Goal: Communication & Community: Answer question/provide support

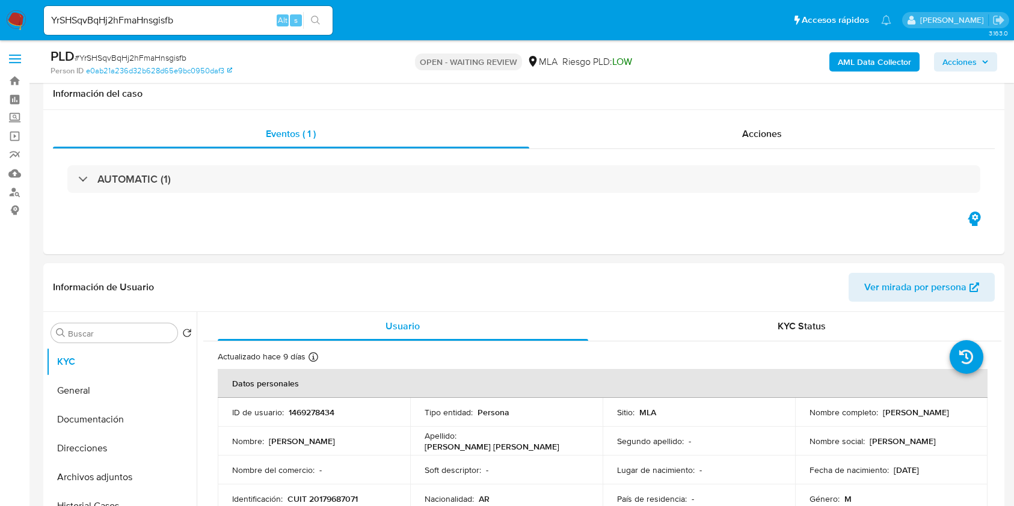
select select "10"
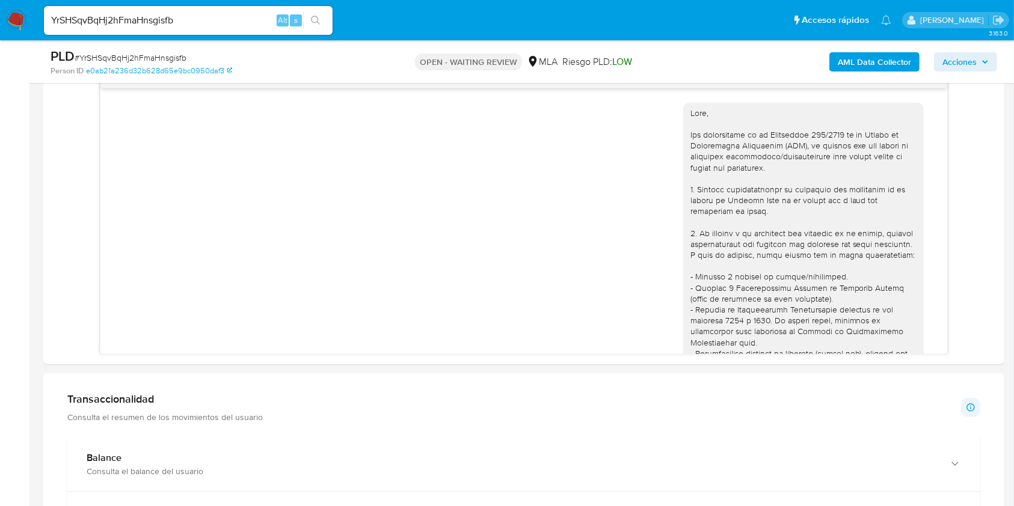
scroll to position [669, 0]
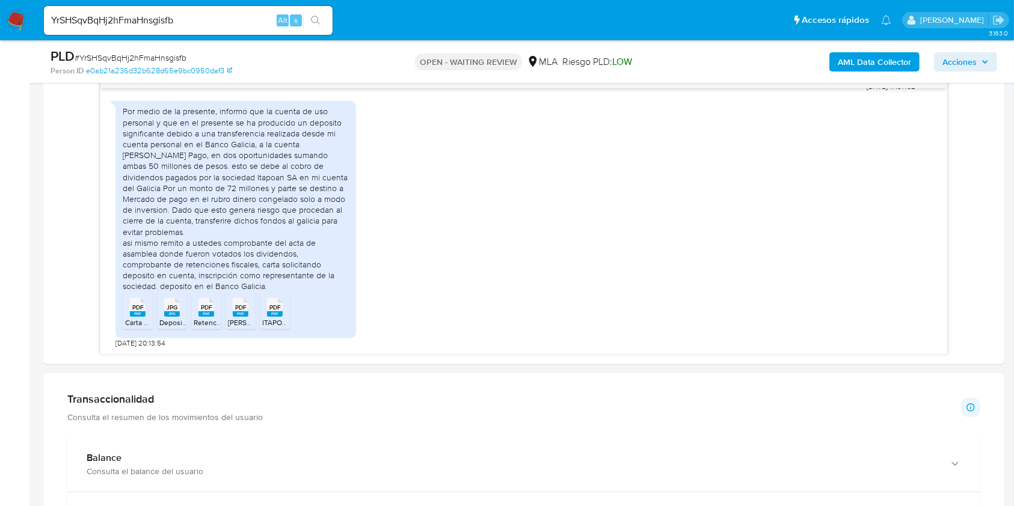
click at [239, 28] on div "YrSHSqvBqHj2hFmaHnsgisfb Alt s" at bounding box center [188, 20] width 289 height 29
click at [244, 21] on input "YrSHSqvBqHj2hFmaHnsgisfb" at bounding box center [188, 21] width 289 height 16
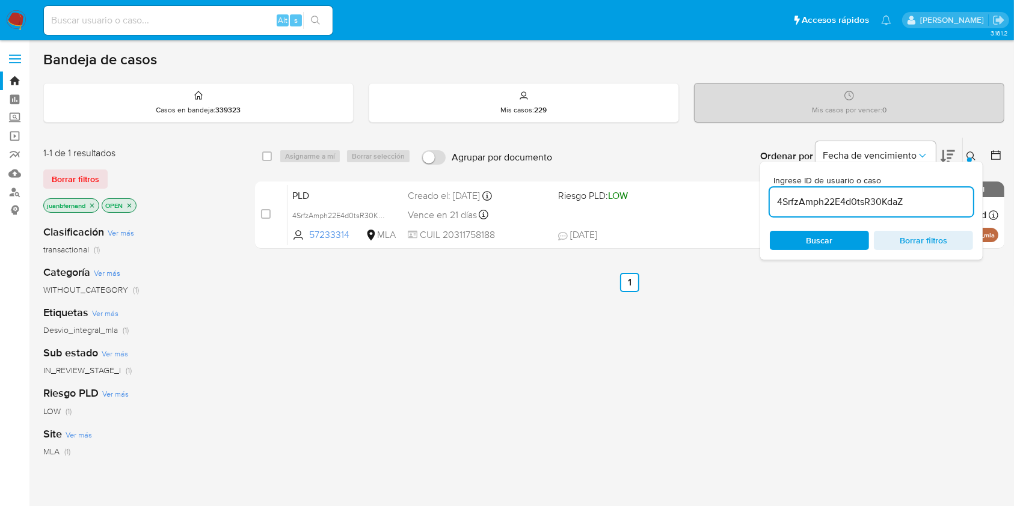
click at [928, 200] on input "4SrfzAmph22E4d0tsR30KdaZ" at bounding box center [871, 202] width 203 height 16
paste input "YrSHSqvBqHj2hFmaHnsgisfb"
type input "YrSHSqvBqHj2hFmaHnsgisfb"
click at [266, 157] on input "checkbox" at bounding box center [267, 157] width 10 height 10
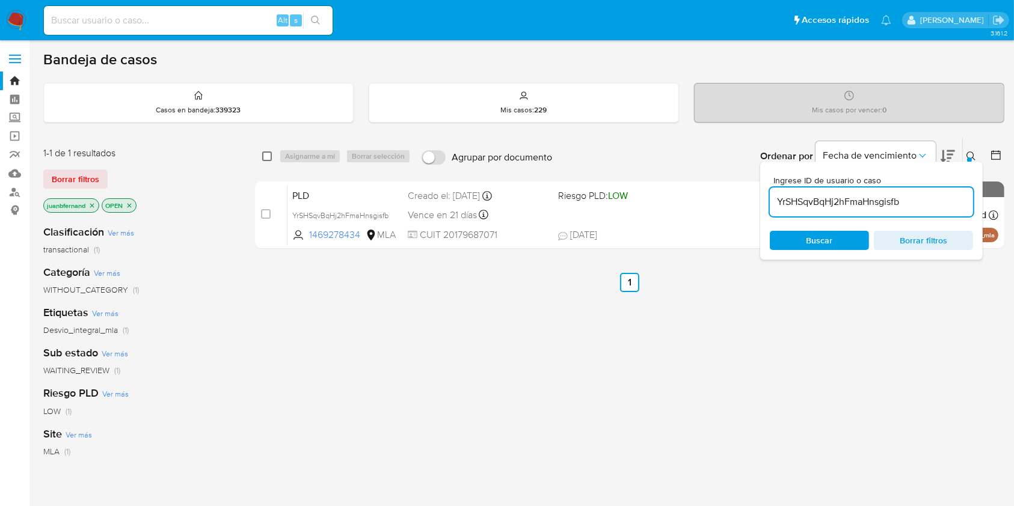
checkbox input "true"
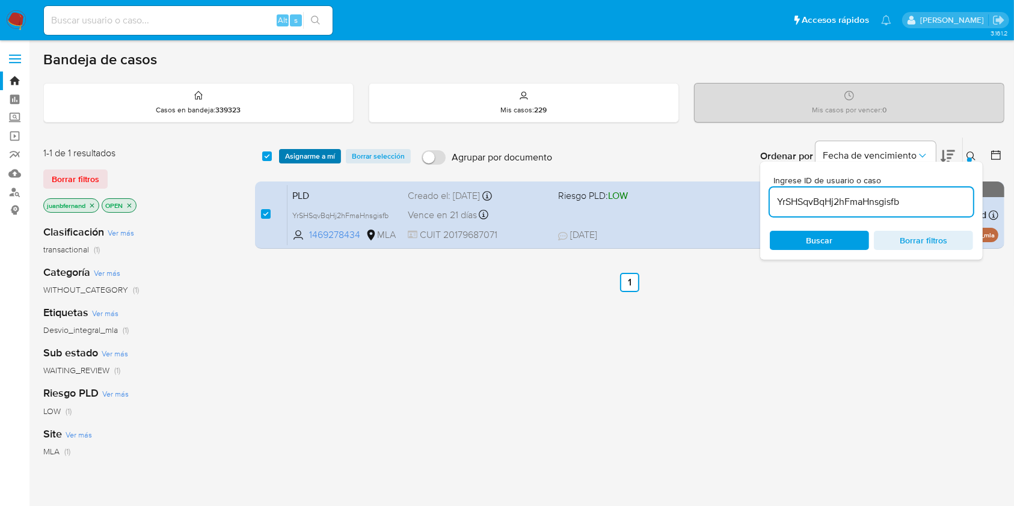
click at [296, 156] on span "Asignarme a mí" at bounding box center [310, 156] width 50 height 12
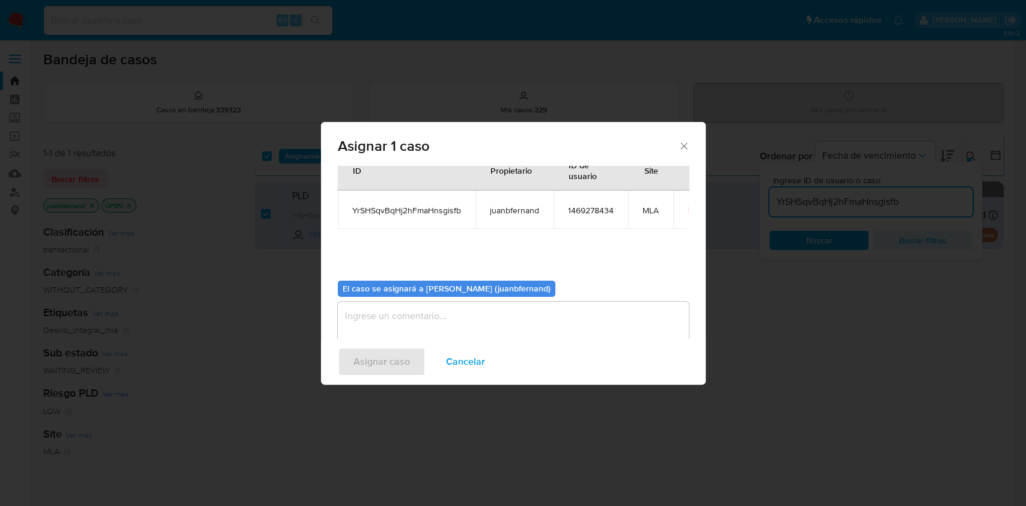
scroll to position [61, 0]
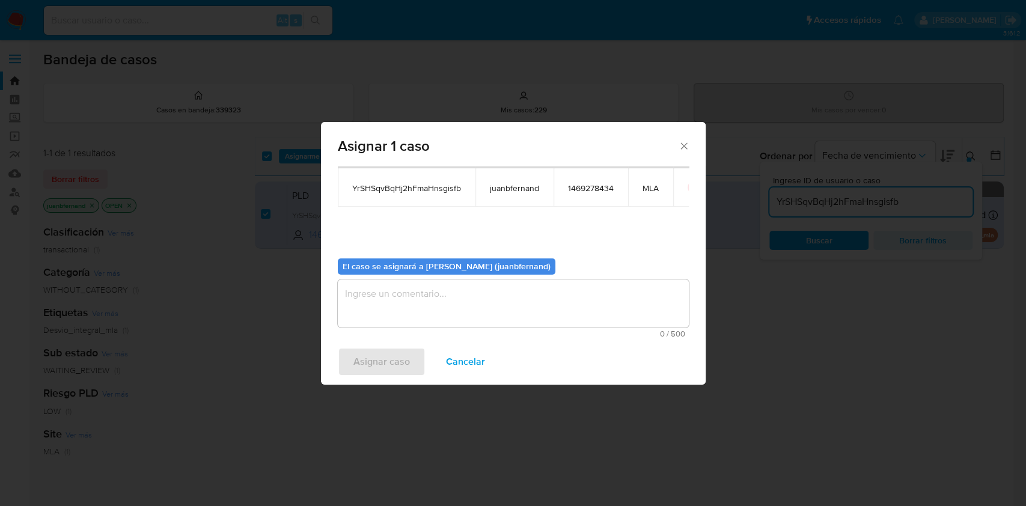
drag, startPoint x: 418, startPoint y: 293, endPoint x: 421, endPoint y: 310, distance: 16.5
click at [419, 294] on textarea "assign-modal" at bounding box center [513, 304] width 351 height 48
click at [404, 354] on span "Asignar caso" at bounding box center [382, 362] width 57 height 26
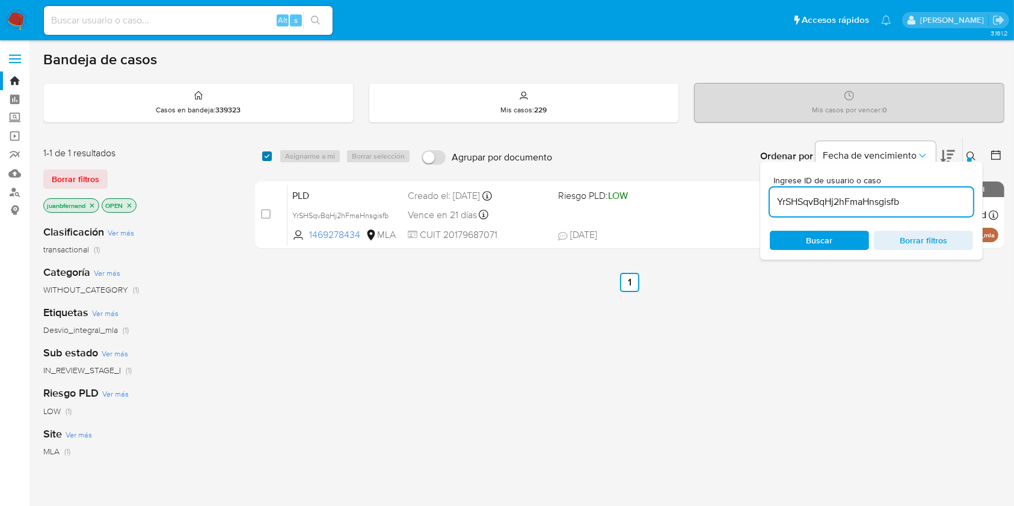
click at [263, 152] on input "checkbox" at bounding box center [267, 157] width 10 height 10
checkbox input "true"
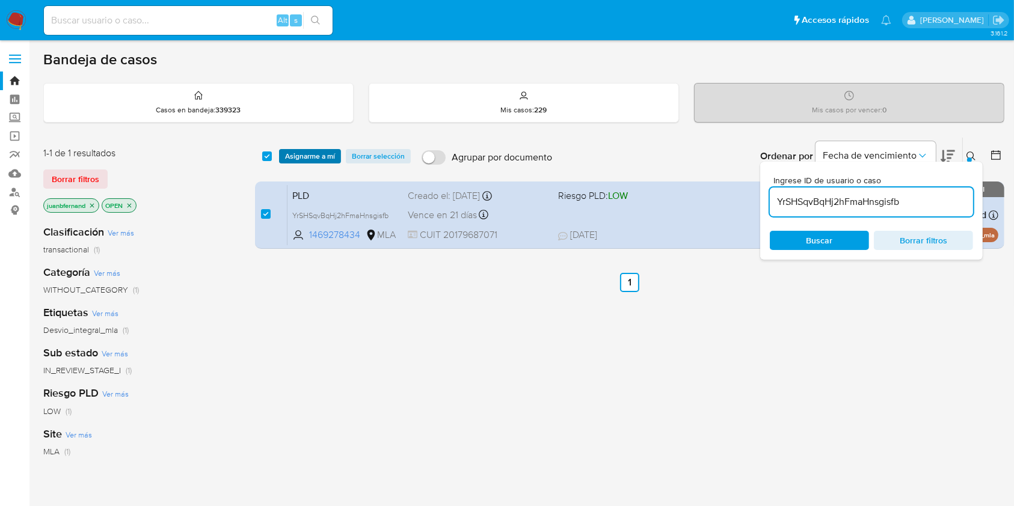
click at [298, 152] on span "Asignarme a mí" at bounding box center [310, 156] width 50 height 12
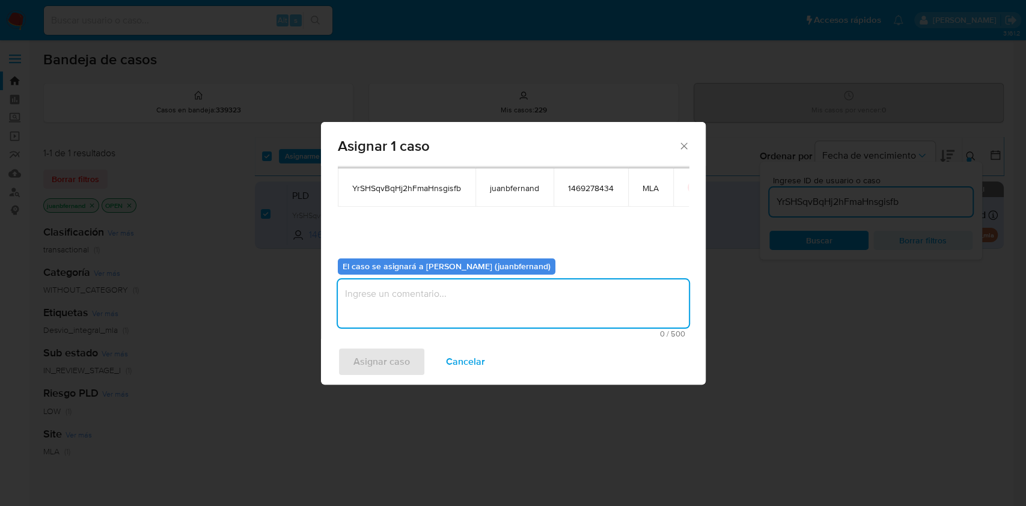
click at [462, 289] on textarea "assign-modal" at bounding box center [513, 304] width 351 height 48
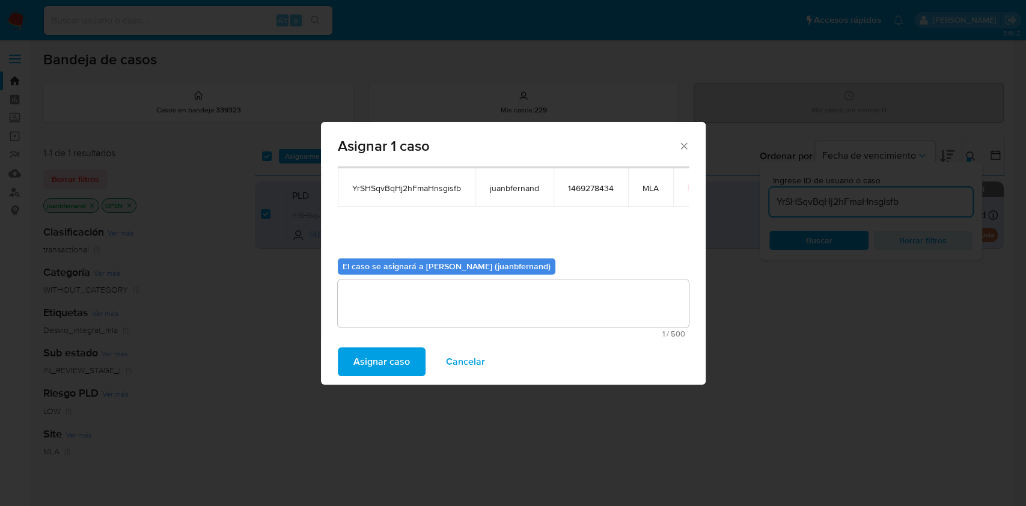
click at [369, 349] on span "Asignar caso" at bounding box center [382, 362] width 57 height 26
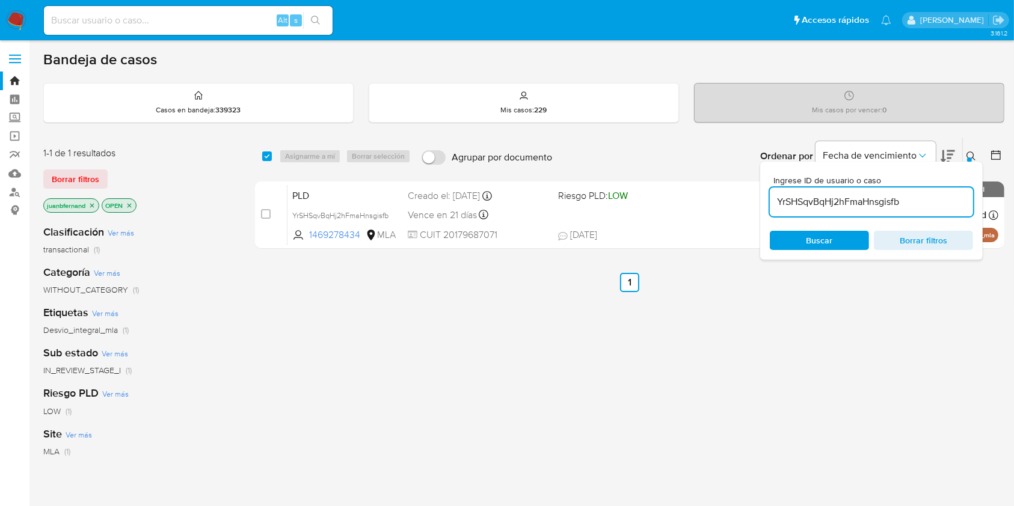
click at [925, 204] on input "YrSHSqvBqHj2hFmaHnsgisfb" at bounding box center [871, 202] width 203 height 16
paste input "q9SaL2B29aq0lw6zi2qMhT1y"
type input "q9SaL2B29aq0lw6zi2qMhT1y"
click at [265, 156] on input "checkbox" at bounding box center [267, 157] width 10 height 10
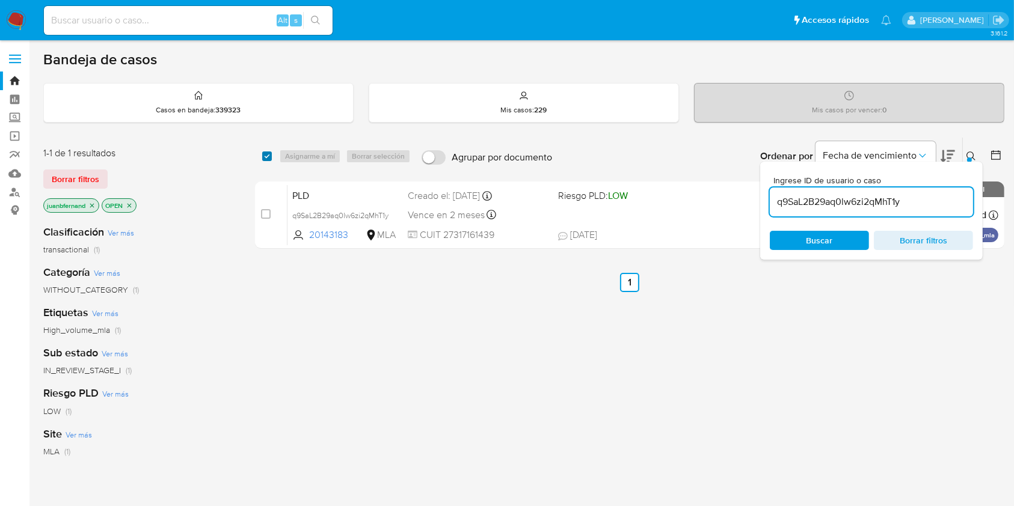
checkbox input "true"
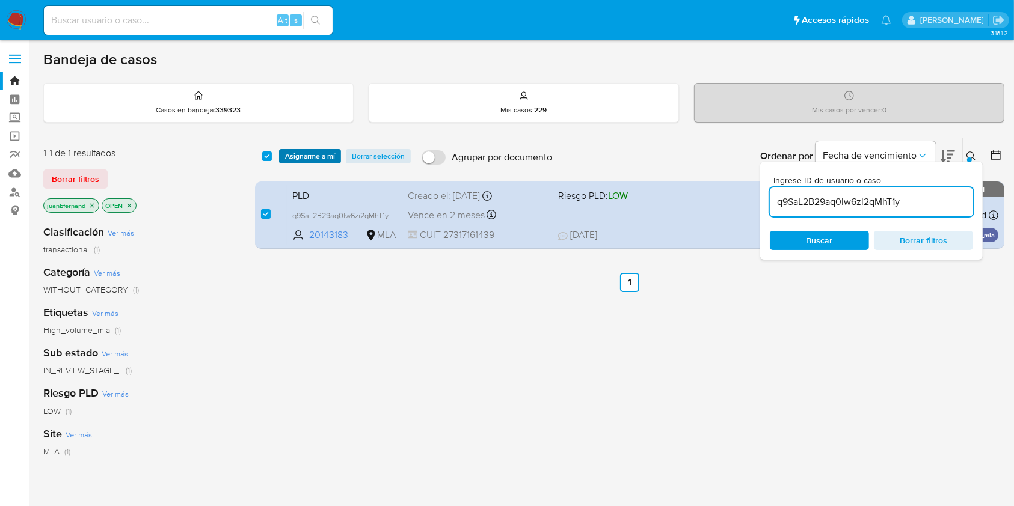
click at [294, 156] on span "Asignarme a mí" at bounding box center [310, 156] width 50 height 12
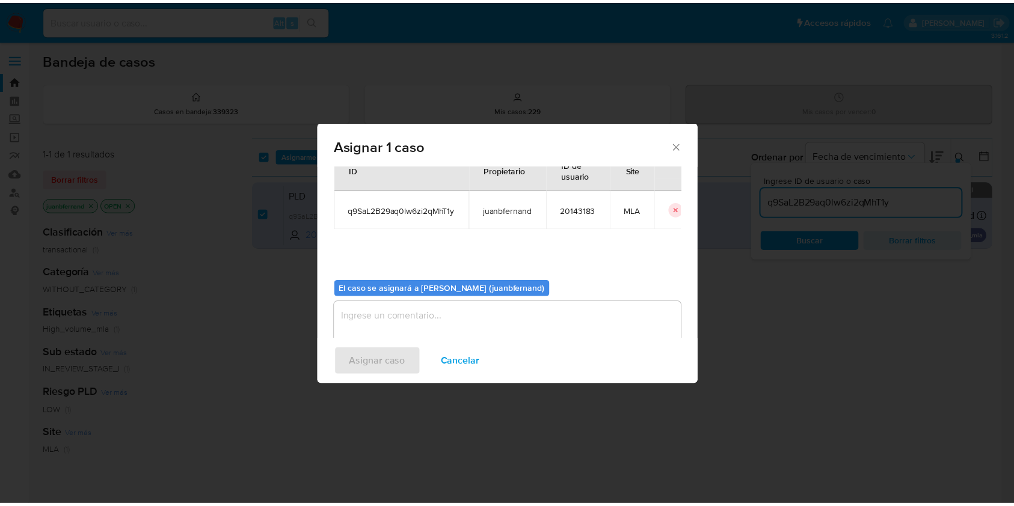
scroll to position [61, 0]
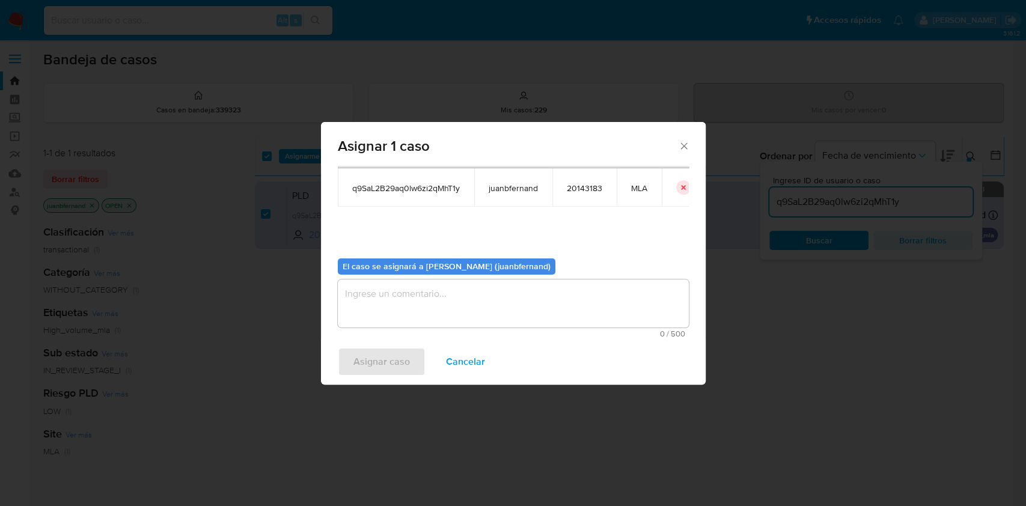
click at [504, 313] on textarea "assign-modal" at bounding box center [513, 304] width 351 height 48
click at [394, 367] on span "Asignar caso" at bounding box center [382, 362] width 57 height 26
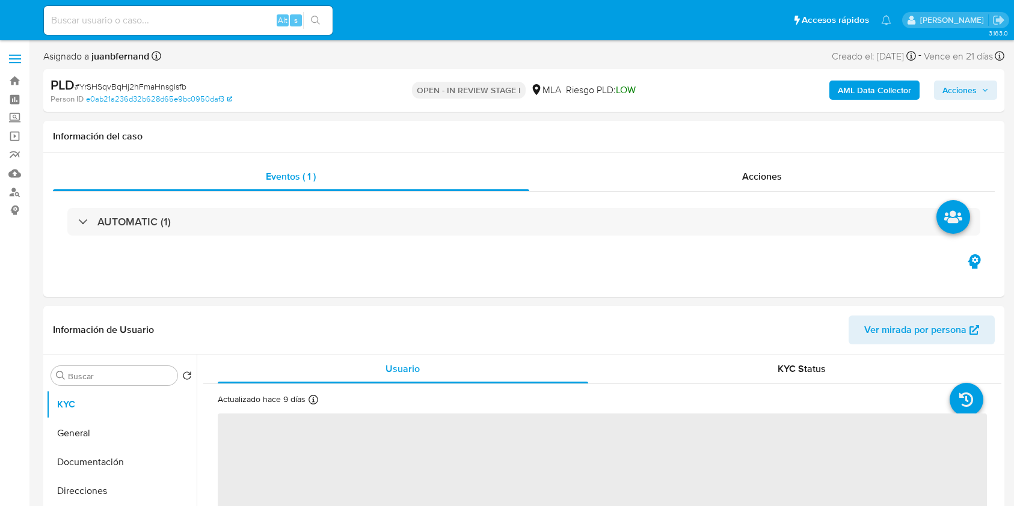
select select "10"
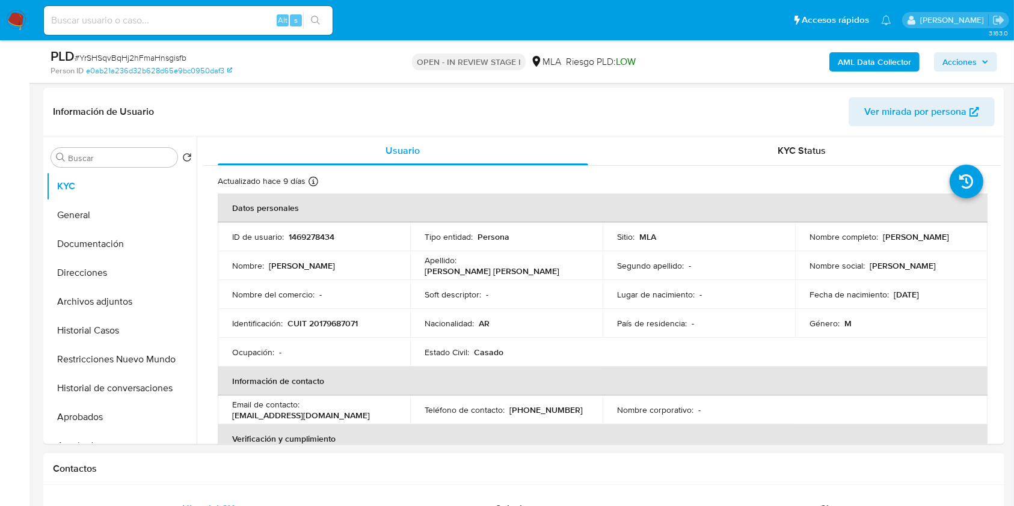
scroll to position [400, 0]
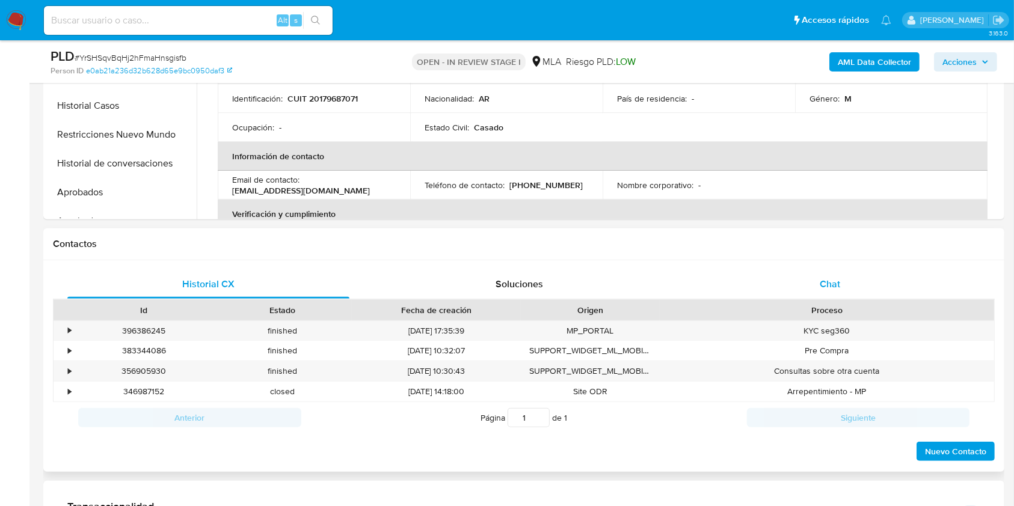
click at [834, 282] on span "Chat" at bounding box center [829, 284] width 20 height 14
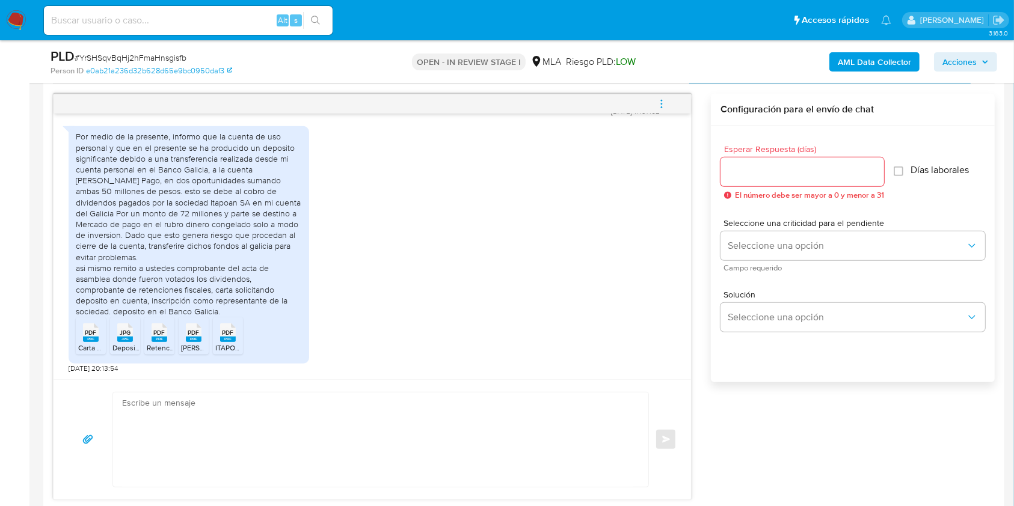
scroll to position [641, 0]
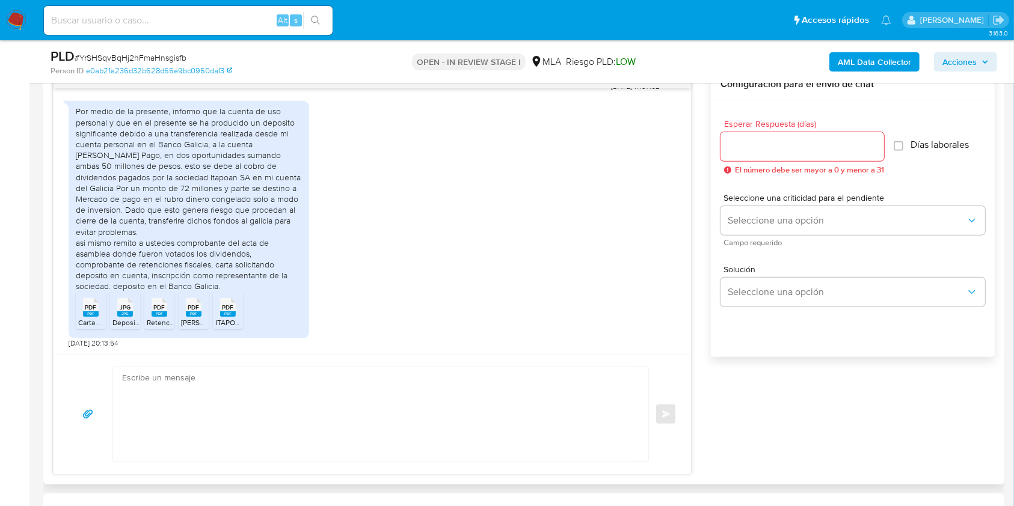
click at [191, 359] on div "Enviar" at bounding box center [372, 414] width 637 height 120
click at [198, 390] on textarea at bounding box center [377, 414] width 511 height 94
paste textarea "Hola. ¡Muchas gracias por tu respuesta! Confirmamos la recepción de la document…"
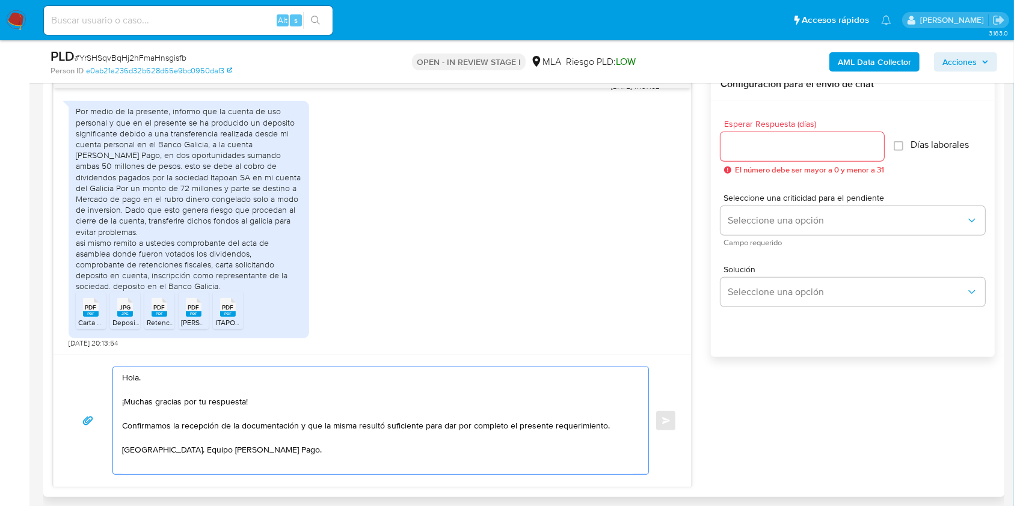
type textarea "Hola. ¡Muchas gracias por tu respuesta! Confirmamos la recepción de la document…"
click at [738, 147] on input "Esperar Respuesta (días)" at bounding box center [802, 147] width 164 height 16
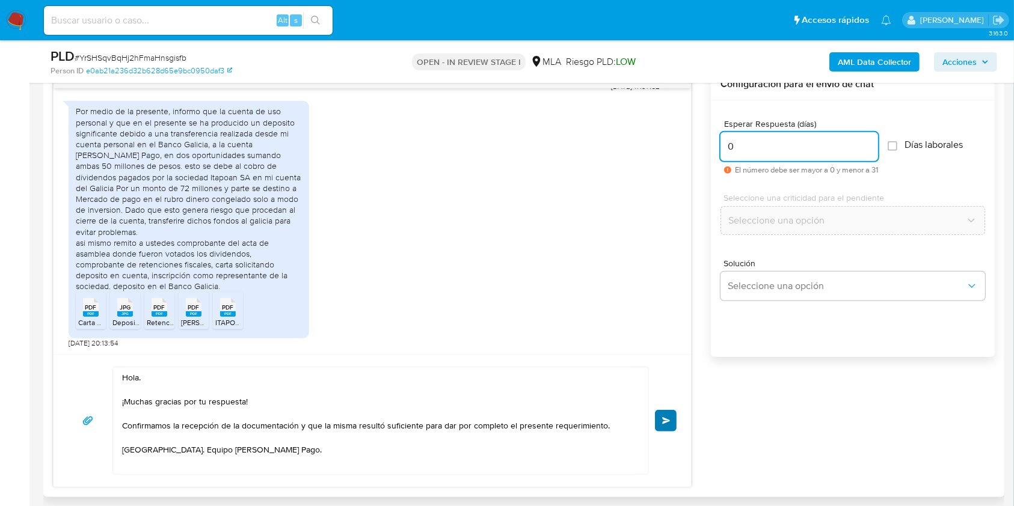
type input "0"
drag, startPoint x: 669, startPoint y: 420, endPoint x: 489, endPoint y: 284, distance: 224.9
click at [668, 419] on span "Enviar" at bounding box center [666, 420] width 8 height 7
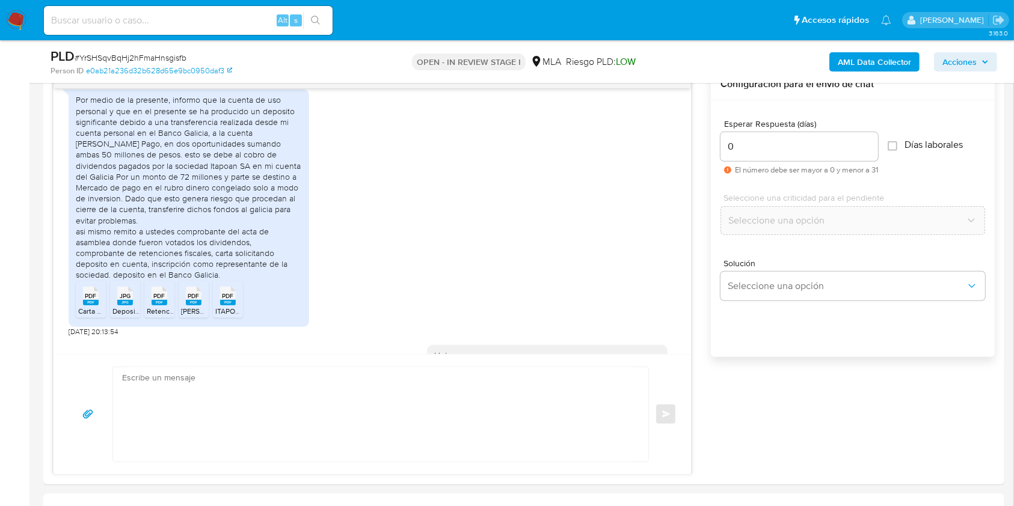
scroll to position [801, 0]
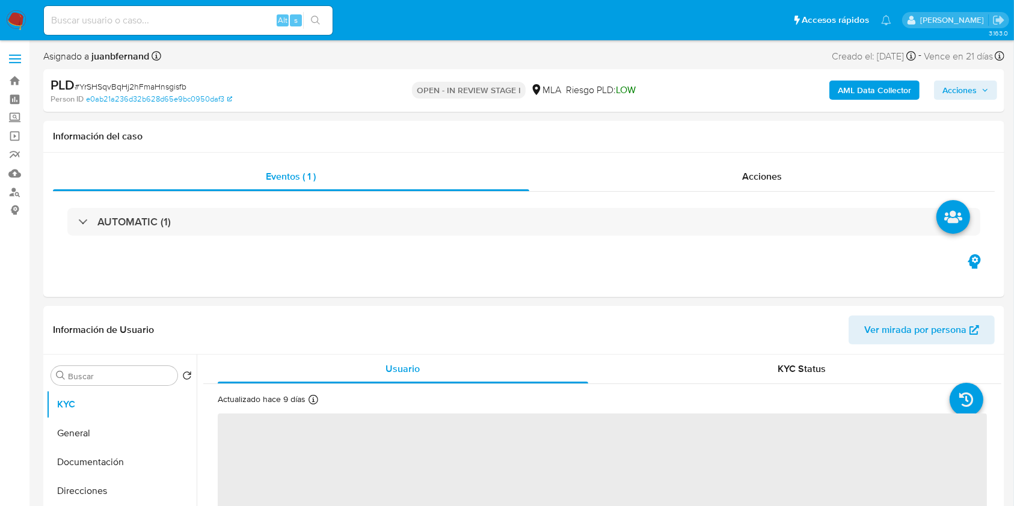
select select "10"
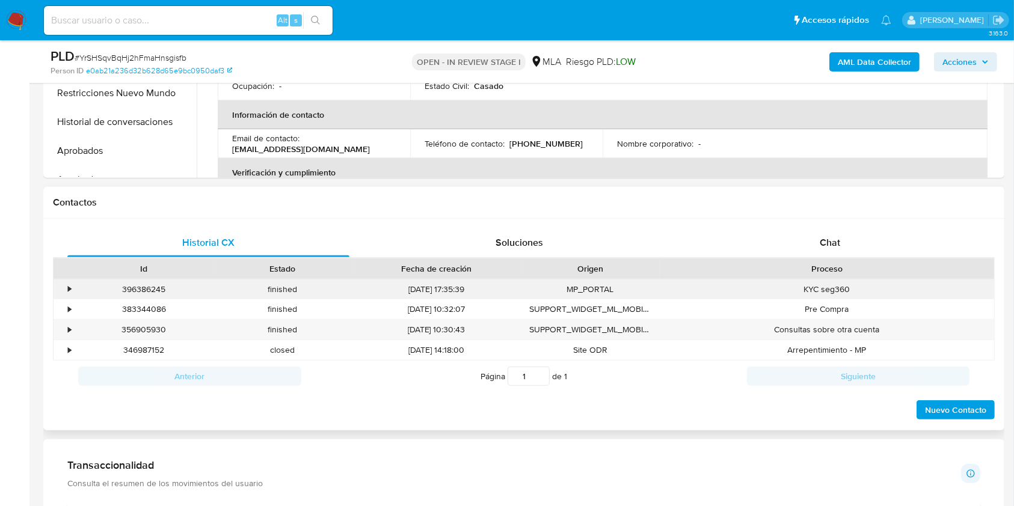
scroll to position [481, 0]
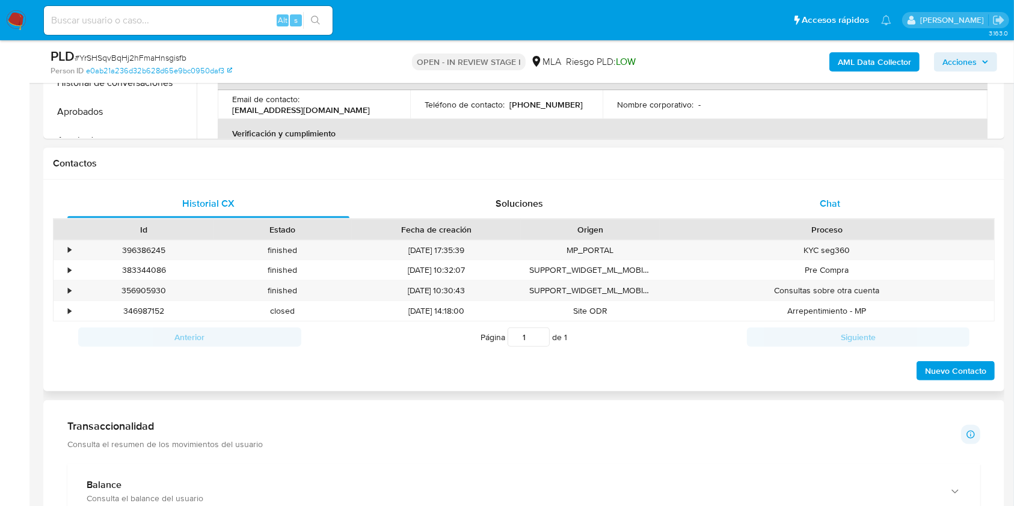
click at [844, 198] on div "Chat" at bounding box center [830, 203] width 282 height 29
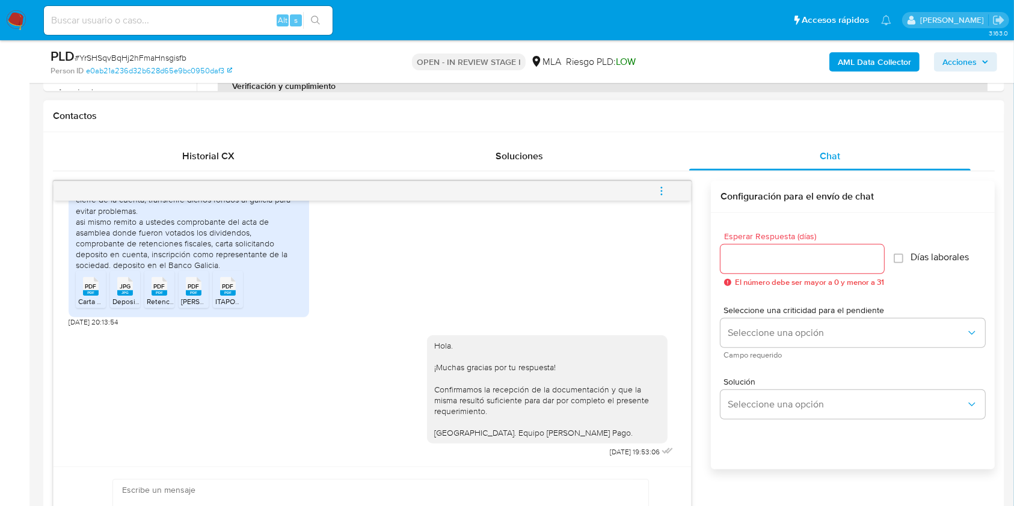
scroll to position [561, 0]
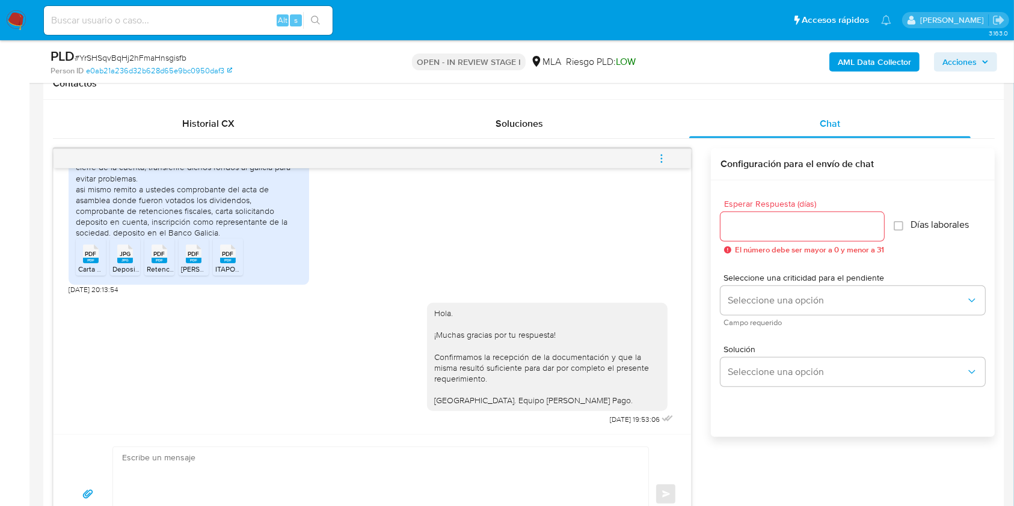
click at [667, 155] on icon "menu-action" at bounding box center [661, 158] width 11 height 11
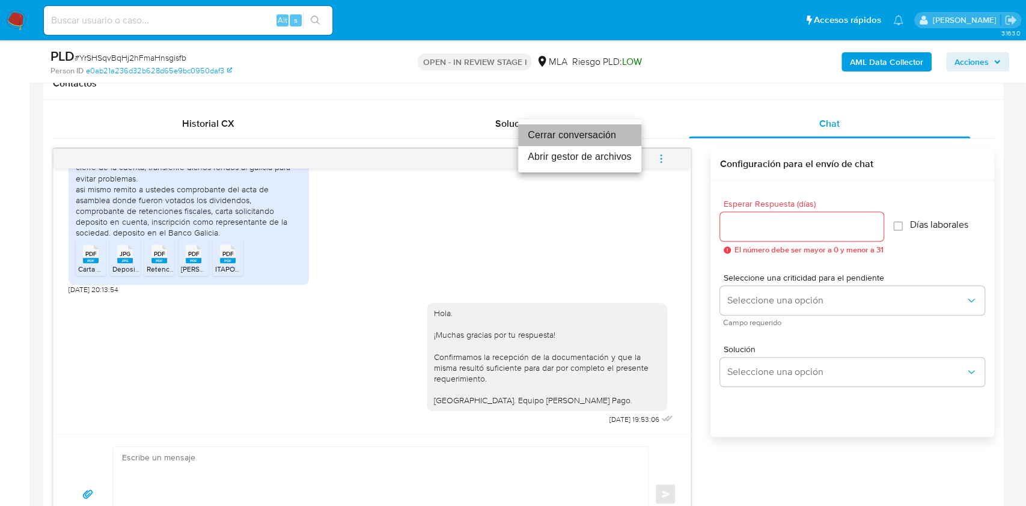
click at [551, 132] on li "Cerrar conversación" at bounding box center [579, 135] width 123 height 22
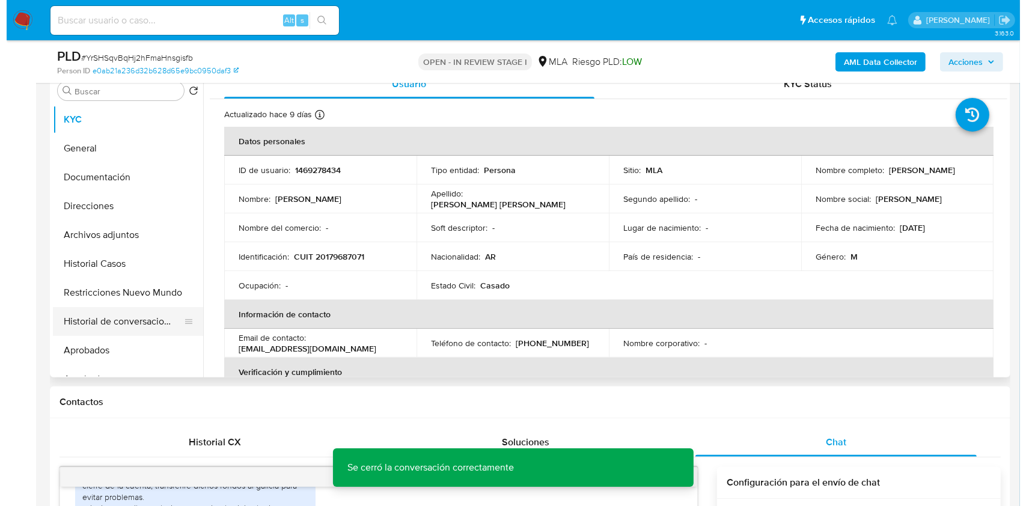
scroll to position [240, 0]
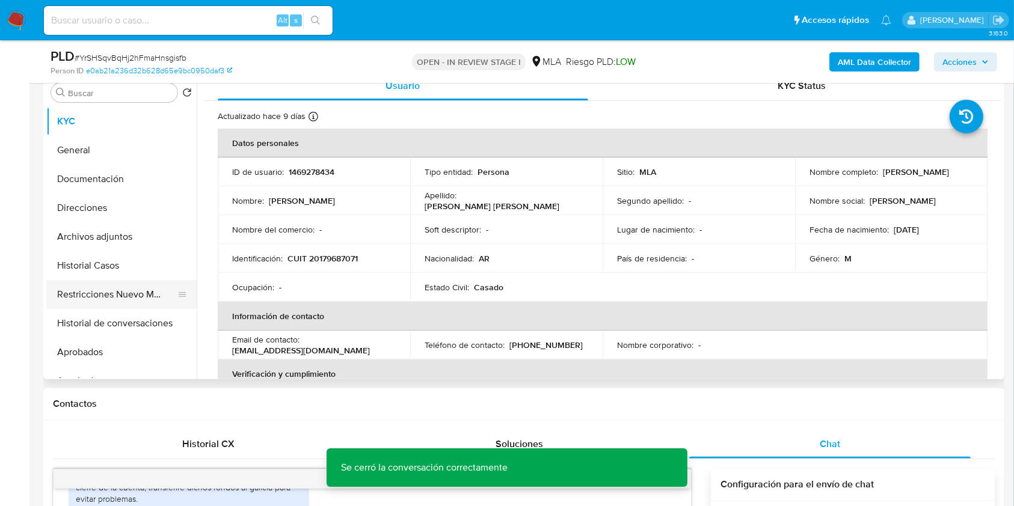
click at [72, 290] on button "Restricciones Nuevo Mundo" at bounding box center [116, 294] width 141 height 29
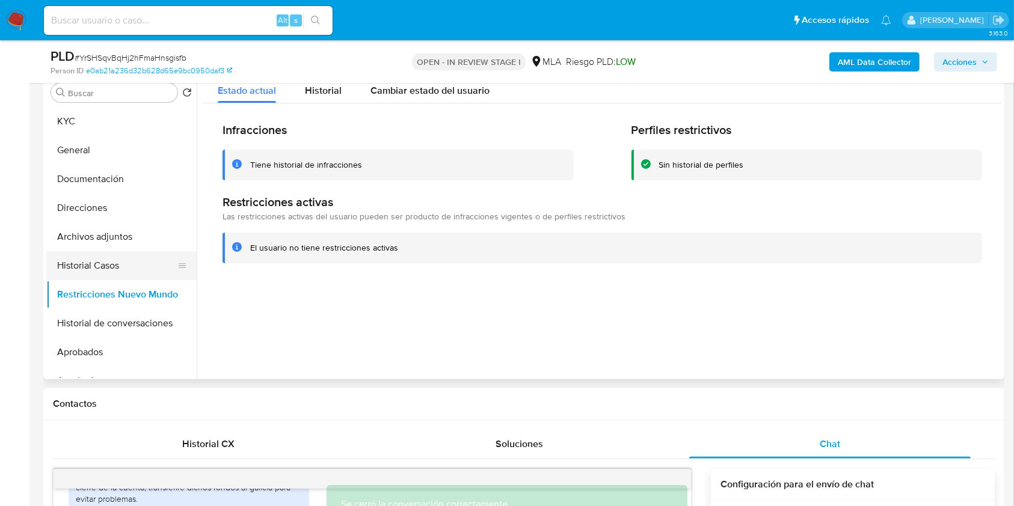
click at [87, 266] on button "Historial Casos" at bounding box center [116, 265] width 141 height 29
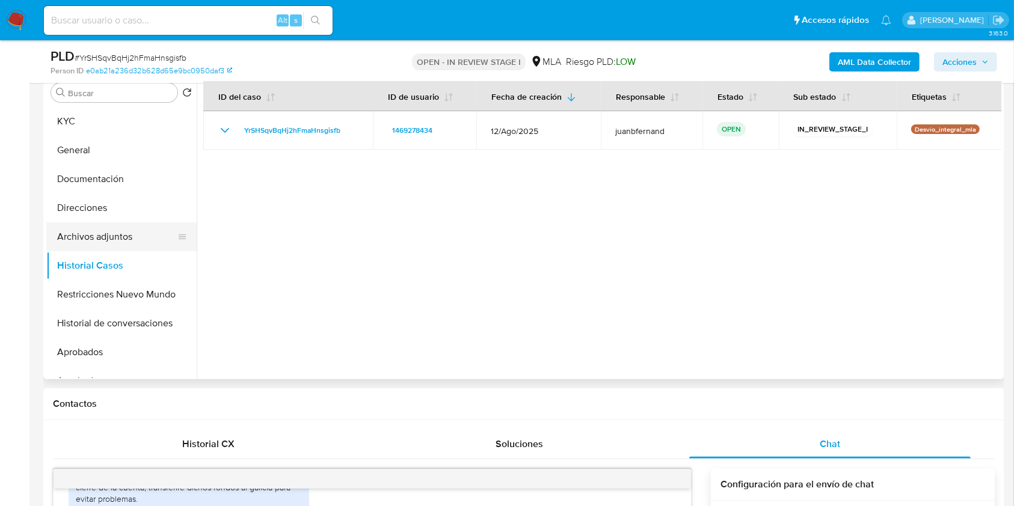
click at [91, 241] on button "Archivos adjuntos" at bounding box center [116, 236] width 141 height 29
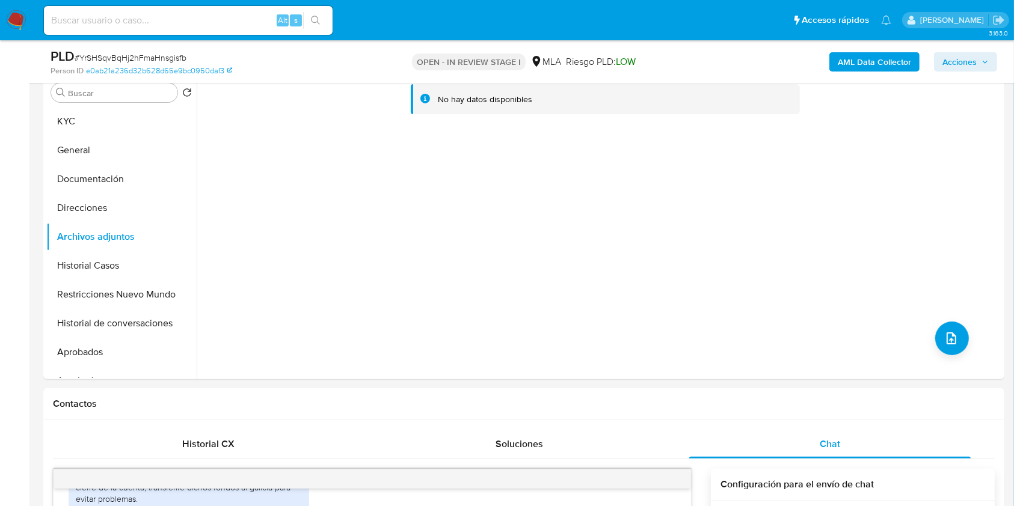
click at [851, 55] on b "AML Data Collector" at bounding box center [874, 61] width 73 height 19
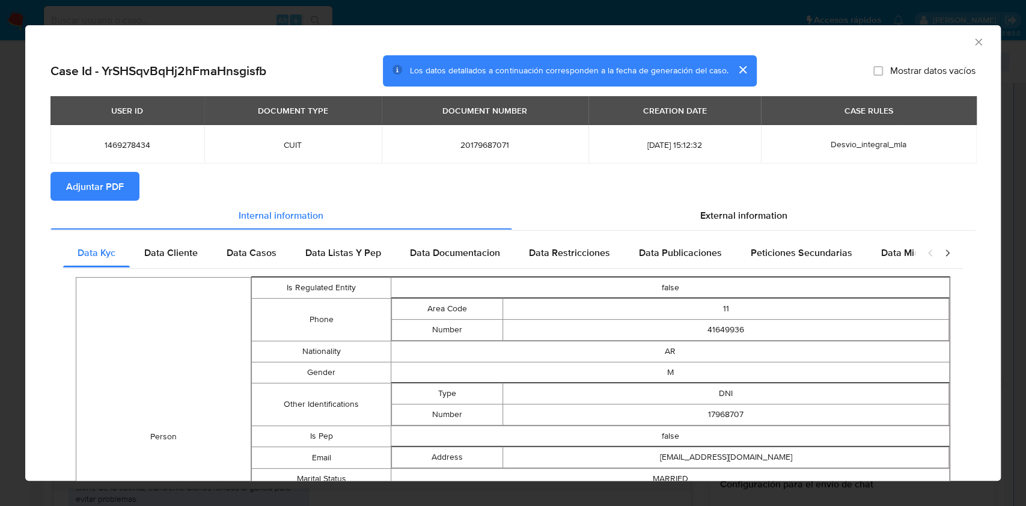
click at [121, 186] on span "Adjuntar PDF" at bounding box center [95, 186] width 58 height 26
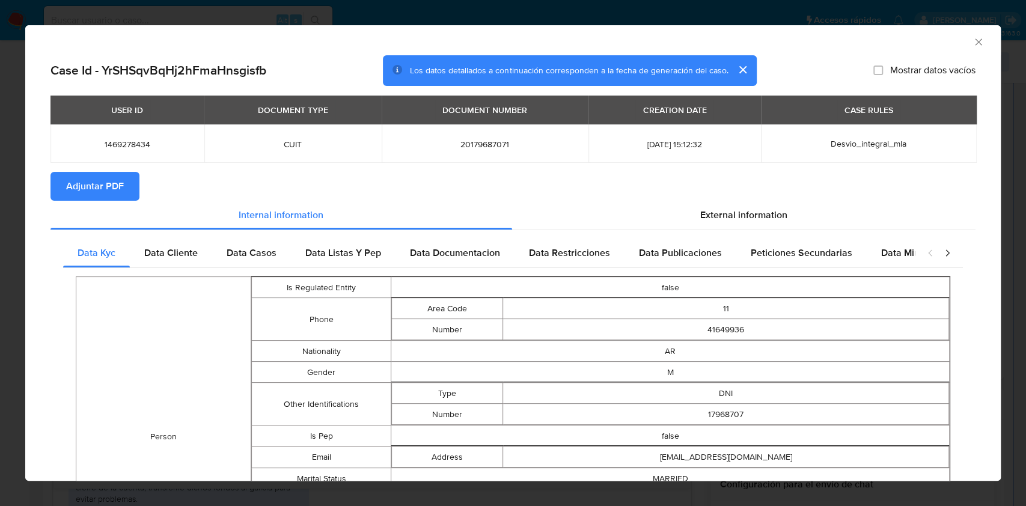
click at [975, 40] on icon "Cerrar ventana" at bounding box center [978, 41] width 7 height 7
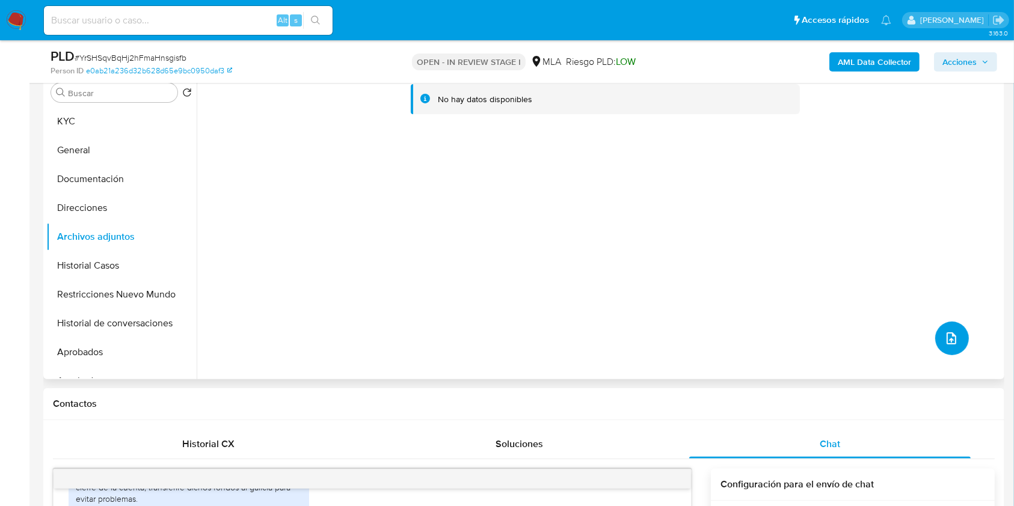
click at [935, 338] on button "upload-file" at bounding box center [952, 339] width 34 height 34
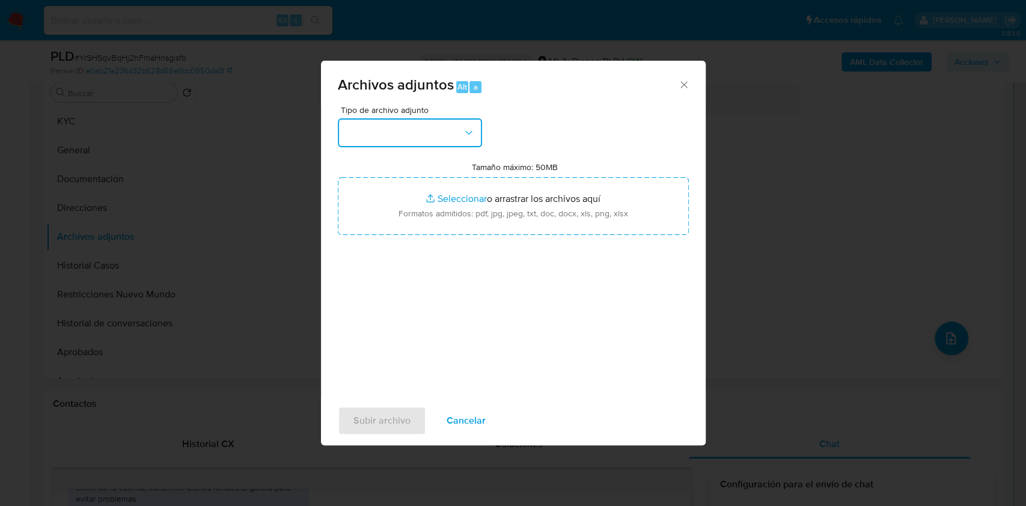
click at [464, 133] on icon "button" at bounding box center [469, 133] width 12 height 12
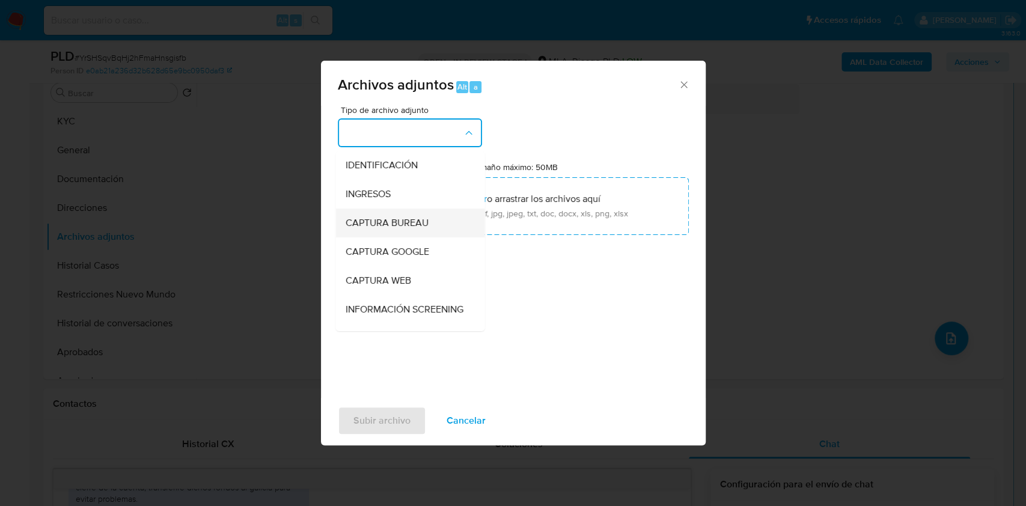
scroll to position [160, 0]
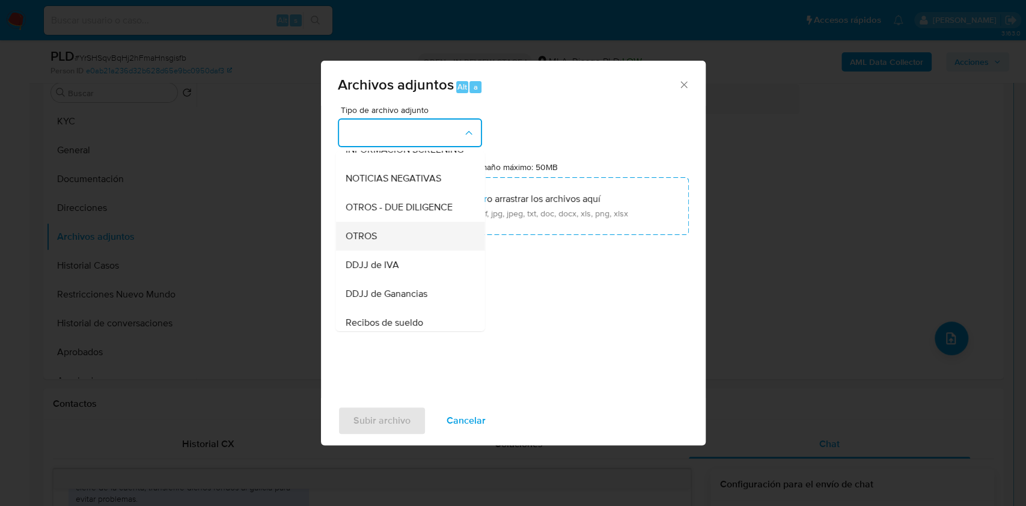
click at [399, 251] on div "OTROS" at bounding box center [406, 236] width 123 height 29
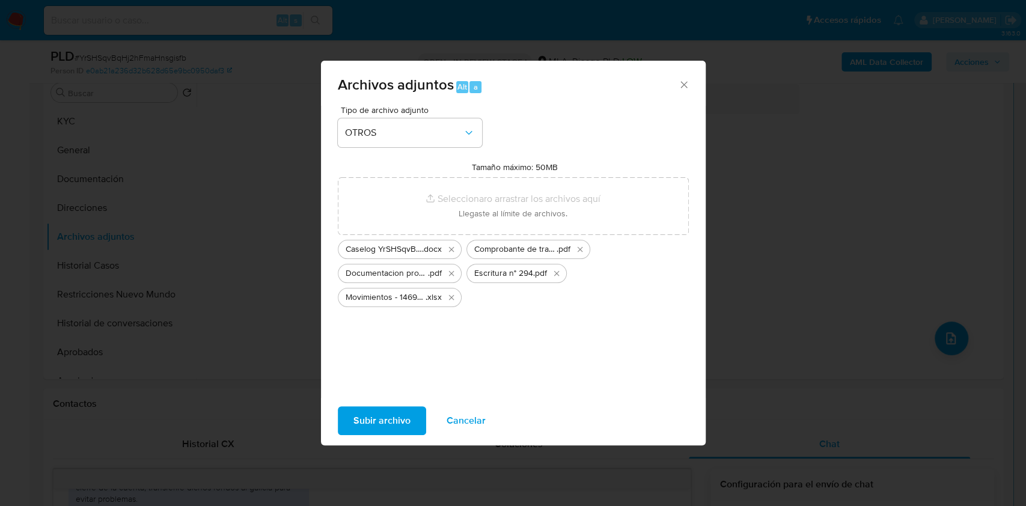
click at [399, 420] on span "Subir archivo" at bounding box center [382, 421] width 57 height 26
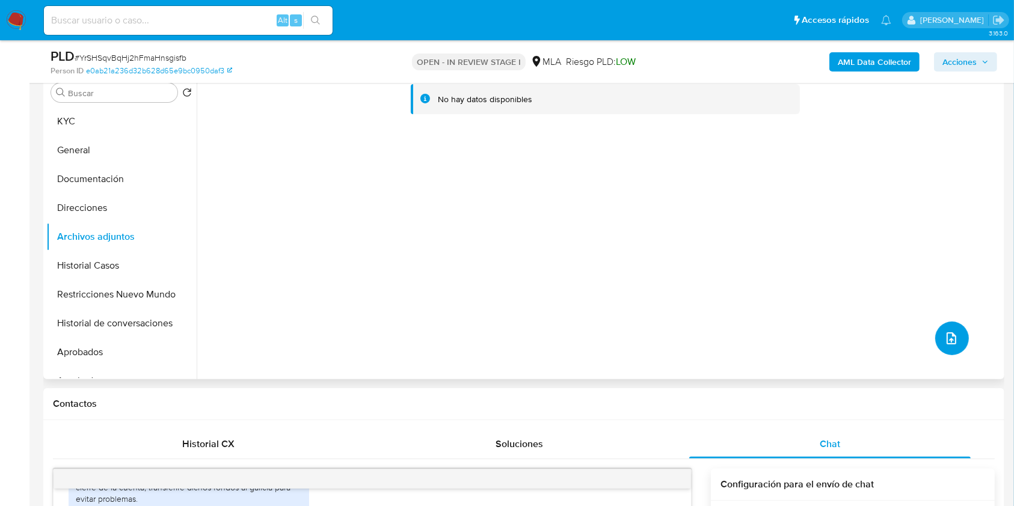
click at [938, 341] on button "upload-file" at bounding box center [952, 339] width 34 height 34
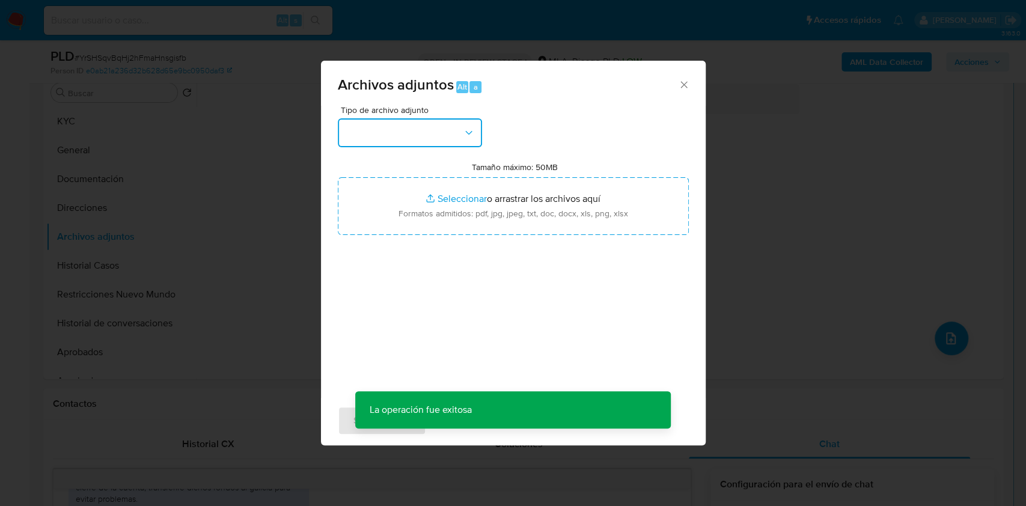
click at [473, 134] on icon "button" at bounding box center [469, 133] width 12 height 12
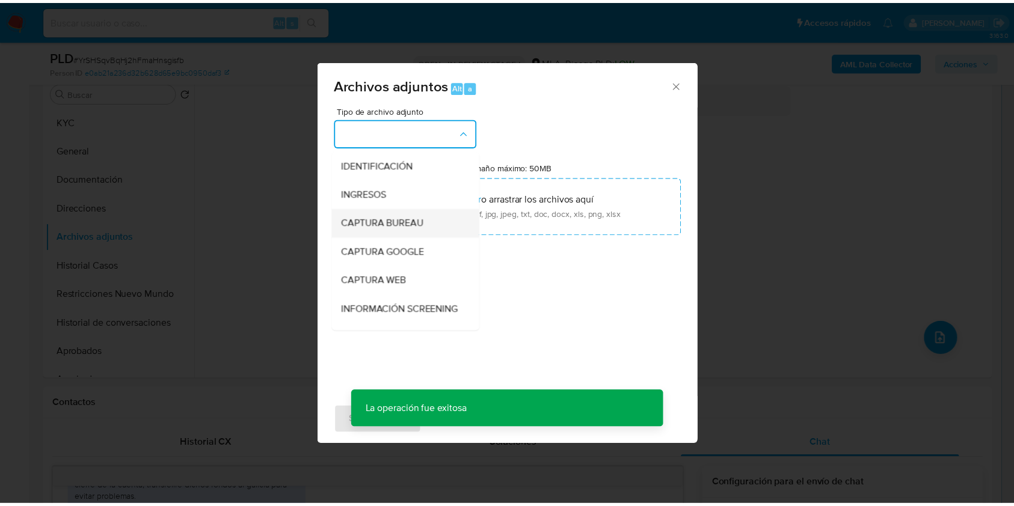
scroll to position [80, 0]
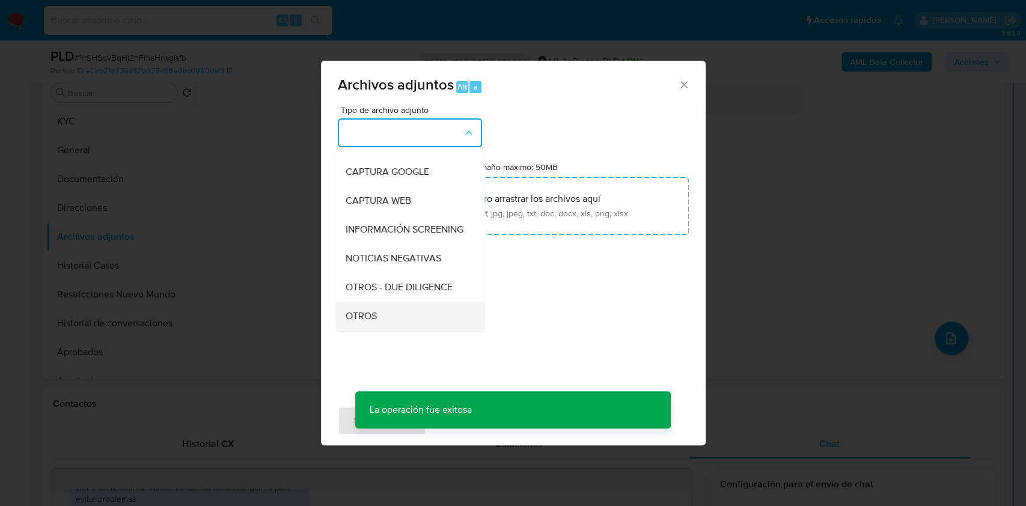
click at [399, 320] on div "OTROS" at bounding box center [406, 316] width 123 height 29
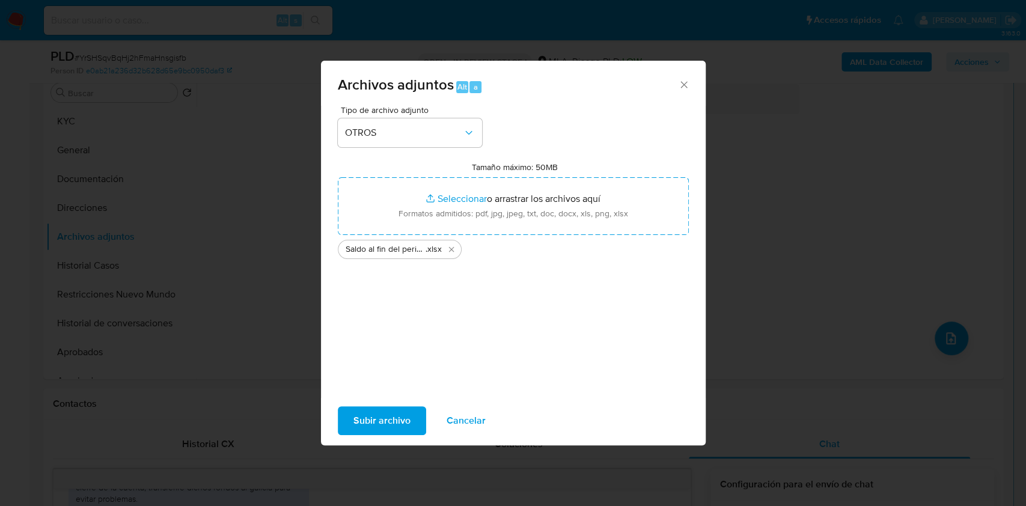
click at [379, 409] on span "Subir archivo" at bounding box center [382, 421] width 57 height 26
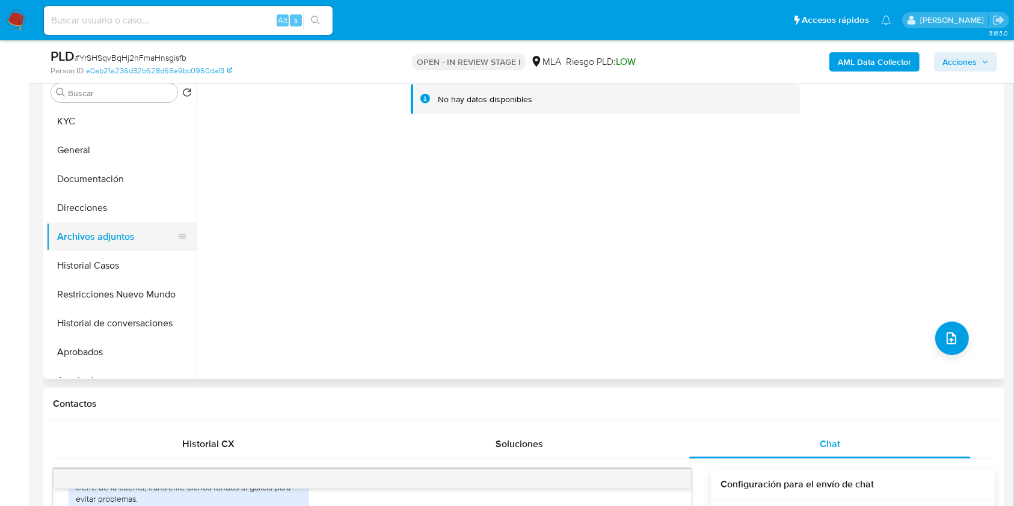
drag, startPoint x: 120, startPoint y: 260, endPoint x: 115, endPoint y: 250, distance: 10.8
click at [118, 259] on button "Historial Casos" at bounding box center [121, 265] width 150 height 29
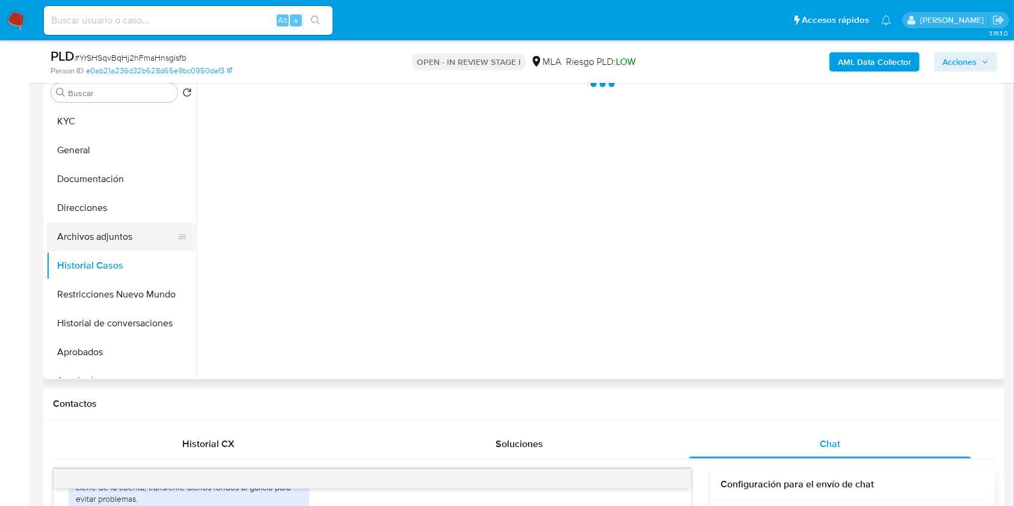
click at [112, 240] on button "Archivos adjuntos" at bounding box center [116, 236] width 141 height 29
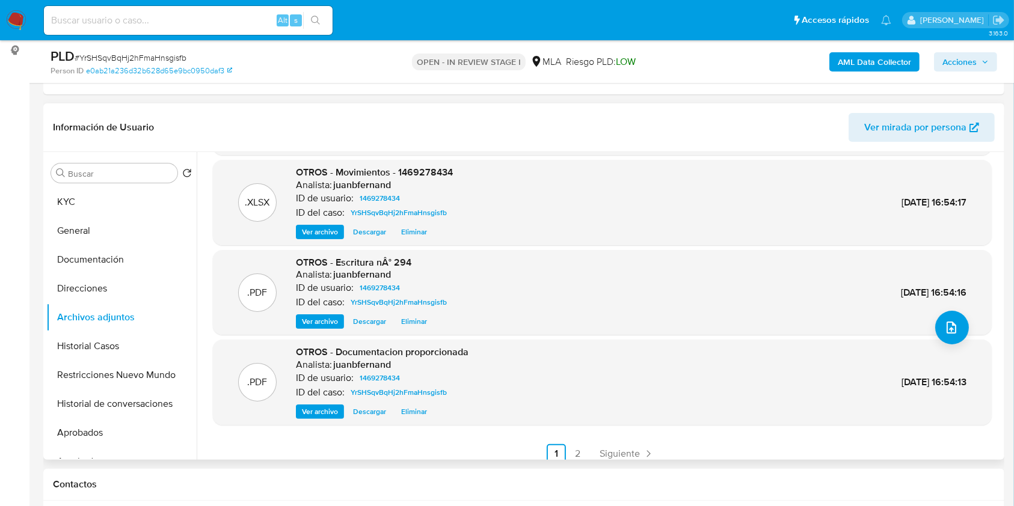
scroll to position [101, 0]
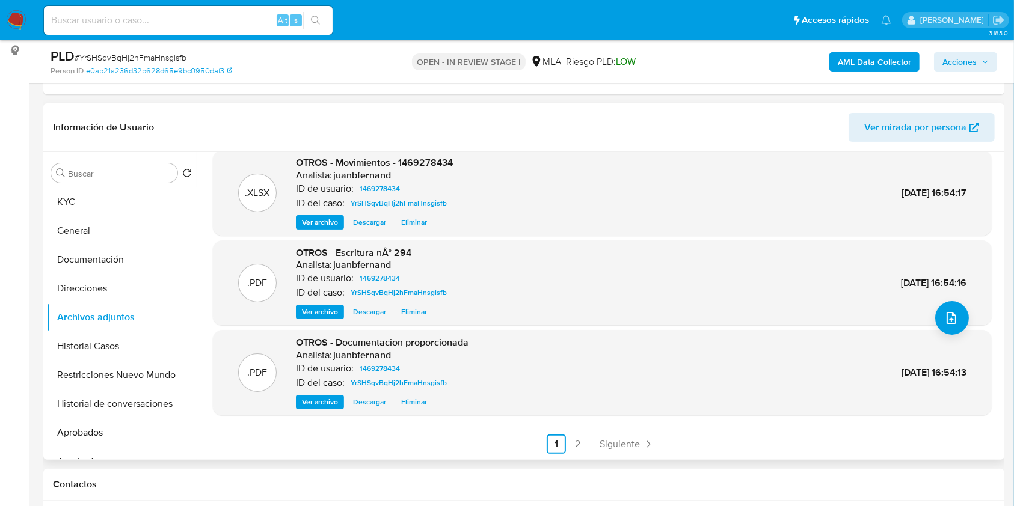
click at [581, 446] on link "2" at bounding box center [577, 444] width 19 height 19
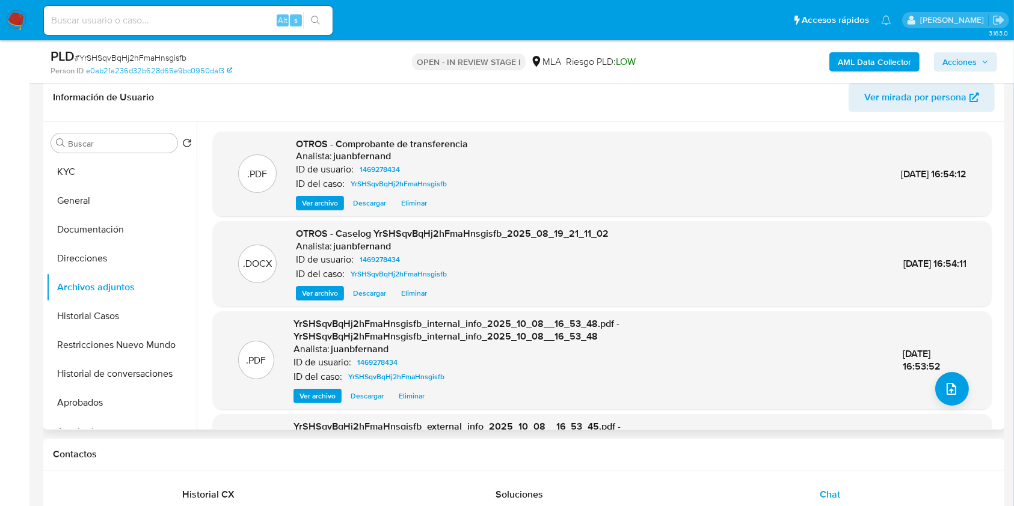
scroll to position [80, 0]
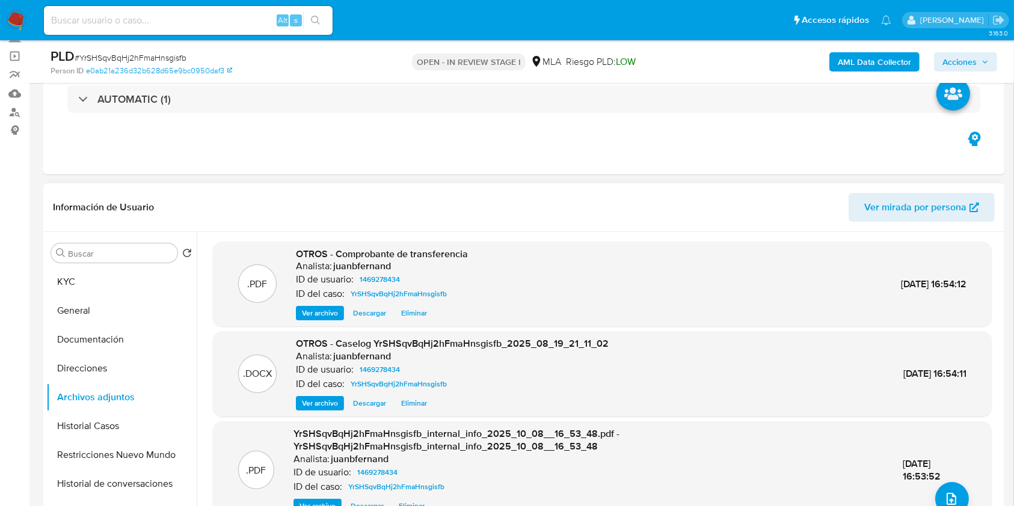
click at [984, 65] on span "Acciones" at bounding box center [965, 62] width 46 height 17
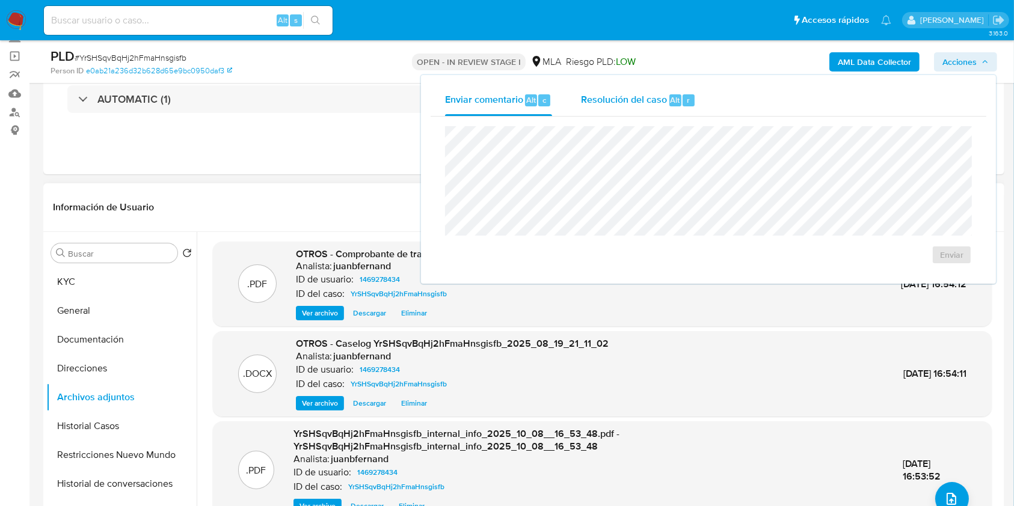
click at [638, 102] on span "Resolución del caso" at bounding box center [624, 100] width 86 height 14
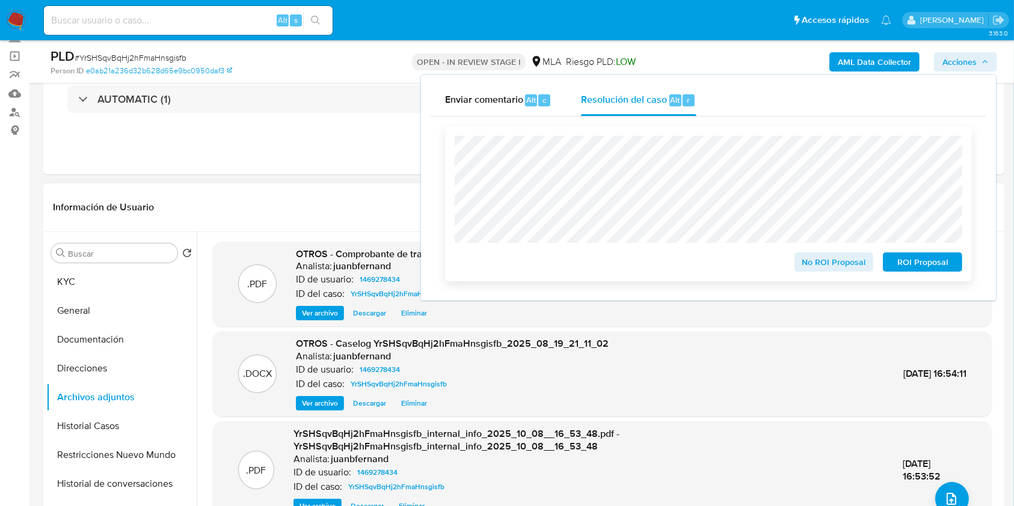
click at [859, 268] on span "No ROI Proposal" at bounding box center [834, 262] width 63 height 17
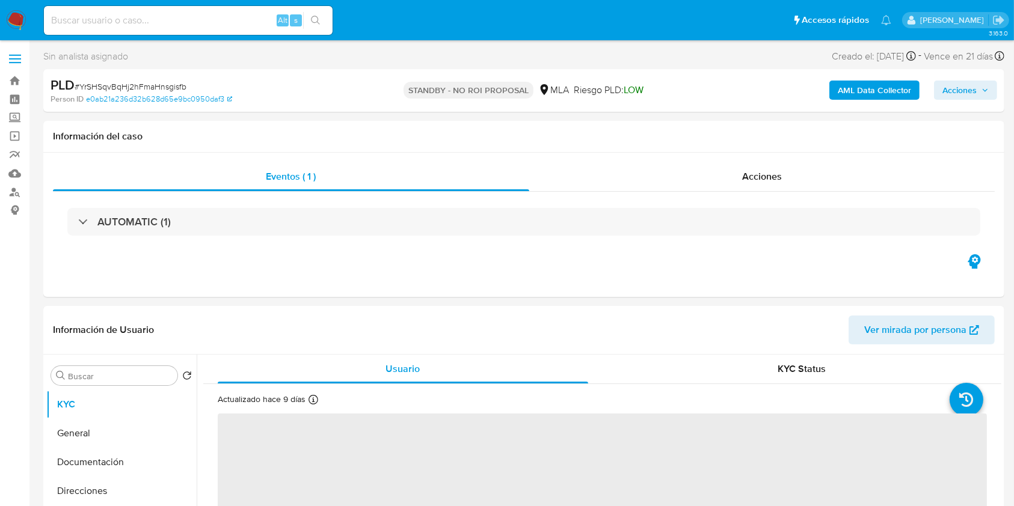
select select "10"
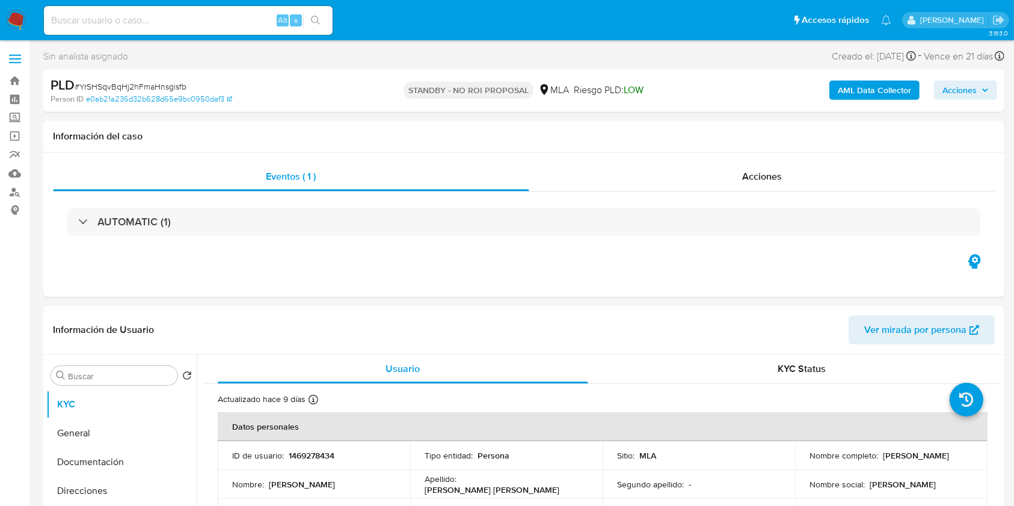
click at [258, 25] on input at bounding box center [188, 21] width 289 height 16
paste input "kFYWe5OSYLqWkCD3fdz3HXn4"
type input "kFYWe5OSYLqWkCD3fdz3HXn4"
click at [322, 23] on button "search-icon" at bounding box center [315, 20] width 25 height 17
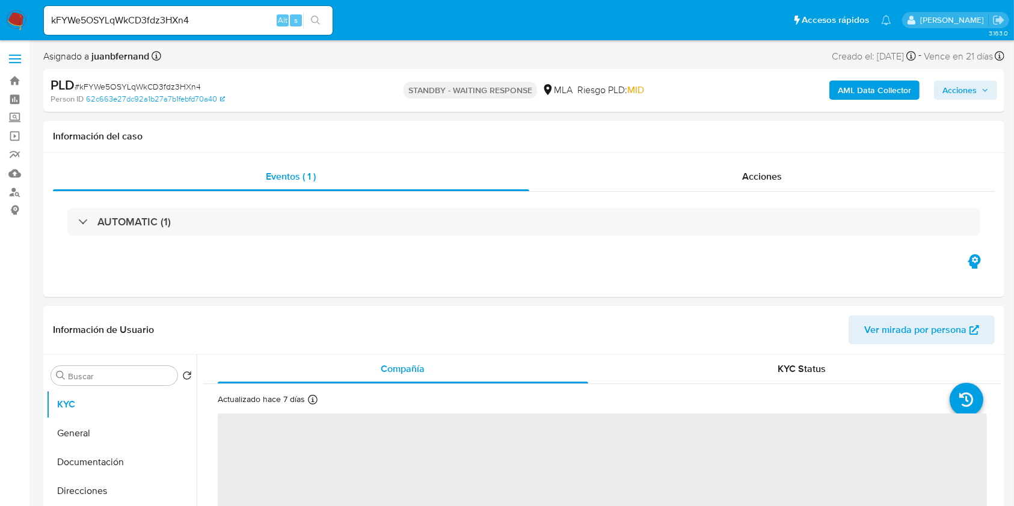
select select "10"
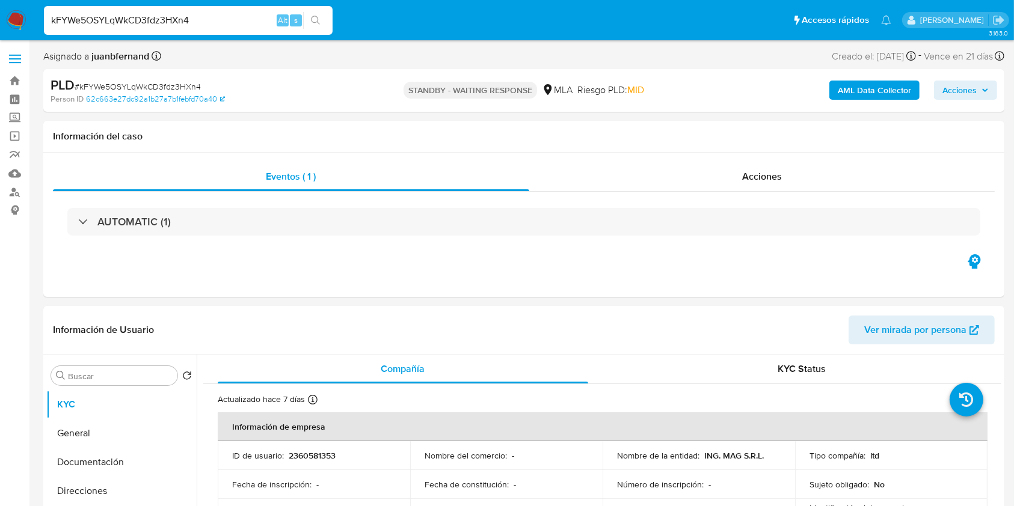
click at [245, 13] on input "kFYWe5OSYLqWkCD3fdz3HXn4" at bounding box center [188, 21] width 289 height 16
paste input "JRlXi8muXuFL4MBUvJcODVD1"
type input "JRlXi8muXuFL4MBUvJcODVD1"
click at [305, 18] on button "search-icon" at bounding box center [315, 20] width 25 height 17
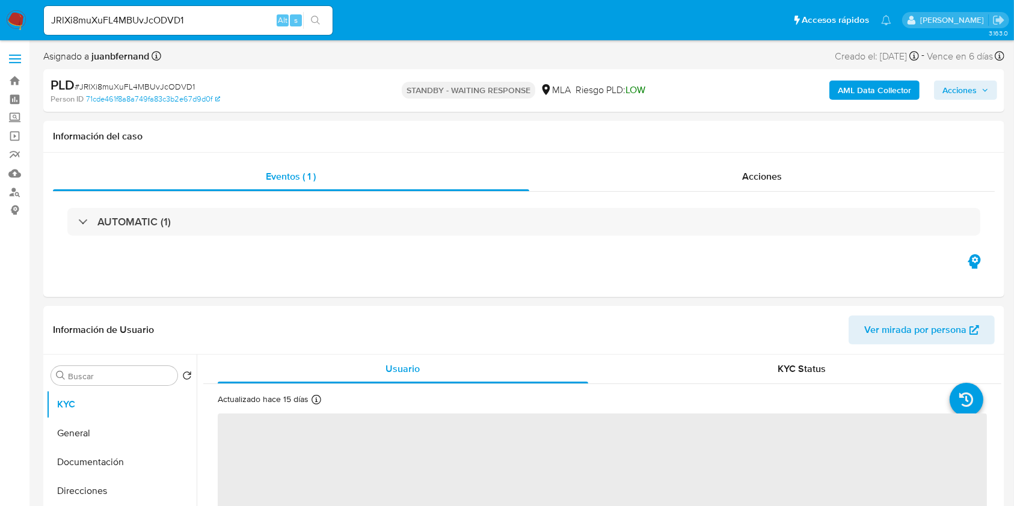
select select "10"
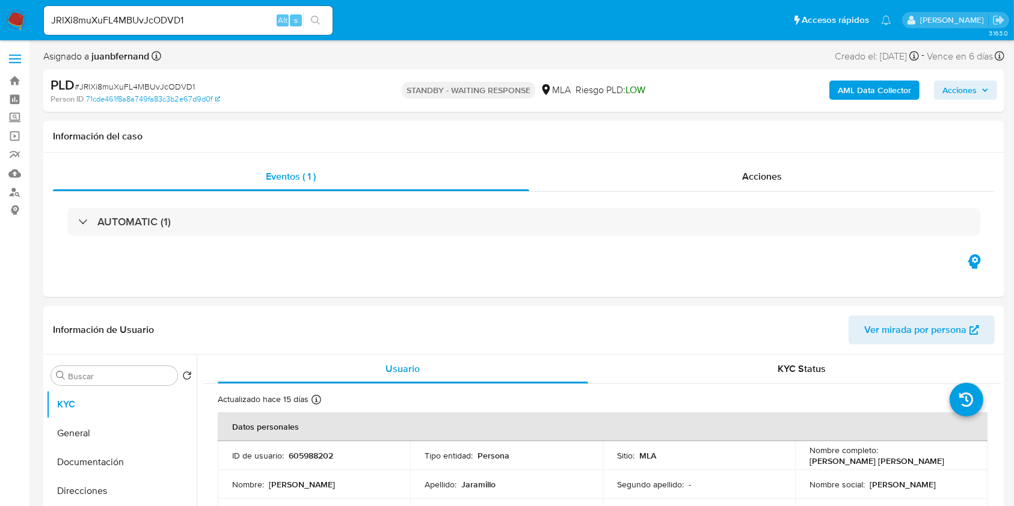
click at [219, 13] on input "JRlXi8muXuFL4MBUvJcODVD1" at bounding box center [188, 21] width 289 height 16
paste input "nWtKp1XfIO1QPpKRZPQ6s9Po"
type input "nWtKp1XfIO1QPpKRZPQ6s9Po"
click at [305, 22] on button "search-icon" at bounding box center [315, 20] width 25 height 17
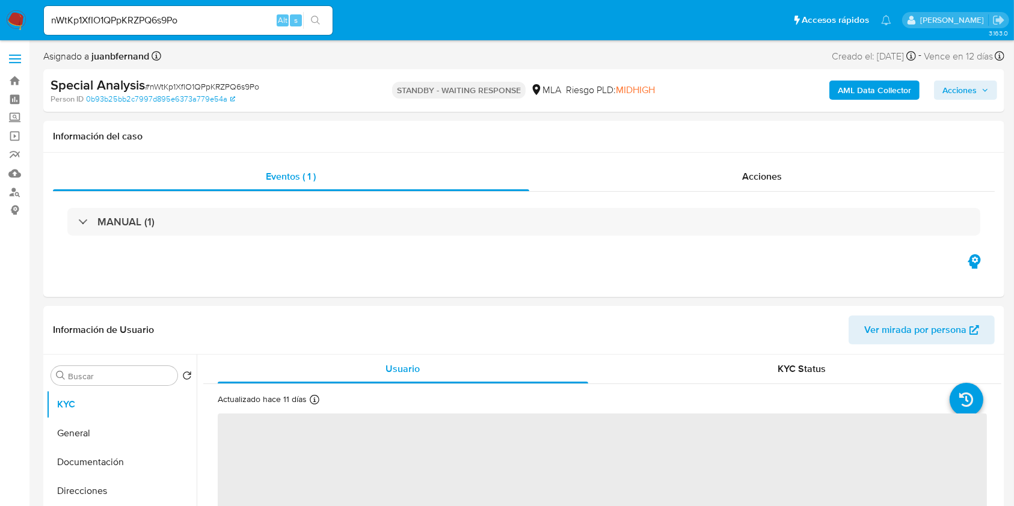
select select "10"
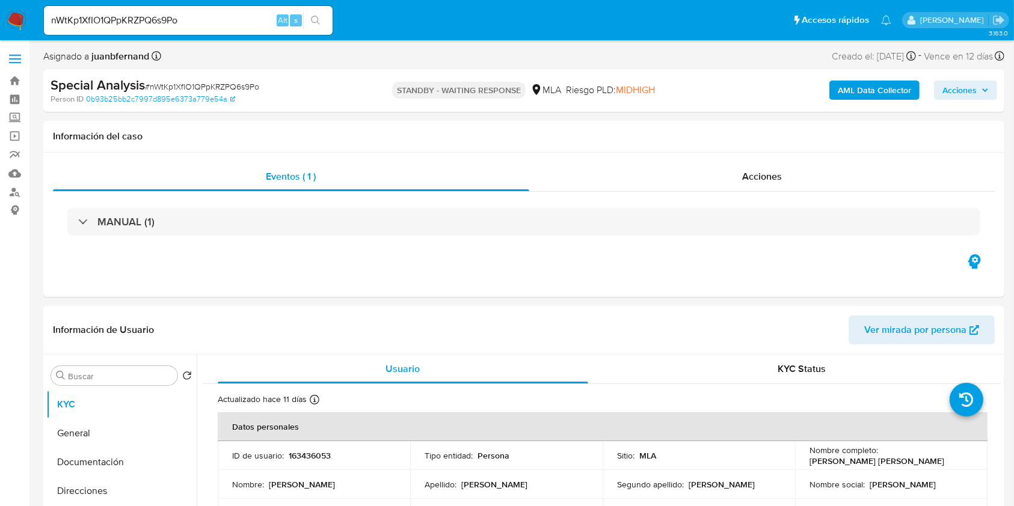
click at [260, 17] on input "nWtKp1XfIO1QPpKRZPQ6s9Po" at bounding box center [188, 21] width 289 height 16
paste input "bOdyhOThH0ngGD8T0i0Cdkha"
type input "bOdyhOThH0ngGD8T0i0Cdkha"
click at [326, 25] on button "search-icon" at bounding box center [315, 20] width 25 height 17
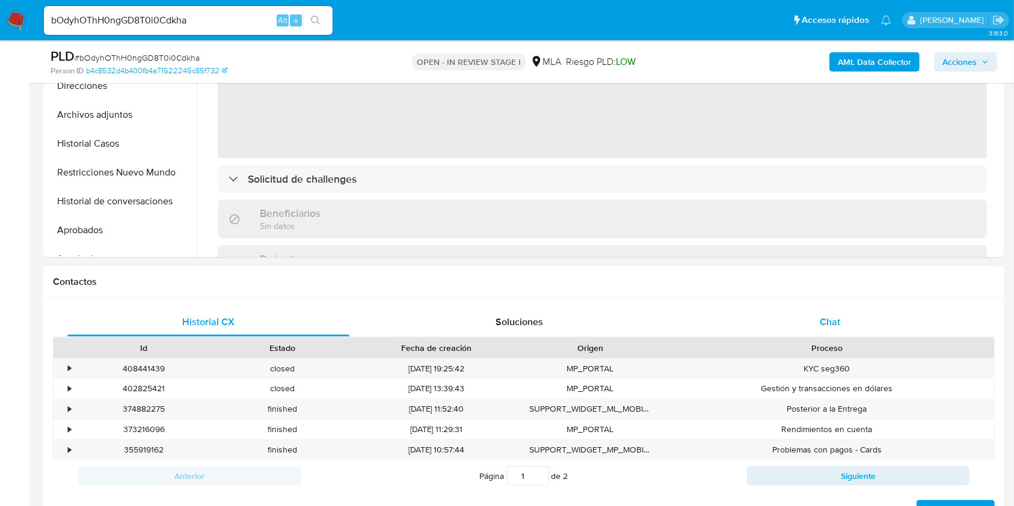
scroll to position [400, 0]
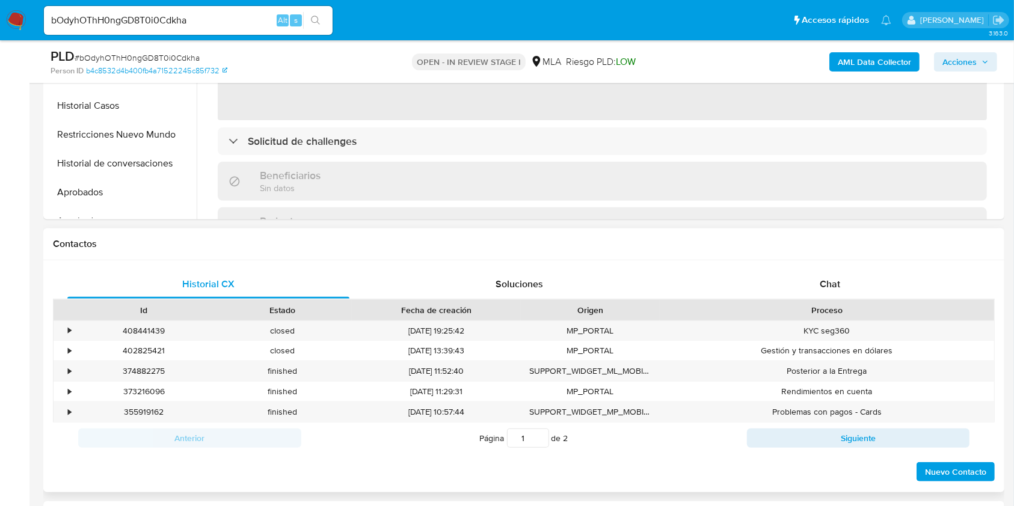
select select "10"
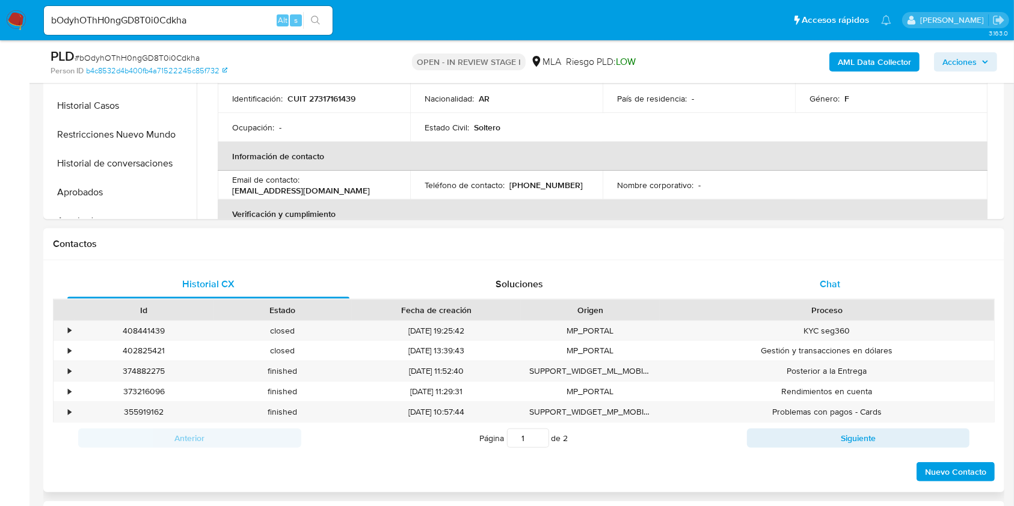
click at [844, 277] on div "Chat" at bounding box center [830, 284] width 282 height 29
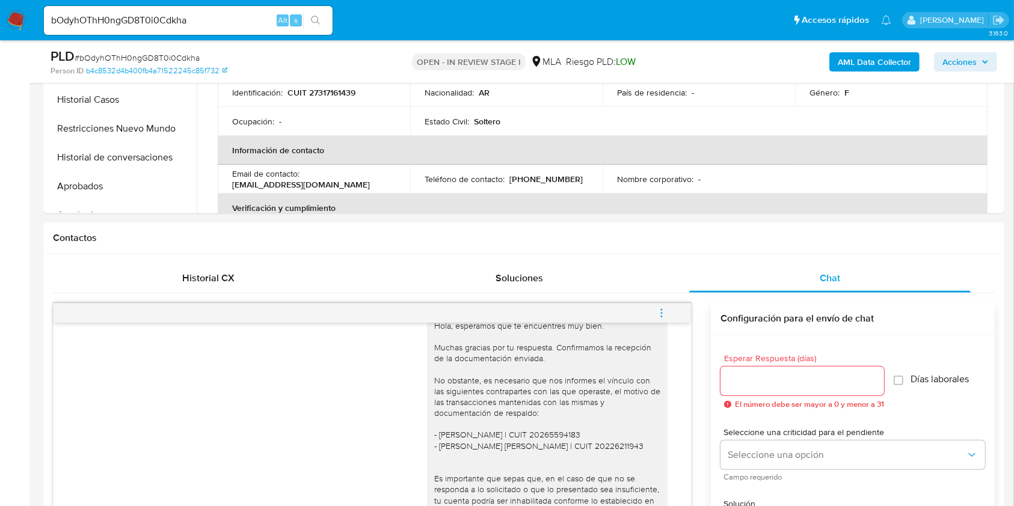
scroll to position [320, 0]
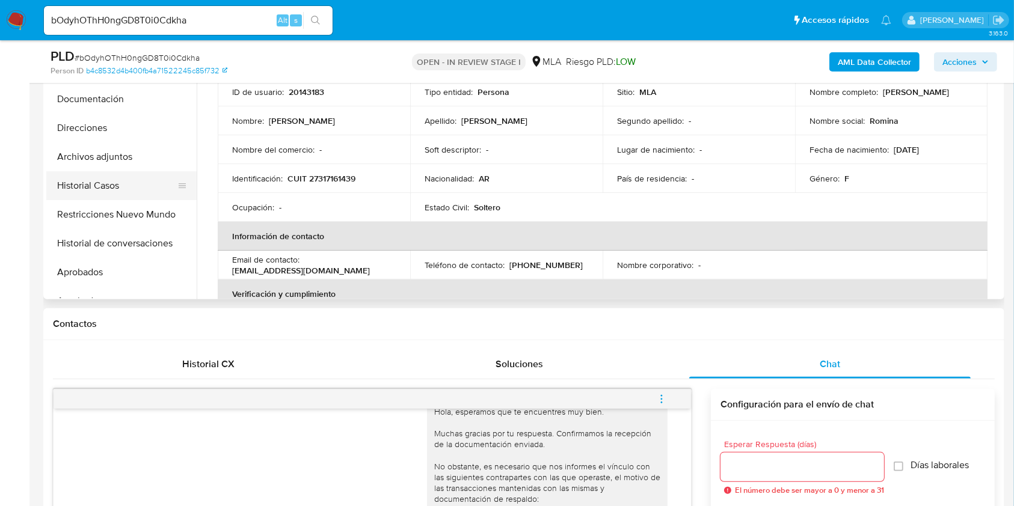
click at [103, 191] on button "Historial Casos" at bounding box center [116, 185] width 141 height 29
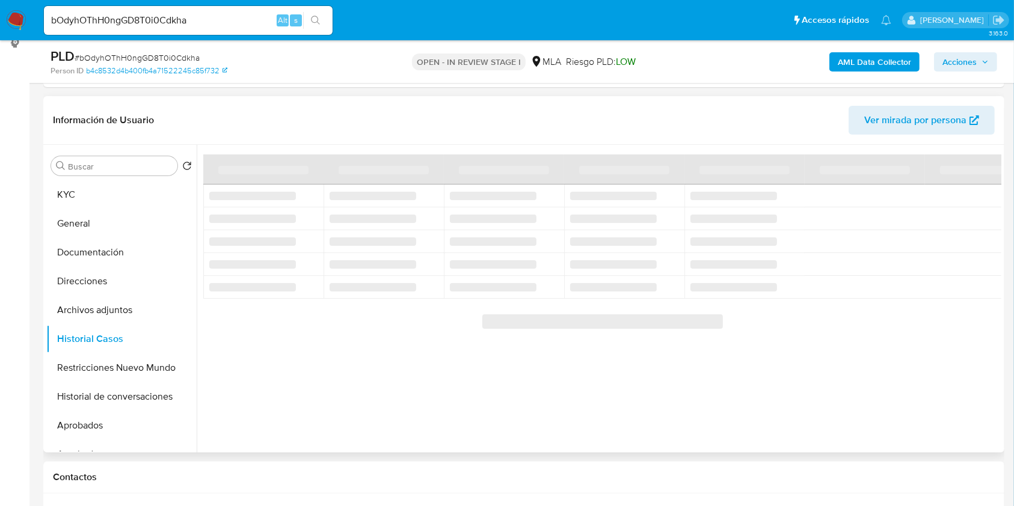
scroll to position [160, 0]
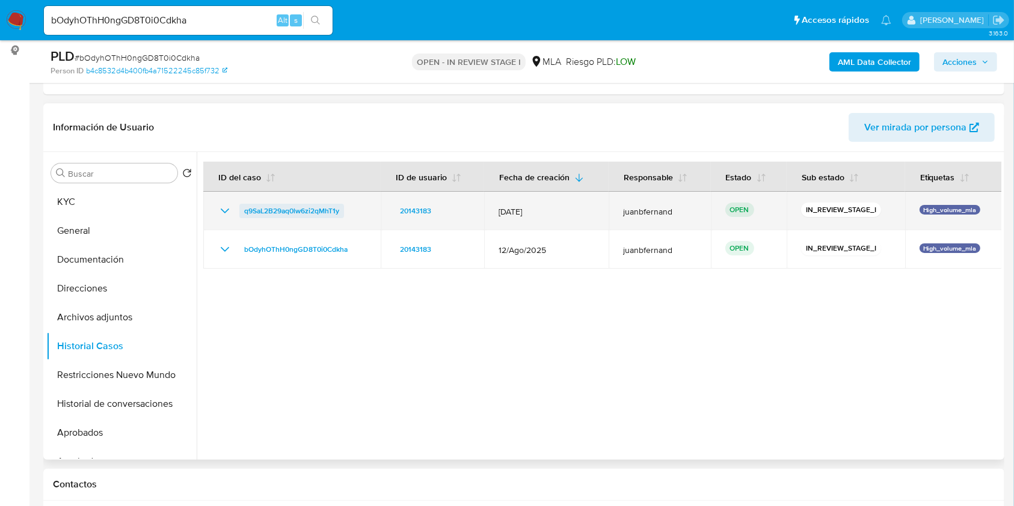
click at [289, 213] on span "q9SaL2B29aq0lw6zi2qMhT1y" at bounding box center [291, 211] width 95 height 14
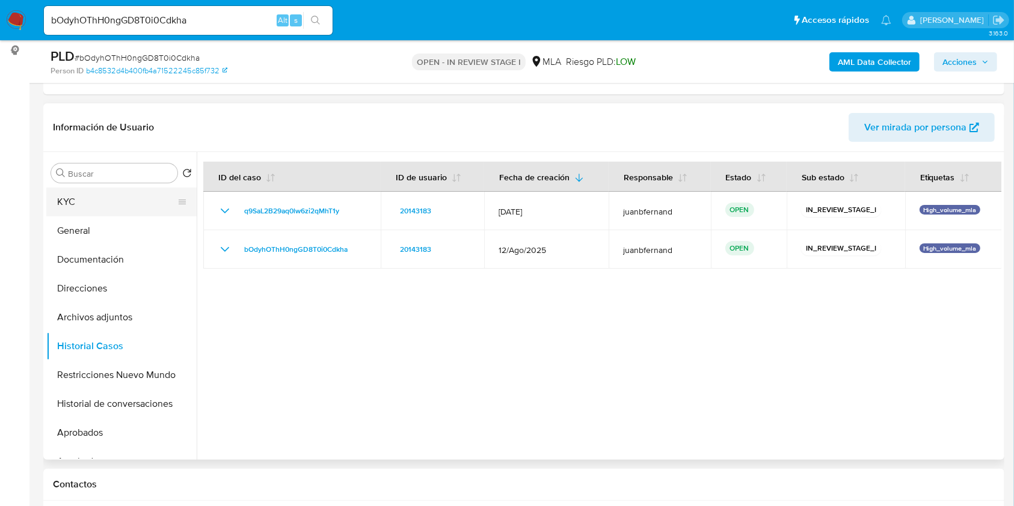
click at [87, 198] on button "KYC" at bounding box center [116, 202] width 141 height 29
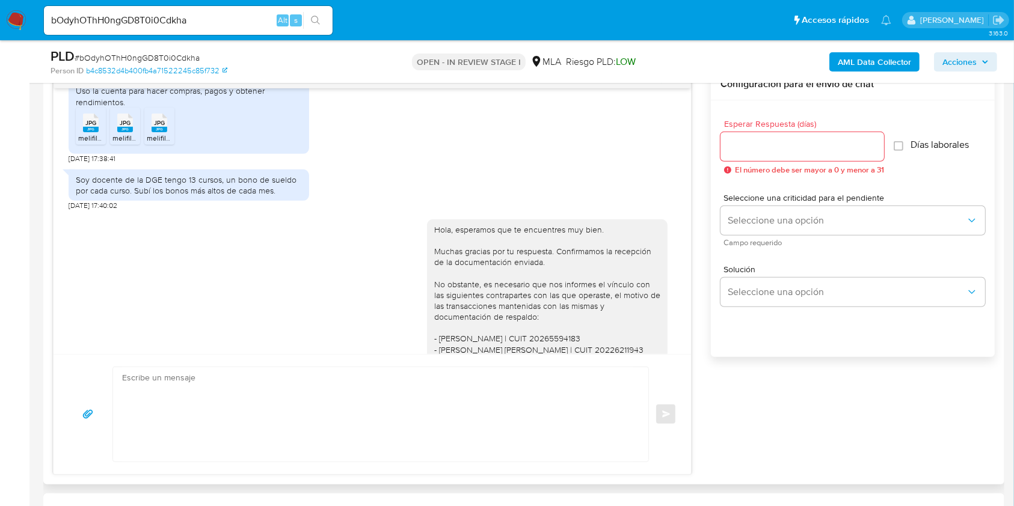
scroll to position [597, 0]
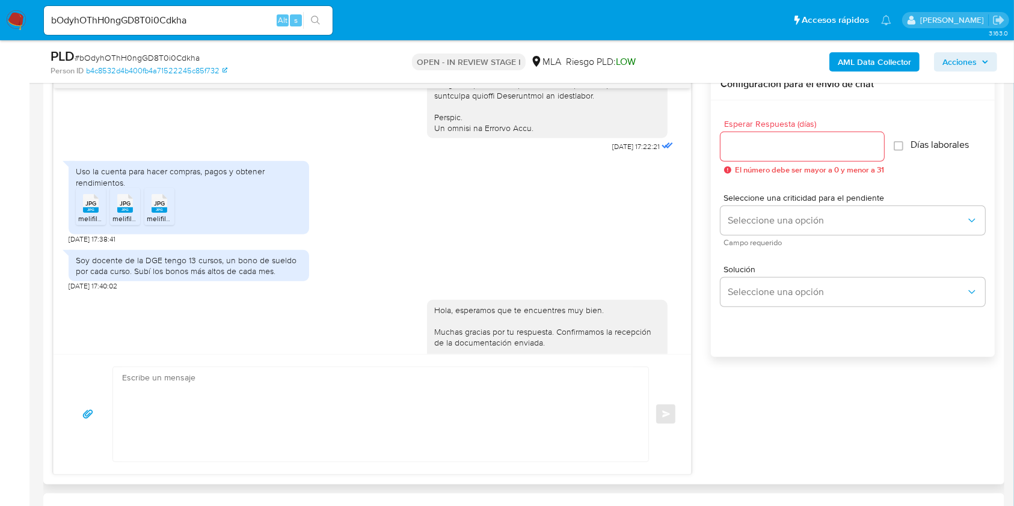
click at [70, 244] on span "18/08/2025 17:38:41" at bounding box center [92, 239] width 47 height 10
drag, startPoint x: 71, startPoint y: 259, endPoint x: 91, endPoint y: 257, distance: 20.0
click at [91, 244] on span "18/08/2025 17:38:41" at bounding box center [92, 239] width 47 height 10
copy span "18/08/2025"
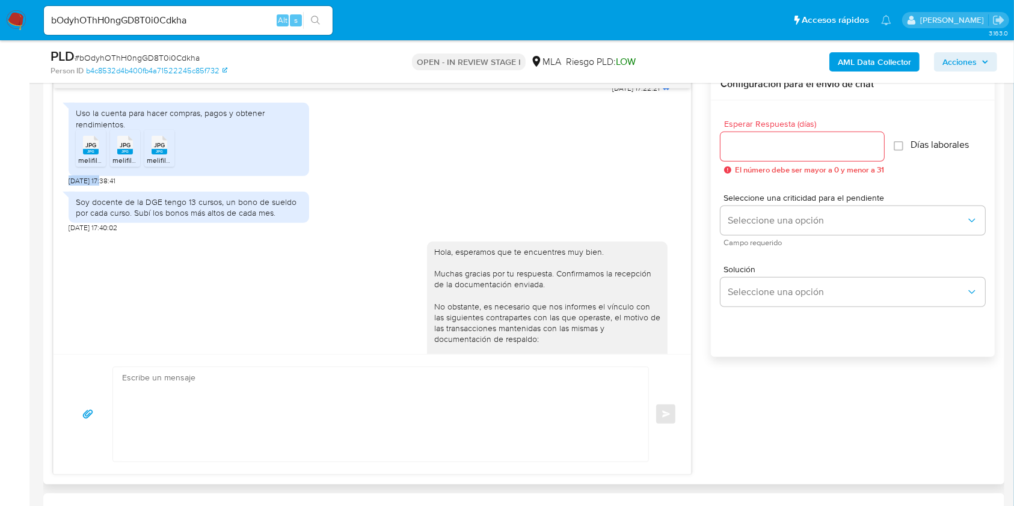
scroll to position [678, 0]
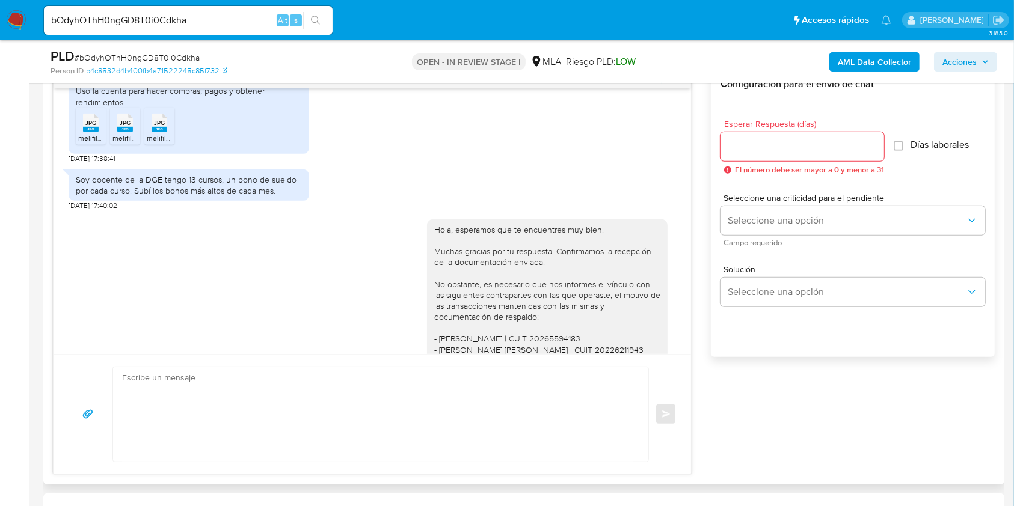
click at [262, 196] on div "Soy docente de la DGE tengo 13 cursos, un bono de sueldo por cada curso. Subí l…" at bounding box center [189, 185] width 226 height 22
drag, startPoint x: 262, startPoint y: 210, endPoint x: 74, endPoint y: 203, distance: 188.4
click at [74, 201] on div "Soy docente de la DGE tengo 13 cursos, un bono de sueldo por cada curso. Subí l…" at bounding box center [189, 185] width 240 height 31
click at [149, 196] on div "Soy docente de la DGE tengo 13 cursos, un bono de sueldo por cada curso. Subí l…" at bounding box center [189, 185] width 226 height 22
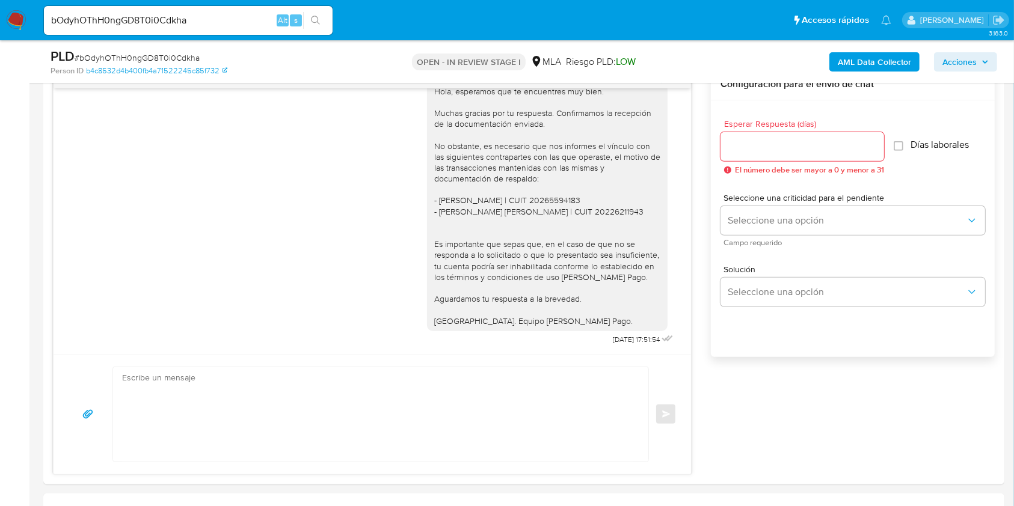
scroll to position [838, 0]
click at [162, 59] on span "# bOdyhOThH0ngGD8T0i0Cdkha" at bounding box center [137, 58] width 125 height 12
copy span "bOdyhOThH0ngGD8T0i0Cdkha"
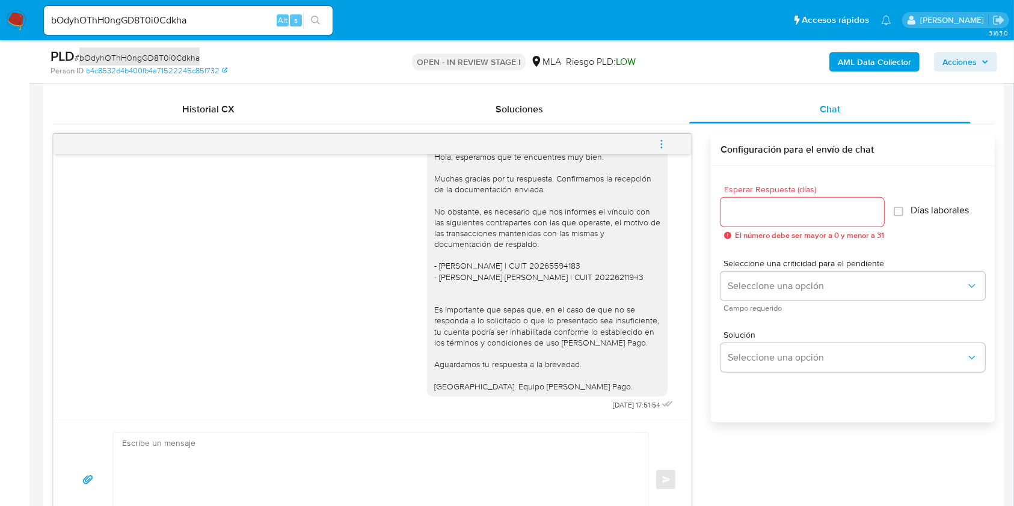
scroll to position [561, 0]
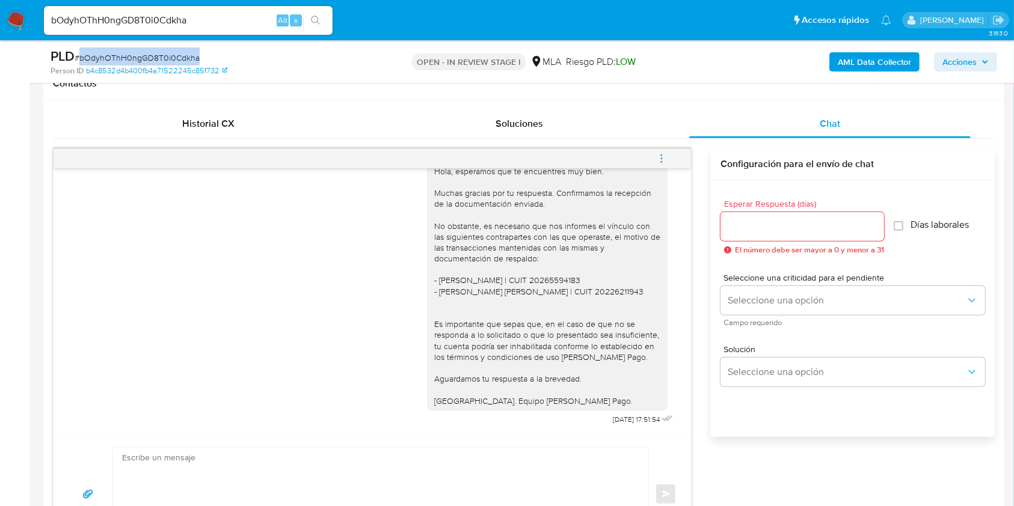
click at [649, 156] on button "menu-action" at bounding box center [662, 158] width 40 height 29
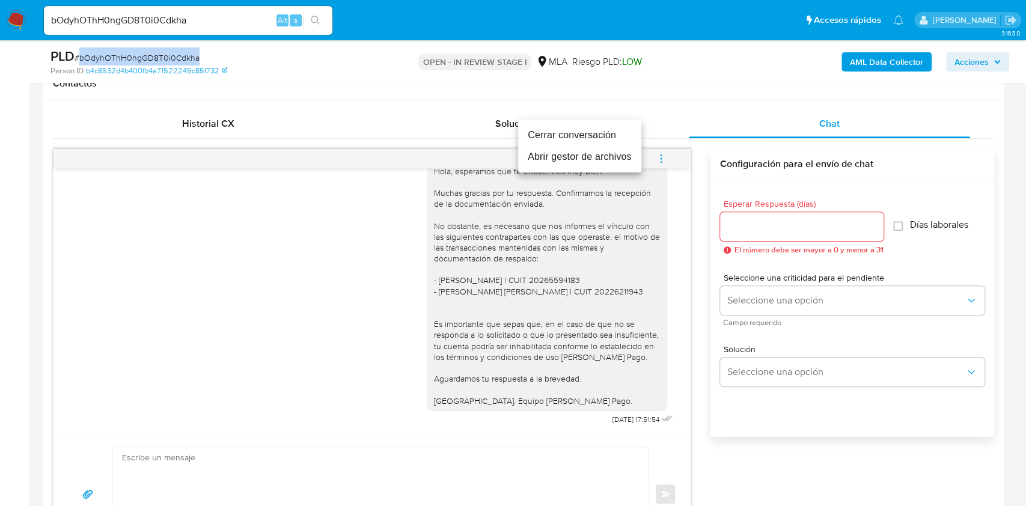
click at [568, 127] on li "Cerrar conversación" at bounding box center [579, 135] width 123 height 22
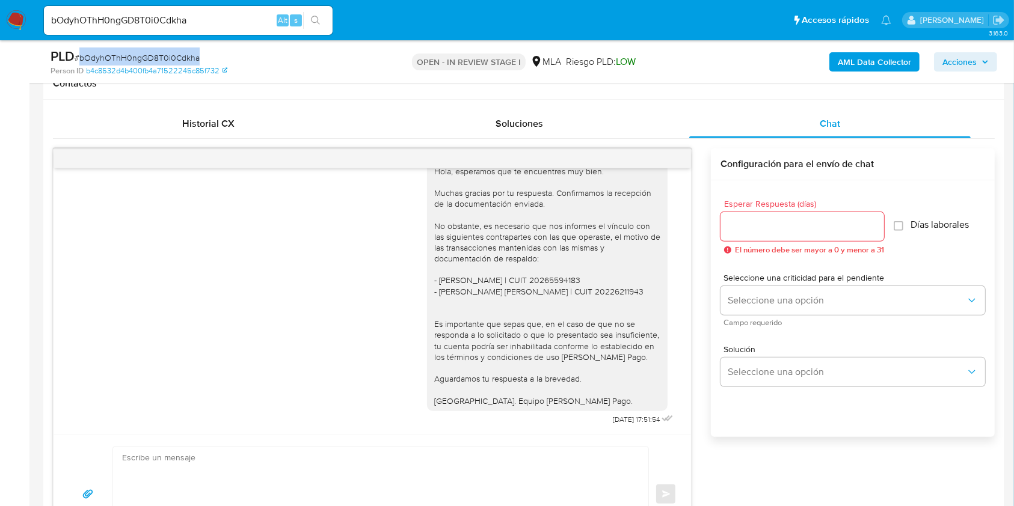
click at [854, 60] on b "AML Data Collector" at bounding box center [874, 61] width 73 height 19
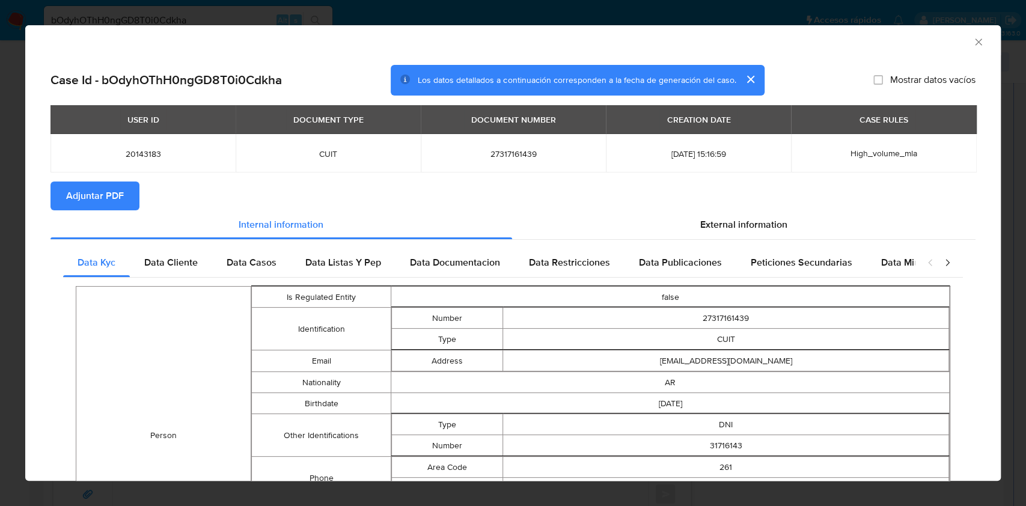
click at [118, 189] on span "Adjuntar PDF" at bounding box center [95, 196] width 58 height 26
click at [973, 38] on icon "Cerrar ventana" at bounding box center [979, 42] width 12 height 12
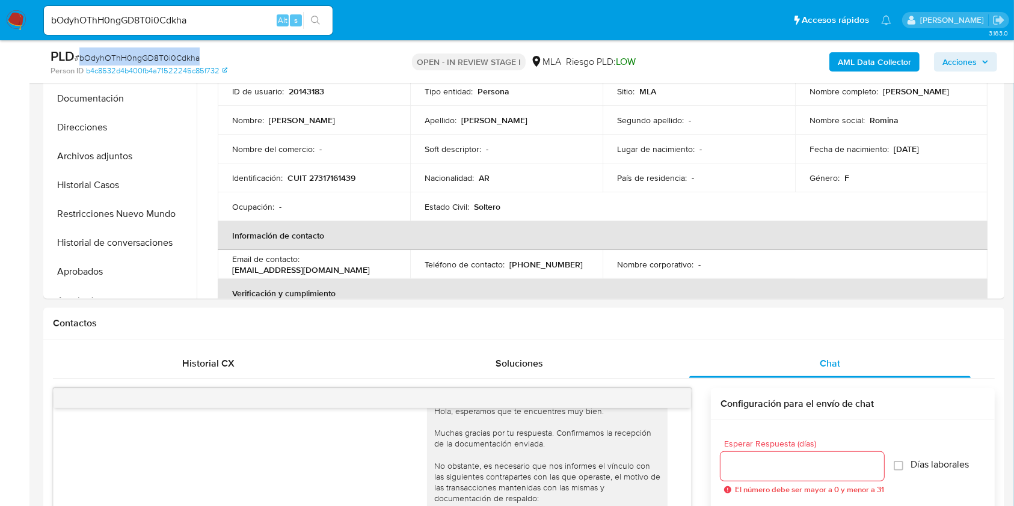
scroll to position [320, 0]
click at [114, 216] on button "Restricciones Nuevo Mundo" at bounding box center [116, 214] width 141 height 29
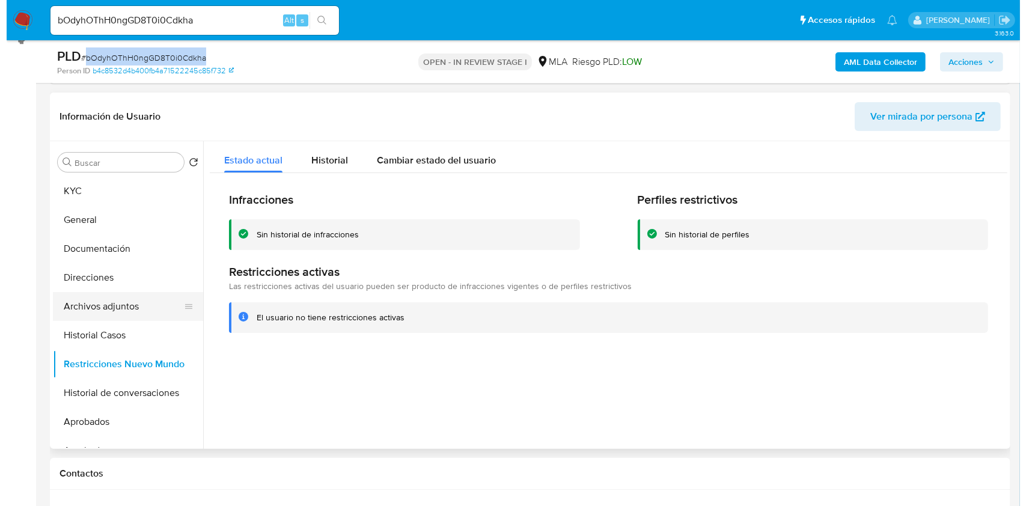
scroll to position [160, 0]
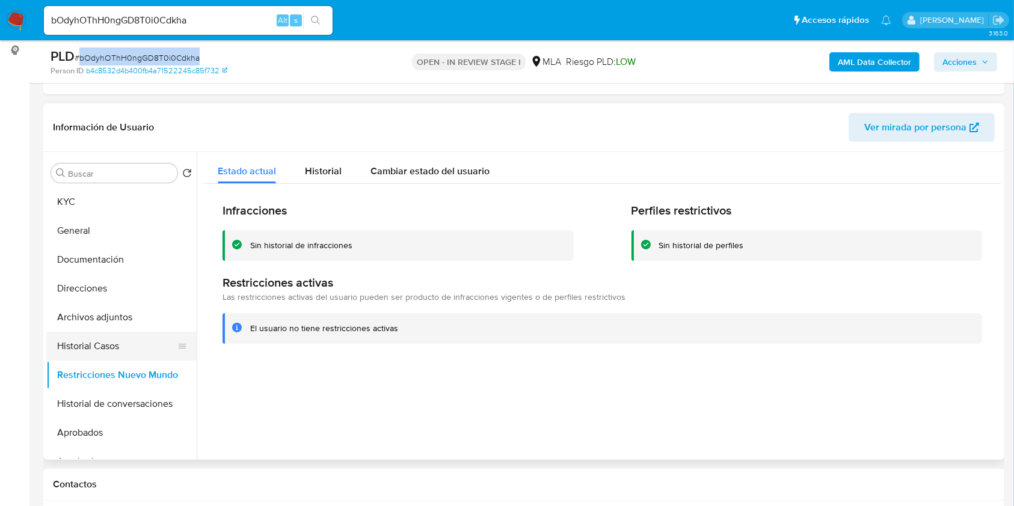
click at [96, 343] on button "Historial Casos" at bounding box center [116, 346] width 141 height 29
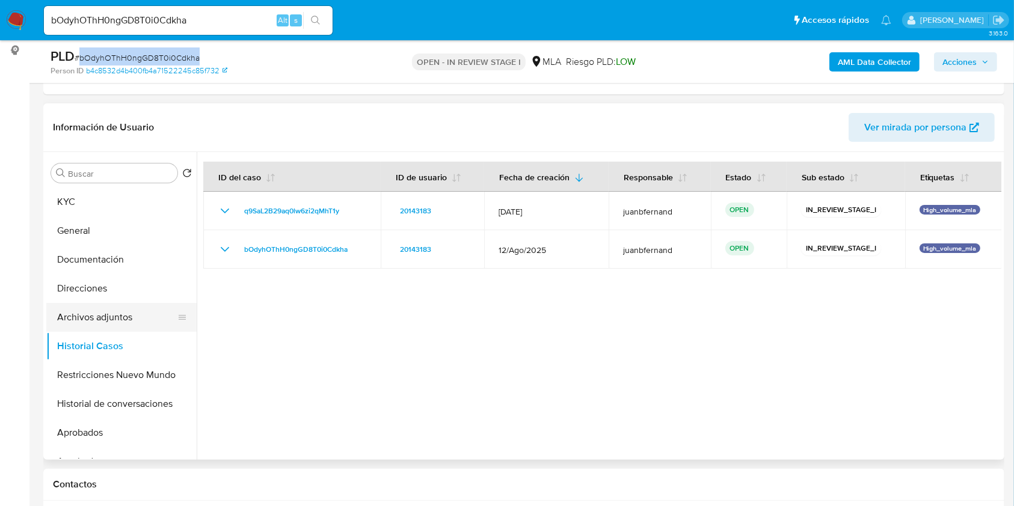
click at [119, 310] on button "Archivos adjuntos" at bounding box center [116, 317] width 141 height 29
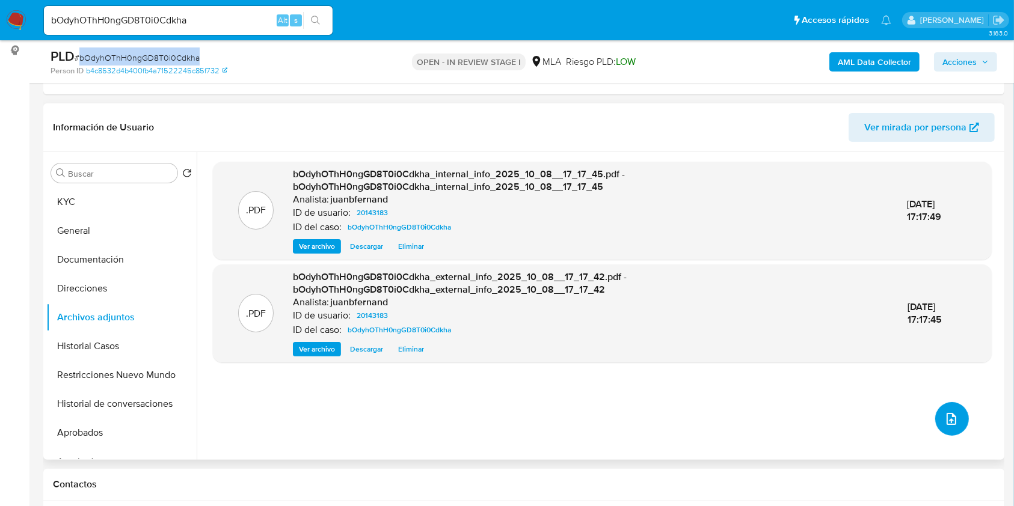
click at [952, 420] on icon "upload-file" at bounding box center [951, 419] width 14 height 14
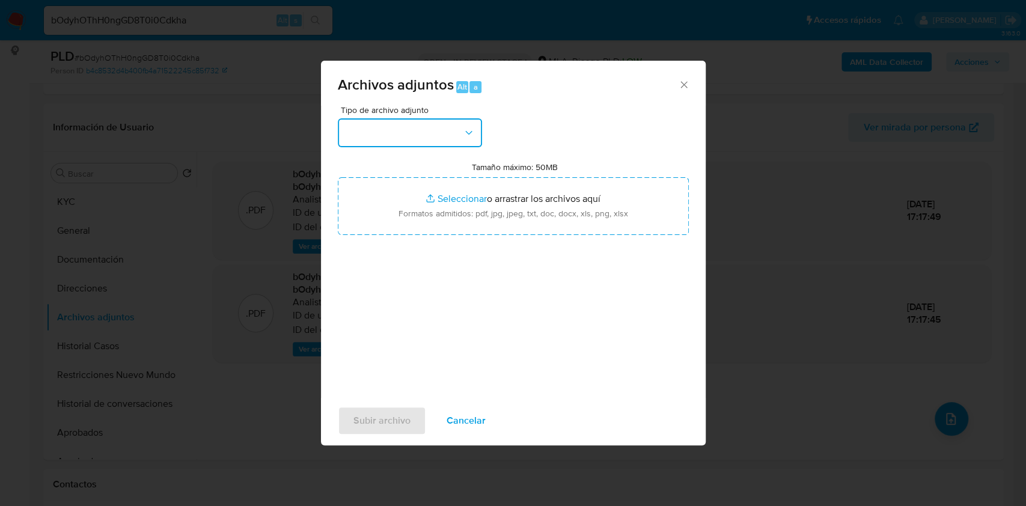
click at [435, 137] on button "button" at bounding box center [410, 132] width 144 height 29
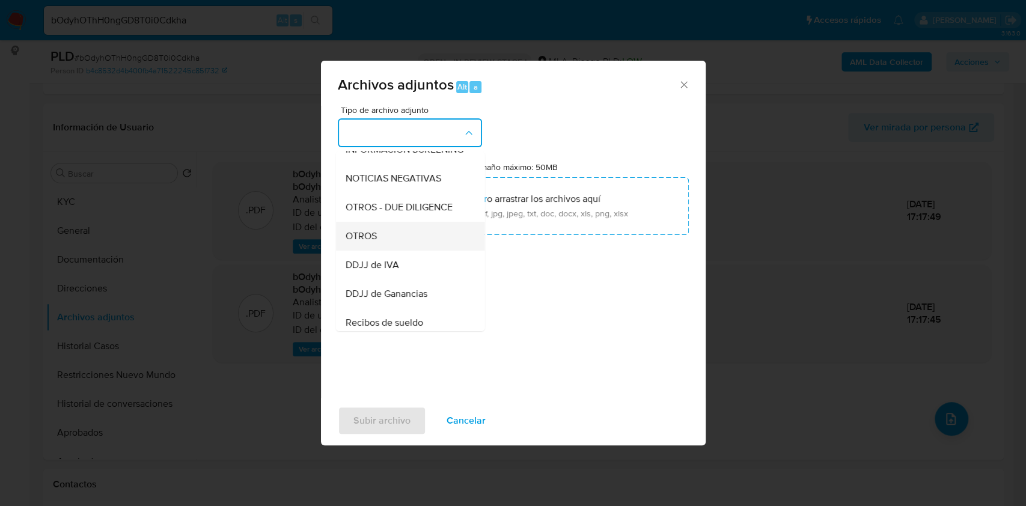
click at [385, 247] on div "OTROS" at bounding box center [406, 236] width 123 height 29
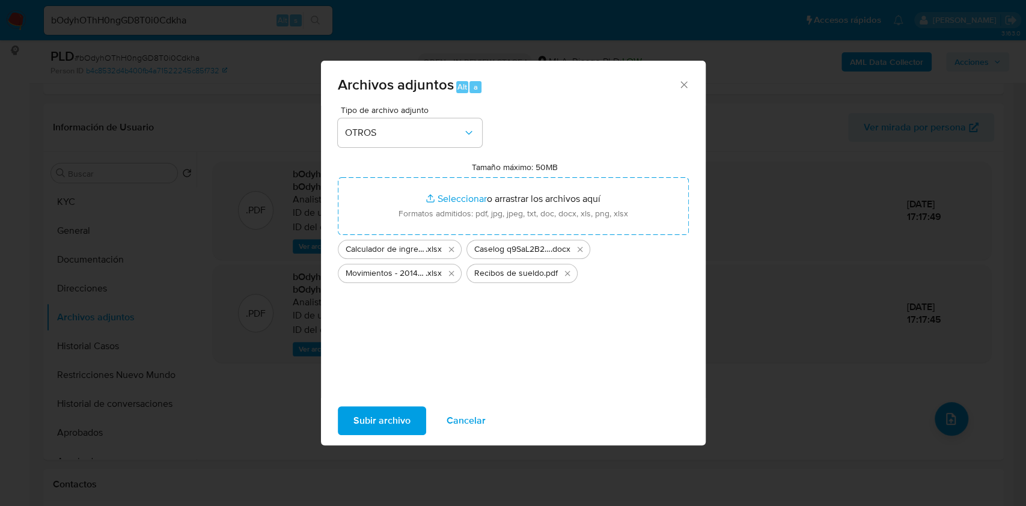
click at [405, 415] on span "Subir archivo" at bounding box center [382, 421] width 57 height 26
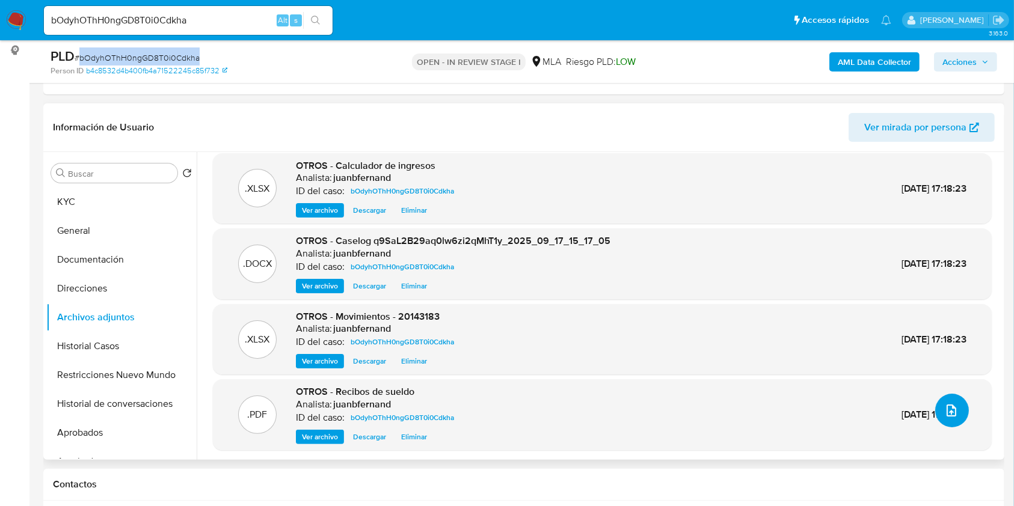
scroll to position [10, 0]
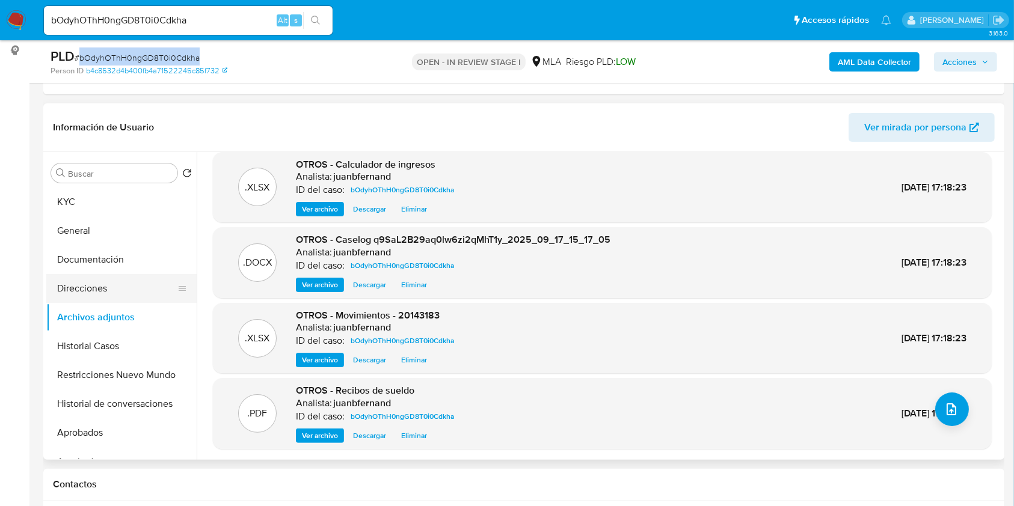
click at [104, 291] on button "Direcciones" at bounding box center [116, 288] width 141 height 29
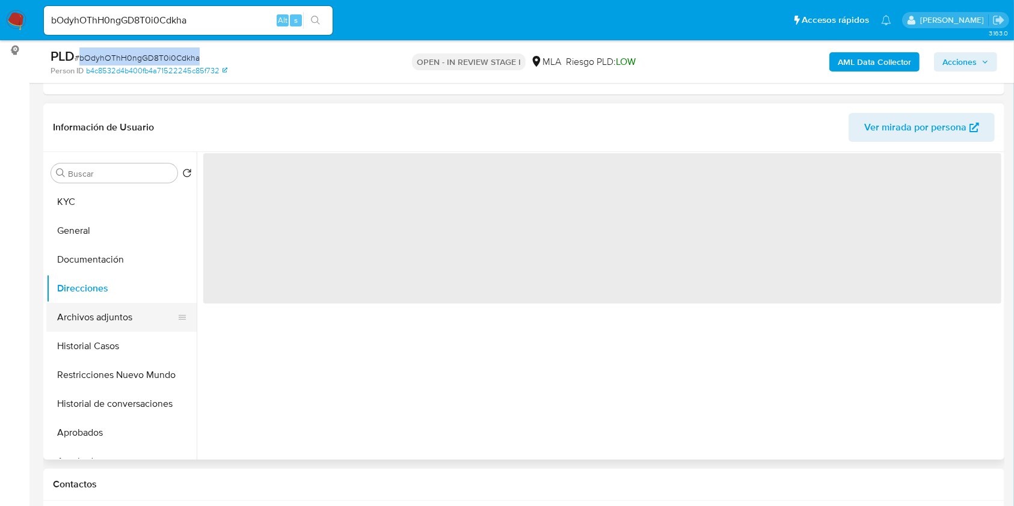
click at [107, 312] on button "Archivos adjuntos" at bounding box center [116, 317] width 141 height 29
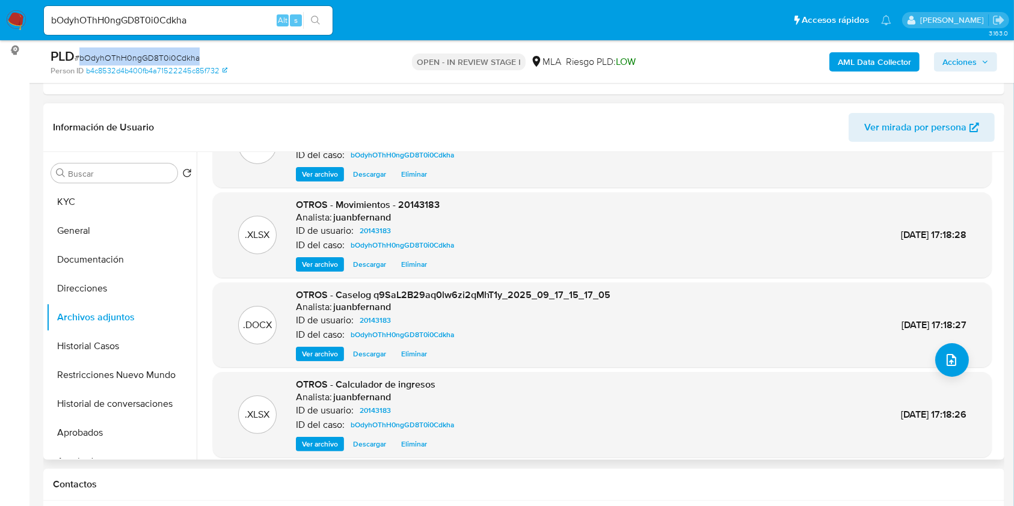
scroll to position [101, 0]
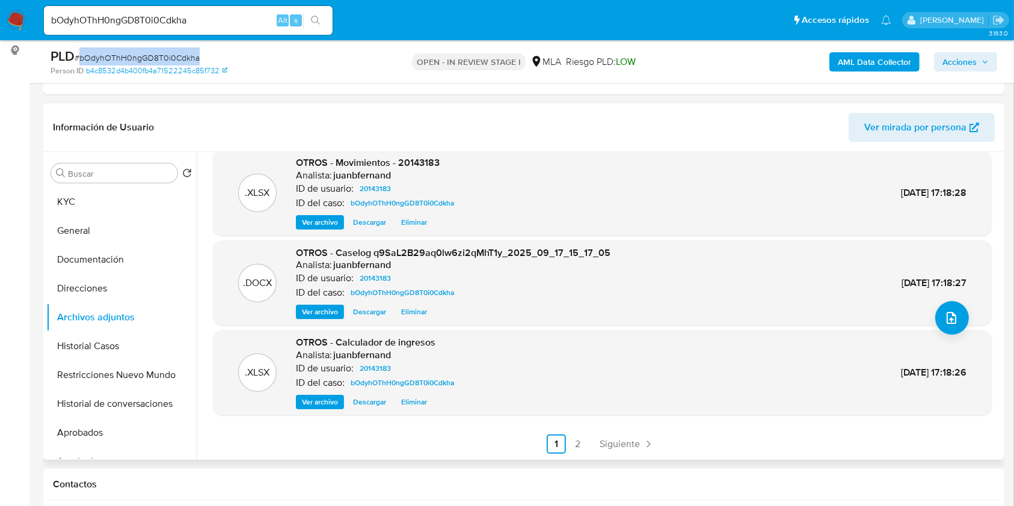
click at [608, 440] on span "Siguiente" at bounding box center [619, 445] width 40 height 10
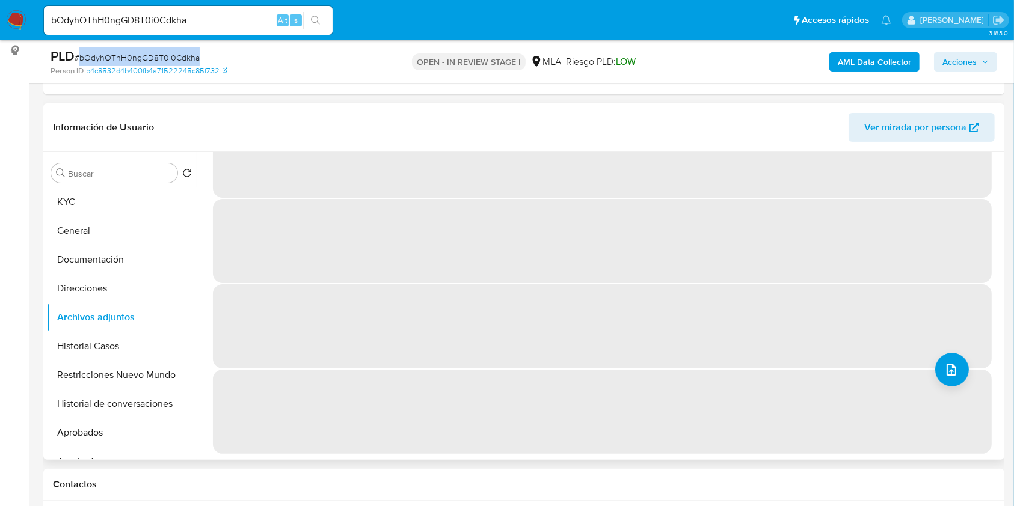
scroll to position [0, 0]
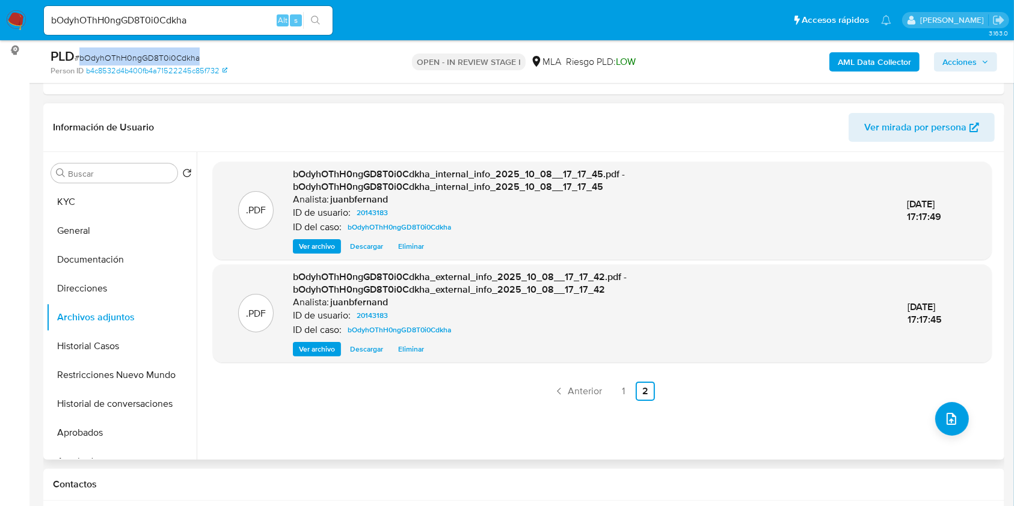
click at [945, 60] on span "Acciones" at bounding box center [959, 61] width 34 height 19
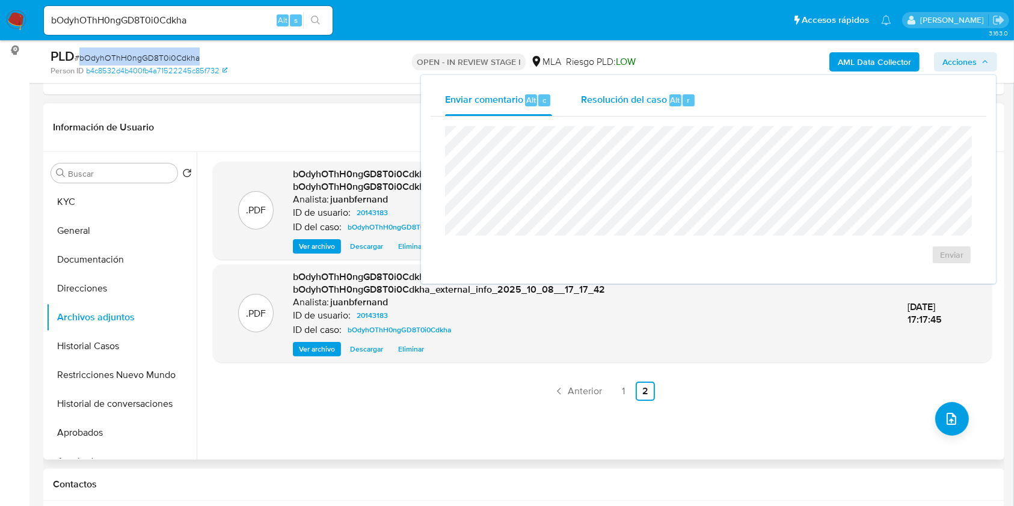
click at [670, 97] on span "Alt" at bounding box center [675, 99] width 10 height 11
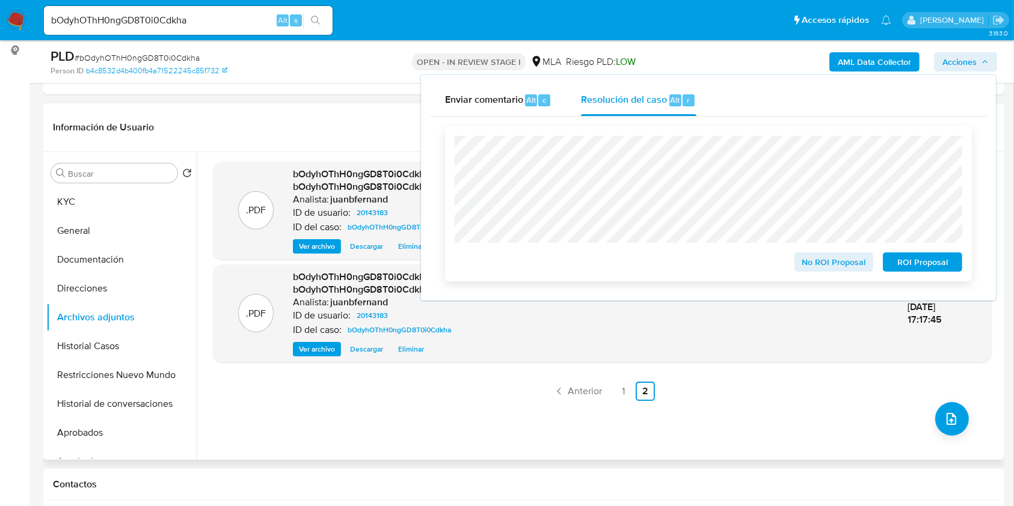
click at [848, 265] on span "No ROI Proposal" at bounding box center [834, 262] width 63 height 17
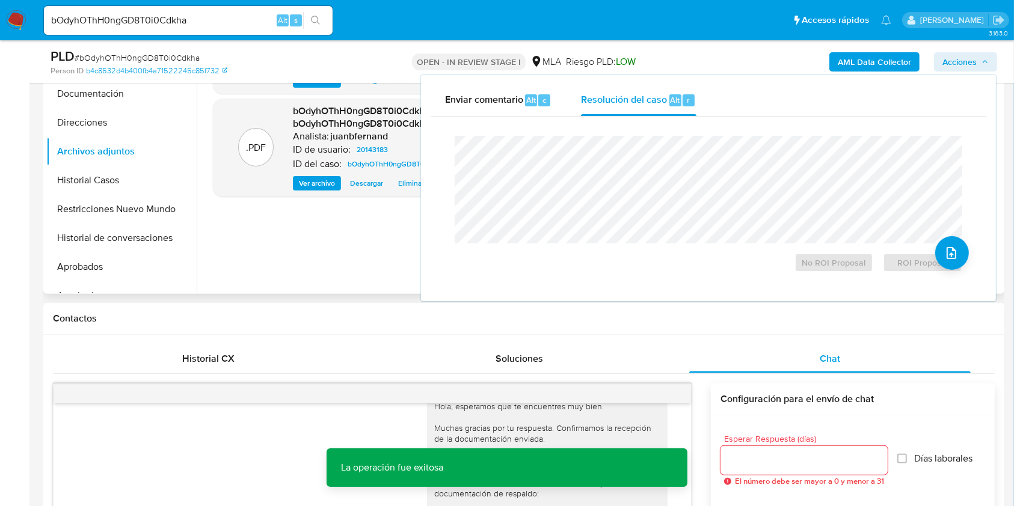
scroll to position [320, 0]
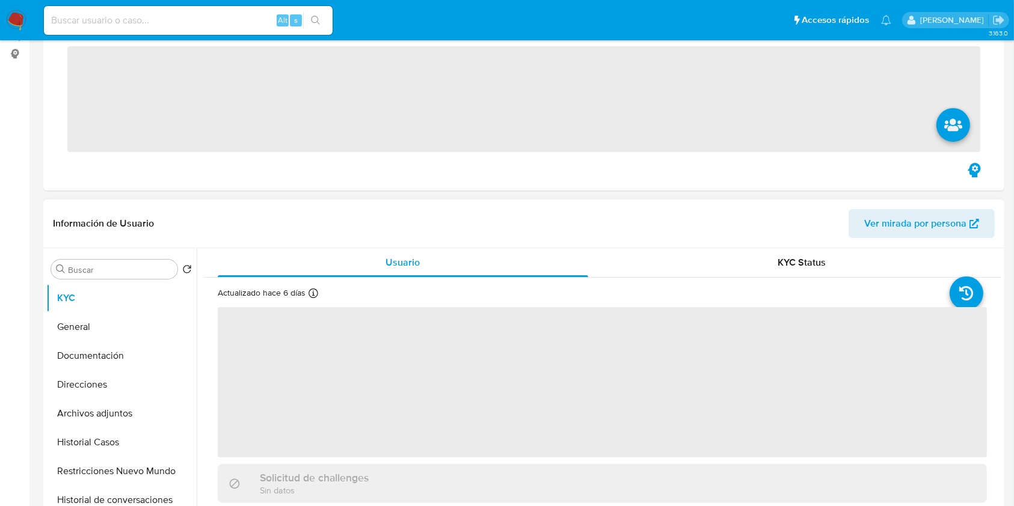
scroll to position [400, 0]
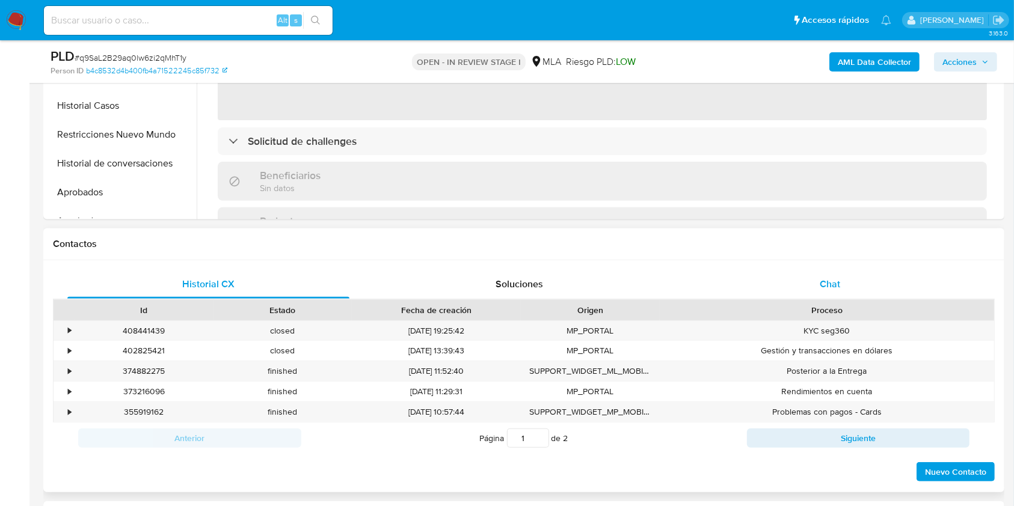
click at [806, 296] on div "Chat" at bounding box center [830, 284] width 282 height 29
select select "10"
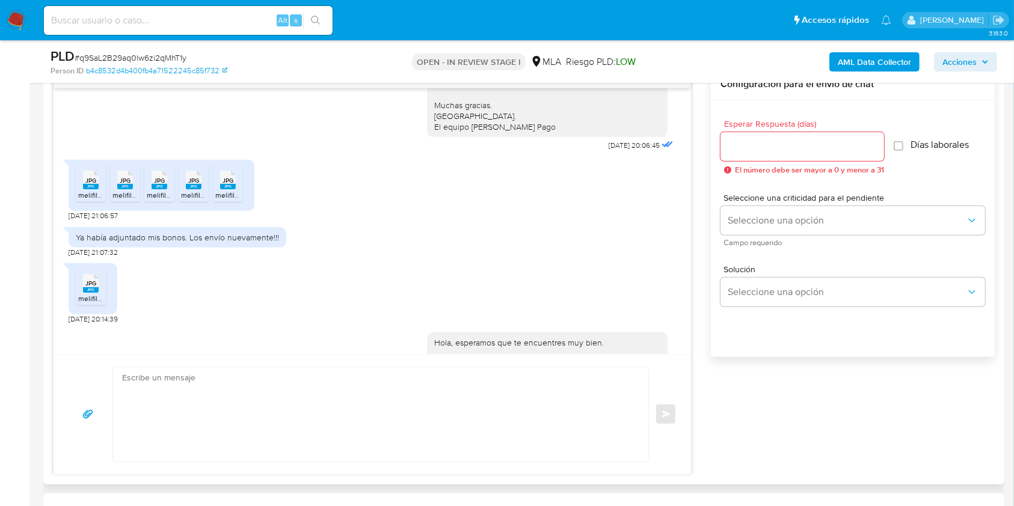
scroll to position [503, 0]
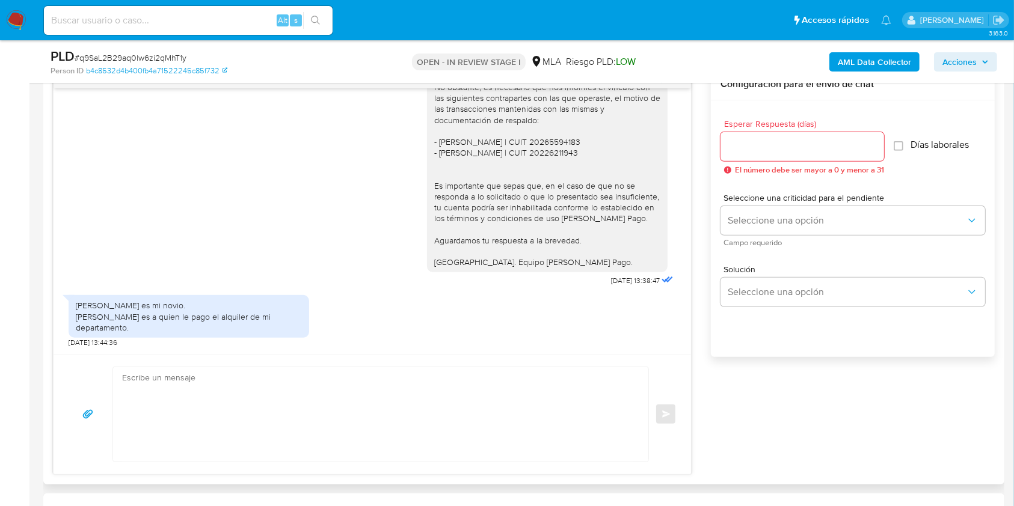
click at [112, 325] on div "[PERSON_NAME] es mi novio. [PERSON_NAME] es a quien le pago el alquiler de mi d…" at bounding box center [189, 316] width 226 height 33
drag, startPoint x: 112, startPoint y: 325, endPoint x: 85, endPoint y: 310, distance: 31.8
click at [85, 310] on div "[PERSON_NAME] es mi novio. [PERSON_NAME] es a quien le pago el alquiler de mi d…" at bounding box center [189, 316] width 226 height 33
copy div "[PERSON_NAME] es mi novio. [PERSON_NAME] es a quien le pago el alquiler de mi d…"
click at [87, 305] on div "[PERSON_NAME] es mi novio. [PERSON_NAME] es a quien le pago el alquiler de mi d…" at bounding box center [189, 316] width 226 height 33
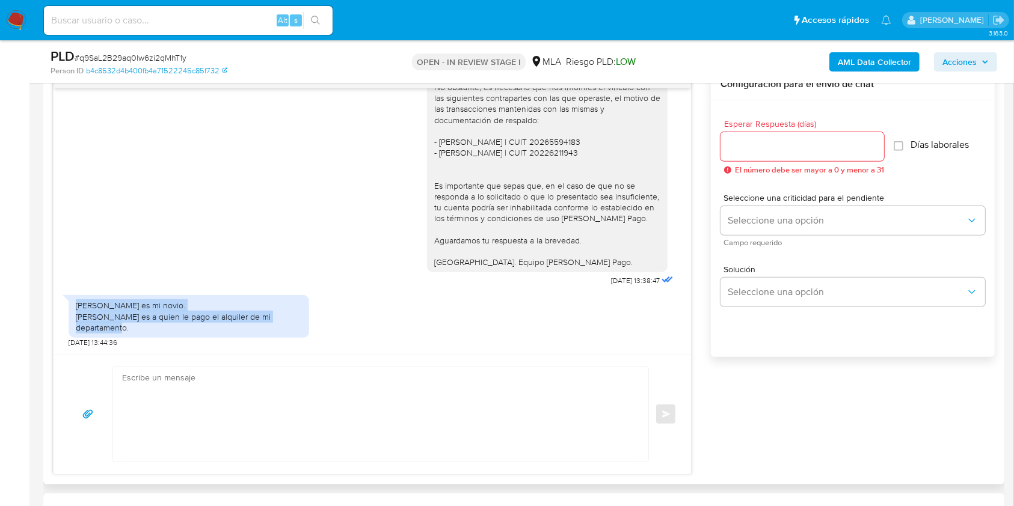
drag, startPoint x: 87, startPoint y: 305, endPoint x: 108, endPoint y: 330, distance: 32.8
click at [108, 330] on div "[PERSON_NAME] es mi novio. [PERSON_NAME] es a quien le pago el alquiler de mi d…" at bounding box center [189, 316] width 226 height 33
click at [279, 390] on textarea at bounding box center [377, 414] width 511 height 94
click at [174, 60] on span "# q9SaL2B29aq0lw6zi2qMhT1y" at bounding box center [131, 58] width 112 height 12
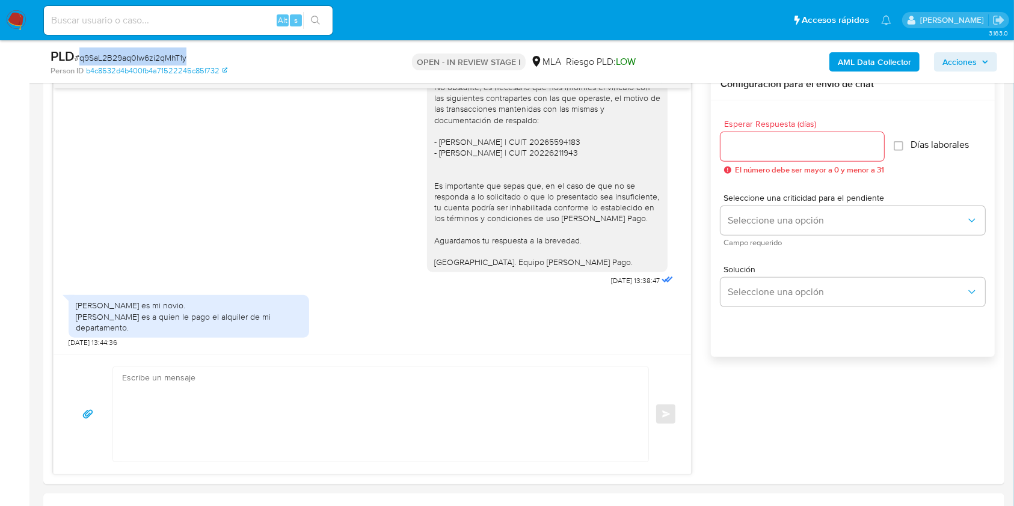
click at [174, 60] on span "# q9SaL2B29aq0lw6zi2qMhT1y" at bounding box center [131, 58] width 112 height 12
copy span "q9SaL2B29aq0lw6zi2qMhT1y"
click at [240, 397] on textarea at bounding box center [377, 414] width 511 height 94
paste textarea "Hola. ¡Muchas gracias por tu respuesta! Confirmamos la recepción de la document…"
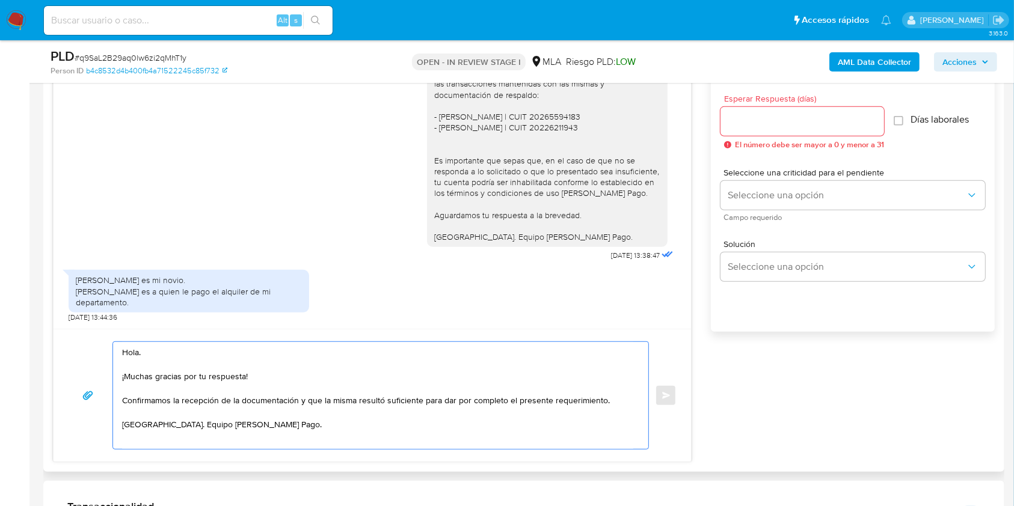
scroll to position [641, 0]
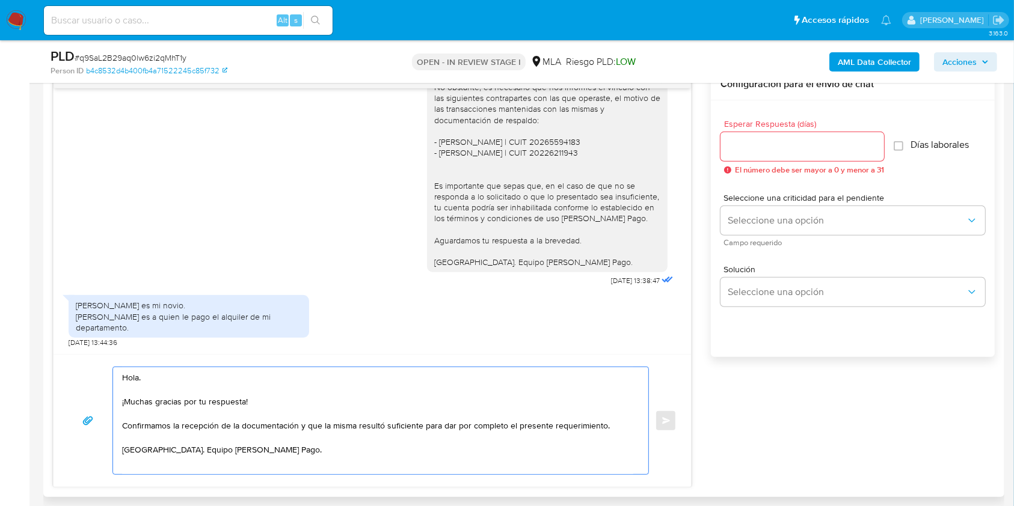
type textarea "Hola. ¡Muchas gracias por tu respuesta! Confirmamos la recepción de la document…"
click at [767, 149] on input "Esperar Respuesta (días)" at bounding box center [802, 147] width 164 height 16
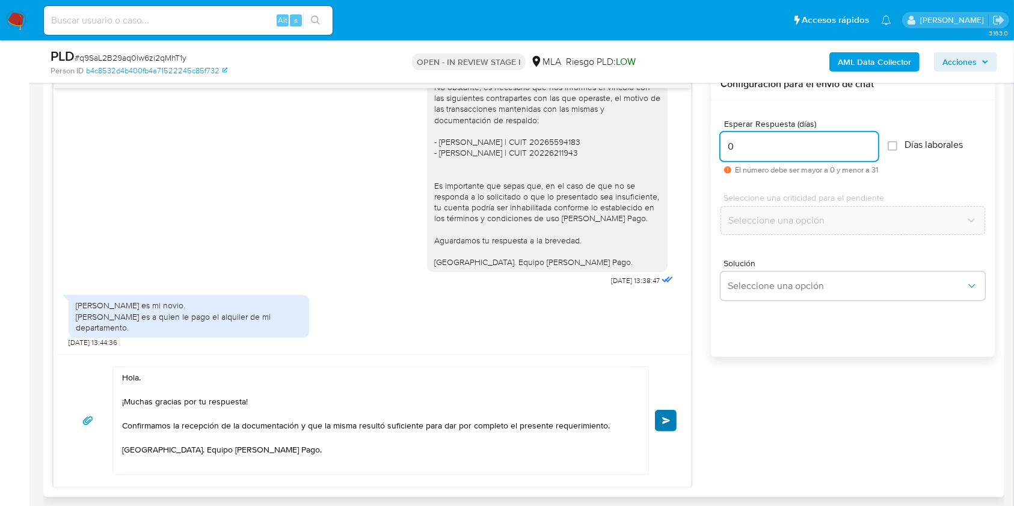
type input "0"
click at [670, 422] on span "Enviar" at bounding box center [666, 420] width 8 height 7
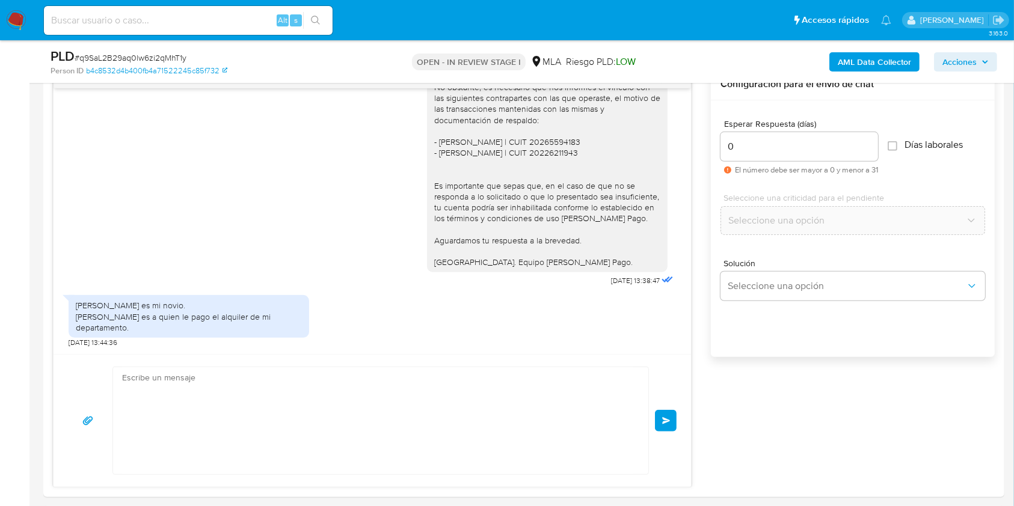
scroll to position [636, 0]
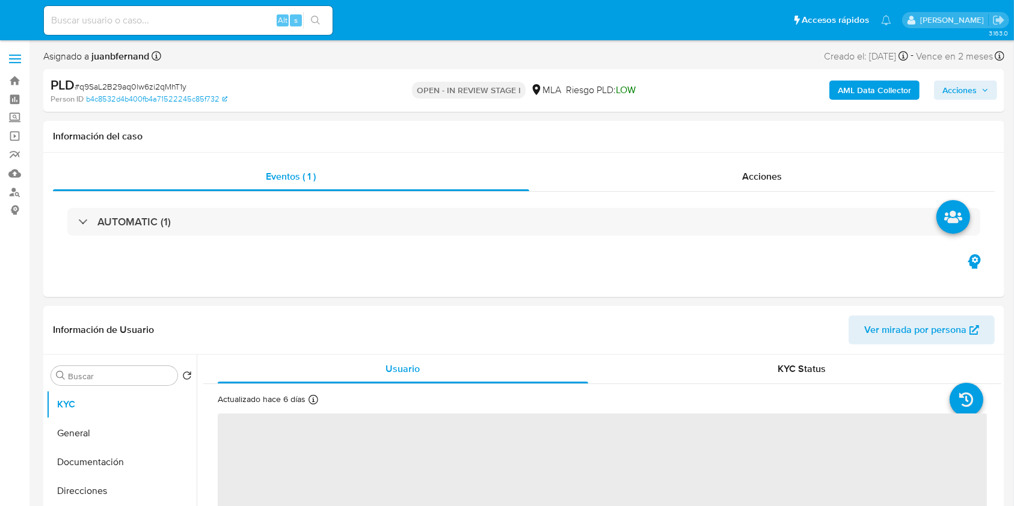
select select "10"
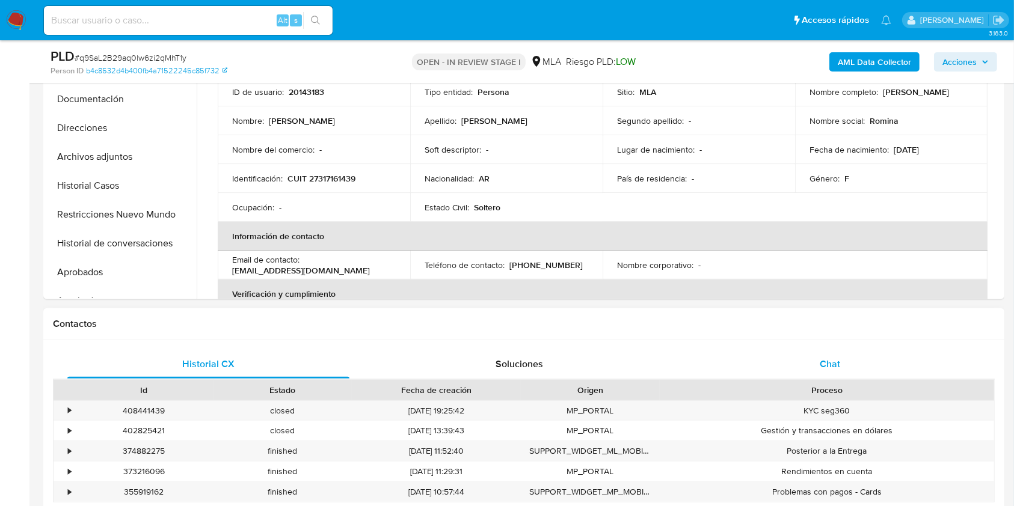
click at [831, 355] on div "Chat" at bounding box center [830, 364] width 282 height 29
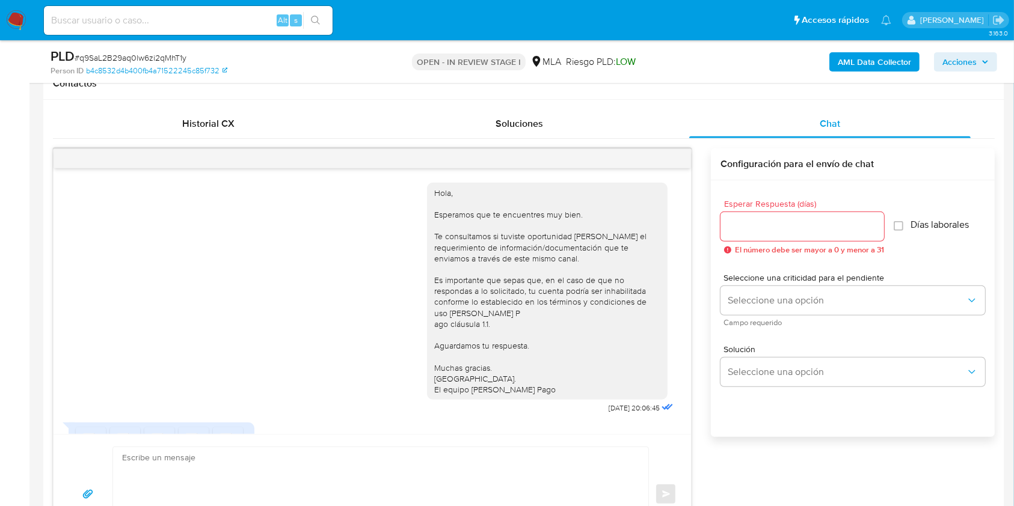
scroll to position [636, 0]
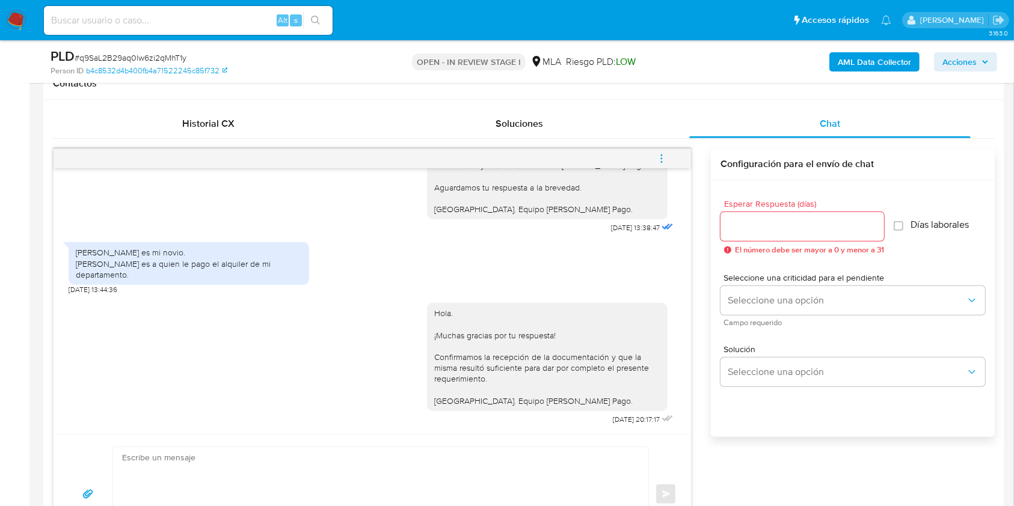
click at [649, 146] on button "menu-action" at bounding box center [662, 158] width 40 height 29
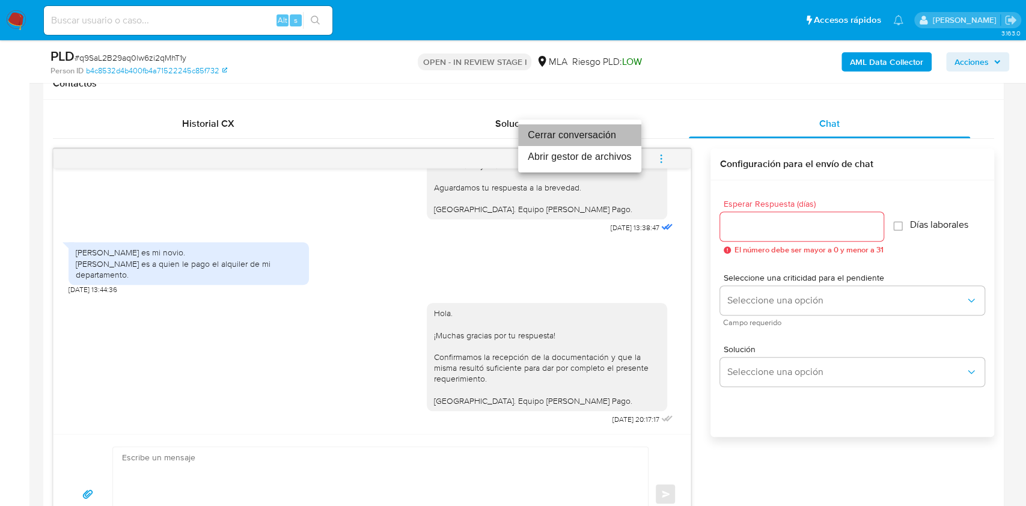
click at [552, 140] on li "Cerrar conversación" at bounding box center [579, 135] width 123 height 22
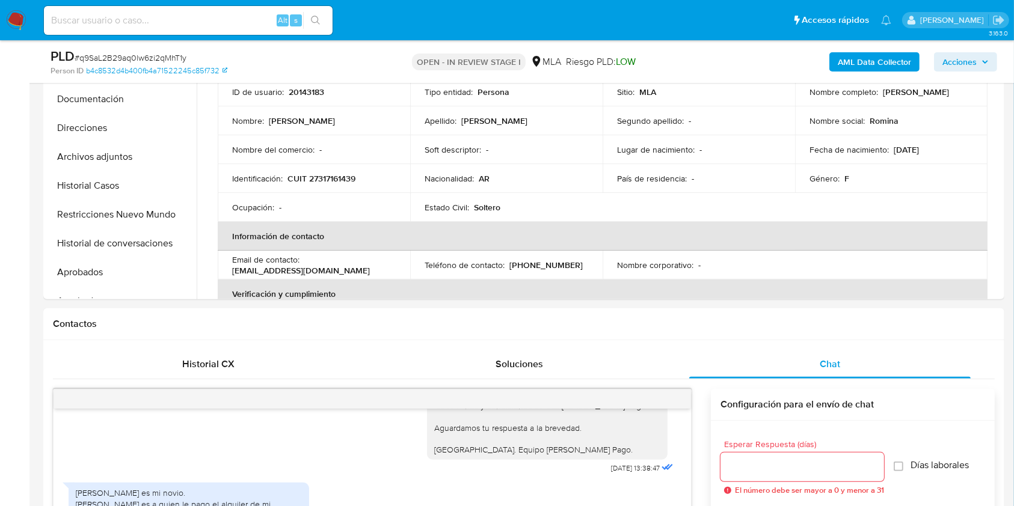
scroll to position [240, 0]
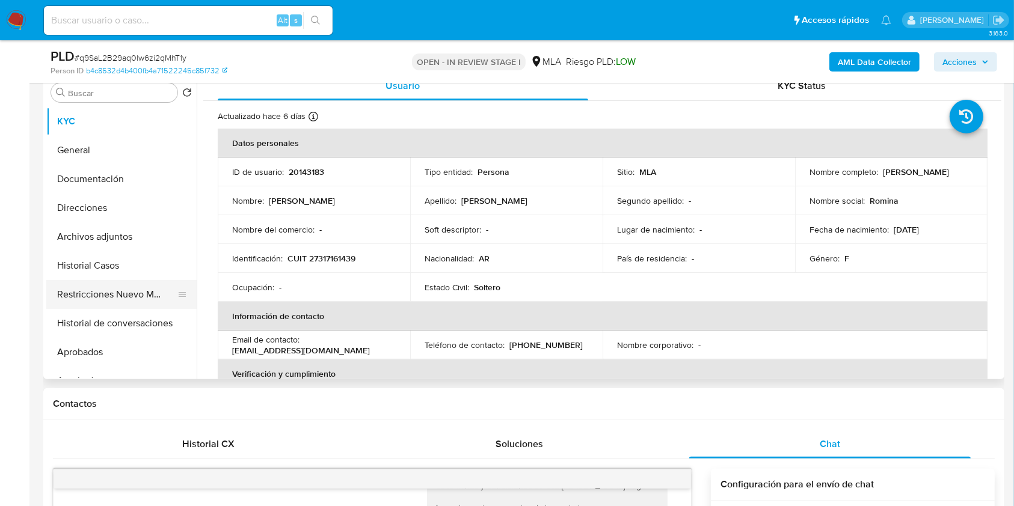
click at [103, 286] on button "Restricciones Nuevo Mundo" at bounding box center [116, 294] width 141 height 29
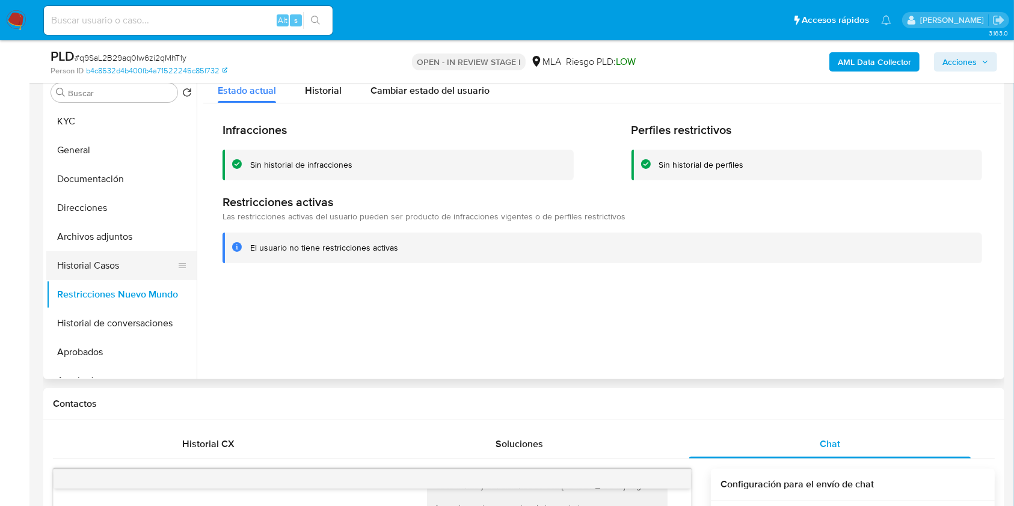
click at [123, 270] on button "Historial Casos" at bounding box center [116, 265] width 141 height 29
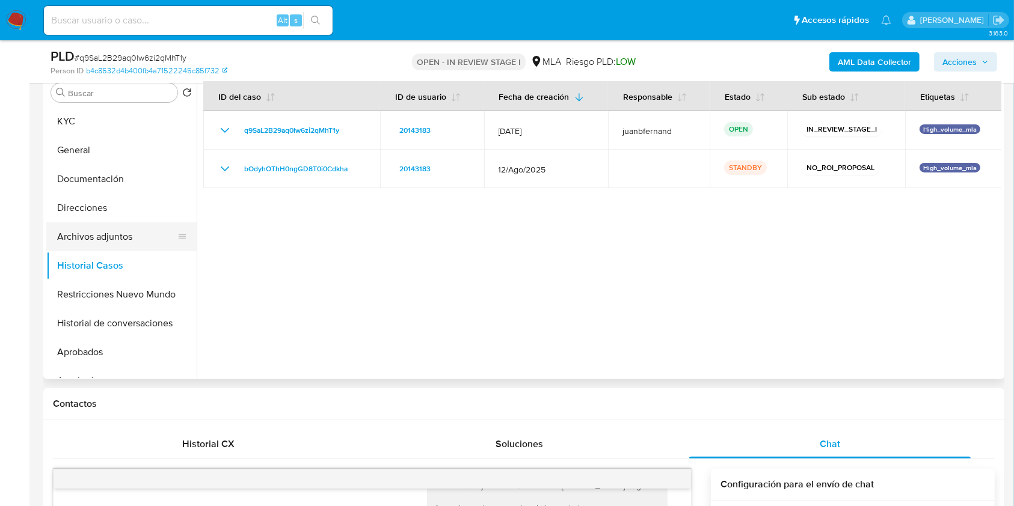
click at [129, 231] on button "Archivos adjuntos" at bounding box center [116, 236] width 141 height 29
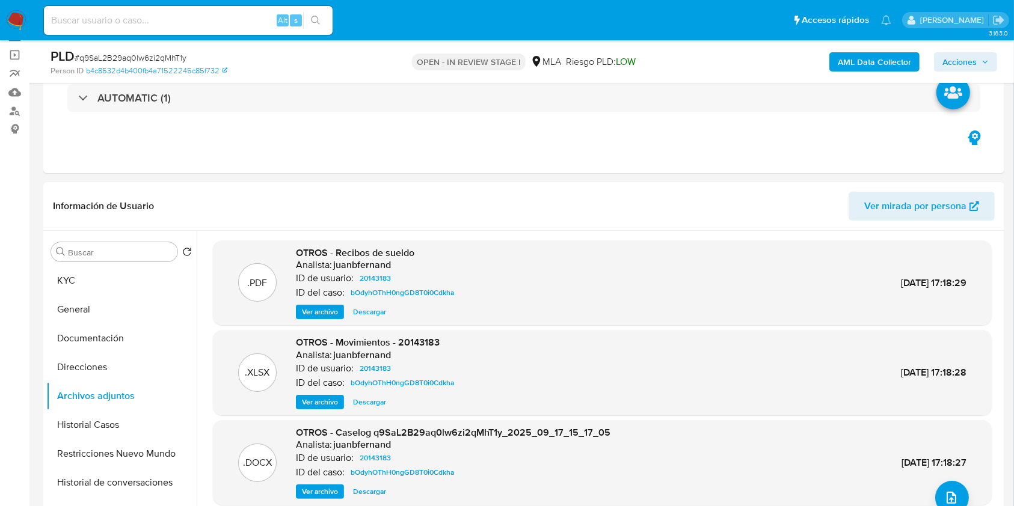
scroll to position [80, 0]
click at [977, 52] on button "Acciones" at bounding box center [965, 61] width 63 height 19
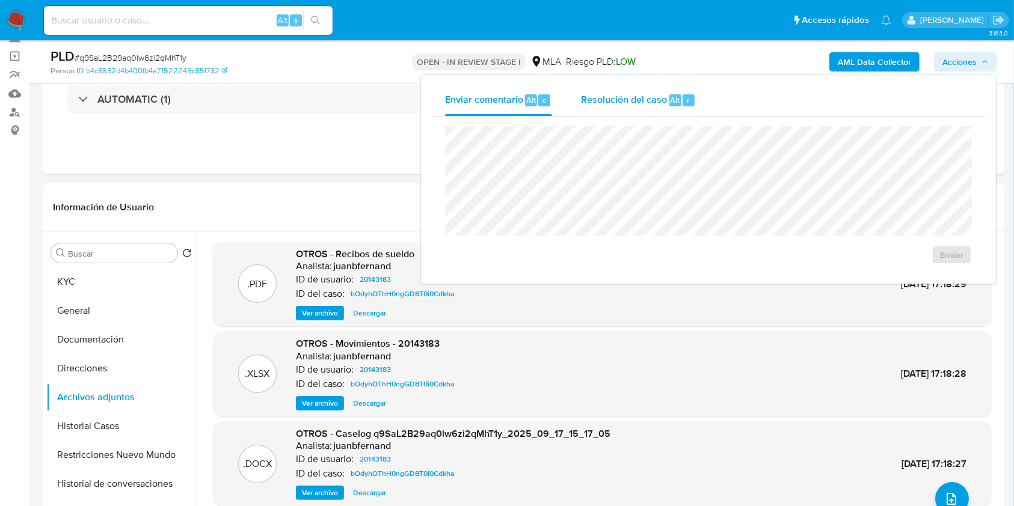
click at [679, 97] on div "Alt r" at bounding box center [681, 100] width 25 height 12
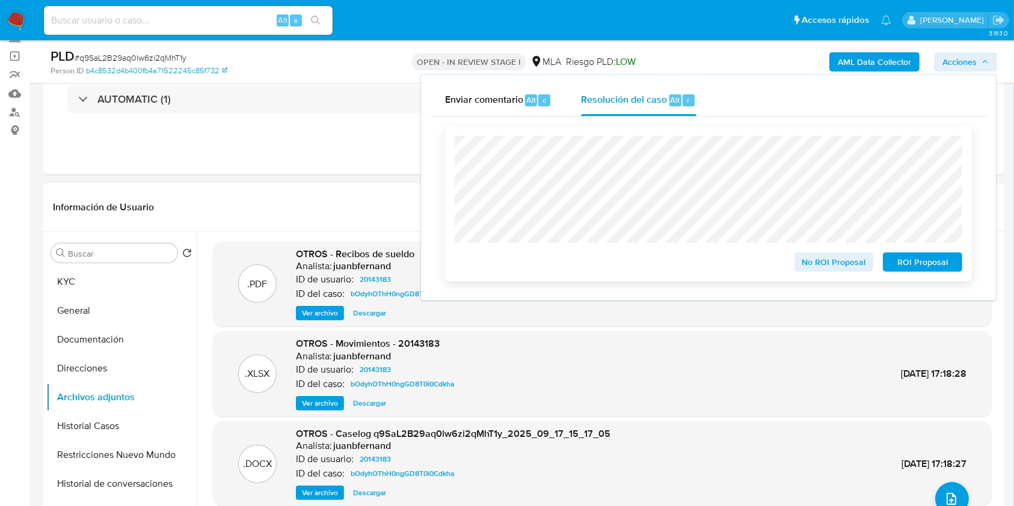
click at [837, 265] on span "No ROI Proposal" at bounding box center [834, 262] width 63 height 17
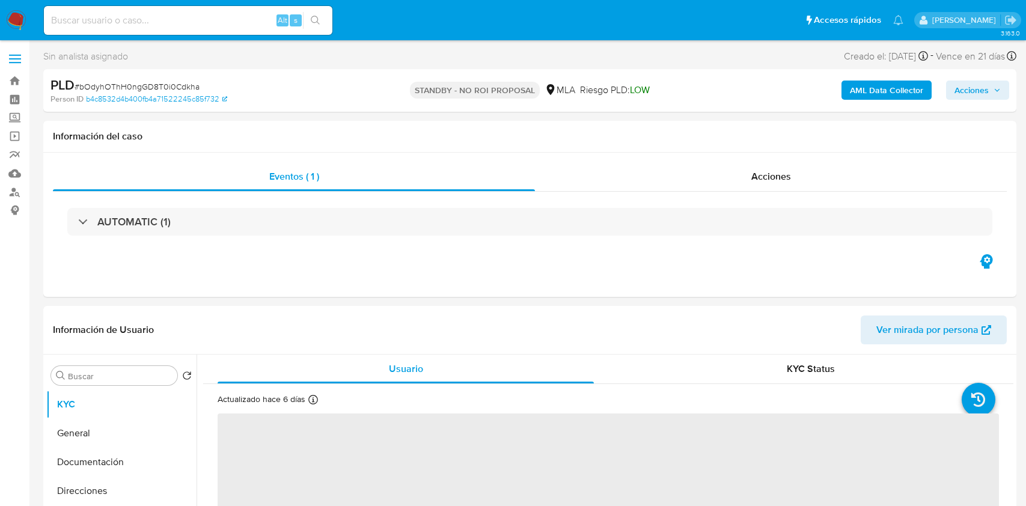
select select "10"
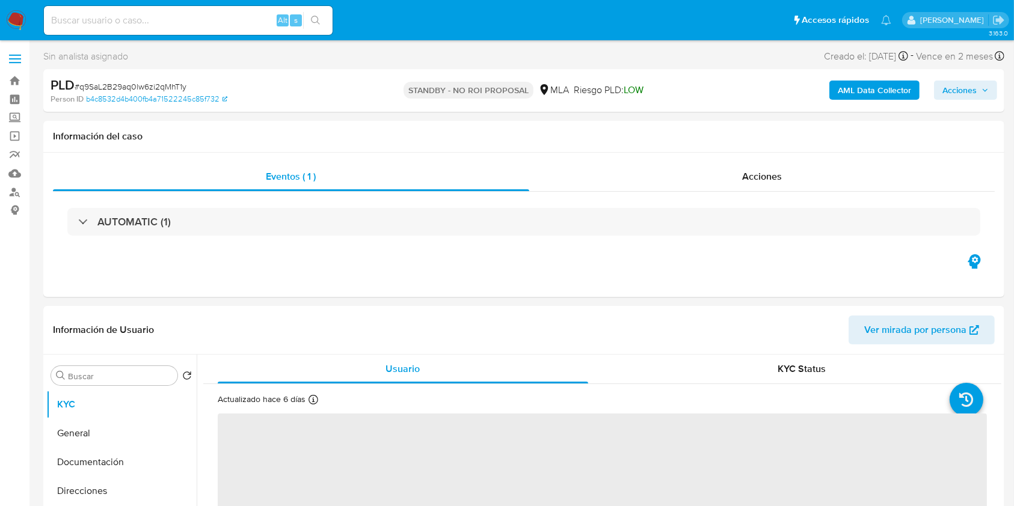
select select "10"
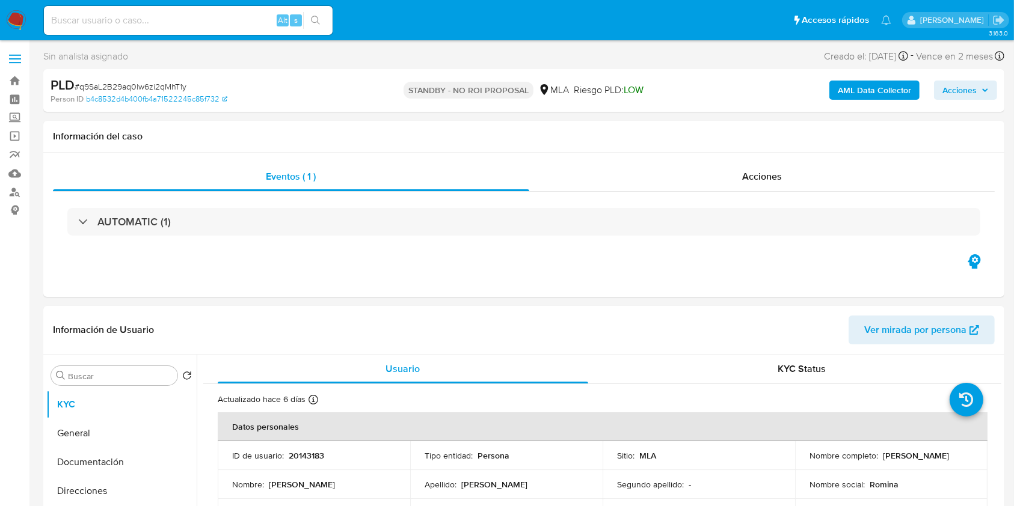
click at [254, 22] on input at bounding box center [188, 21] width 289 height 16
paste input "oEI75keIj45i5WtXZXwn5RvG"
type input "oEI75keIj45i5WtXZXwn5RvG"
click at [313, 28] on button "search-icon" at bounding box center [315, 20] width 25 height 17
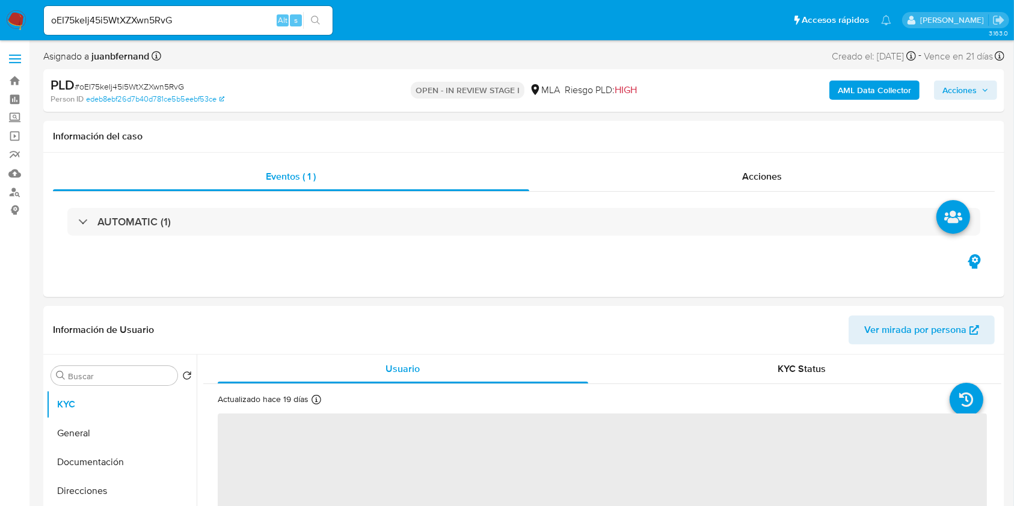
select select "10"
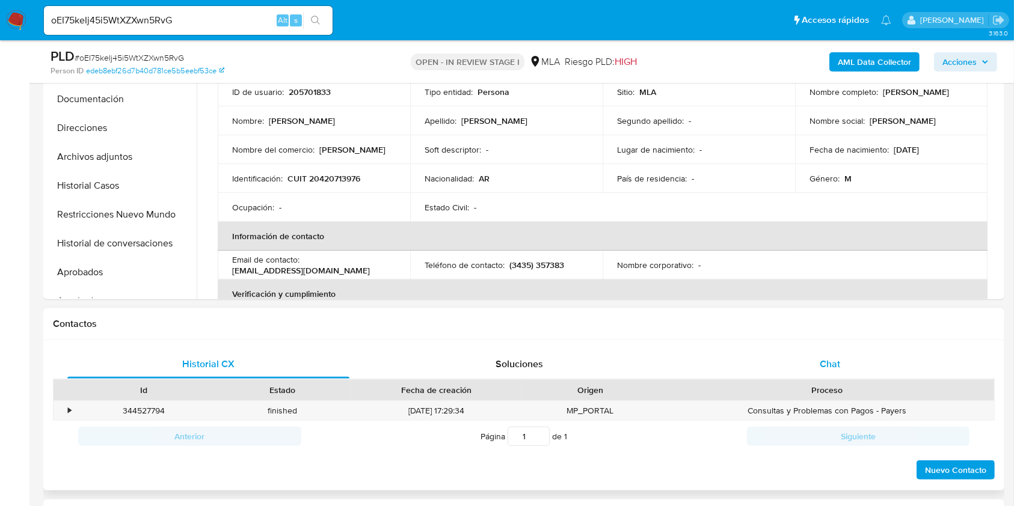
click at [915, 358] on div "Chat" at bounding box center [830, 364] width 282 height 29
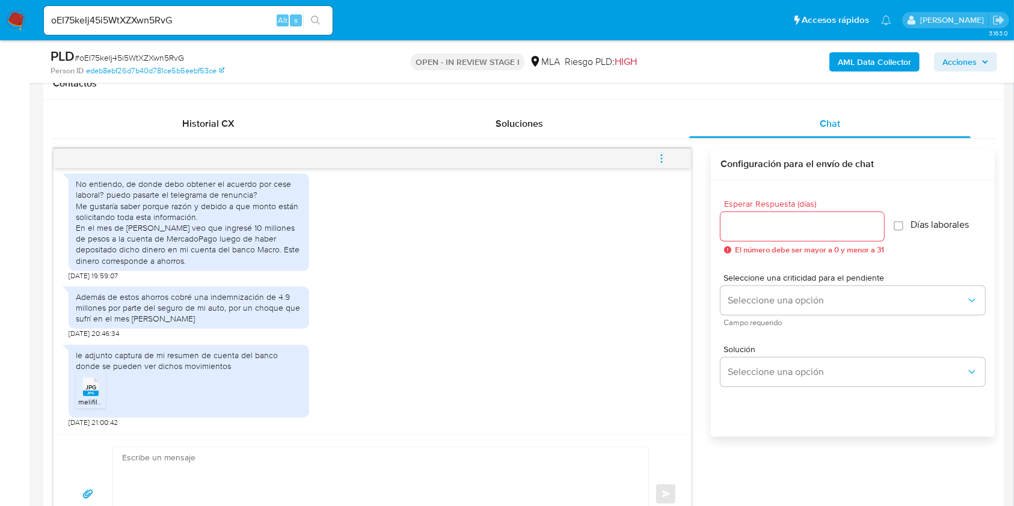
scroll to position [2093, 0]
click at [88, 391] on rect at bounding box center [91, 393] width 16 height 5
click at [202, 452] on textarea at bounding box center [377, 494] width 511 height 94
paste textarea "Hola, esperamos que te encuentres muy bien. Muchas gracias por tu respuesta. Co…"
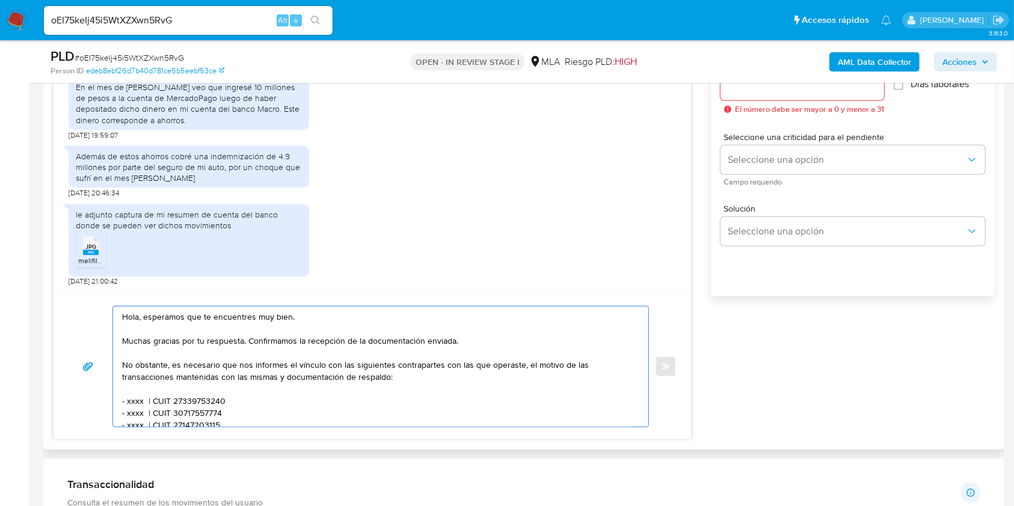
scroll to position [0, 0]
click at [157, 316] on textarea "Hola, esperamos que te encuentres muy bien. Muchas gracias por tu respuesta. Co…" at bounding box center [377, 367] width 511 height 120
drag, startPoint x: 158, startPoint y: 316, endPoint x: 290, endPoint y: 316, distance: 132.3
click at [290, 316] on textarea "Hola, esperamos que te encuentres muy bien. Muchas gracias por tu respuesta. Co…" at bounding box center [377, 367] width 511 height 120
click at [262, 338] on textarea "Hola. Muchas gracias por tu respuesta. Confirmamos la recepción de la documenta…" at bounding box center [377, 367] width 511 height 120
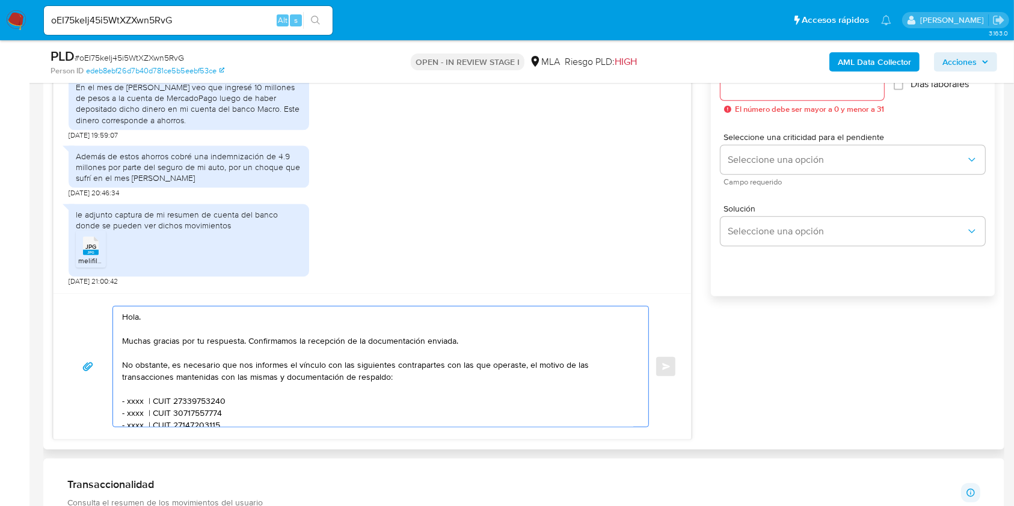
drag, startPoint x: 262, startPoint y: 338, endPoint x: 432, endPoint y: 339, distance: 170.8
click at [432, 339] on textarea "Hola. Muchas gracias por tu respuesta. Confirmamos la recepción de la documenta…" at bounding box center [377, 367] width 511 height 120
click at [189, 329] on textarea "Hola. Muchas gracias por tu respuesta. No obstante, es necesario que nos inform…" at bounding box center [377, 367] width 511 height 120
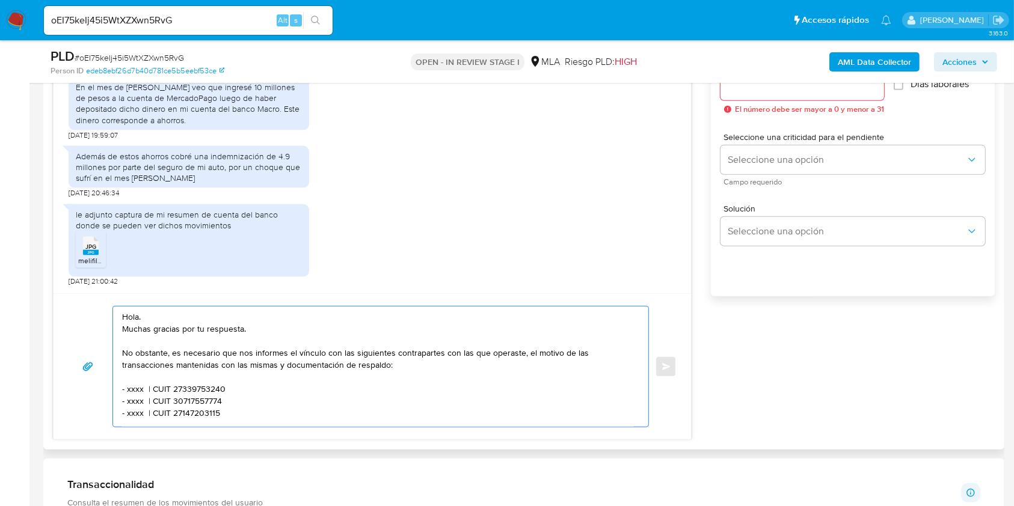
click at [172, 352] on textarea "Hola. Muchas gracias por tu respuesta. No obstante, es necesario que nos inform…" at bounding box center [377, 367] width 511 height 120
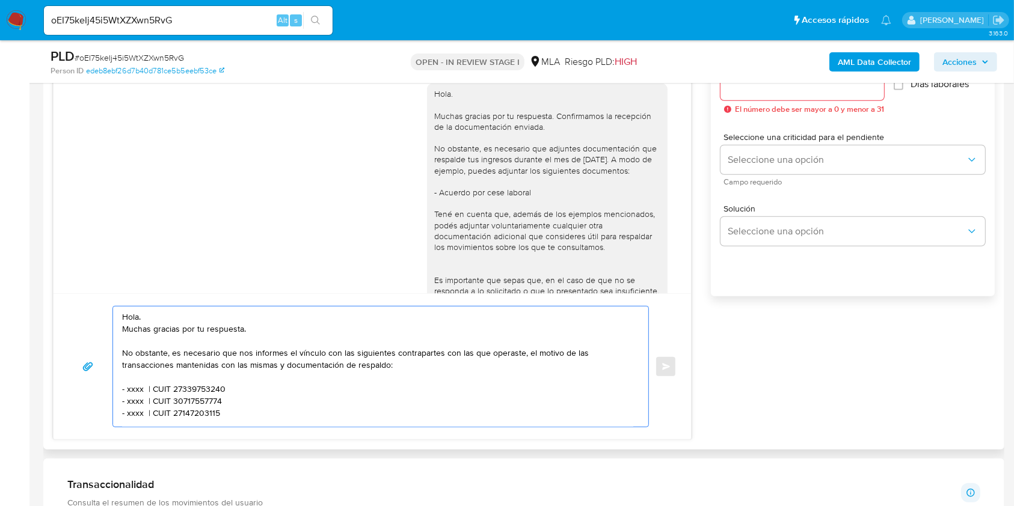
scroll to position [1692, 0]
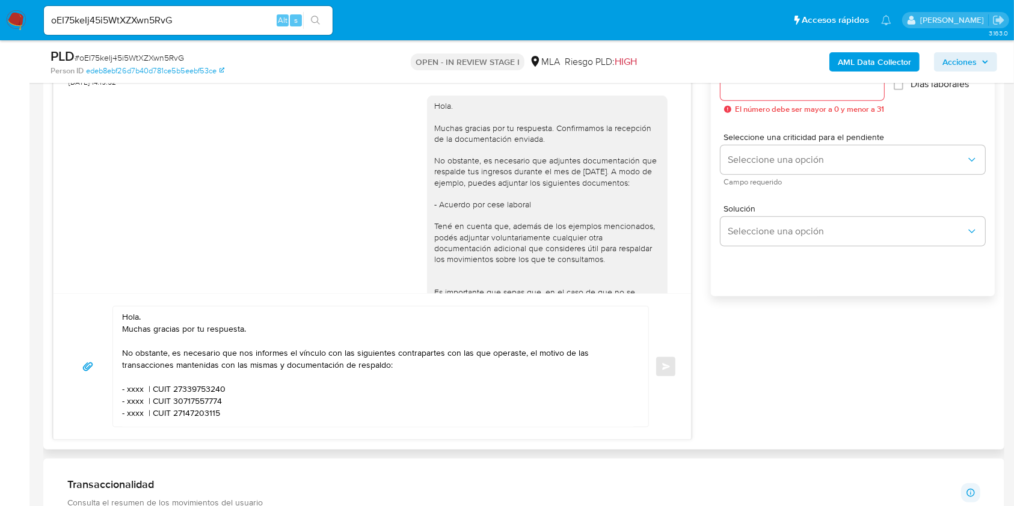
click at [534, 201] on div "Hola. Muchas gracias por tu respuesta. Confirmamos la recepción de la documenta…" at bounding box center [547, 237] width 226 height 274
click at [534, 200] on div "Hola. Muchas gracias por tu respuesta. Confirmamos la recepción de la documenta…" at bounding box center [547, 237] width 226 height 274
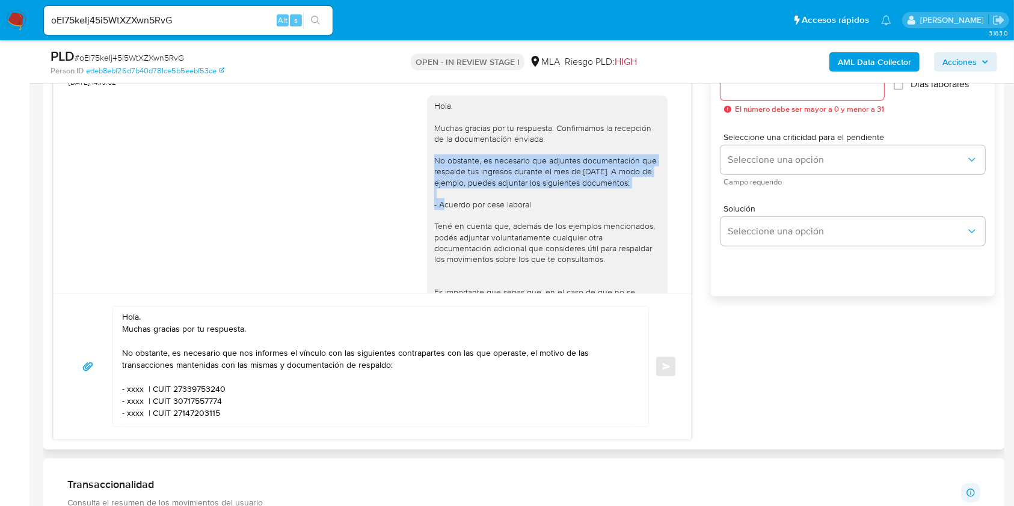
click at [534, 200] on div "Hola. Muchas gracias por tu respuesta. Confirmamos la recepción de la documenta…" at bounding box center [547, 237] width 226 height 274
click at [598, 202] on div "Hola. Muchas gracias por tu respuesta. Confirmamos la recepción de la documenta…" at bounding box center [547, 237] width 226 height 274
drag, startPoint x: 598, startPoint y: 202, endPoint x: 402, endPoint y: 191, distance: 196.3
click at [402, 191] on div "Hola. Muchas gracias por tu respuesta. Confirmamos la recepción de la documenta…" at bounding box center [372, 241] width 607 height 308
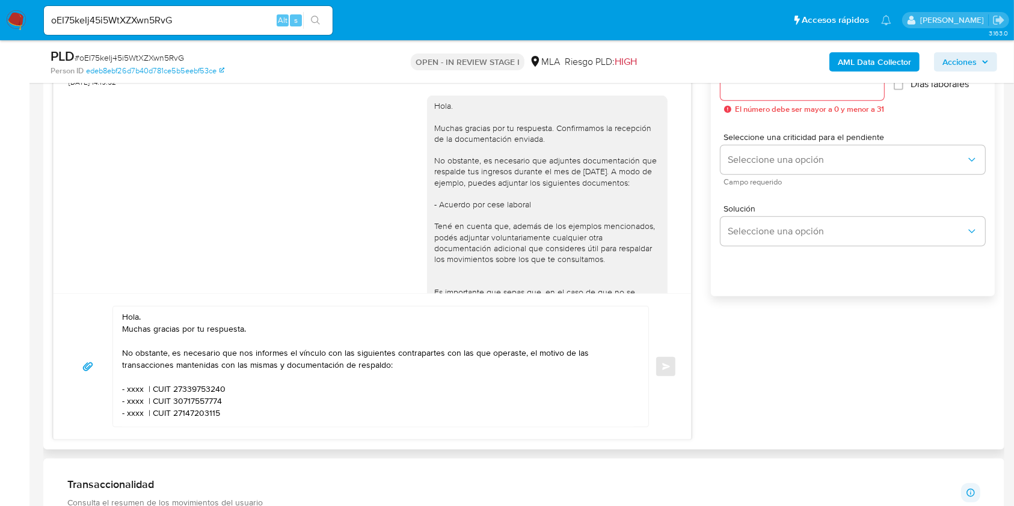
click at [168, 343] on textarea "Hola. Muchas gracias por tu respuesta. No obstante, es necesario que nos inform…" at bounding box center [377, 367] width 511 height 120
click at [176, 354] on textarea "Hola. Muchas gracias por tu respuesta. No obstante, es necesario que nos inform…" at bounding box center [377, 367] width 511 height 120
drag, startPoint x: 170, startPoint y: 354, endPoint x: 169, endPoint y: 435, distance: 80.6
click at [170, 355] on textarea "Hola. Muchas gracias por tu respuesta. No obstante, es necesario que nos inform…" at bounding box center [377, 367] width 511 height 120
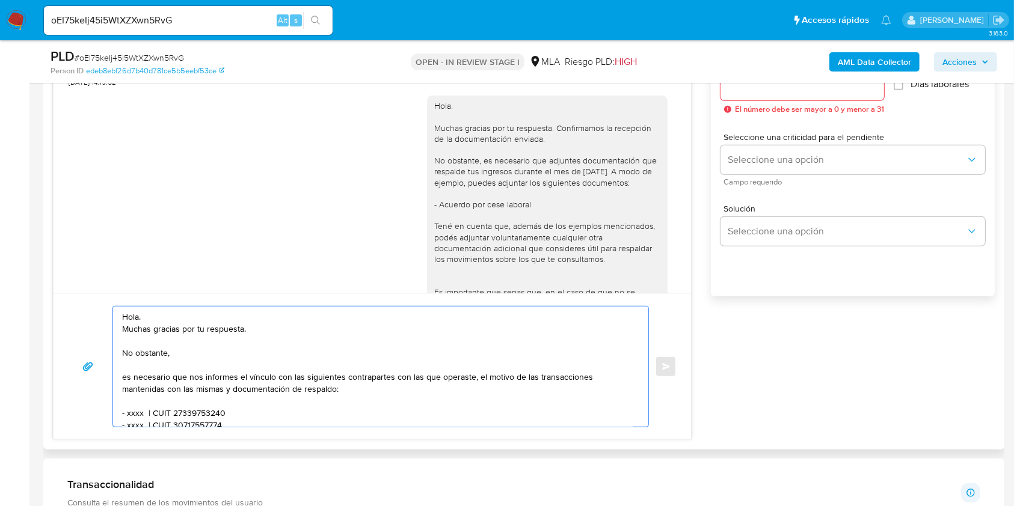
click at [212, 350] on textarea "Hola. Muchas gracias por tu respuesta. No obstante, es necesario que nos inform…" at bounding box center [377, 367] width 511 height 120
paste textarea "es necesario que adjuntes documentación que respalde tus ingresos durante el me…"
click at [277, 378] on textarea "Hola. Muchas gracias por tu respuesta. No obstante, es necesario que adjuntes d…" at bounding box center [377, 367] width 511 height 120
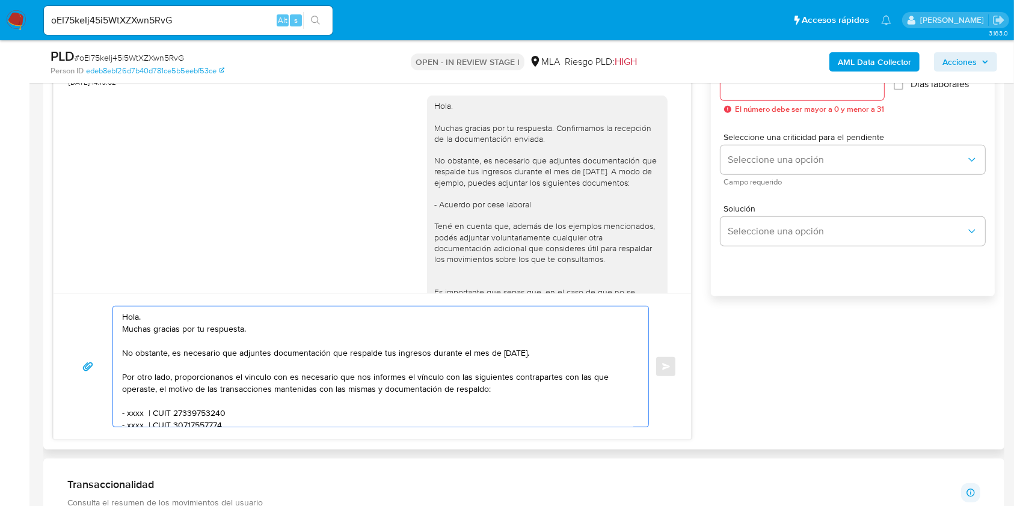
click at [277, 378] on textarea "Hola. Muchas gracias por tu respuesta. No obstante, es necesario que adjuntes d…" at bounding box center [377, 367] width 511 height 120
click at [443, 380] on textarea "Hola. Muchas gracias por tu respuesta. No obstante, es necesario que adjuntes d…" at bounding box center [377, 367] width 511 height 120
drag, startPoint x: 443, startPoint y: 380, endPoint x: 287, endPoint y: 381, distance: 155.7
click at [287, 381] on textarea "Hola. Muchas gracias por tu respuesta. No obstante, es necesario que adjuntes d…" at bounding box center [377, 367] width 511 height 120
click at [258, 380] on textarea "Hola. Muchas gracias por tu respuesta. No obstante, es necesario que adjuntes d…" at bounding box center [377, 367] width 511 height 120
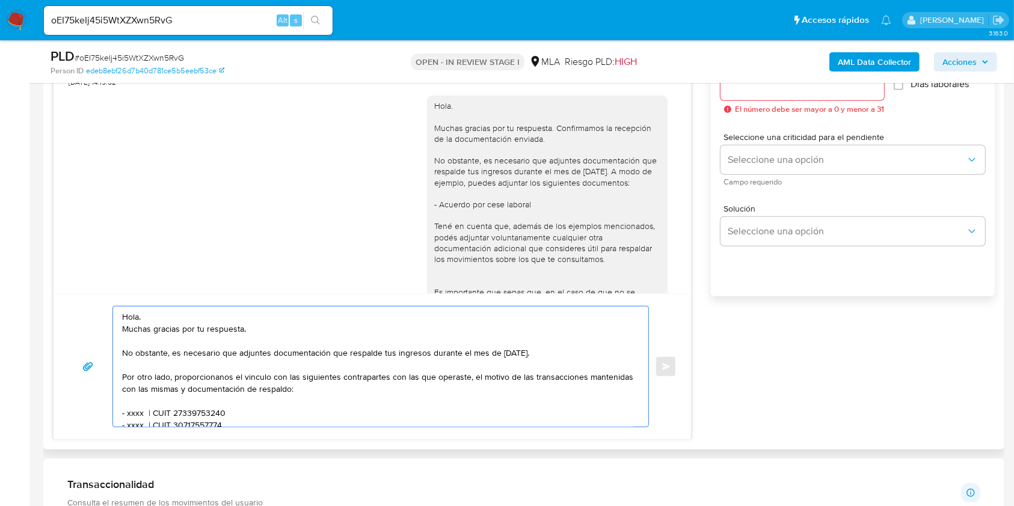
click at [259, 372] on textarea "Hola. Muchas gracias por tu respuesta. No obstante, es necesario que adjuntes d…" at bounding box center [377, 367] width 511 height 120
click at [0, 0] on lt-span "el v í nculo" at bounding box center [0, 0] width 0 height 0
click at [215, 379] on textarea "Hola. Muchas gracias por tu respuesta. No obstante, es necesario que adjuntes d…" at bounding box center [377, 367] width 511 height 120
click at [206, 373] on textarea "Hola. Muchas gracias por tu respuesta. No obstante, es necesario que adjuntes d…" at bounding box center [377, 367] width 511 height 120
click at [0, 0] on lt-strong "ó" at bounding box center [0, 0] width 0 height 0
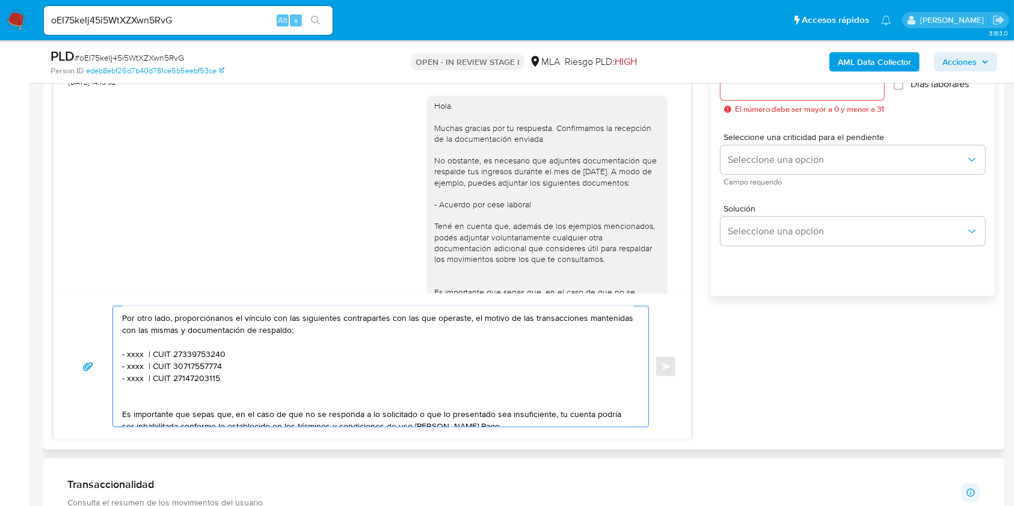
scroll to position [80, 0]
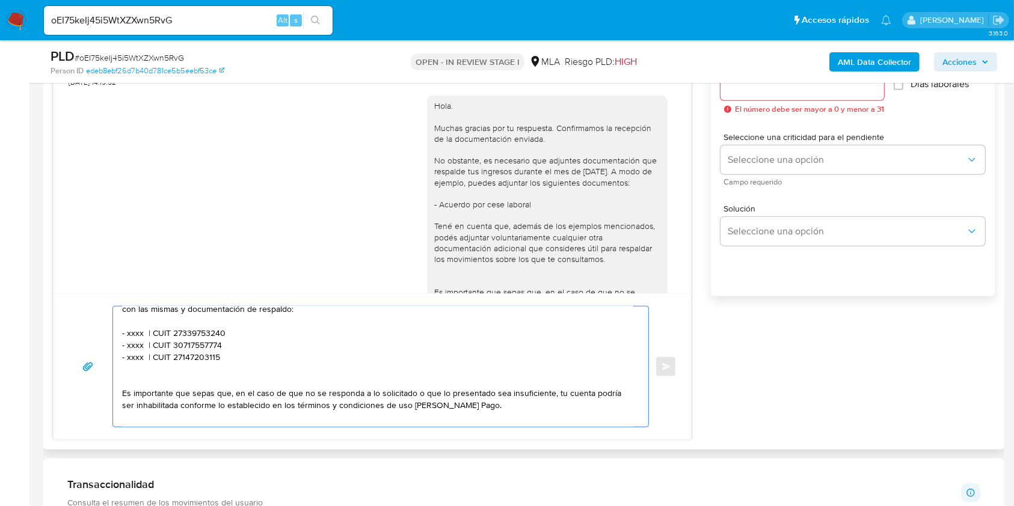
click at [133, 334] on textarea "Hola. Muchas gracias por tu respuesta. No obstante, es necesario que adjuntes d…" at bounding box center [377, 367] width 511 height 120
paste textarea "No obstante, es necesario que adjuntes documentación que respalde tus ingresos …"
click at [135, 338] on textarea "Hola. Muchas gracias por tu respuesta. No obstante, es necesario que adjuntes d…" at bounding box center [377, 367] width 511 height 120
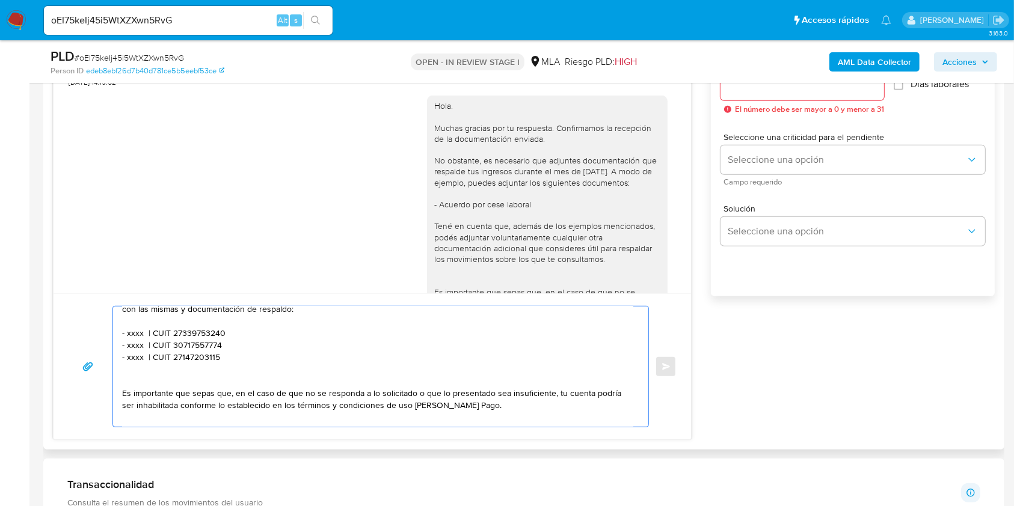
paste textarea "Gustavo Andres Maza"
click at [267, 339] on textarea "Hola. Muchas gracias por tu respuesta. No obstante, es necesario que adjuntes d…" at bounding box center [377, 367] width 511 height 120
paste textarea "0313014666"
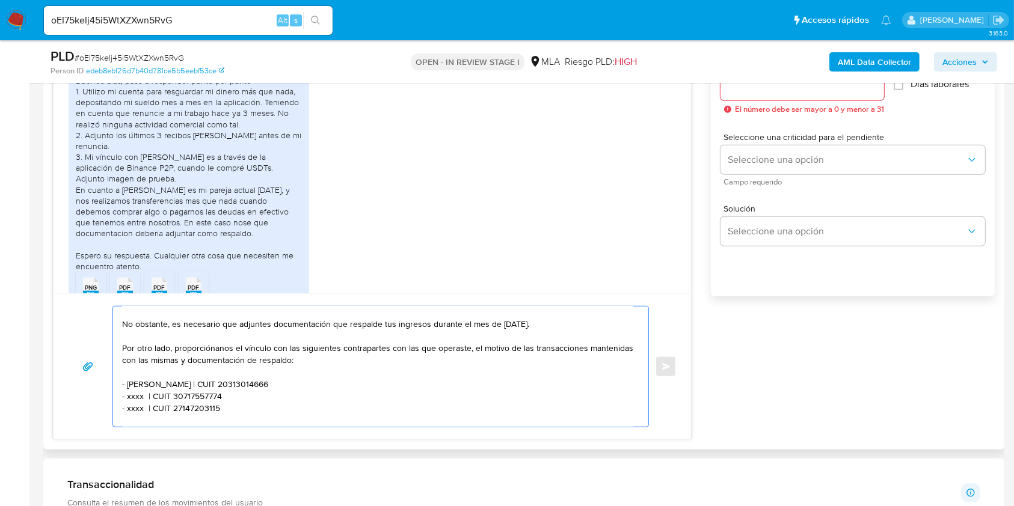
scroll to position [0, 0]
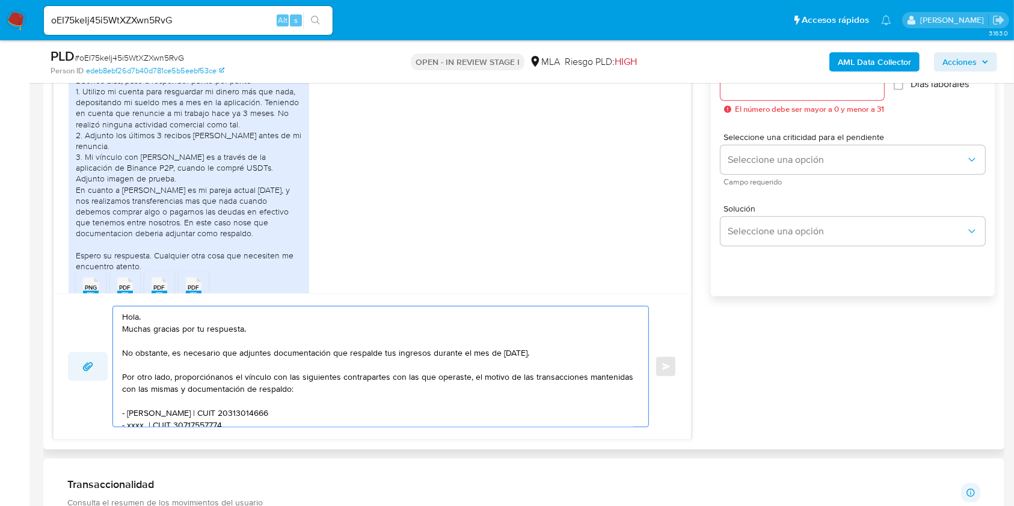
drag, startPoint x: 247, startPoint y: 366, endPoint x: 104, endPoint y: 378, distance: 143.0
click at [104, 378] on div "Hola. Muchas gracias por tu respuesta. No obstante, es necesario que adjuntes d…" at bounding box center [372, 366] width 608 height 121
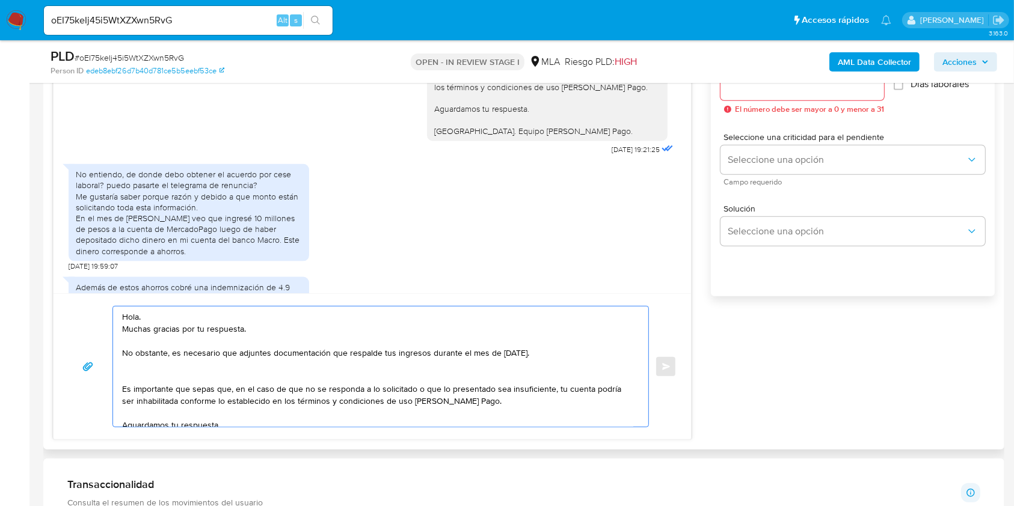
scroll to position [1933, 0]
click at [560, 346] on textarea "Hola. Muchas gracias por tu respuesta. No obstante, es necesario que adjuntes d…" at bounding box center [377, 367] width 511 height 120
click at [559, 354] on textarea "Hola. Muchas gracias por tu respuesta. No obstante, es necesario que adjuntes d…" at bounding box center [377, 367] width 511 height 120
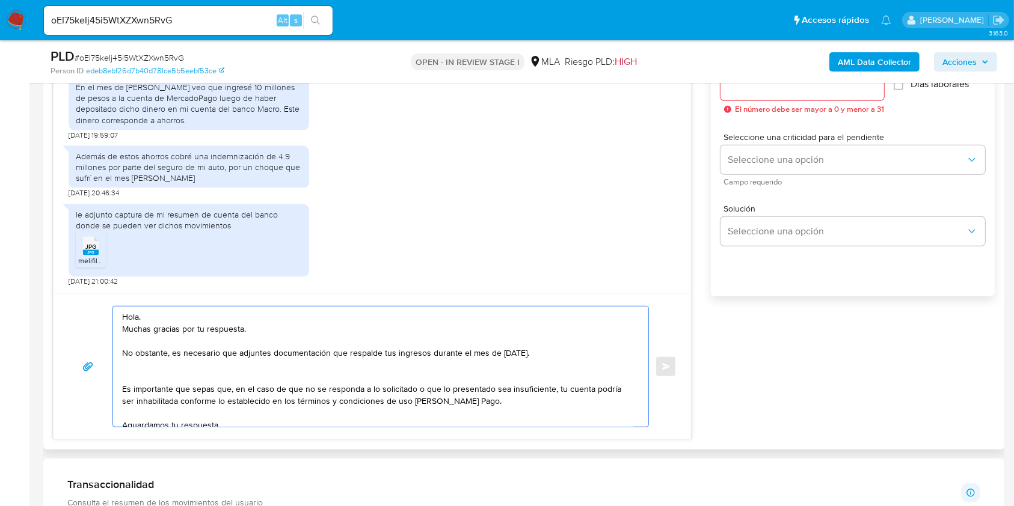
scroll to position [2093, 0]
click at [87, 266] on li "JPG JPG melifile4646197646168154187.jpg" at bounding box center [91, 249] width 30 height 37
drag, startPoint x: 174, startPoint y: 354, endPoint x: 81, endPoint y: 352, distance: 93.2
click at [81, 352] on div "Hola. Muchas gracias por tu respuesta. No obstante, es necesario que adjuntes d…" at bounding box center [372, 366] width 608 height 121
click at [494, 354] on textarea "Hola. Muchas gracias por tu respuesta. Es necesario que adjuntes documentación …" at bounding box center [377, 367] width 511 height 120
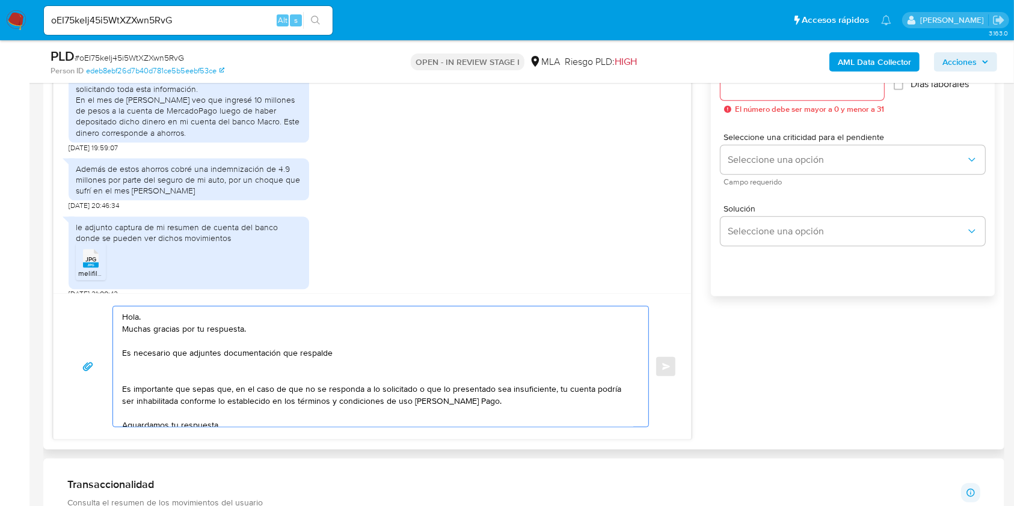
scroll to position [2013, 0]
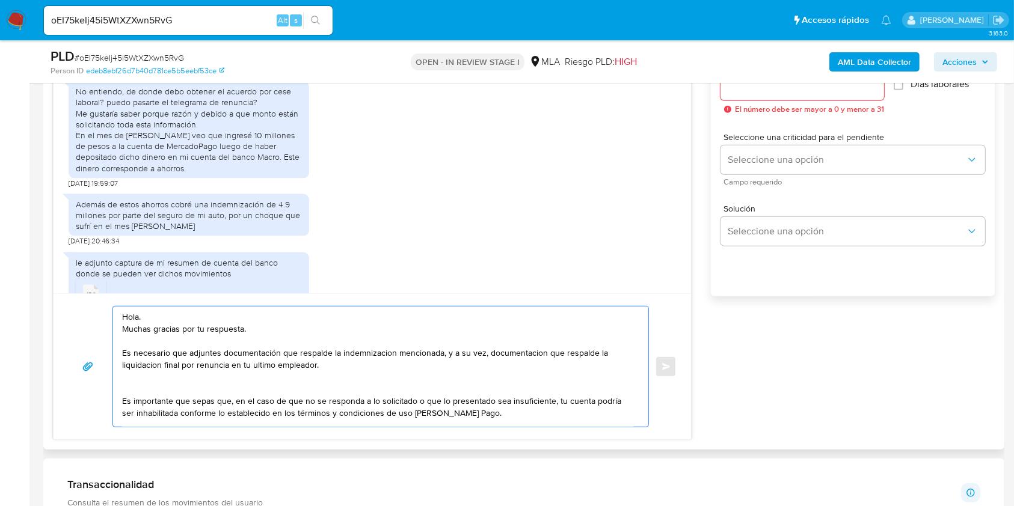
click at [378, 359] on textarea "Hola. Muchas gracias por tu respuesta. Es necesario que adjuntes documentación …" at bounding box center [377, 367] width 511 height 120
click at [379, 351] on textarea "Hola. Muchas gracias por tu respuesta. Es necesario que adjuntes documentación …" at bounding box center [377, 367] width 511 height 120
click at [0, 0] on lt-span "indemnizaci ó n" at bounding box center [0, 0] width 0 height 0
click at [261, 367] on textarea "Hola. Muchas gracias por tu respuesta. Es necesario que adjuntes documentación …" at bounding box center [377, 367] width 511 height 120
click at [500, 355] on textarea "Hola. Muchas gracias por tu respuesta. Es necesario que adjuntes documentación …" at bounding box center [377, 367] width 511 height 120
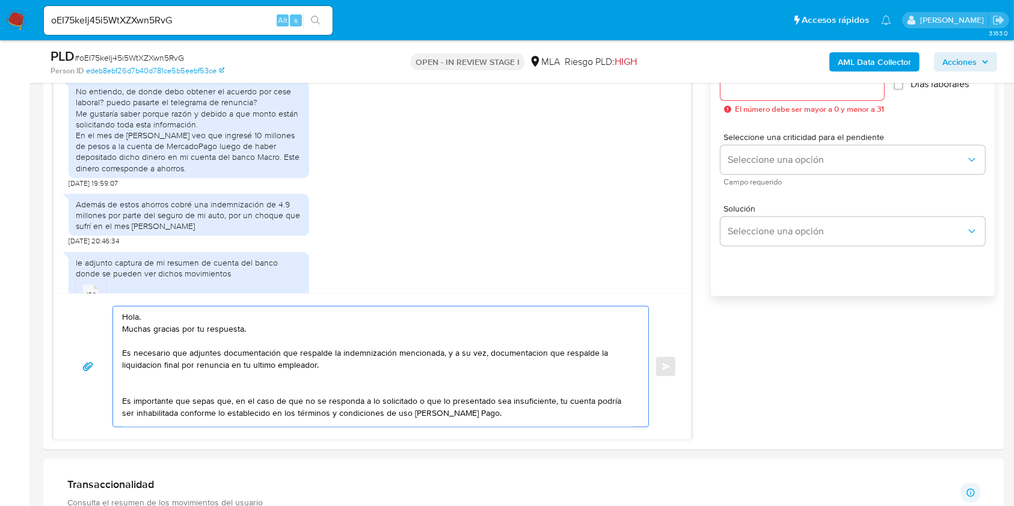
click at [0, 0] on lt-span "documentaci ó n" at bounding box center [0, 0] width 0 height 0
click at [139, 364] on textarea "Hola. Muchas gracias por tu respuesta. Es necesario que adjuntes documentación …" at bounding box center [377, 367] width 511 height 120
click at [139, 369] on textarea "Hola. Muchas gracias por tu respuesta. Es necesario que adjuntes documentación …" at bounding box center [377, 367] width 511 height 120
click at [0, 0] on lt-span "liquidaci ó n" at bounding box center [0, 0] width 0 height 0
click at [245, 369] on textarea "Hola. Muchas gracias por tu respuesta. Es necesario que adjuntes documentación …" at bounding box center [377, 367] width 511 height 120
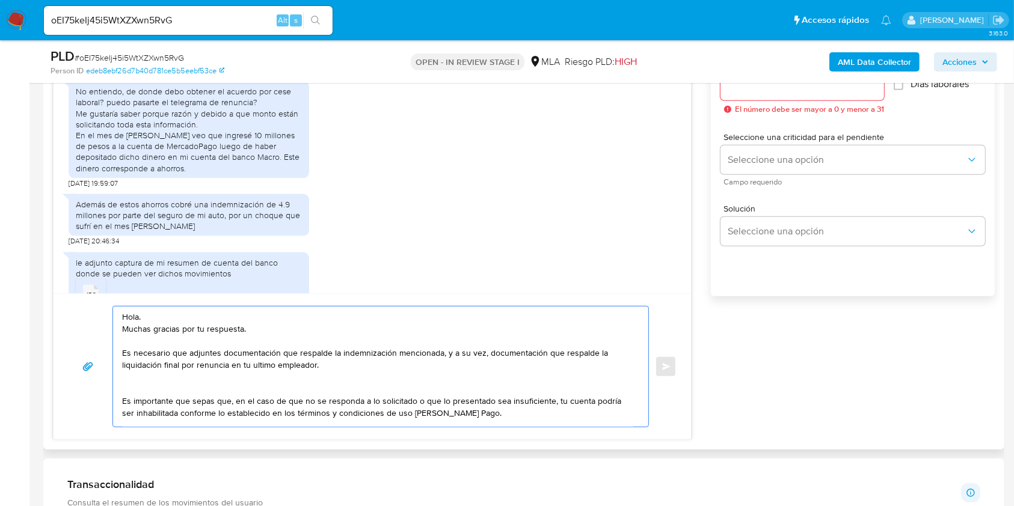
click at [264, 368] on textarea "Hola. Muchas gracias por tu respuesta. Es necesario que adjuntes documentación …" at bounding box center [377, 367] width 511 height 120
click at [0, 0] on lt-span "tu ú ltimo" at bounding box center [0, 0] width 0 height 0
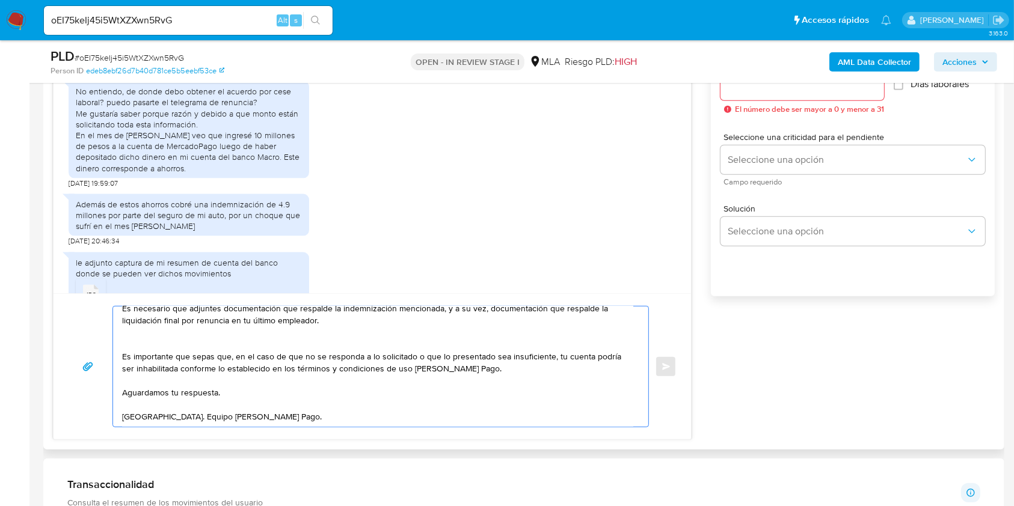
click at [228, 380] on textarea "Hola. Muchas gracias por tu respuesta. Es necesario que adjuntes documentación …" at bounding box center [377, 367] width 511 height 120
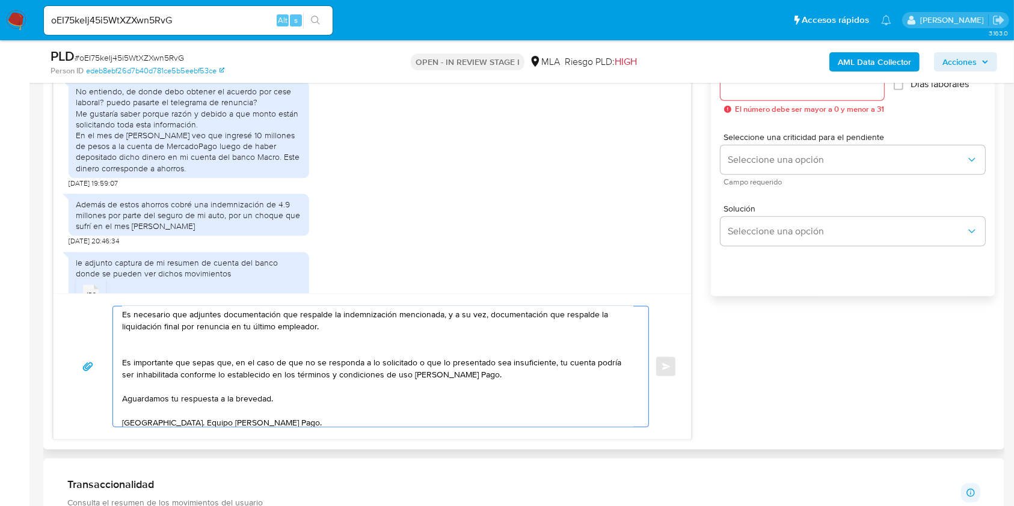
scroll to position [0, 0]
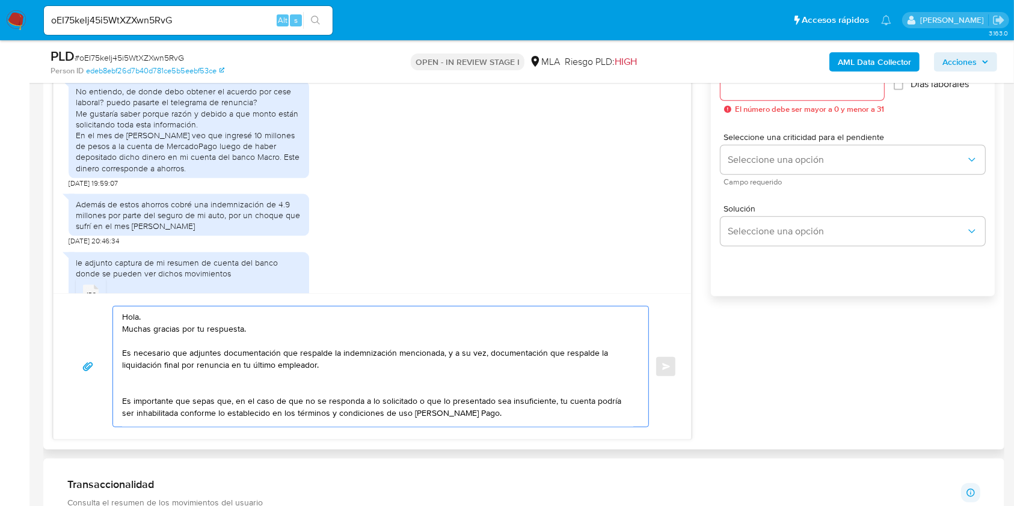
click at [597, 355] on textarea "Hola. Muchas gracias por tu respuesta. Es necesario que adjuntes documentación …" at bounding box center [377, 367] width 511 height 120
drag, startPoint x: 597, startPoint y: 355, endPoint x: 303, endPoint y: 363, distance: 294.1
click at [303, 363] on textarea "Hola. Muchas gracias por tu respuesta. Es necesario que adjuntes documentación …" at bounding box center [377, 367] width 511 height 120
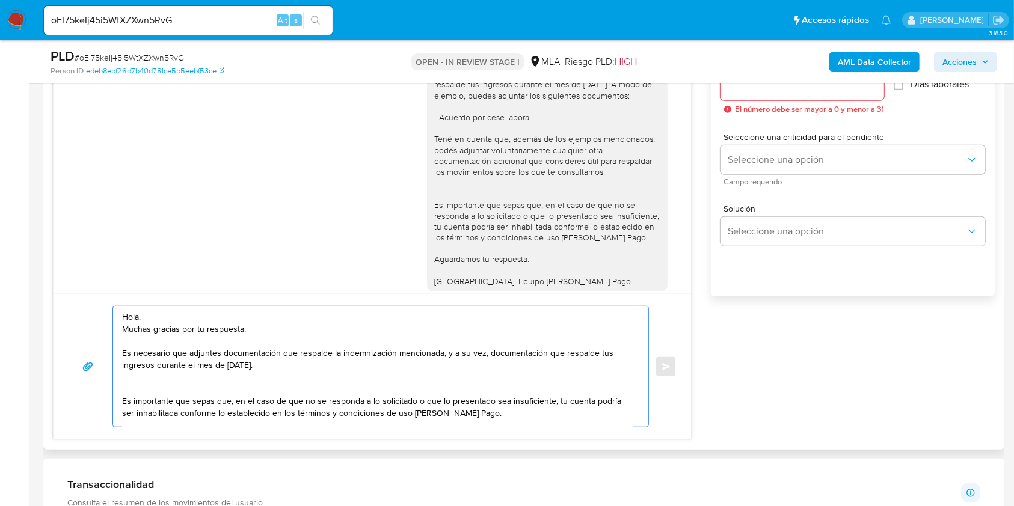
scroll to position [1772, 0]
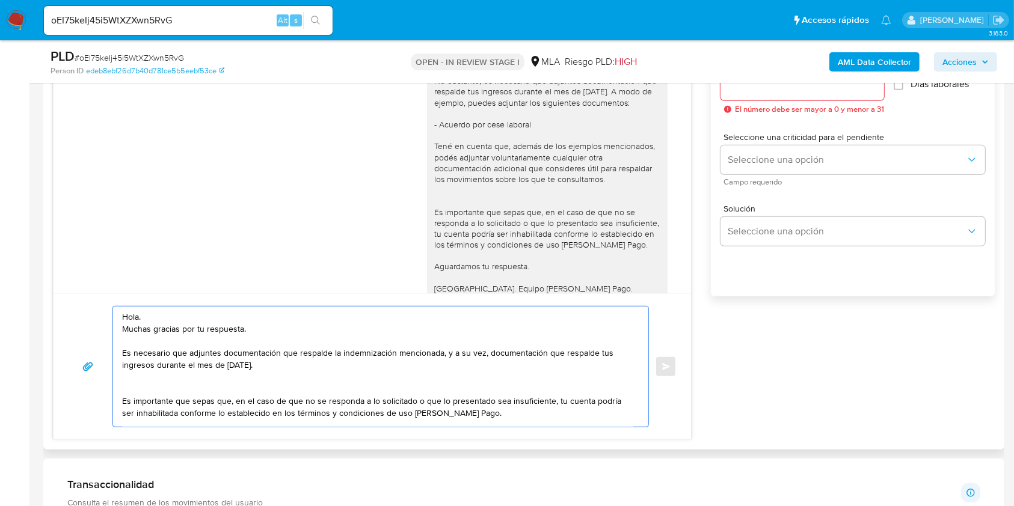
click at [413, 362] on textarea "Hola. Muchas gracias por tu respuesta. Es necesario que adjuntes documentación …" at bounding box center [377, 367] width 511 height 120
type textarea "Hola. Muchas gracias por tu respuesta. Es necesario que adjuntes documentación …"
click at [801, 95] on div at bounding box center [802, 86] width 164 height 29
click at [808, 89] on input "Esperar Respuesta (días)" at bounding box center [802, 86] width 164 height 16
type input "1"
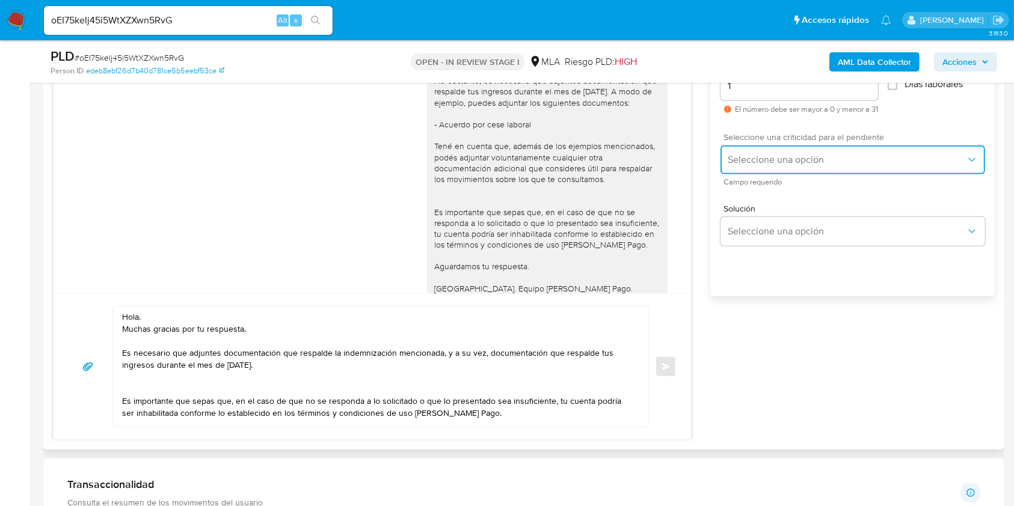
click at [774, 162] on span "Seleccione una opción" at bounding box center [847, 160] width 238 height 12
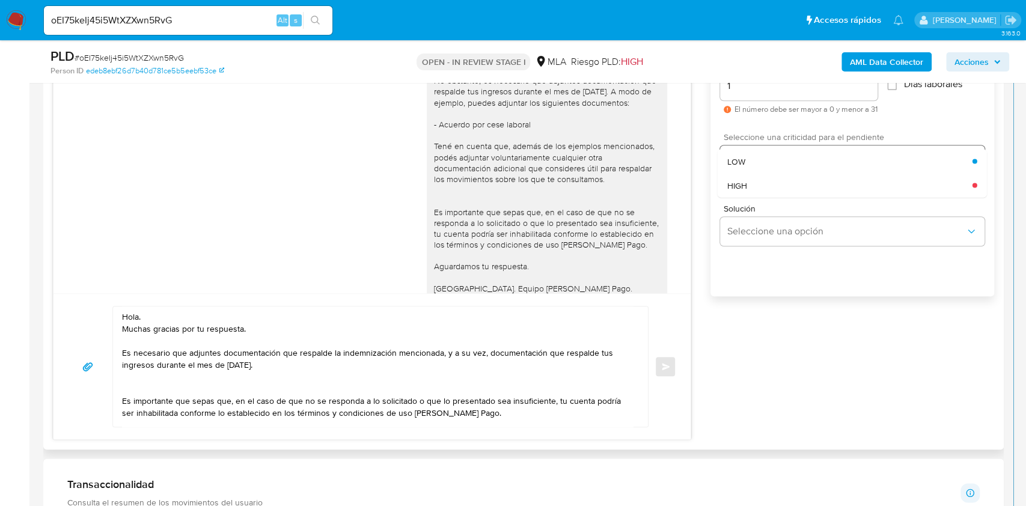
click at [771, 181] on div "HIGH" at bounding box center [850, 185] width 245 height 24
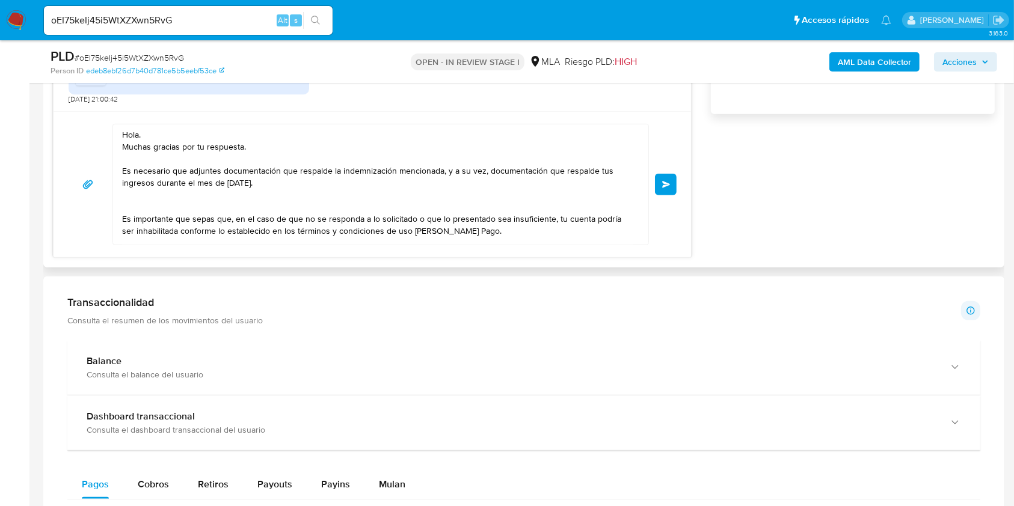
scroll to position [942, 0]
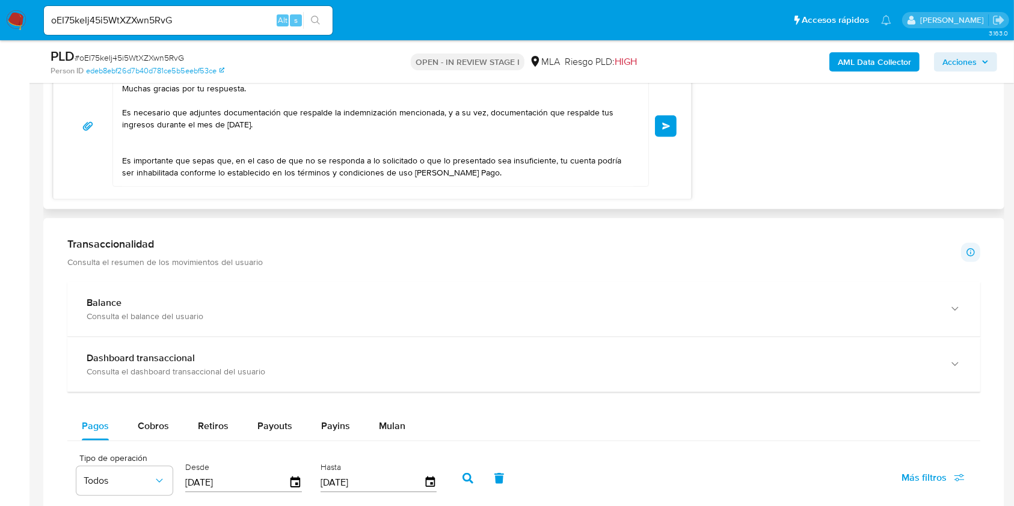
click at [666, 134] on button "Enviar" at bounding box center [666, 126] width 22 height 22
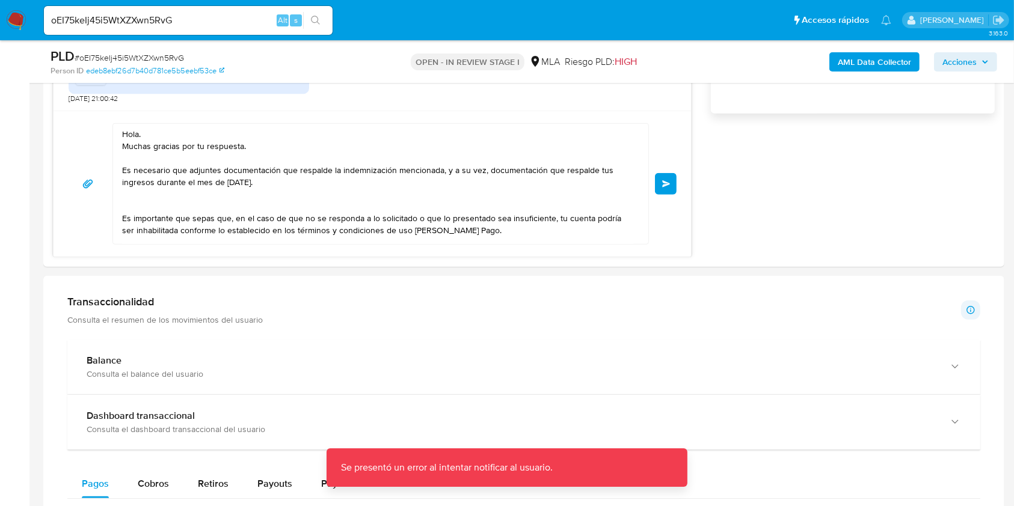
scroll to position [782, 0]
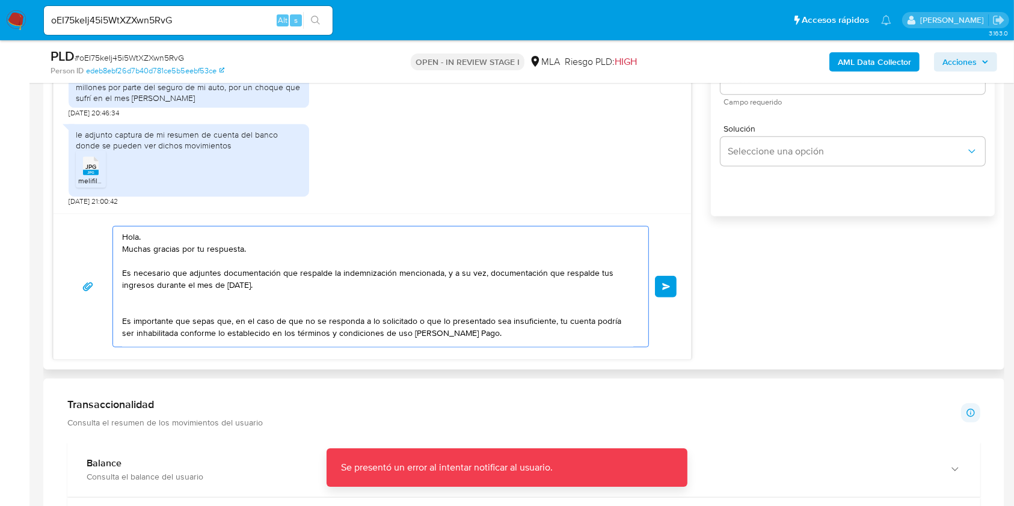
click at [130, 233] on textarea "Hola. Muchas gracias por tu respuesta. Es necesario que adjuntes documentación …" at bounding box center [377, 287] width 511 height 120
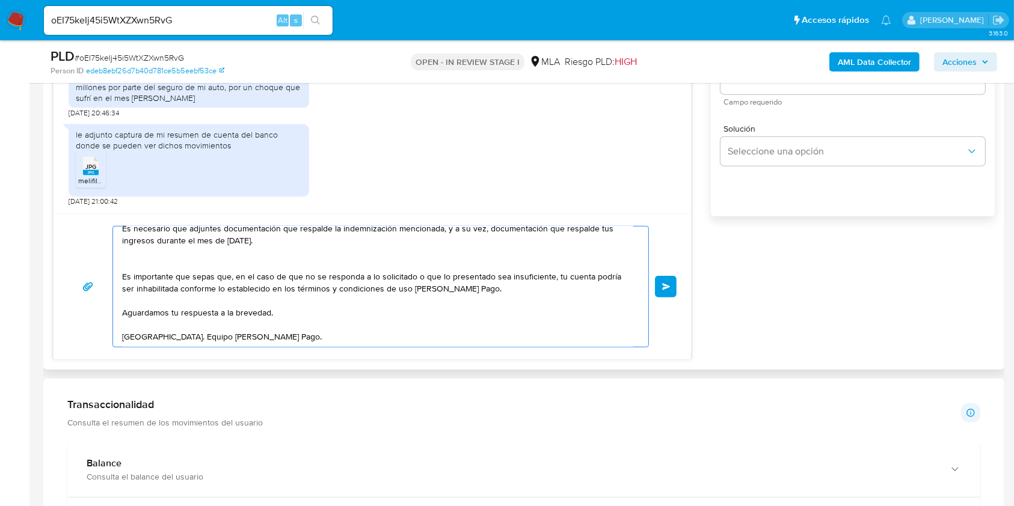
drag, startPoint x: 130, startPoint y: 233, endPoint x: 563, endPoint y: 367, distance: 453.9
click at [563, 367] on div "Historial CX Soluciones Chat Id Estado Fecha de creación Origen Proceso • 34452…" at bounding box center [523, 124] width 961 height 491
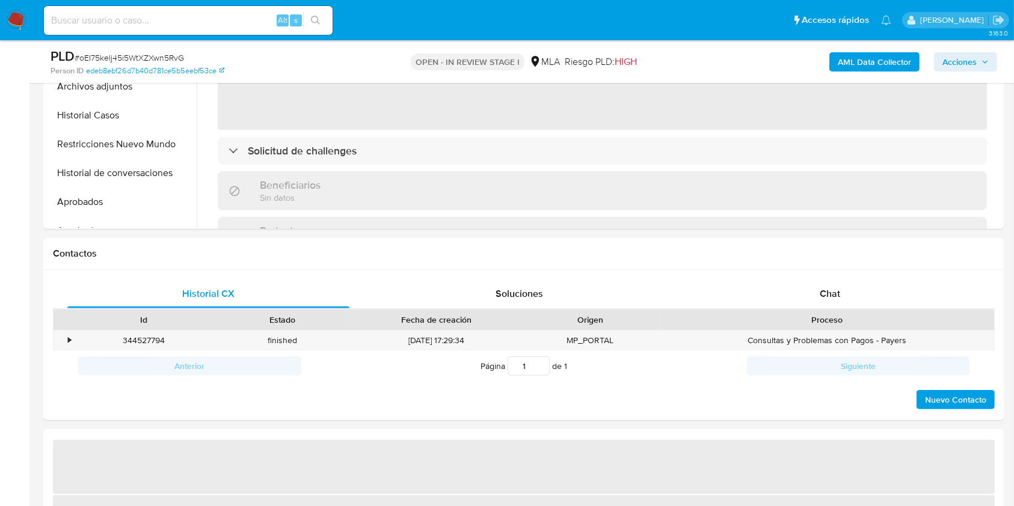
scroll to position [400, 0]
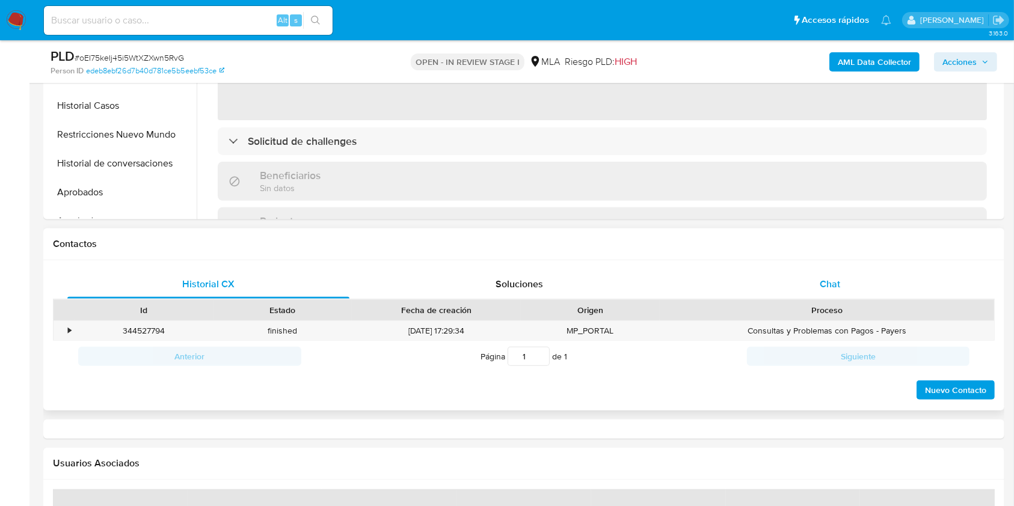
select select "10"
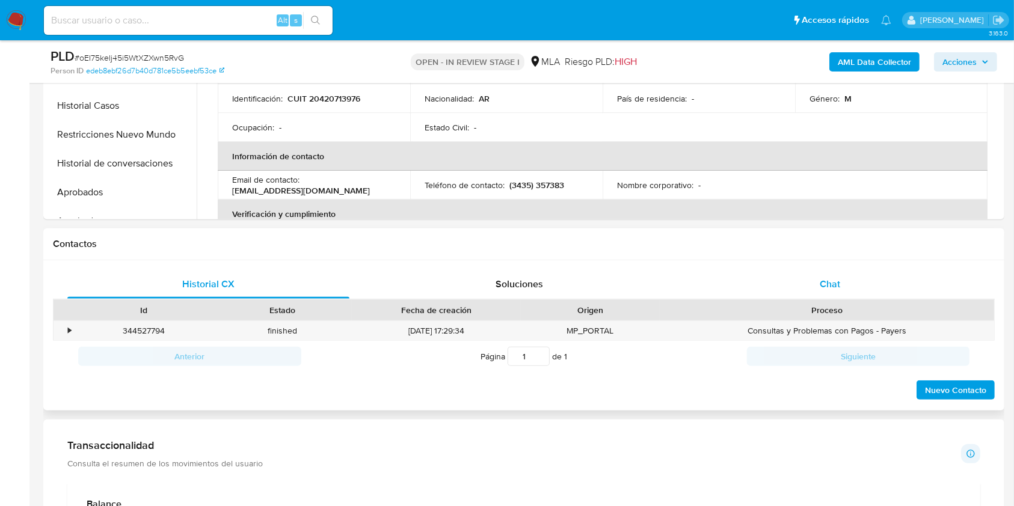
click at [830, 293] on div "Chat" at bounding box center [830, 284] width 282 height 29
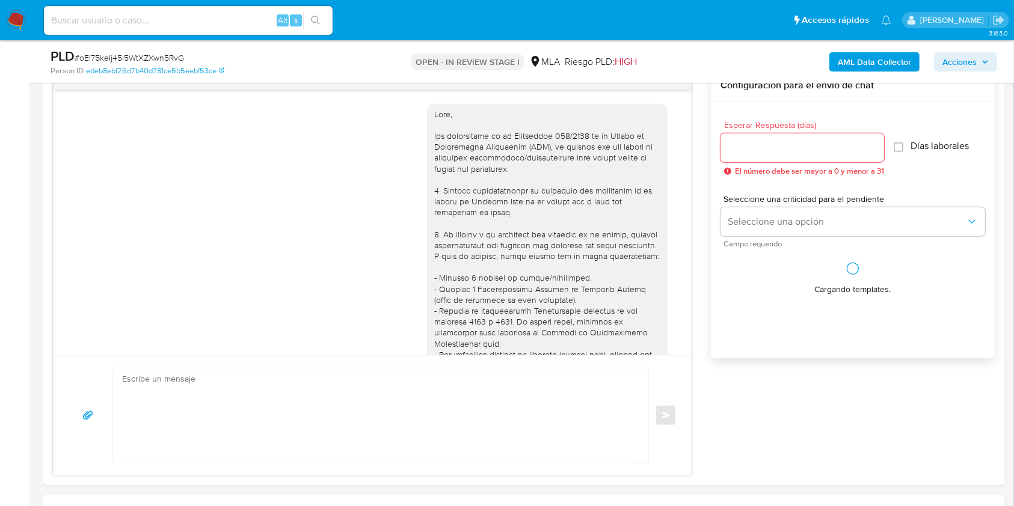
scroll to position [2093, 0]
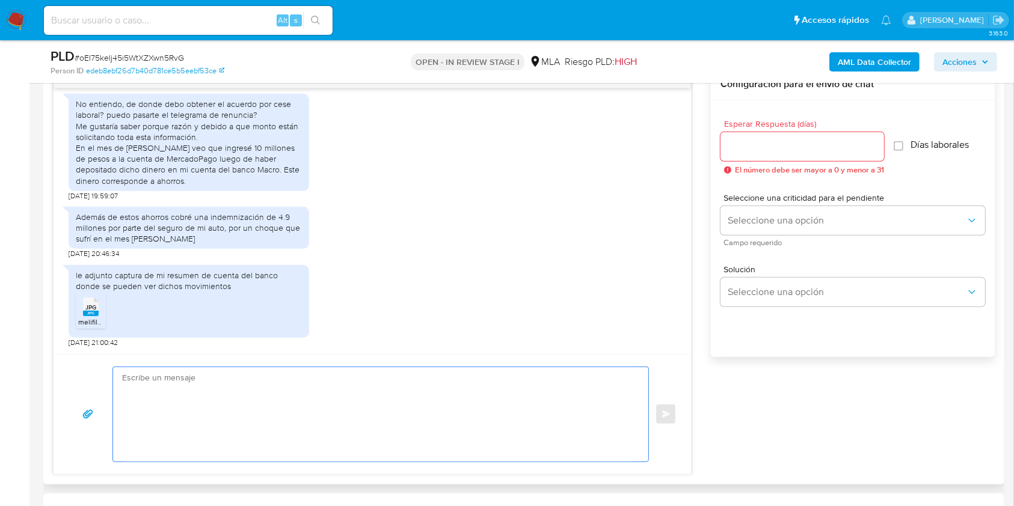
click at [207, 404] on textarea at bounding box center [377, 414] width 511 height 94
paste textarea "Hola. Muchas gracias por tu respuesta. Es necesario que adjuntes documentación …"
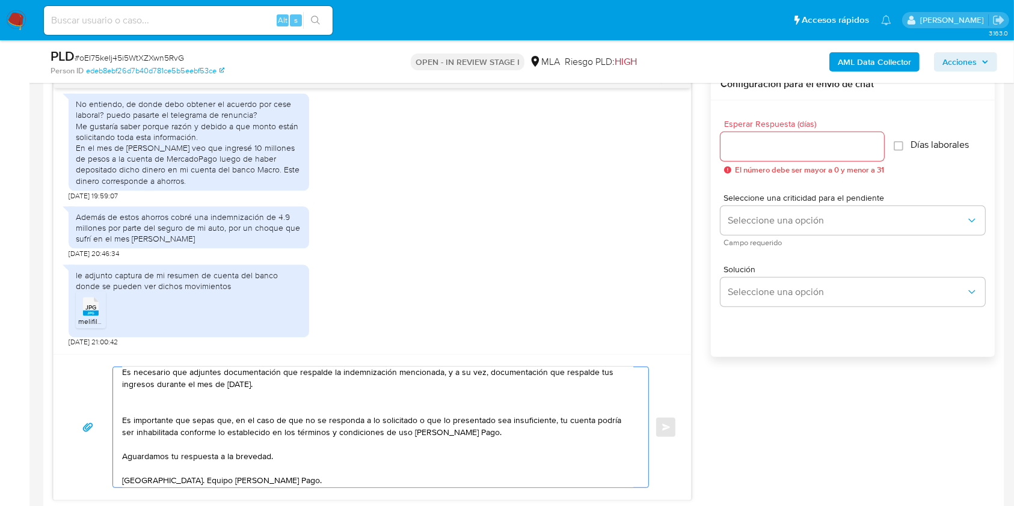
scroll to position [60, 0]
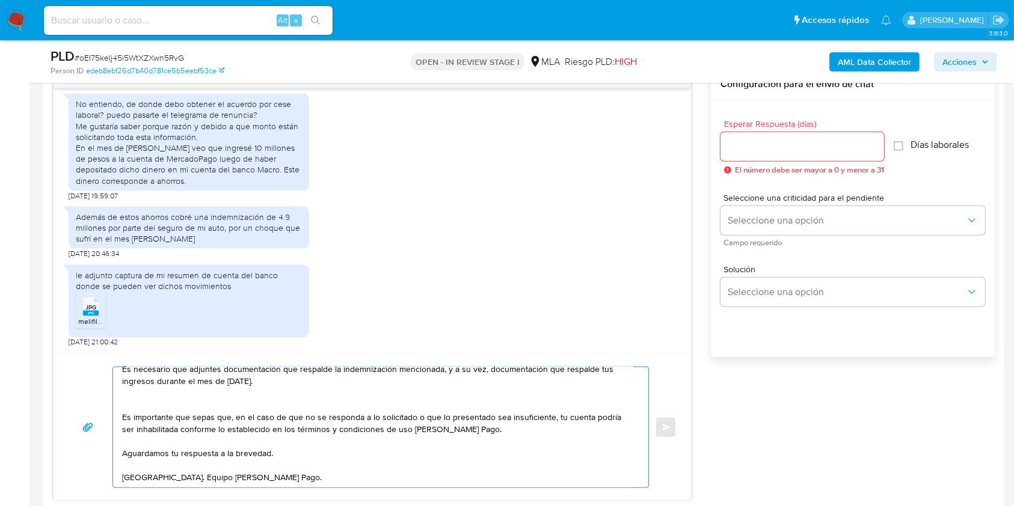
type textarea "Hola. Muchas gracias por tu respuesta. Es necesario que adjuntes documentación …"
click at [743, 142] on input "Esperar Respuesta (días)" at bounding box center [802, 147] width 164 height 16
type input "1"
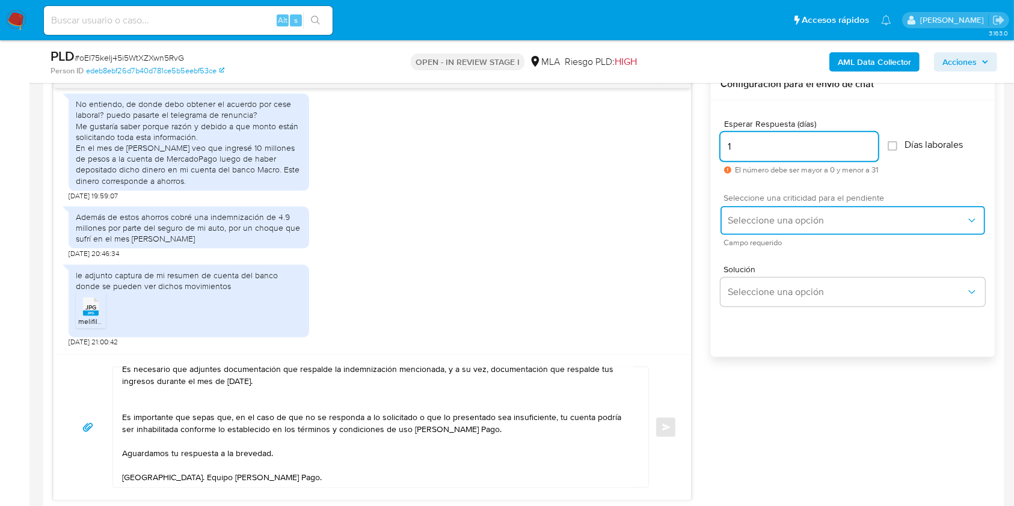
click at [755, 219] on span "Seleccione una opción" at bounding box center [847, 221] width 238 height 12
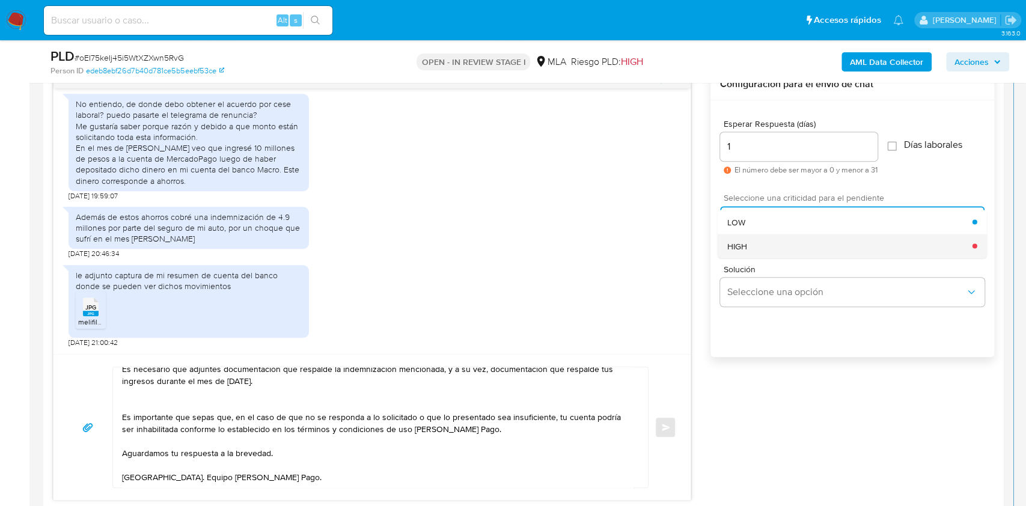
click at [754, 239] on div "HIGH" at bounding box center [850, 246] width 245 height 24
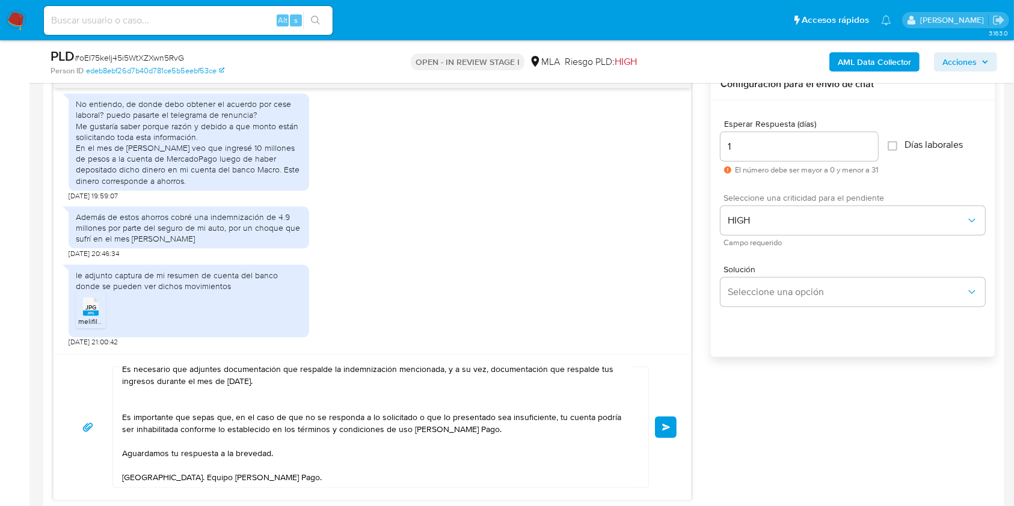
click at [668, 432] on button "Enviar" at bounding box center [666, 428] width 22 height 22
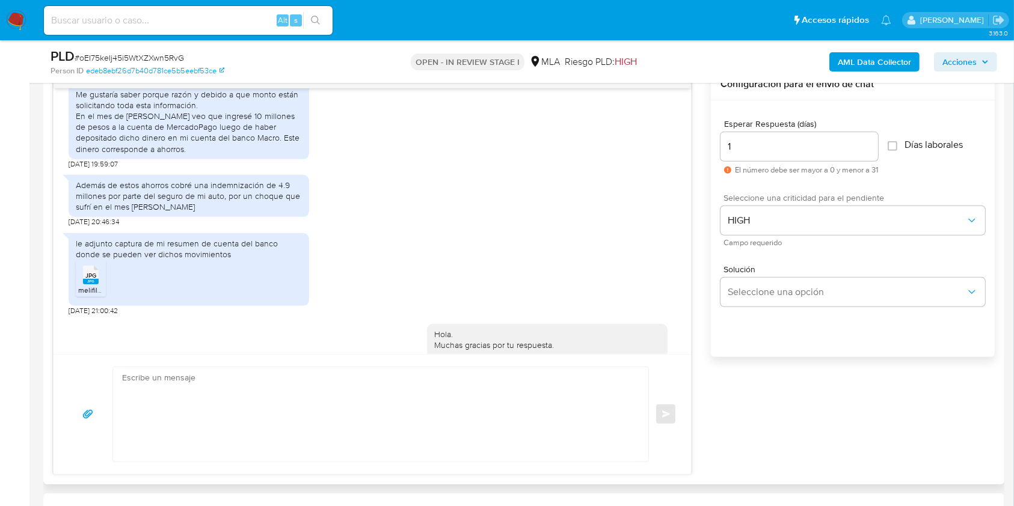
scroll to position [2303, 0]
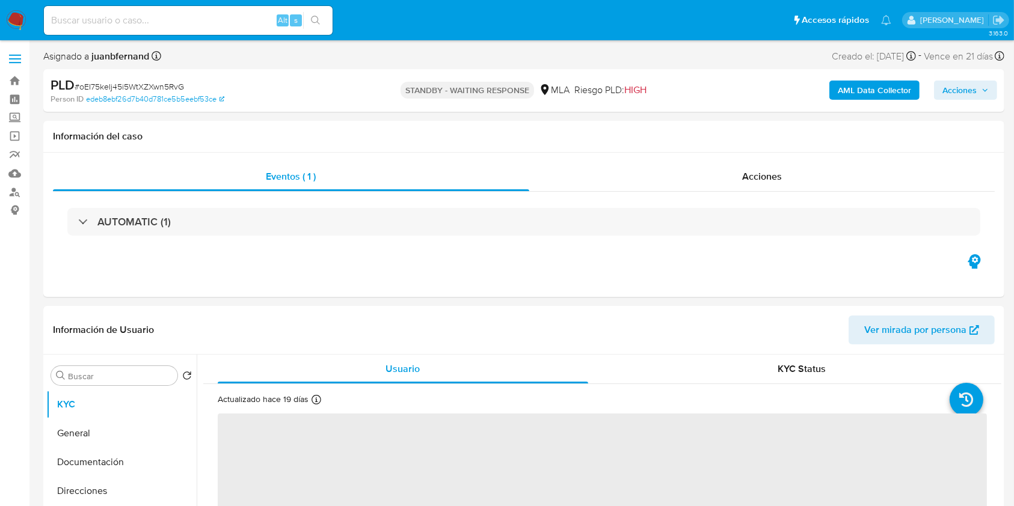
select select "10"
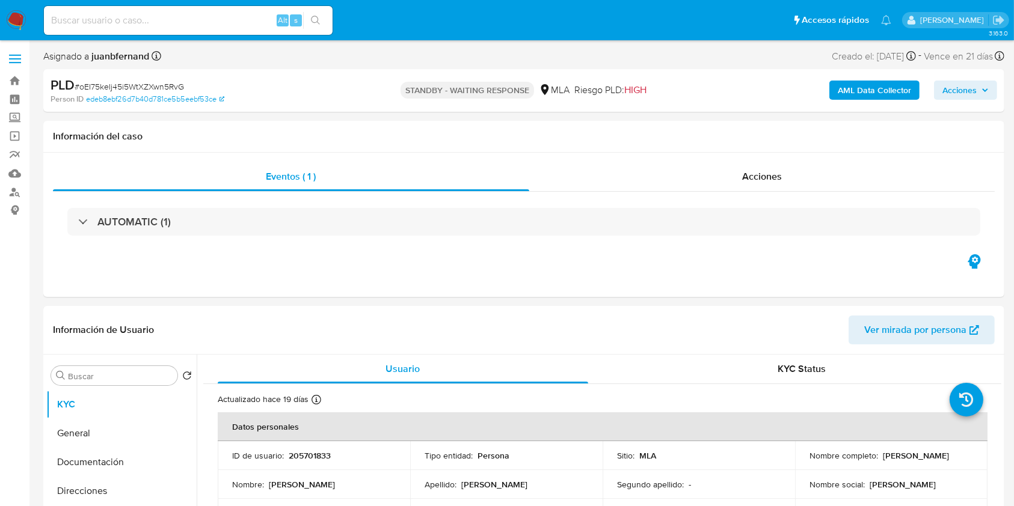
click at [234, 13] on input at bounding box center [188, 21] width 289 height 16
paste input "t4OPYmNYsGIYGcEH7ZIrcUhA"
type input "t4OPYmNYsGIYGcEH7ZIrcUhA"
click at [309, 15] on button "search-icon" at bounding box center [315, 20] width 25 height 17
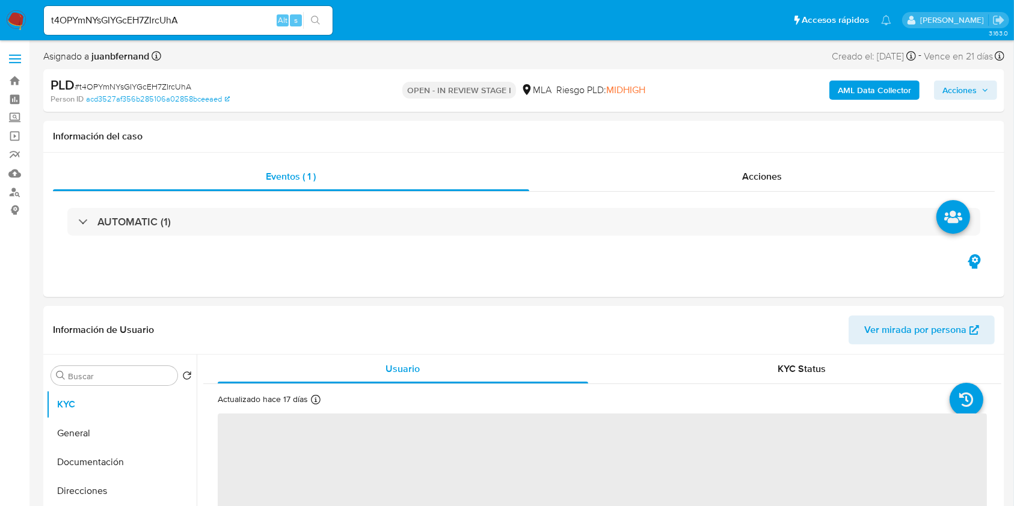
select select "10"
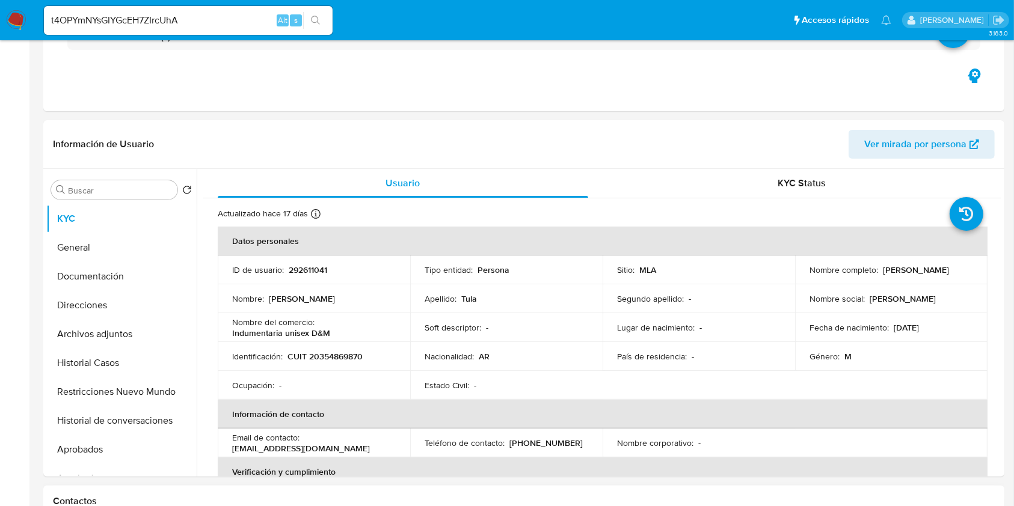
scroll to position [400, 0]
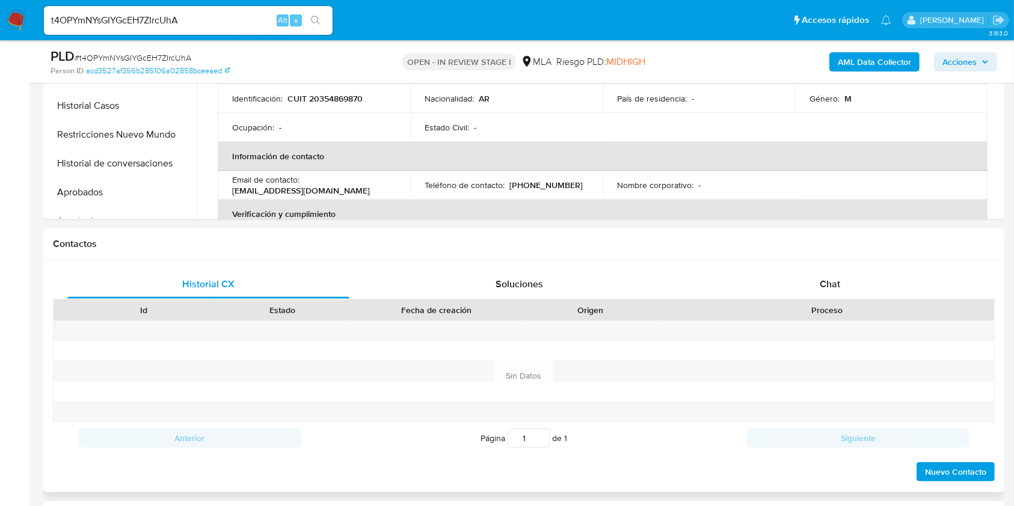
click at [860, 300] on div "Proceso" at bounding box center [827, 310] width 334 height 20
click at [841, 296] on div "Historial CX Soluciones Chat Id Estado Fecha de creación Origen Proceso Anterio…" at bounding box center [524, 376] width 942 height 213
click at [840, 295] on div "Chat" at bounding box center [830, 284] width 282 height 29
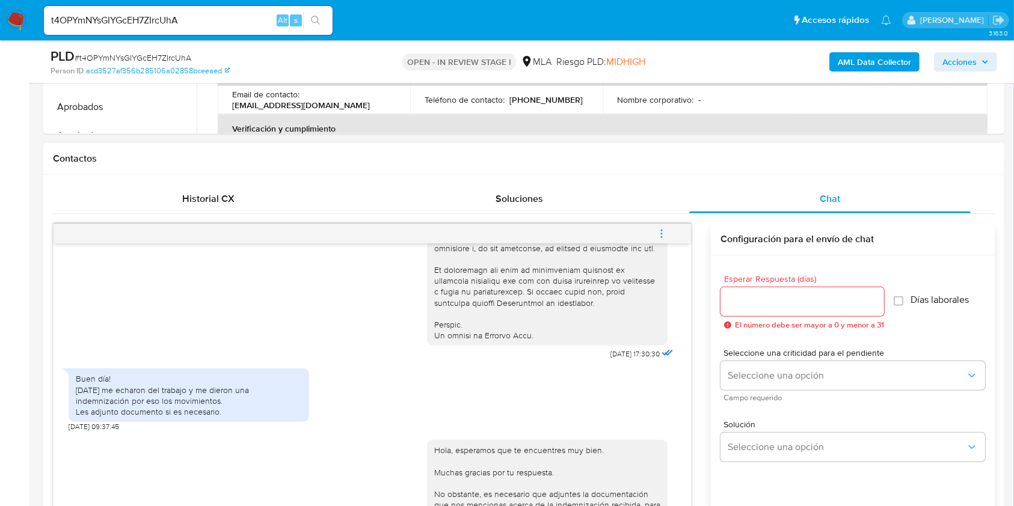
scroll to position [481, 0]
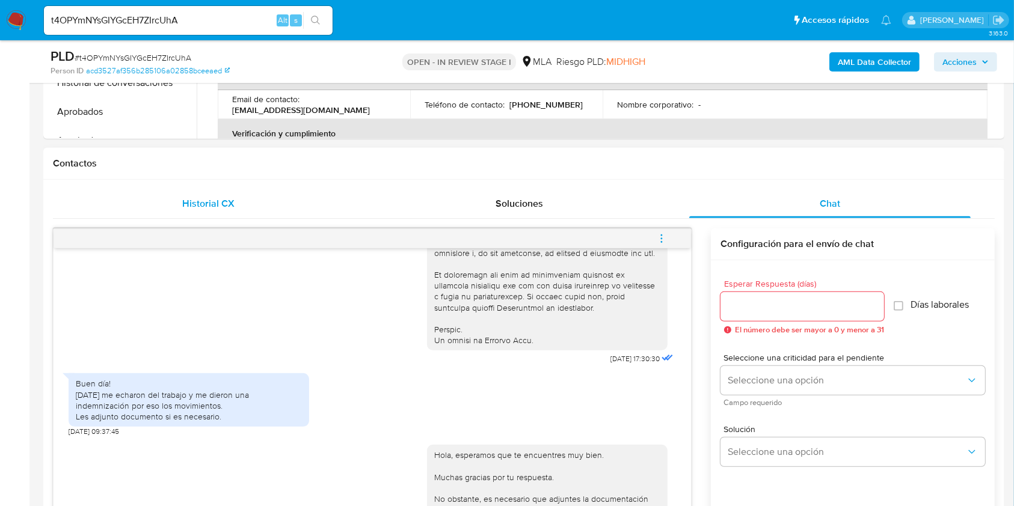
click at [183, 203] on span "Historial CX" at bounding box center [208, 204] width 52 height 14
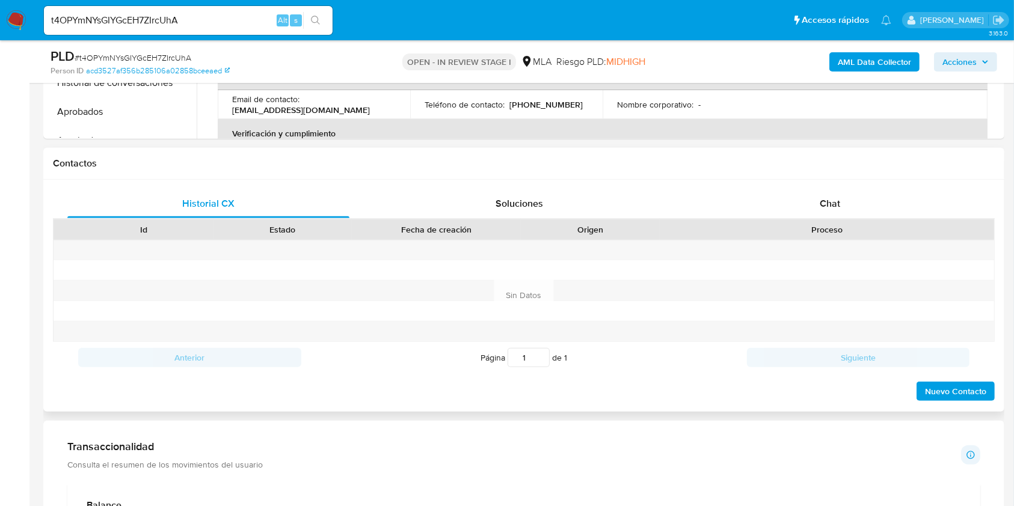
click at [811, 220] on div "Proceso" at bounding box center [827, 229] width 334 height 20
click at [830, 209] on span "Chat" at bounding box center [829, 204] width 20 height 14
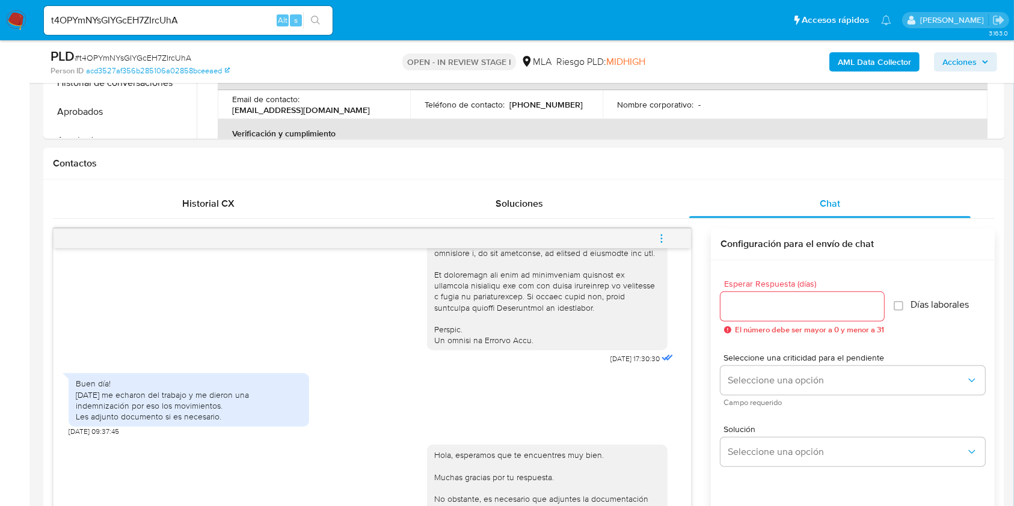
click at [224, 23] on input "t4OPYmNYsGIYGcEH7ZIrcUhA" at bounding box center [188, 21] width 289 height 16
paste input "O0dJOSU2508XTz7ZIVSXf9Ps"
click at [331, 23] on input "O0dJOSU2508XTz7ZIVSXf9Ps" at bounding box center [188, 21] width 289 height 16
type input "O0dJOSU2508XTz7ZIVSXf9Ps"
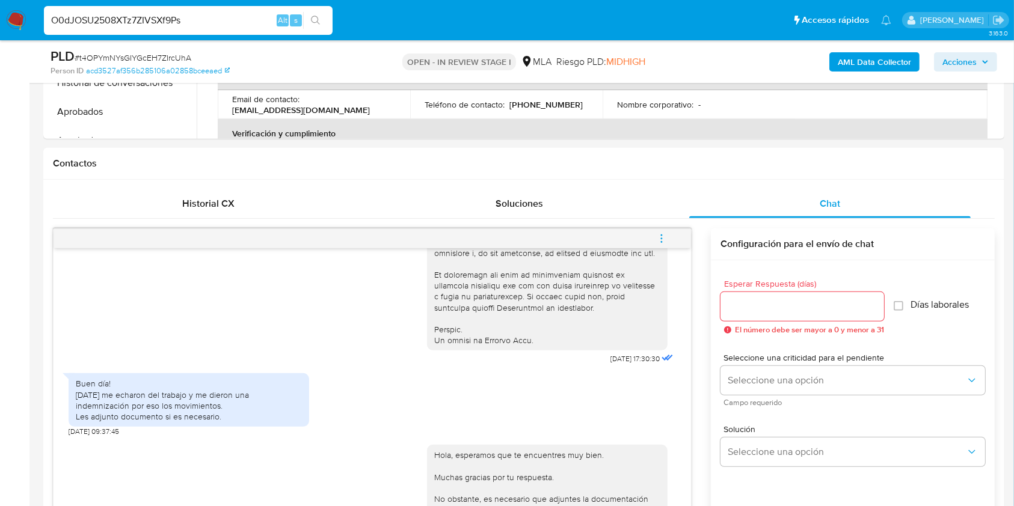
click at [325, 25] on button "search-icon" at bounding box center [315, 20] width 25 height 17
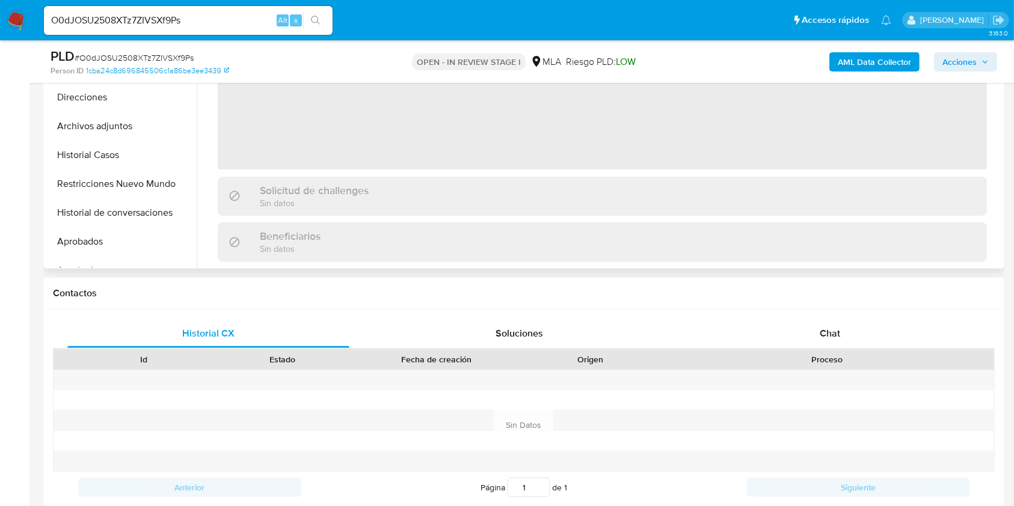
scroll to position [400, 0]
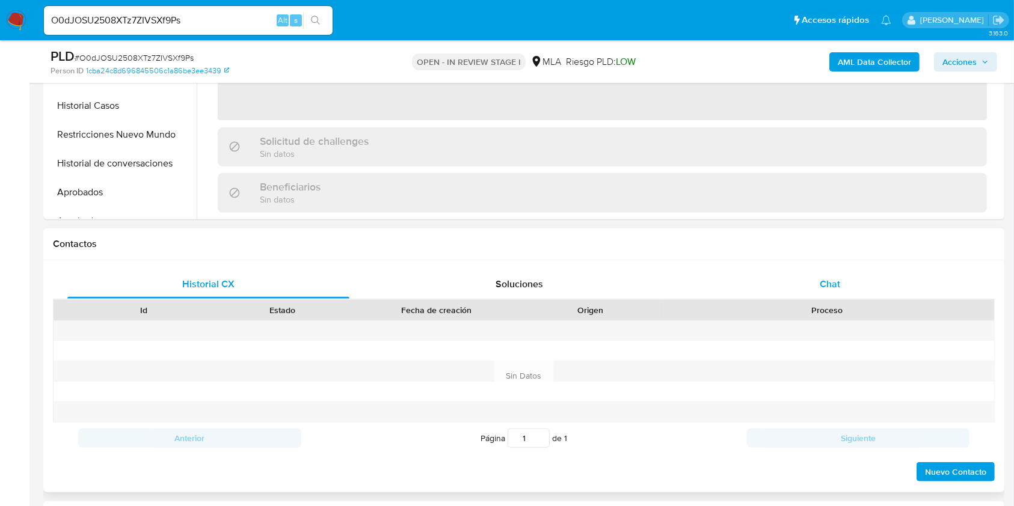
select select "10"
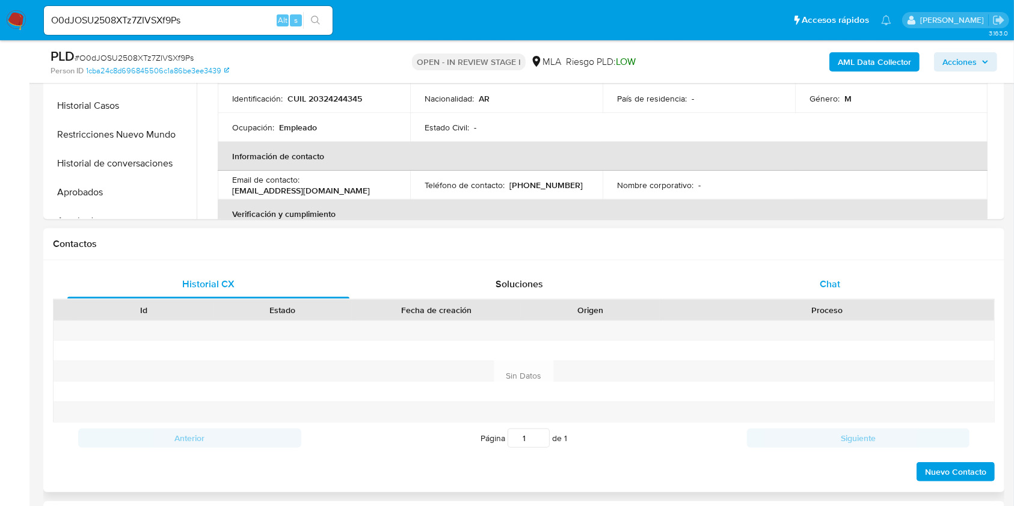
click at [838, 279] on span "Chat" at bounding box center [829, 284] width 20 height 14
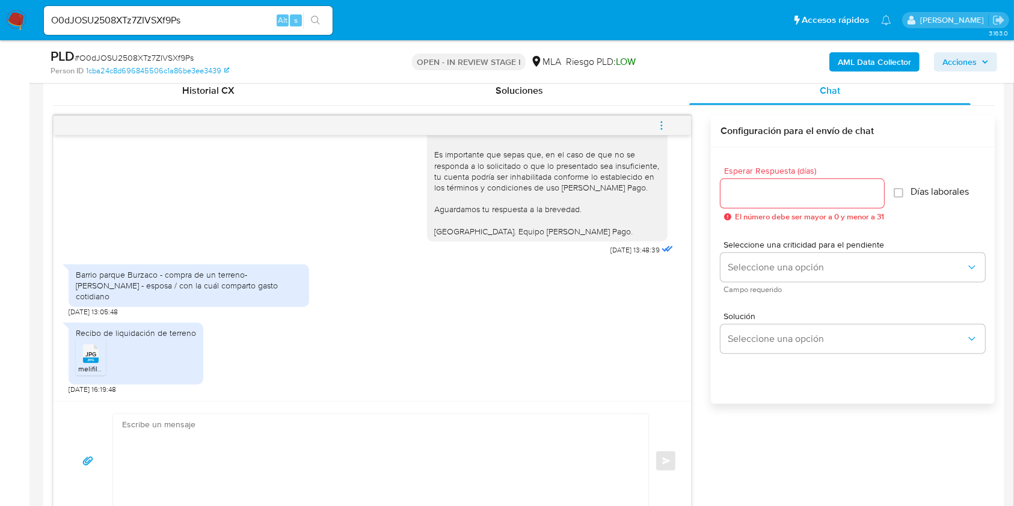
scroll to position [641, 0]
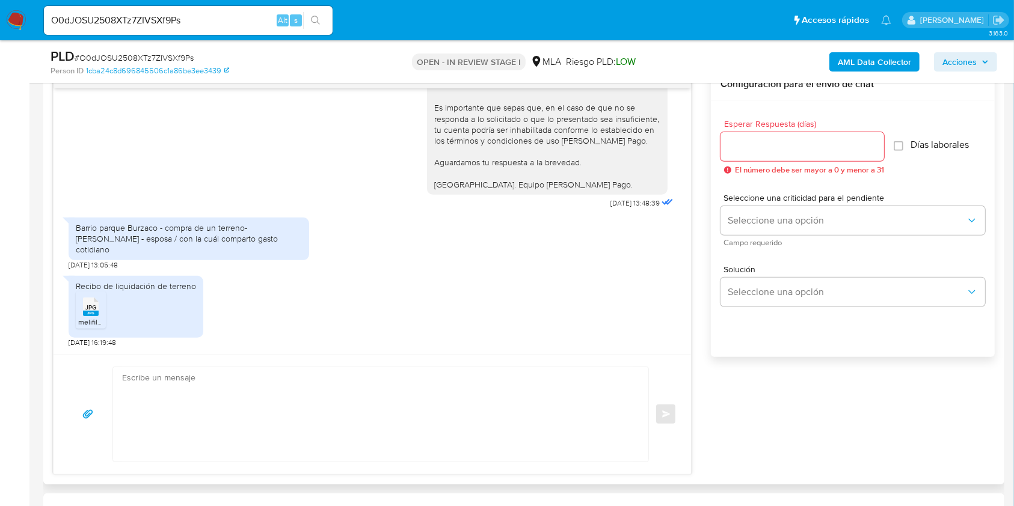
click at [88, 316] on icon "JPG" at bounding box center [91, 306] width 16 height 21
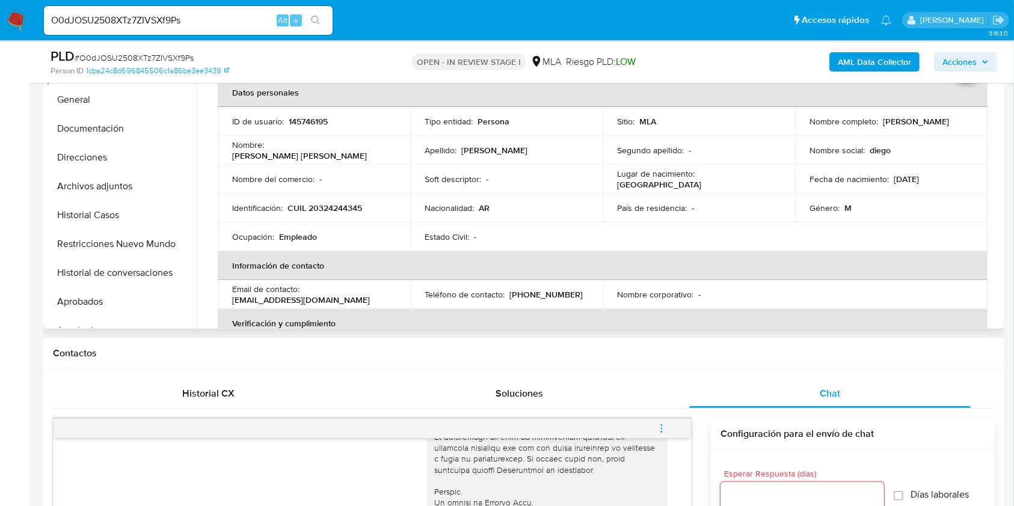
scroll to position [240, 0]
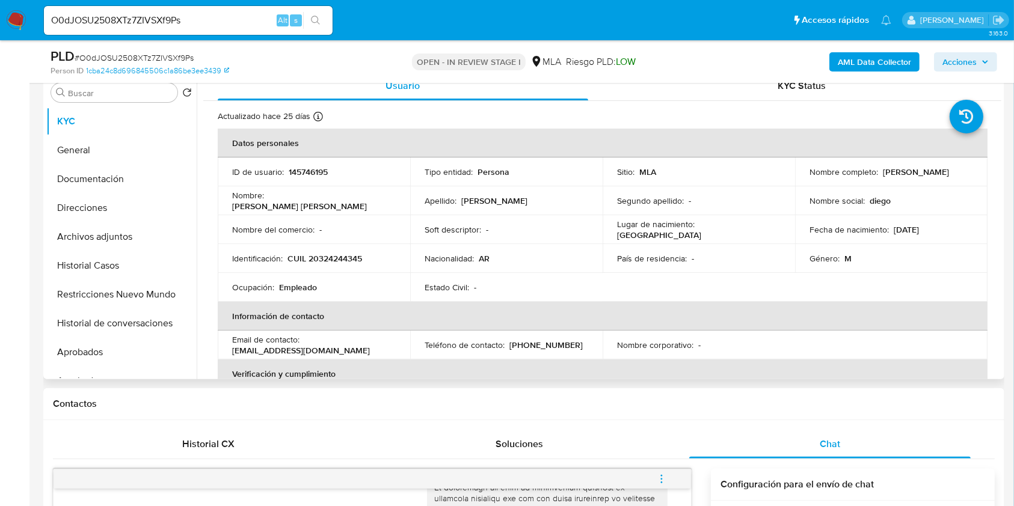
click at [338, 254] on p "CUIL 20324244345" at bounding box center [324, 258] width 75 height 11
copy p "20324244345"
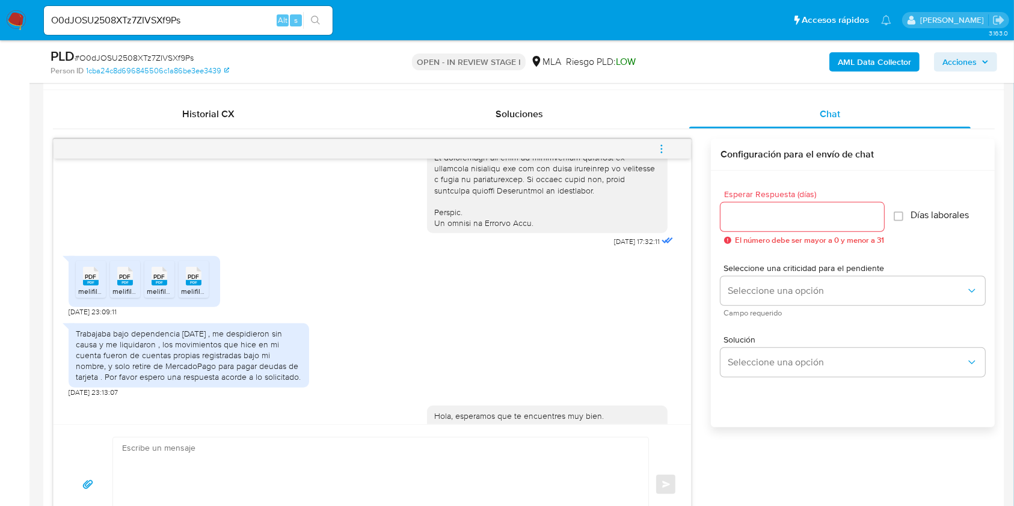
scroll to position [561, 0]
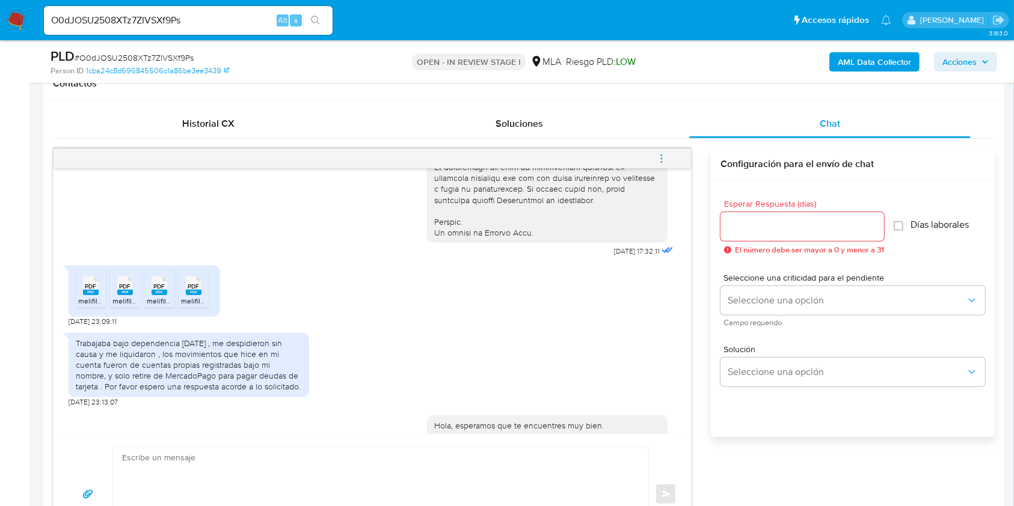
click at [71, 326] on span "18/08/2025 23:09:11" at bounding box center [93, 322] width 48 height 10
drag, startPoint x: 71, startPoint y: 342, endPoint x: 94, endPoint y: 340, distance: 23.5
click at [94, 326] on span "18/08/2025 23:09:11" at bounding box center [93, 322] width 48 height 10
copy span "18/08/2025"
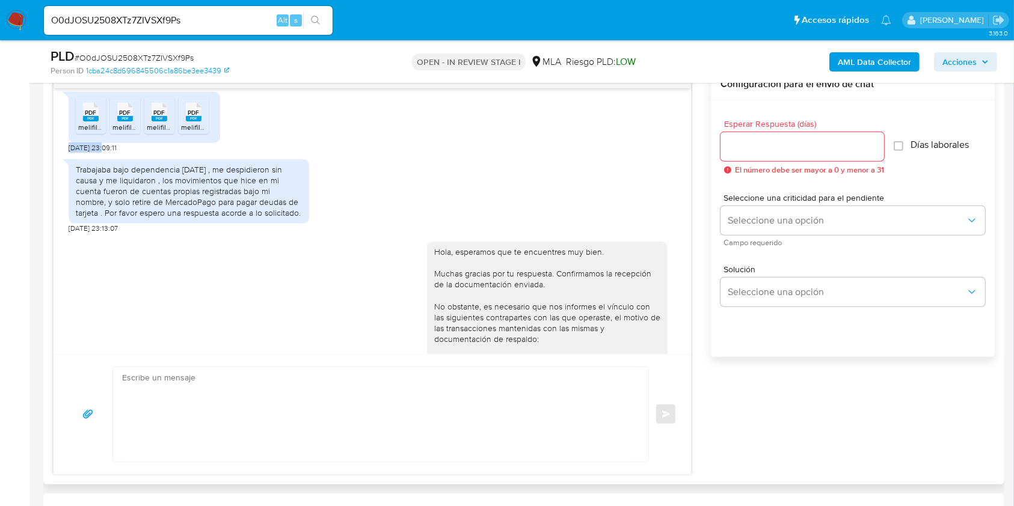
scroll to position [641, 0]
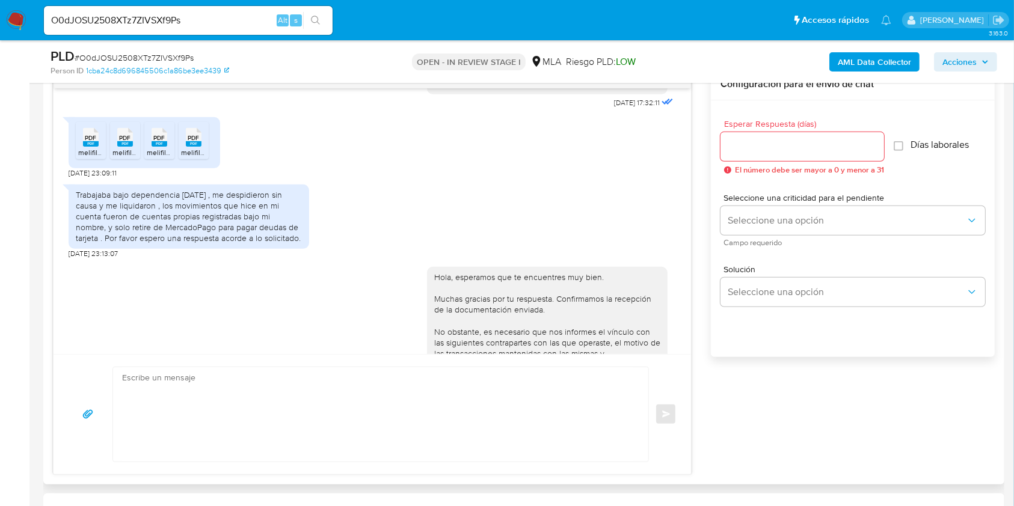
click at [93, 215] on div "Trabajaba bajo dependencia hace 5 años , me despidieron sin causa y me liquidar…" at bounding box center [189, 216] width 226 height 55
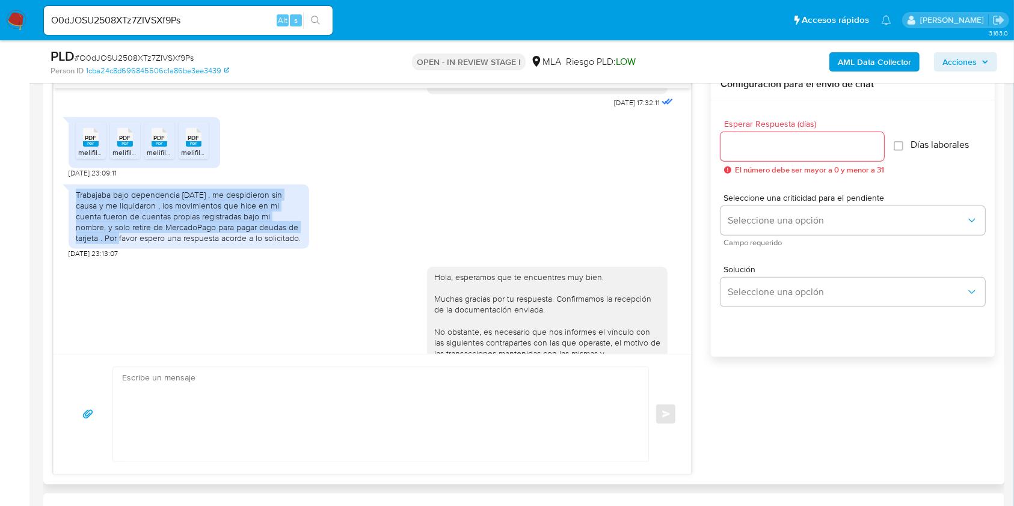
drag, startPoint x: 93, startPoint y: 215, endPoint x: 304, endPoint y: 249, distance: 213.1
click at [304, 249] on div "Trabajaba bajo dependencia hace 5 años , me despidieron sin causa y me liquidar…" at bounding box center [189, 217] width 240 height 64
copy div "Trabajaba bajo dependencia hace 5 años , me despidieron sin causa y me liquidar…"
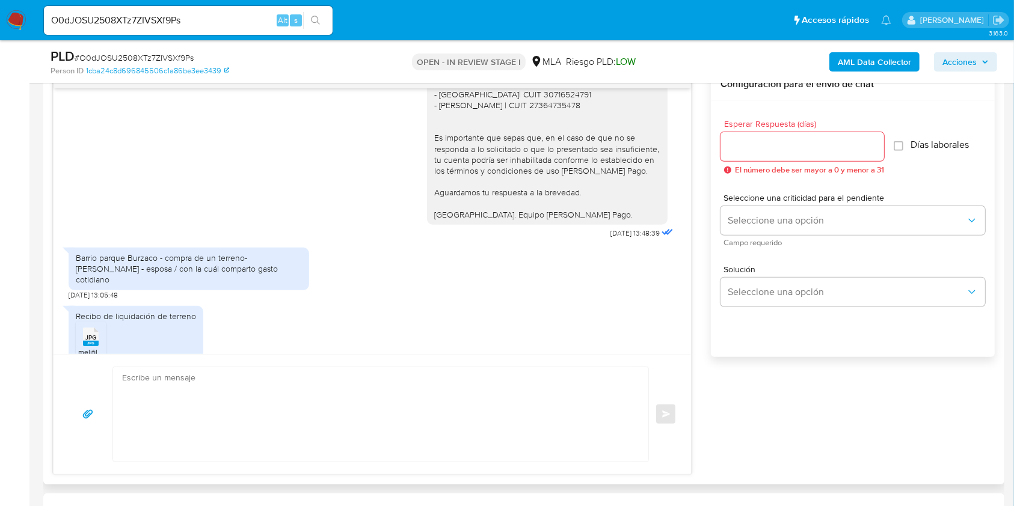
scroll to position [973, 0]
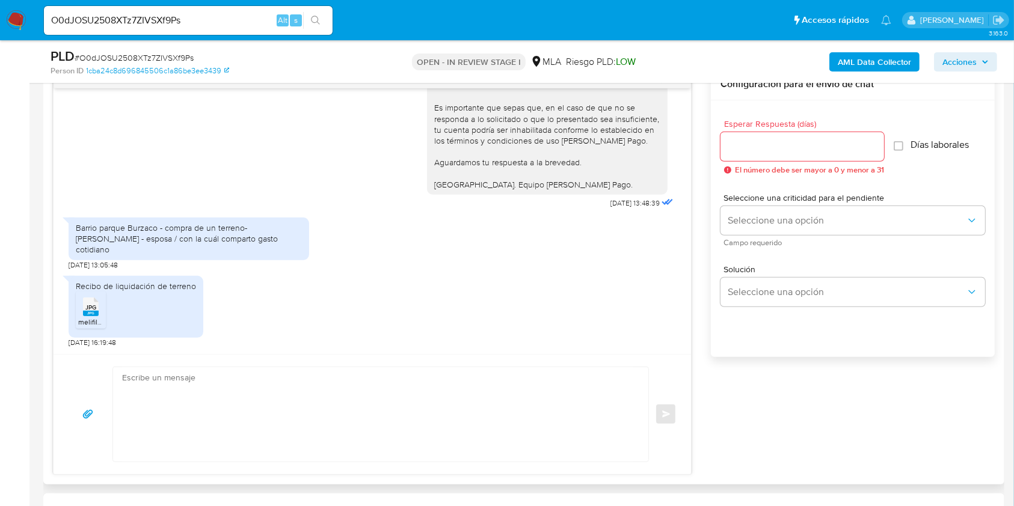
click at [86, 240] on div "Barrio parque Burzaco - compra de un terreno- Rocio Celeste Lucas - esposa / co…" at bounding box center [189, 238] width 226 height 33
drag, startPoint x: 86, startPoint y: 240, endPoint x: 269, endPoint y: 244, distance: 183.4
click at [269, 244] on div "Barrio parque Burzaco - compra de un terreno- Rocio Celeste Lucas - esposa / co…" at bounding box center [189, 238] width 226 height 33
copy div "Barrio parque Burzaco - compra de un terreno- Rocio Celeste Lucas - esposa / co…"
click at [91, 313] on rect at bounding box center [91, 313] width 16 height 5
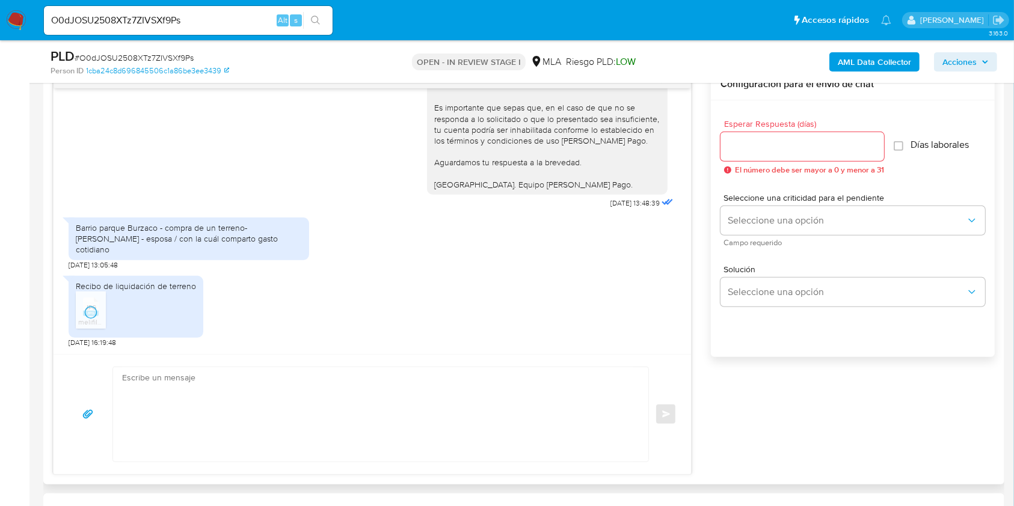
click at [178, 404] on textarea at bounding box center [377, 414] width 511 height 94
click at [172, 407] on textarea at bounding box center [377, 414] width 511 height 94
click at [176, 54] on span "# O0dJOSU2508XTz7ZIVSXf9Ps" at bounding box center [134, 58] width 119 height 12
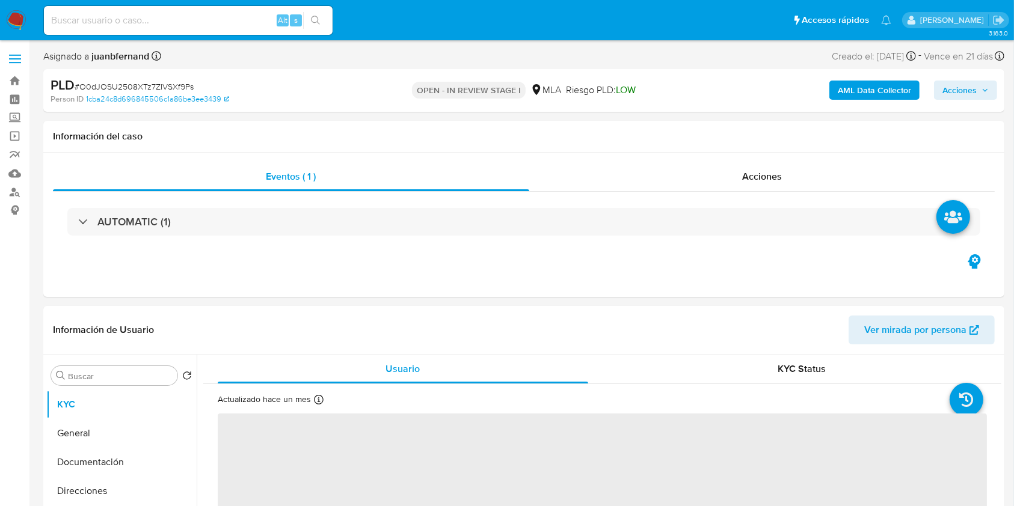
click at [146, 81] on span "# O0dJOSU2508XTz7ZIVSXf9Ps" at bounding box center [134, 87] width 119 height 12
select select "10"
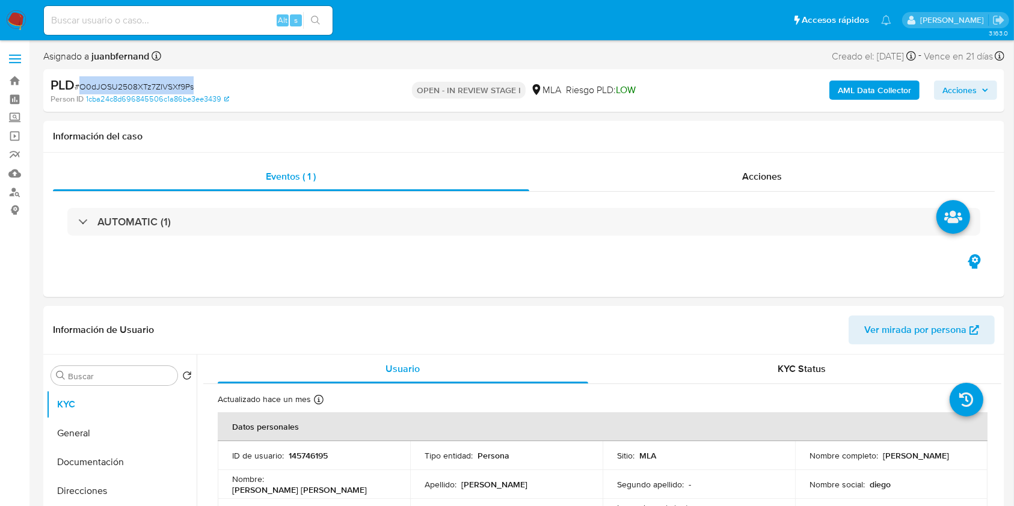
copy span "O0dJOSU2508XTz7ZIVSXf9Ps"
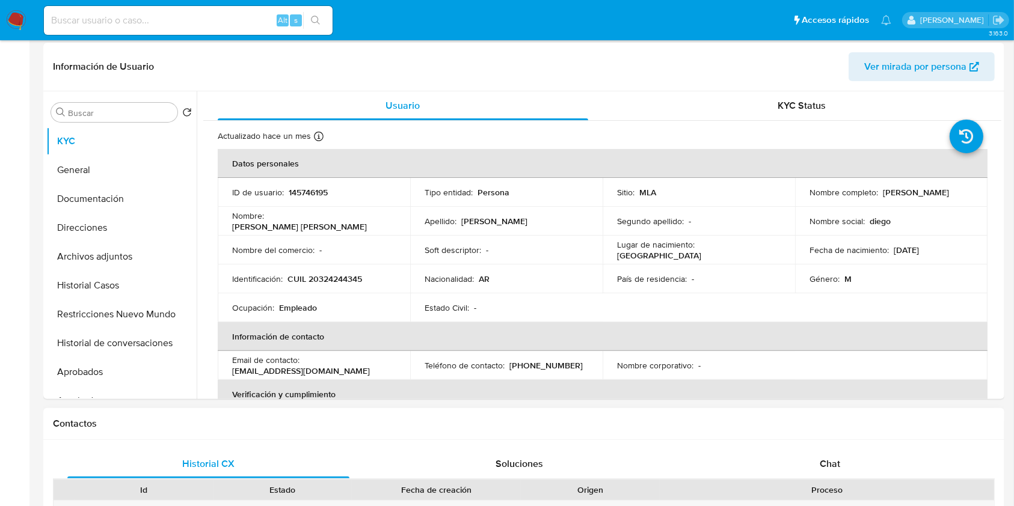
scroll to position [481, 0]
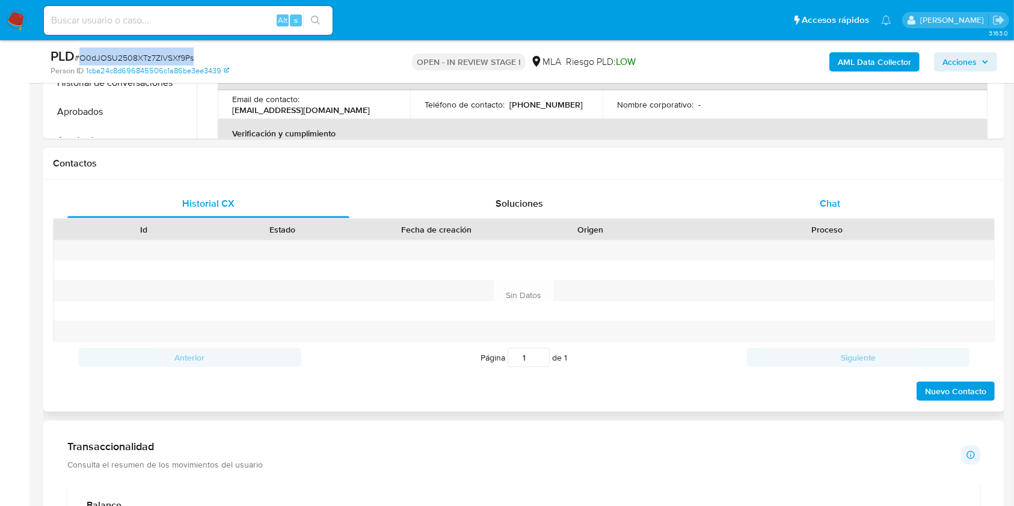
click at [854, 215] on div "Chat" at bounding box center [830, 203] width 282 height 29
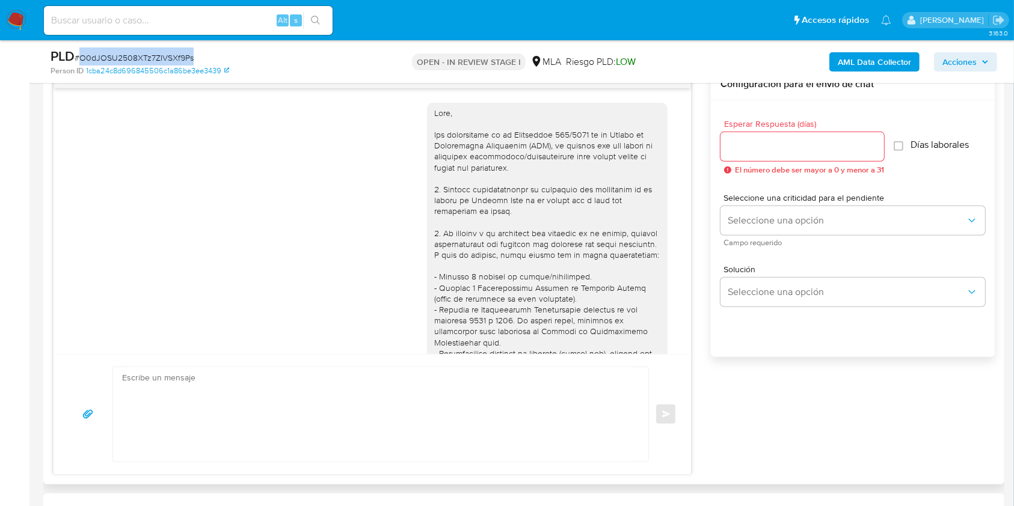
scroll to position [973, 0]
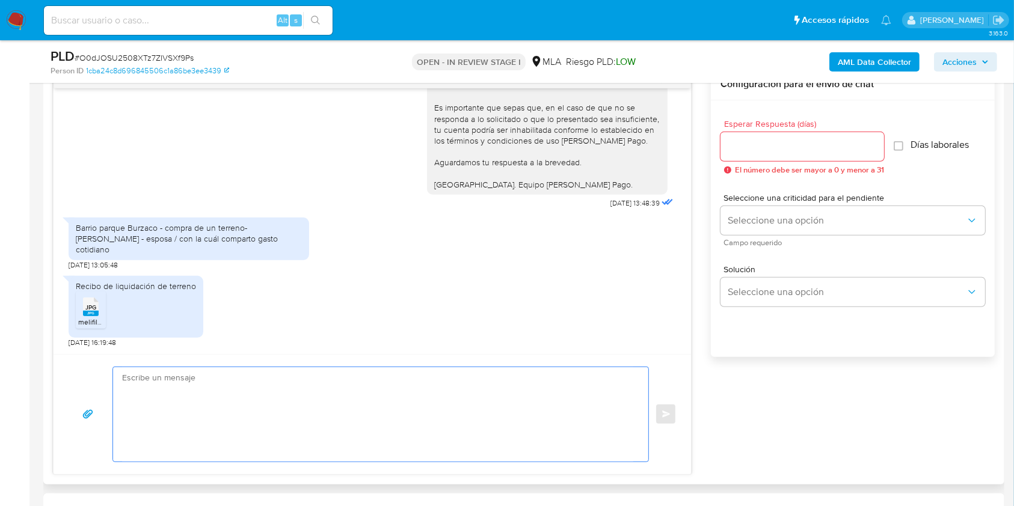
click at [237, 396] on textarea at bounding box center [377, 414] width 511 height 94
paste textarea "Hola. ¡Muchas gracias por tu respuesta! Confirmamos la recepción de la document…"
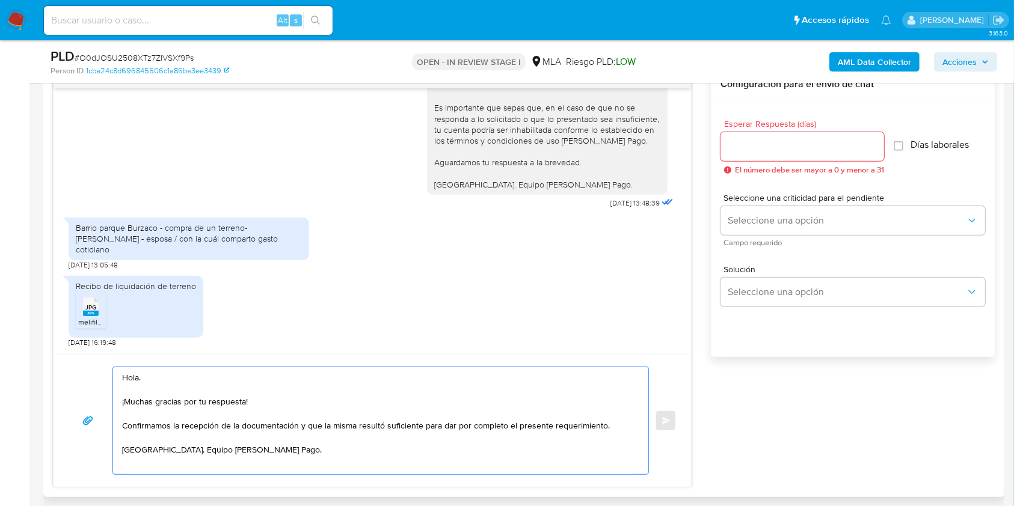
type textarea "Hola. ¡Muchas gracias por tu respuesta! Confirmamos la recepción de la document…"
click at [749, 149] on input "Esperar Respuesta (días)" at bounding box center [802, 147] width 164 height 16
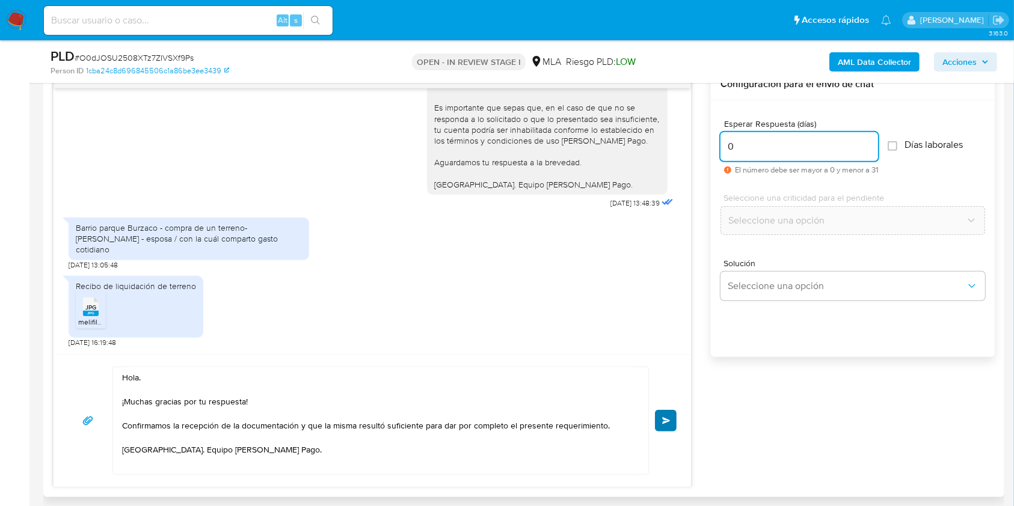
type input "0"
click at [665, 418] on span "Enviar" at bounding box center [666, 420] width 8 height 7
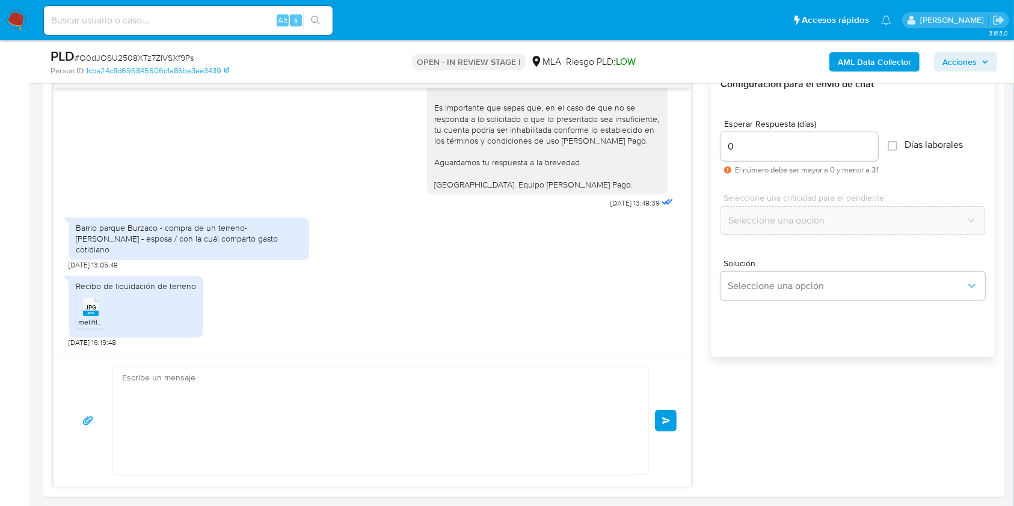
scroll to position [1106, 0]
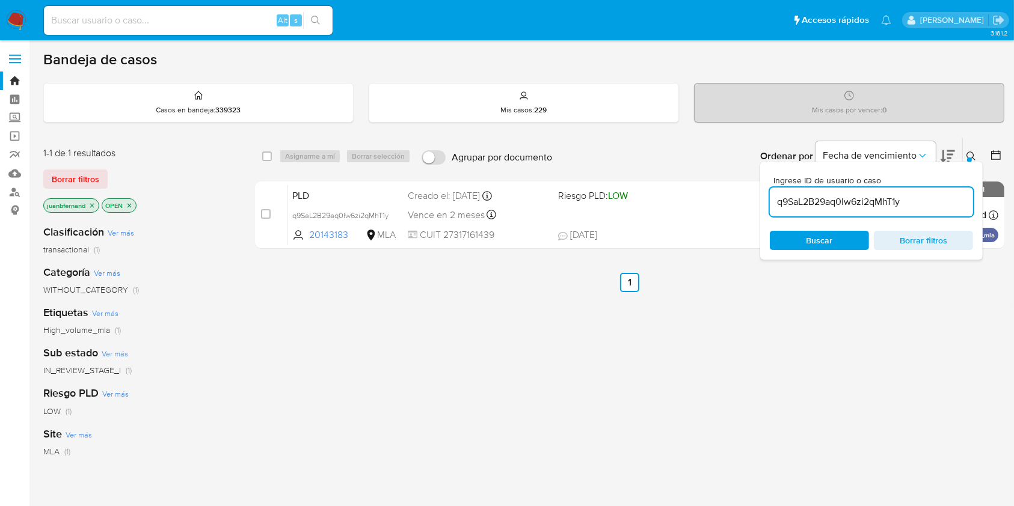
click at [931, 204] on input "q9SaL2B29aq0lw6zi2qMhT1y" at bounding box center [871, 202] width 203 height 16
paste input "O0dJOSU2508XTz7ZIVSXf9Ps"
type input "O0dJOSU2508XTz7ZIVSXf9Ps"
click at [264, 156] on input "checkbox" at bounding box center [267, 157] width 10 height 10
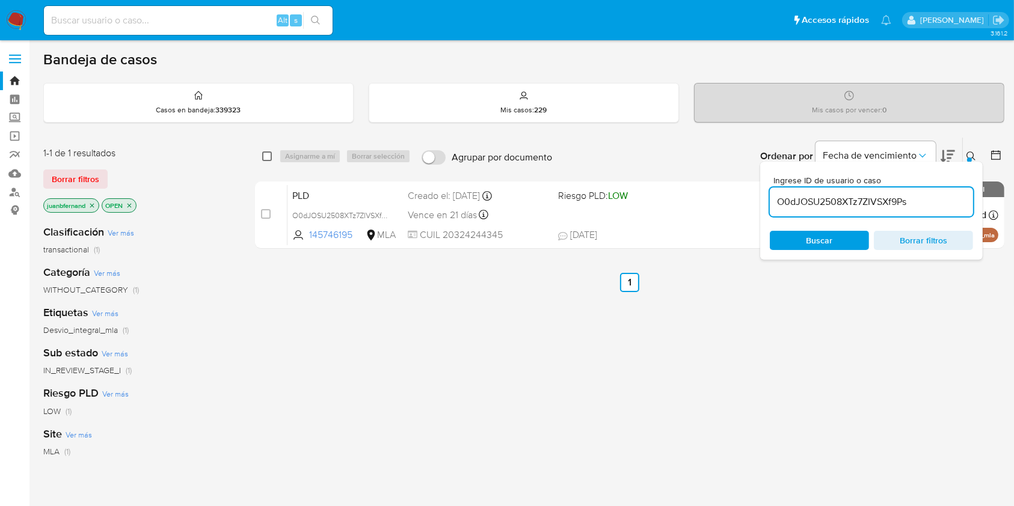
checkbox input "true"
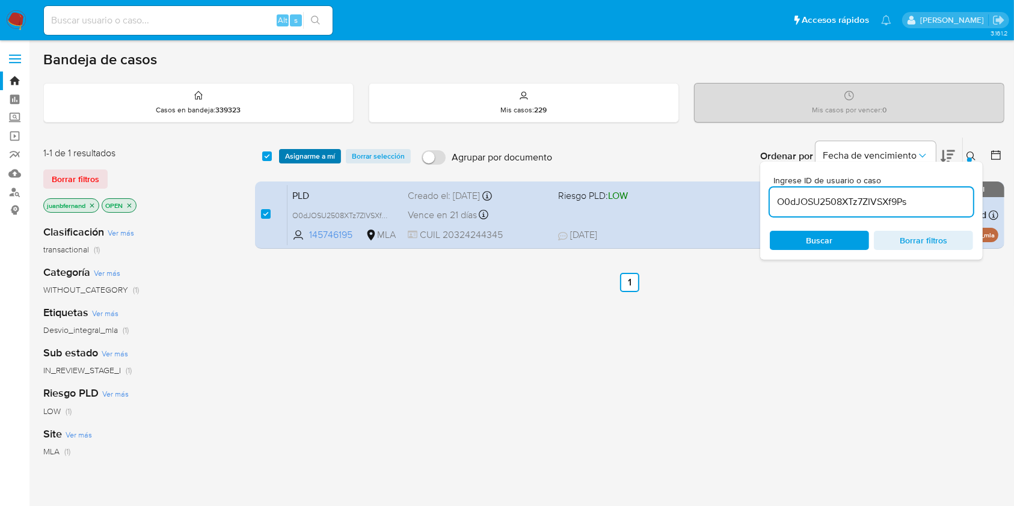
click at [313, 155] on span "Asignarme a mí" at bounding box center [310, 156] width 50 height 12
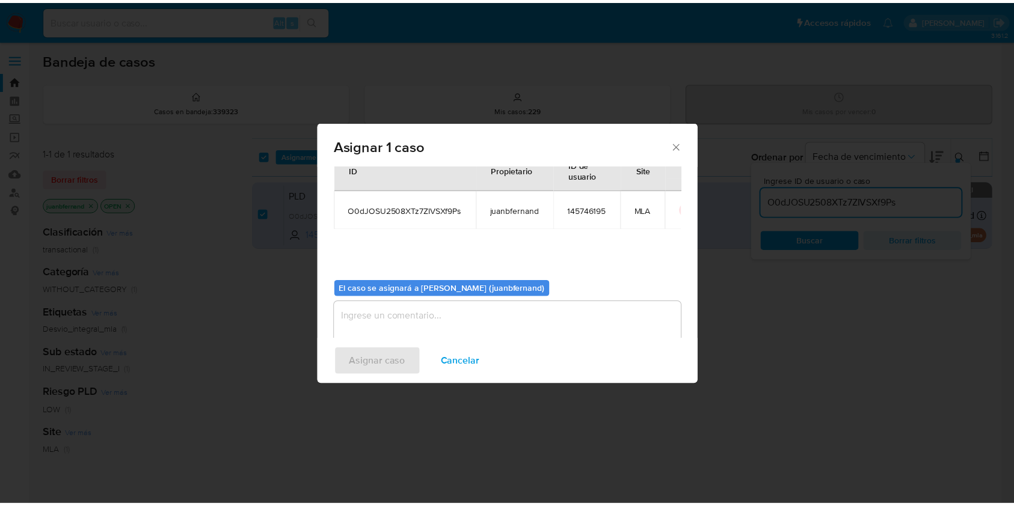
scroll to position [61, 0]
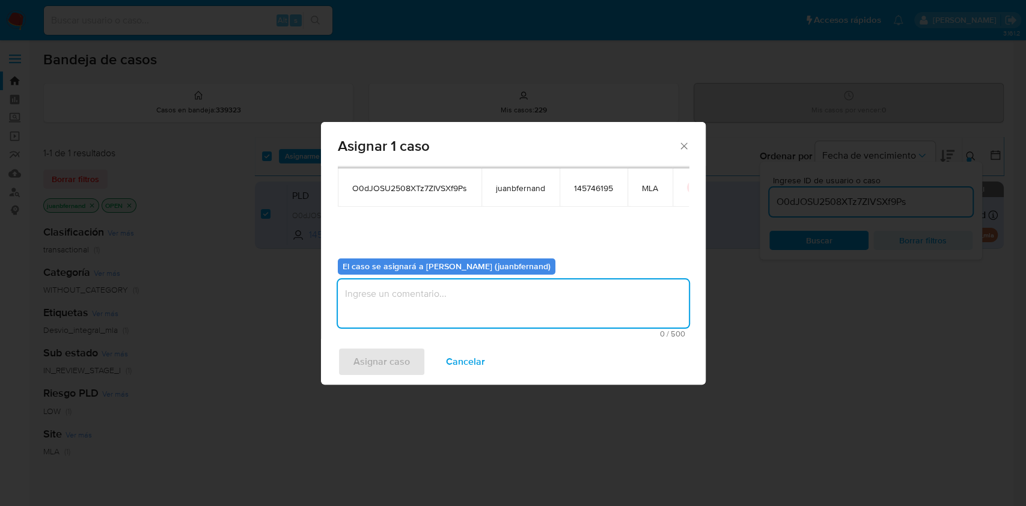
click at [473, 290] on textarea "assign-modal" at bounding box center [513, 304] width 351 height 48
click at [378, 367] on span "Asignar caso" at bounding box center [382, 362] width 57 height 26
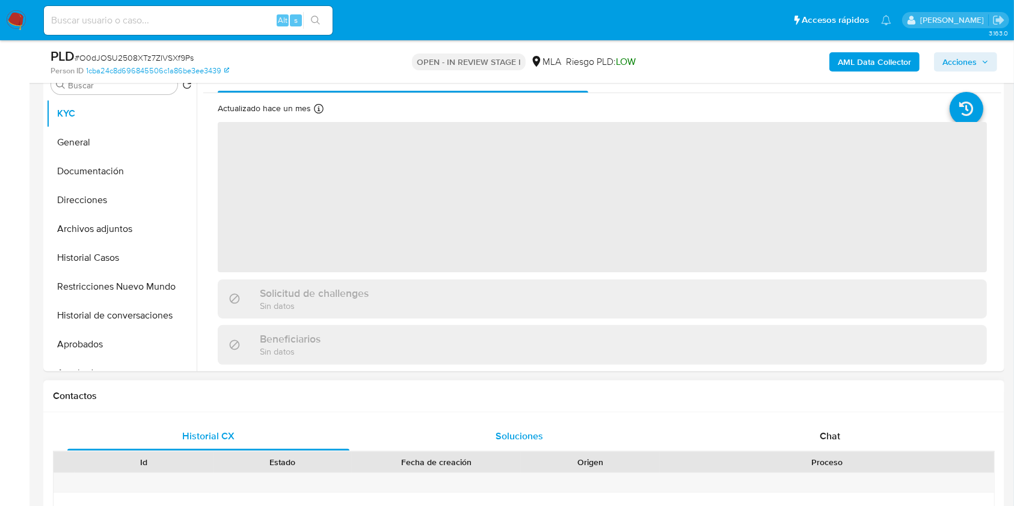
scroll to position [481, 0]
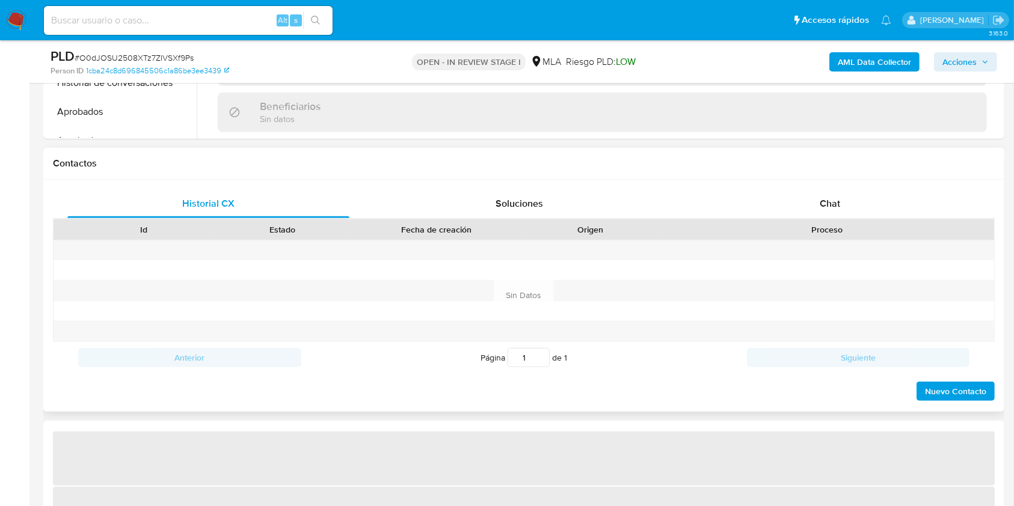
select select "10"
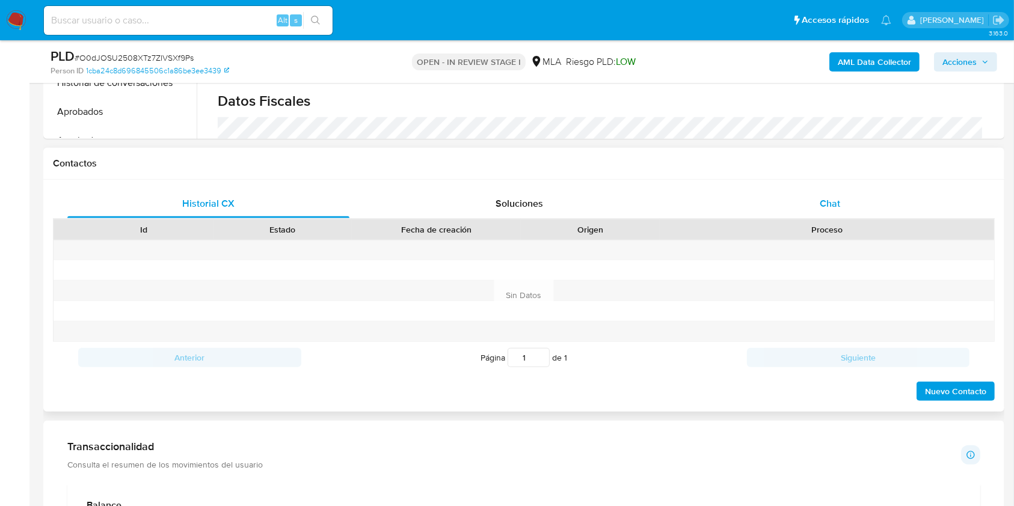
click at [845, 216] on div "Historial CX Soluciones Chat Id Estado Fecha de creación Origen Proceso Anterio…" at bounding box center [524, 295] width 942 height 213
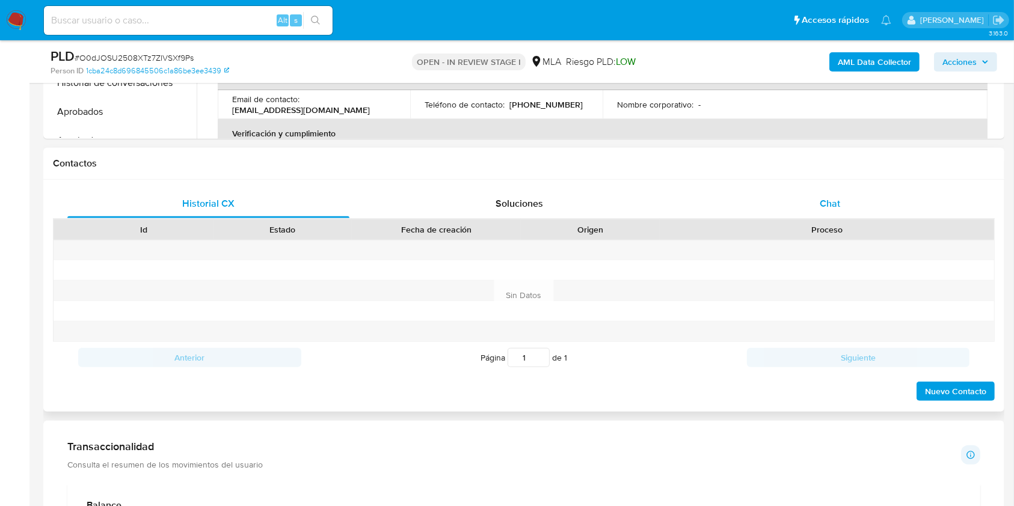
click at [844, 207] on div "Chat" at bounding box center [830, 203] width 282 height 29
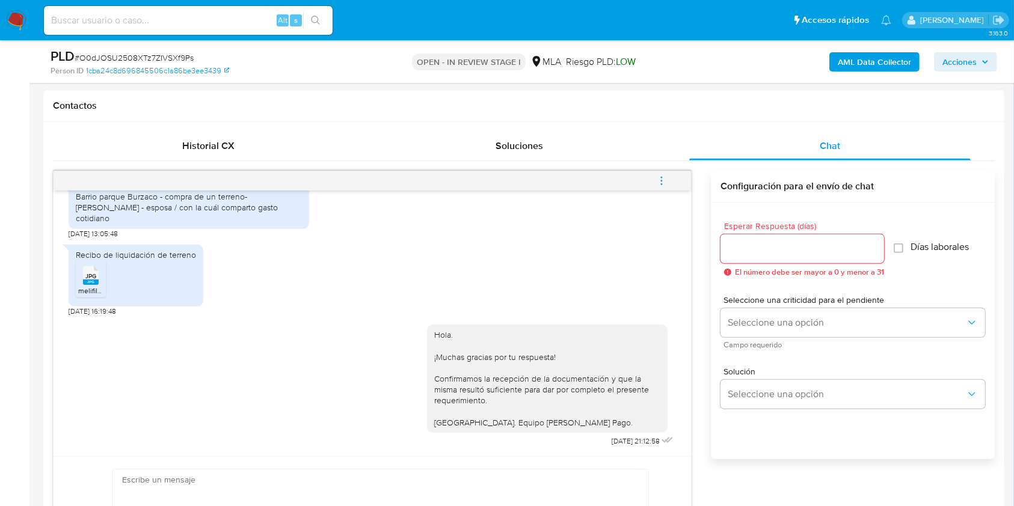
scroll to position [561, 0]
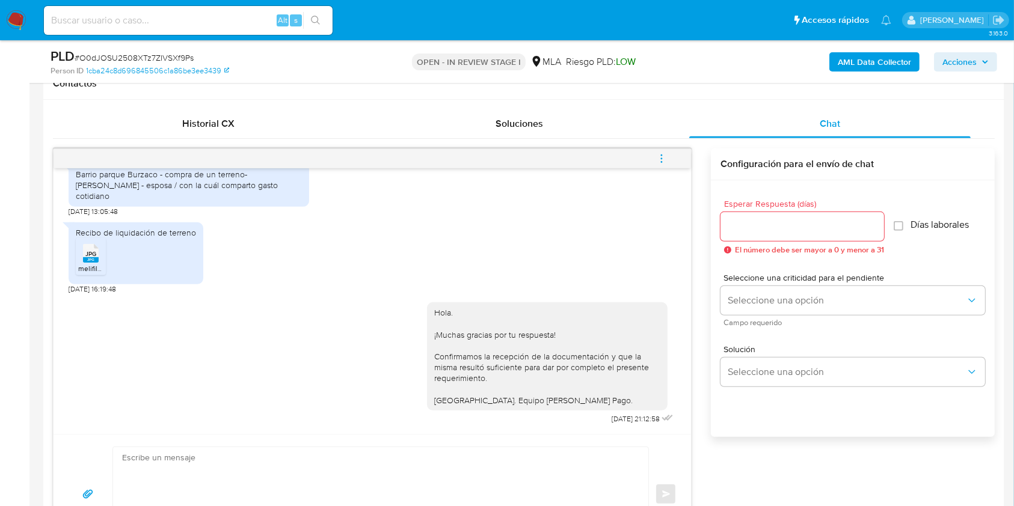
click at [658, 156] on icon "menu-action" at bounding box center [661, 158] width 11 height 11
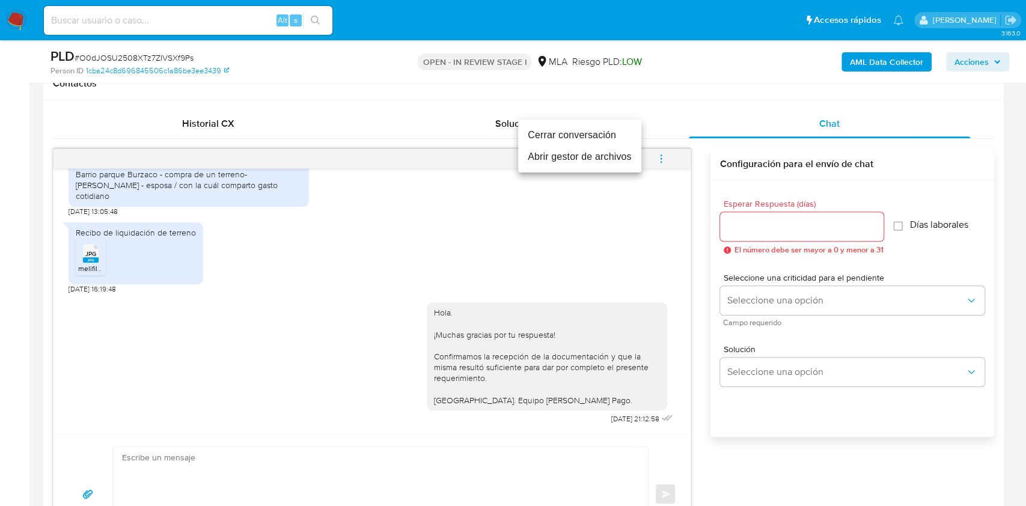
click at [569, 135] on li "Cerrar conversación" at bounding box center [579, 135] width 123 height 22
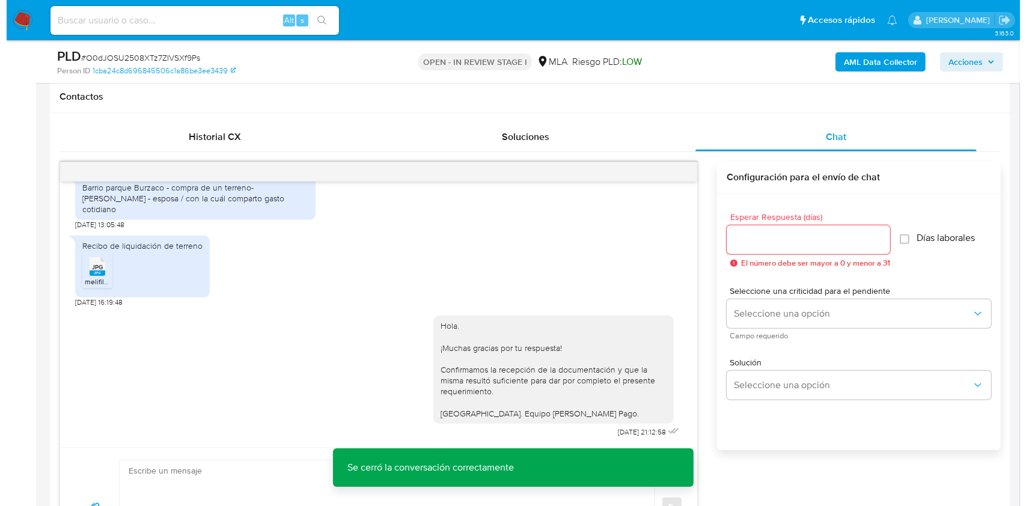
scroll to position [240, 0]
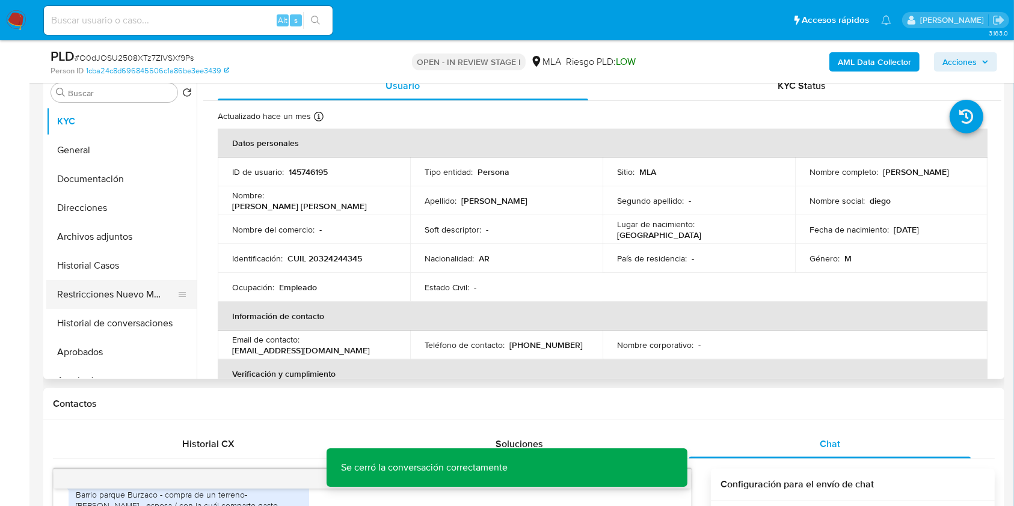
click at [88, 299] on button "Restricciones Nuevo Mundo" at bounding box center [116, 294] width 141 height 29
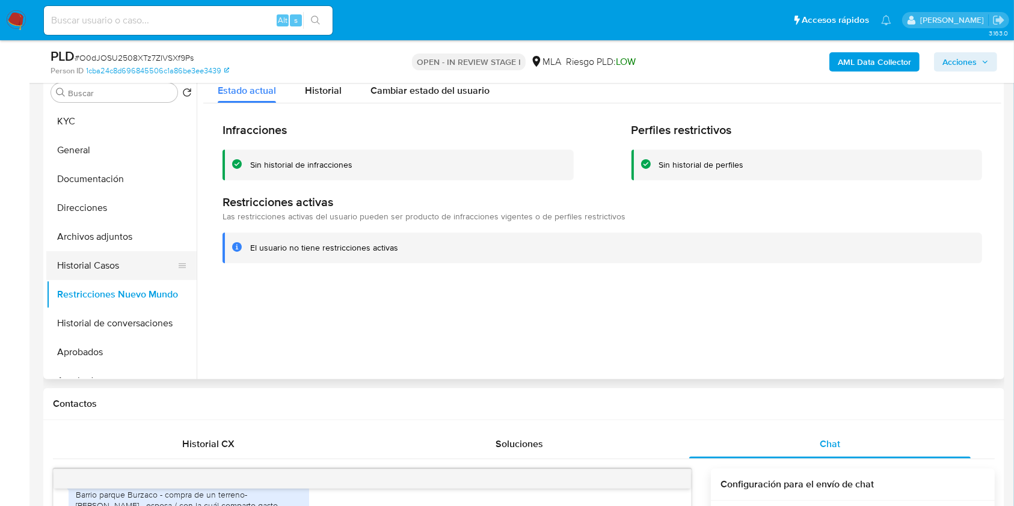
click at [108, 265] on button "Historial Casos" at bounding box center [116, 265] width 141 height 29
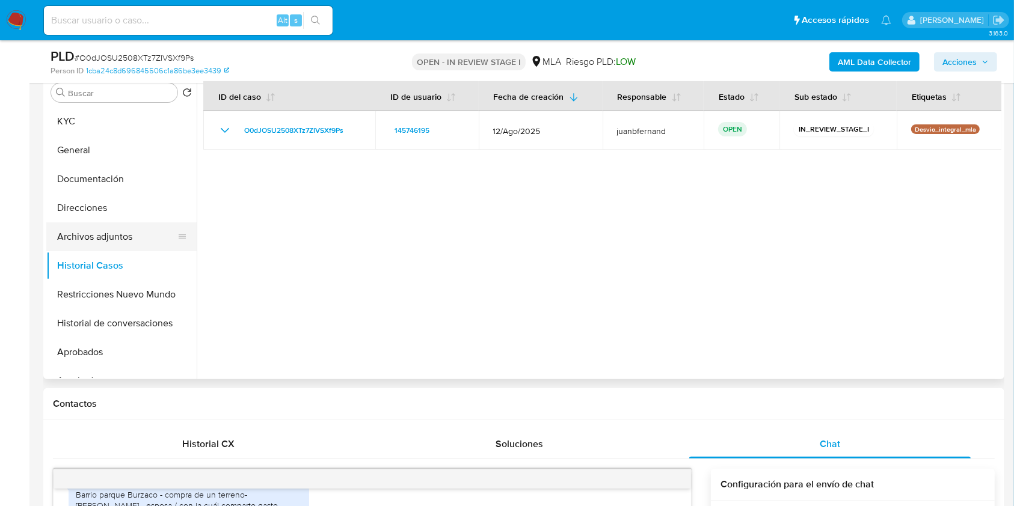
click at [111, 228] on button "Archivos adjuntos" at bounding box center [116, 236] width 141 height 29
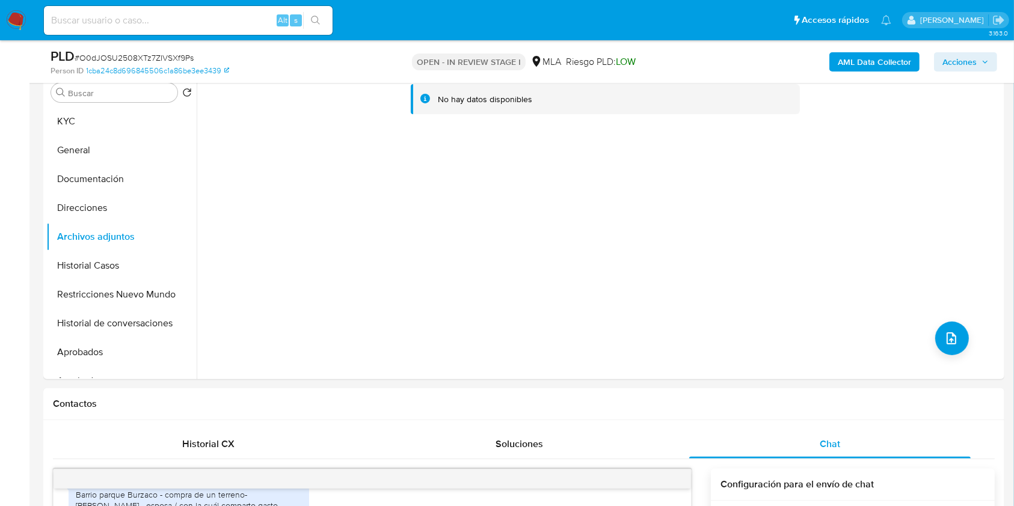
click at [892, 60] on b "AML Data Collector" at bounding box center [874, 61] width 73 height 19
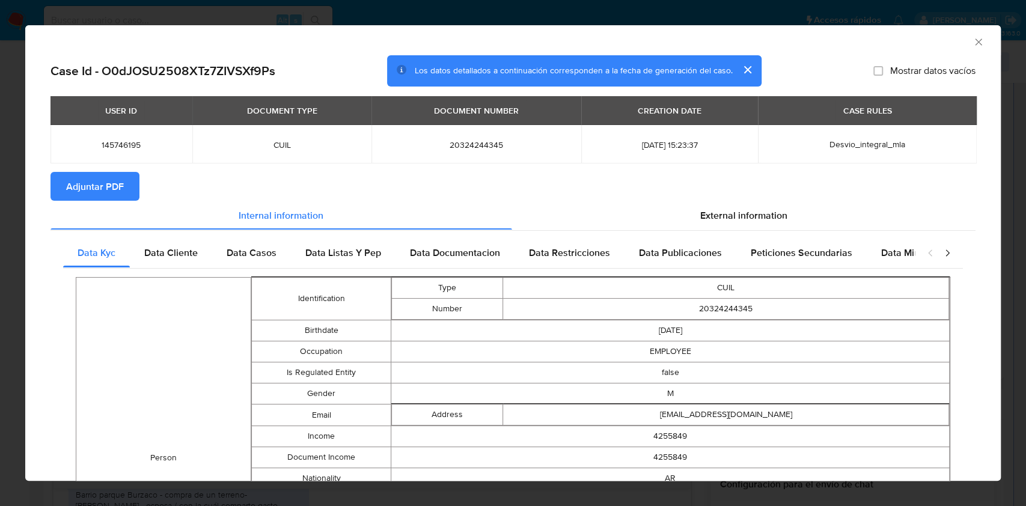
click at [74, 185] on span "Adjuntar PDF" at bounding box center [95, 186] width 58 height 26
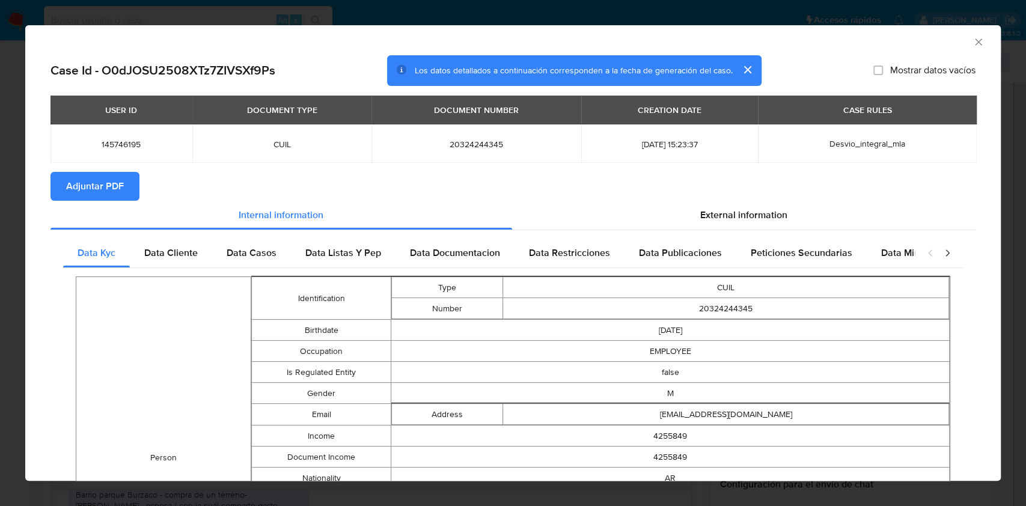
click at [973, 38] on icon "Cerrar ventana" at bounding box center [979, 42] width 12 height 12
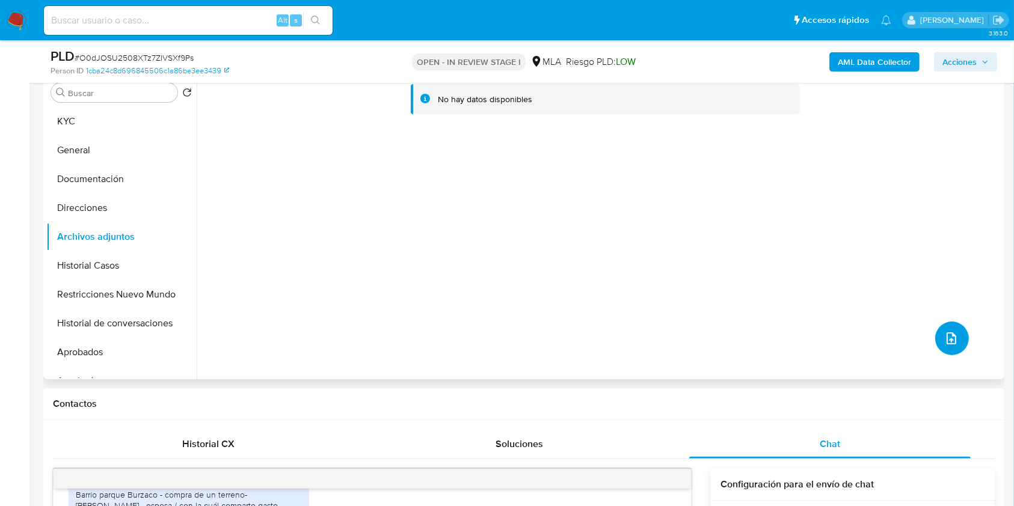
click at [954, 340] on button "upload-file" at bounding box center [952, 339] width 34 height 34
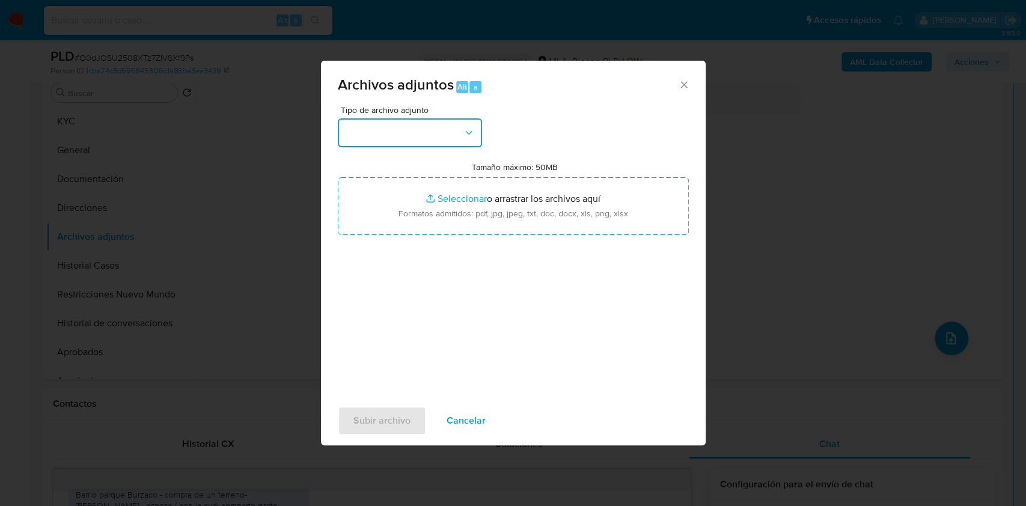
click at [428, 133] on button "button" at bounding box center [410, 132] width 144 height 29
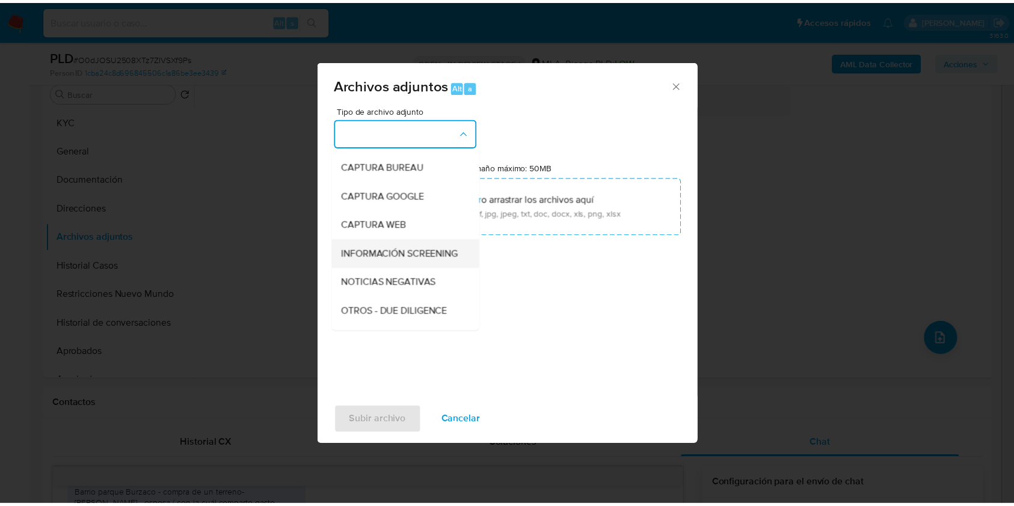
scroll to position [80, 0]
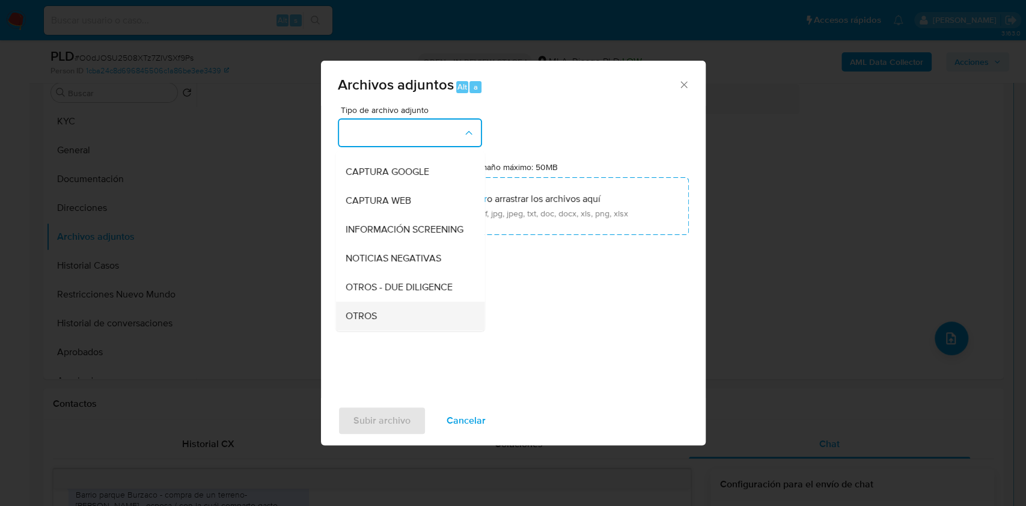
click at [382, 319] on div "OTROS" at bounding box center [406, 316] width 123 height 29
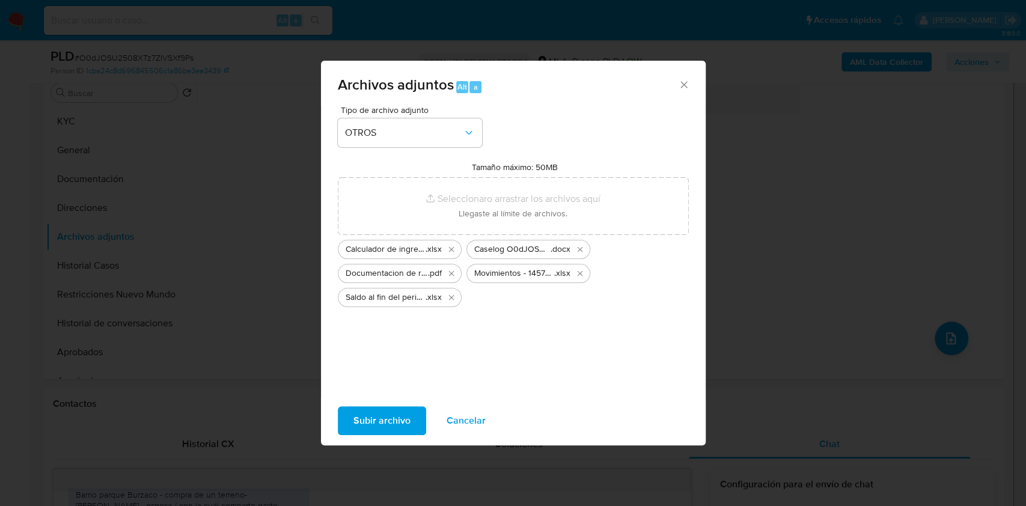
click at [366, 423] on span "Subir archivo" at bounding box center [382, 421] width 57 height 26
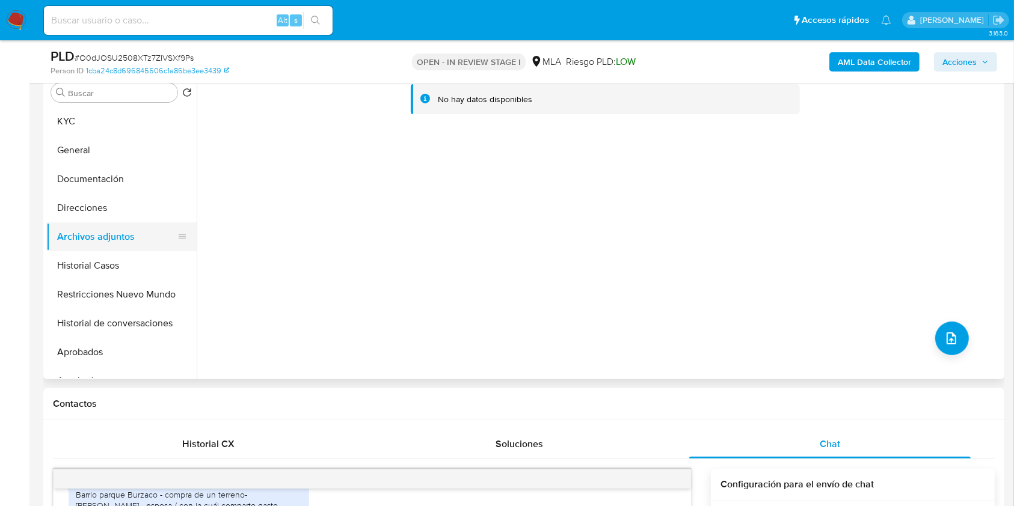
drag, startPoint x: 102, startPoint y: 261, endPoint x: 105, endPoint y: 242, distance: 19.6
click at [102, 261] on button "Historial Casos" at bounding box center [121, 265] width 150 height 29
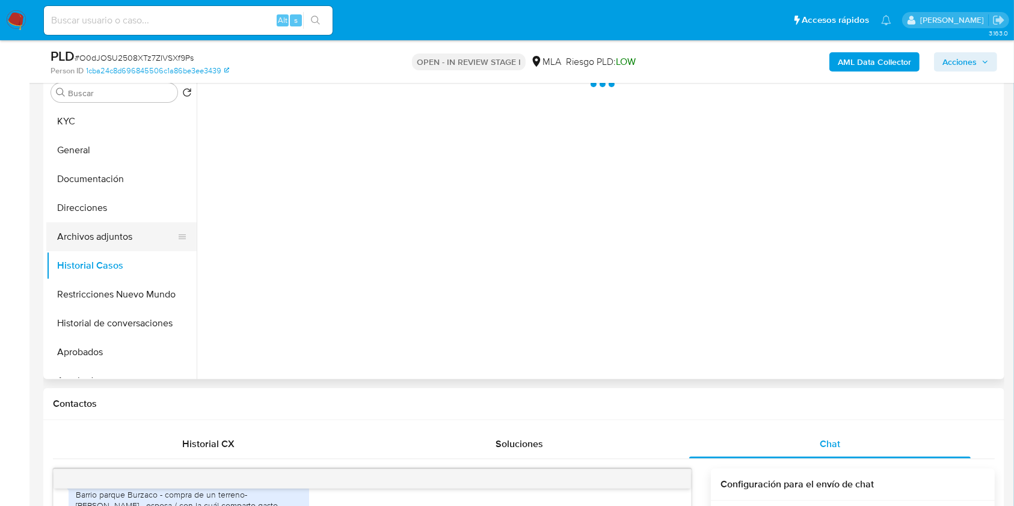
click at [106, 239] on button "Archivos adjuntos" at bounding box center [116, 236] width 141 height 29
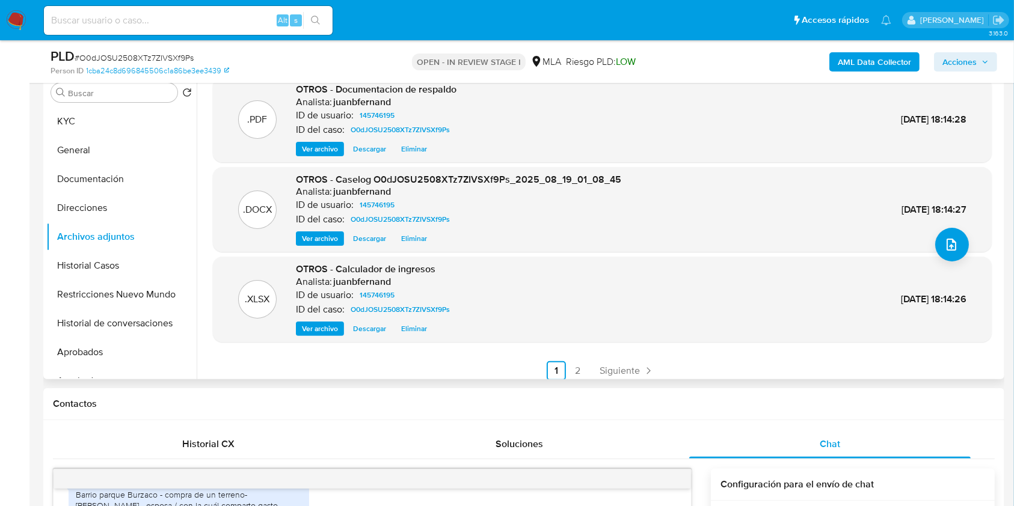
scroll to position [101, 0]
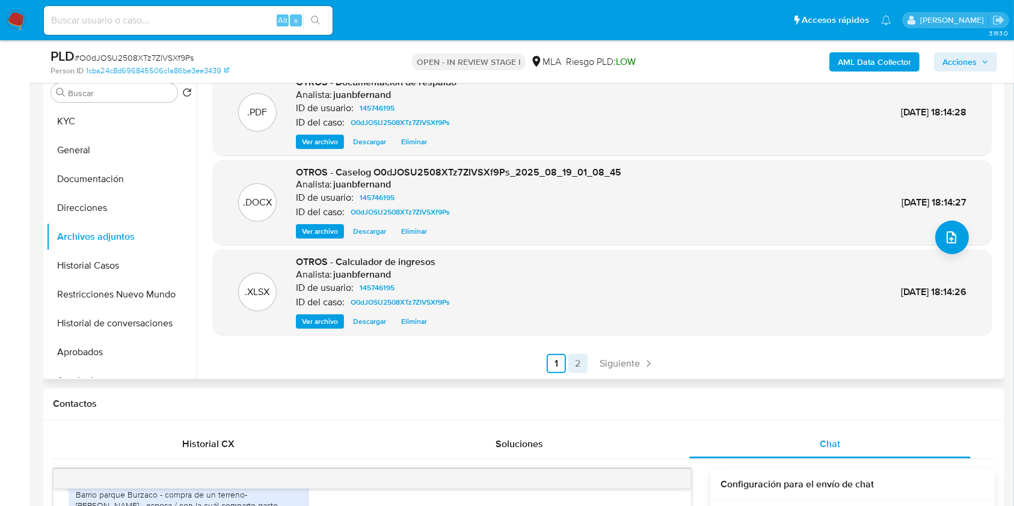
click at [574, 361] on link "2" at bounding box center [577, 363] width 19 height 19
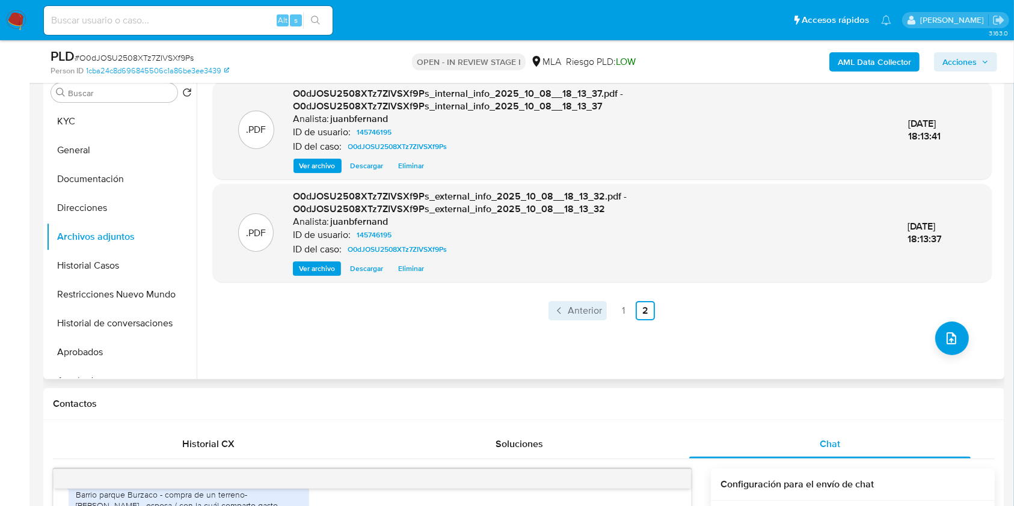
click at [600, 313] on link "Anterior" at bounding box center [577, 310] width 58 height 19
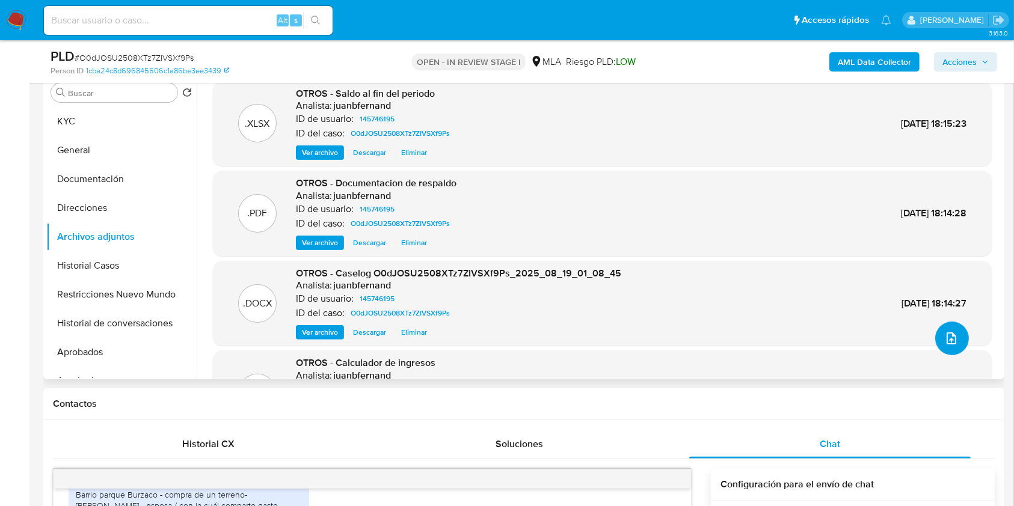
click at [942, 347] on button "upload-file" at bounding box center [952, 339] width 34 height 34
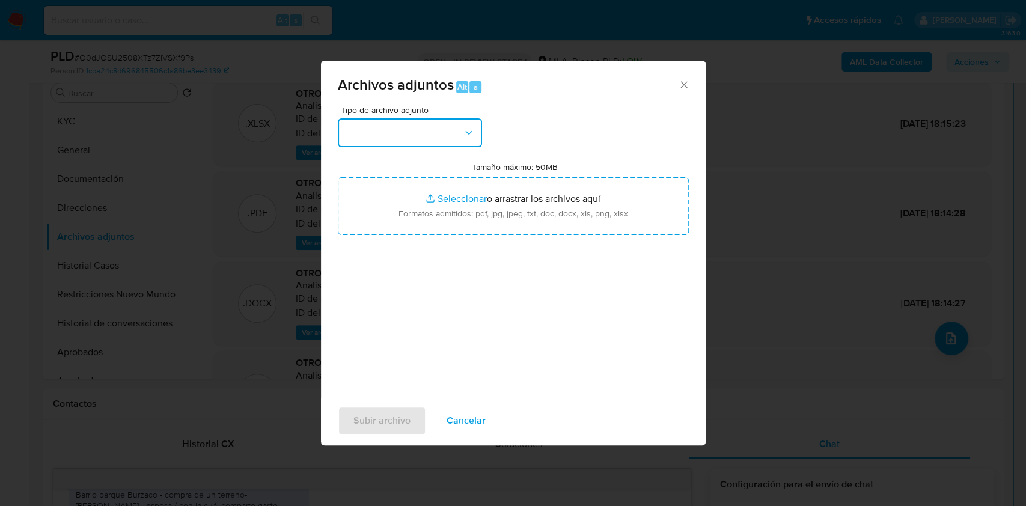
click at [453, 131] on button "button" at bounding box center [410, 132] width 144 height 29
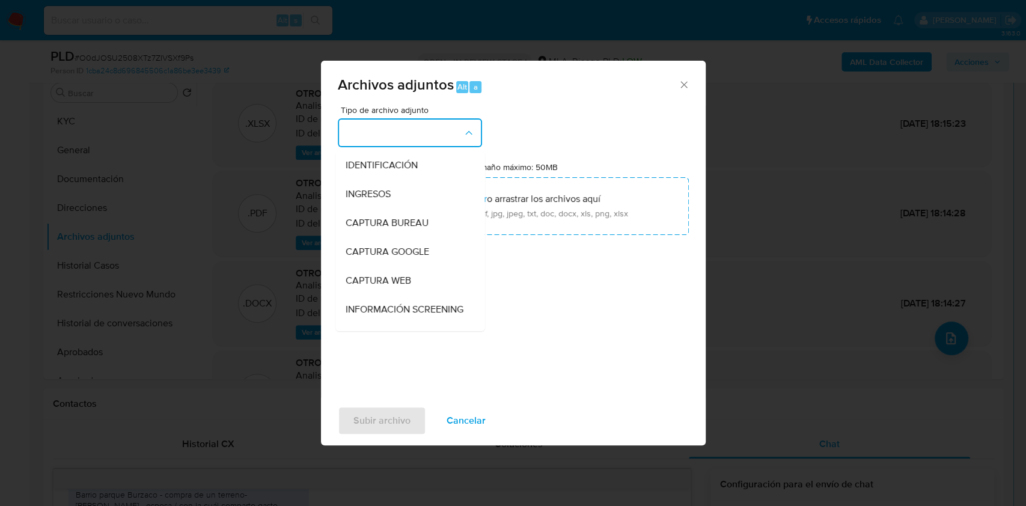
scroll to position [80, 0]
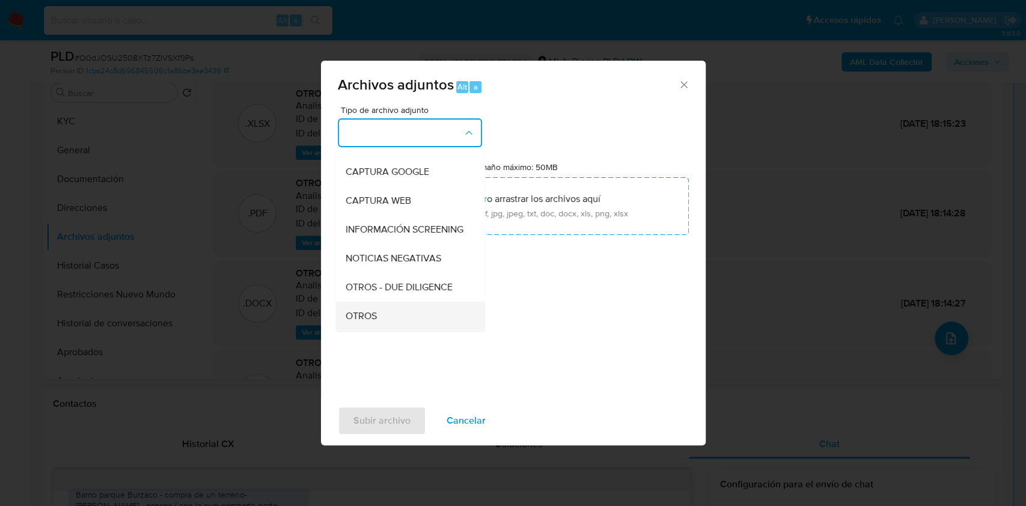
click at [390, 326] on div "OTROS" at bounding box center [406, 316] width 123 height 29
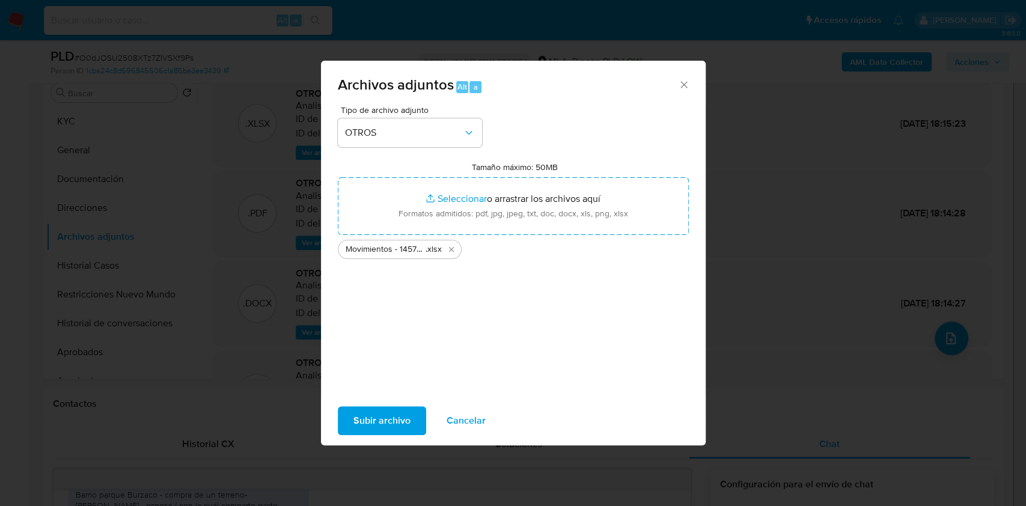
click at [400, 423] on span "Subir archivo" at bounding box center [382, 421] width 57 height 26
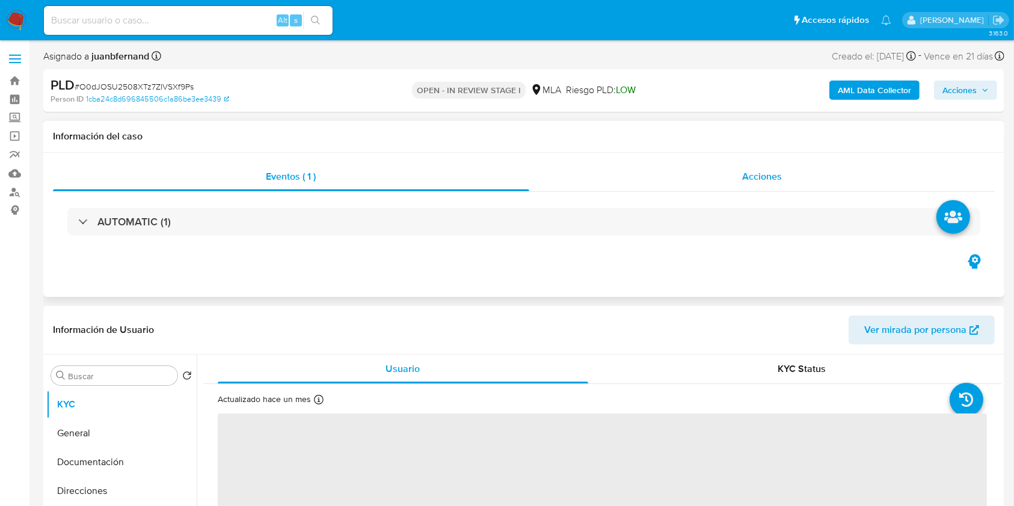
select select "10"
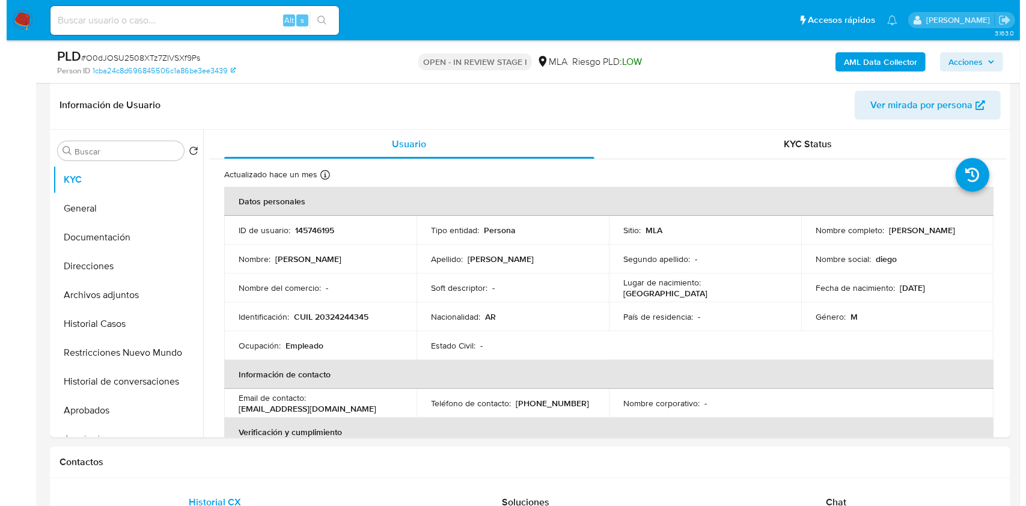
scroll to position [240, 0]
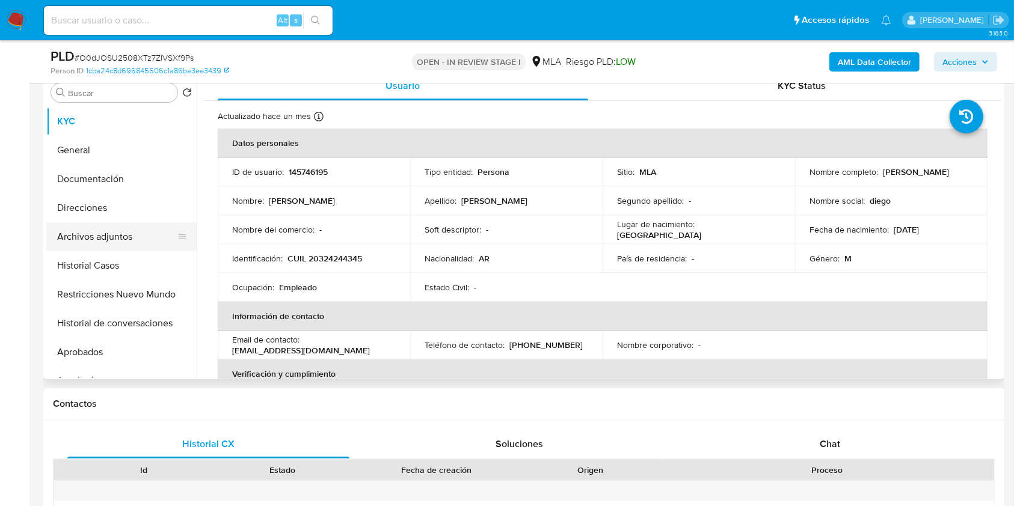
click at [142, 238] on button "Archivos adjuntos" at bounding box center [116, 236] width 141 height 29
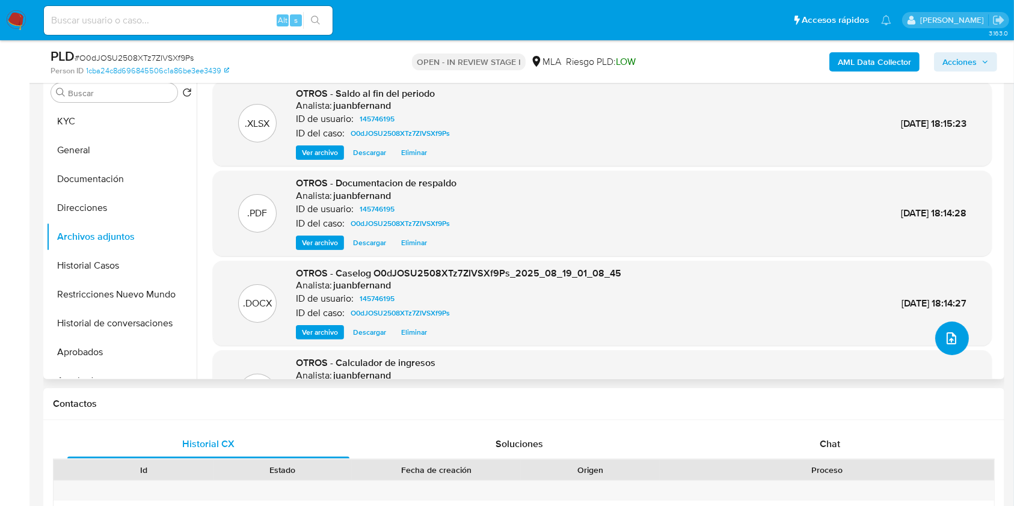
click at [953, 331] on span "upload-file" at bounding box center [951, 338] width 14 height 14
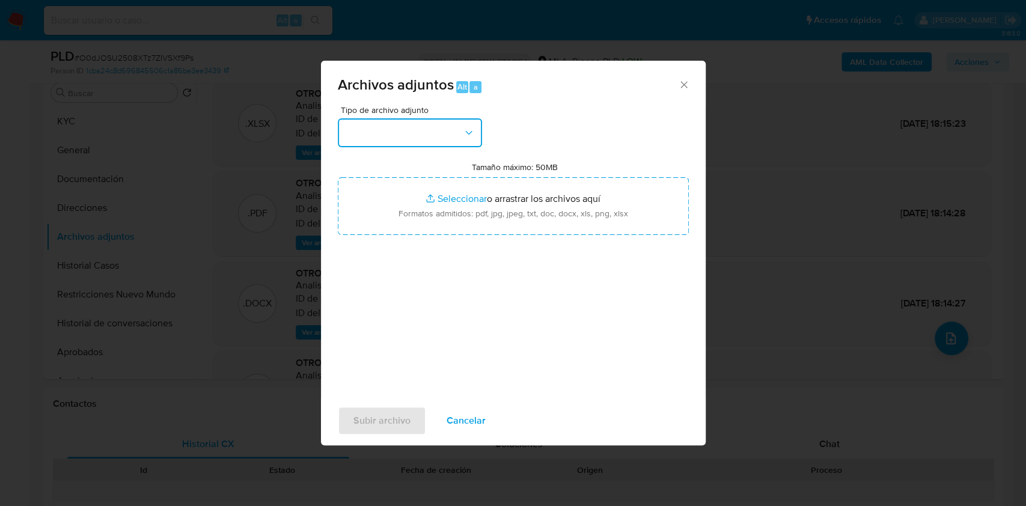
click at [435, 144] on button "button" at bounding box center [410, 132] width 144 height 29
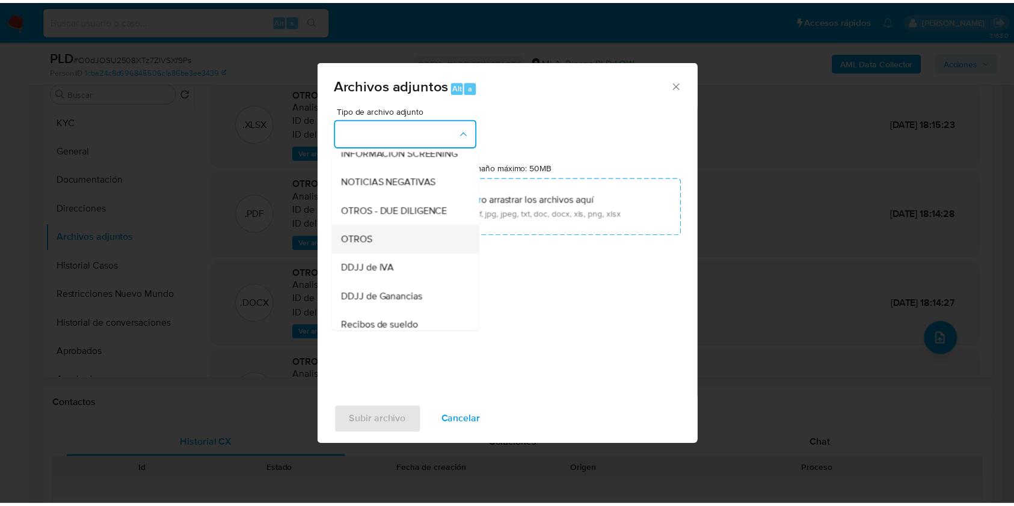
scroll to position [160, 0]
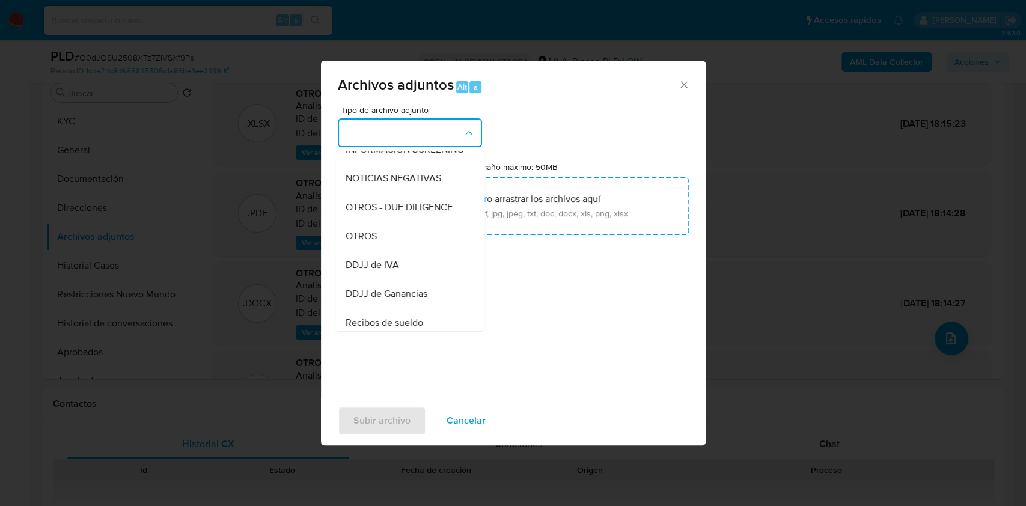
click at [679, 84] on icon "Cerrar" at bounding box center [684, 85] width 12 height 12
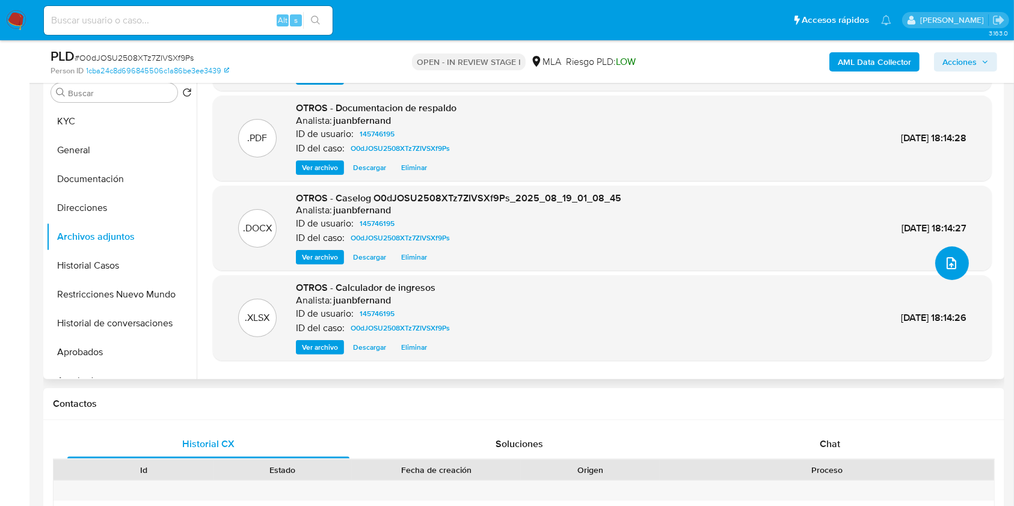
scroll to position [101, 0]
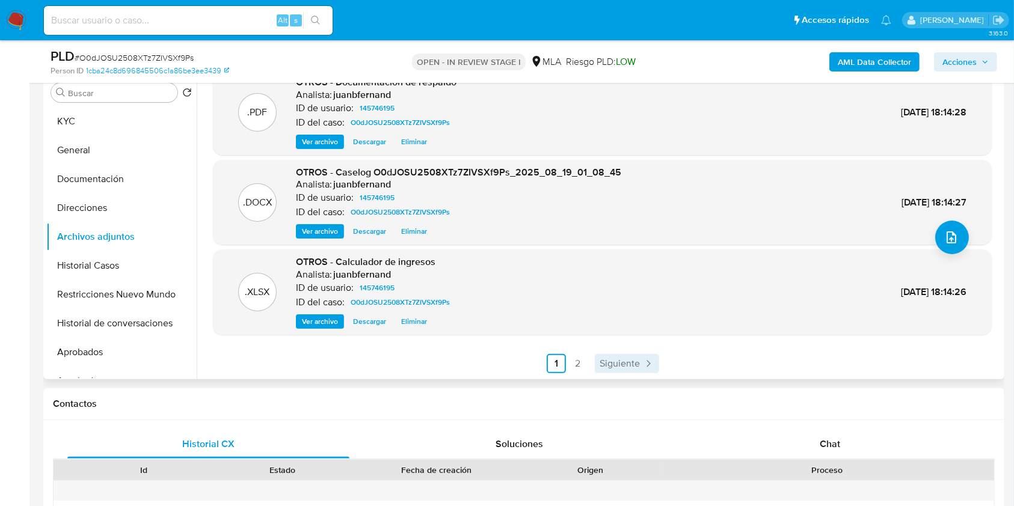
click at [596, 361] on link "Siguiente" at bounding box center [627, 363] width 64 height 19
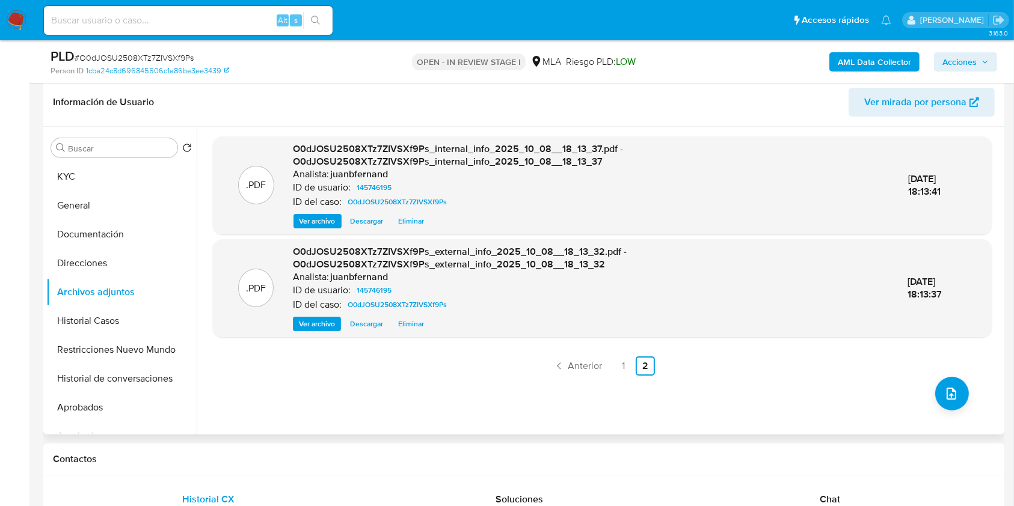
scroll to position [160, 0]
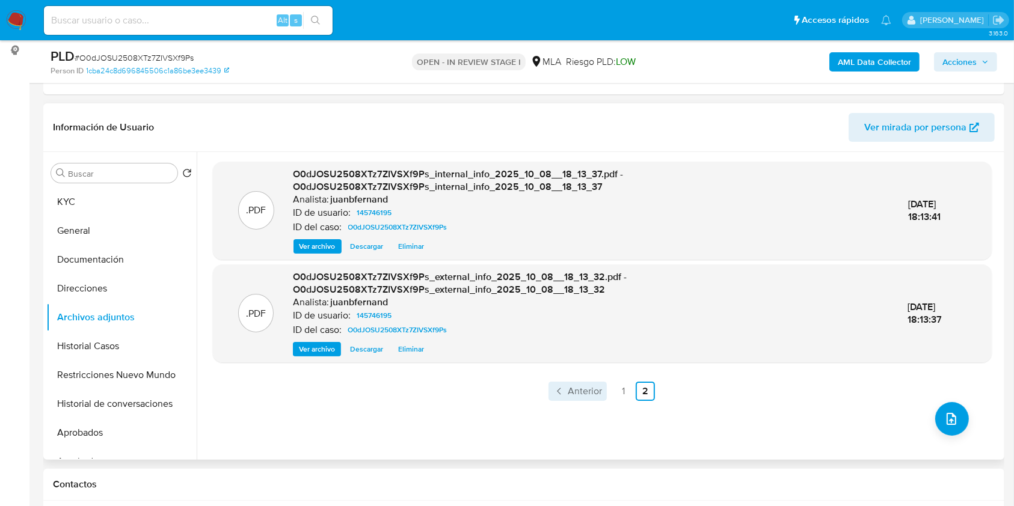
click at [589, 393] on span "Anterior" at bounding box center [585, 392] width 34 height 10
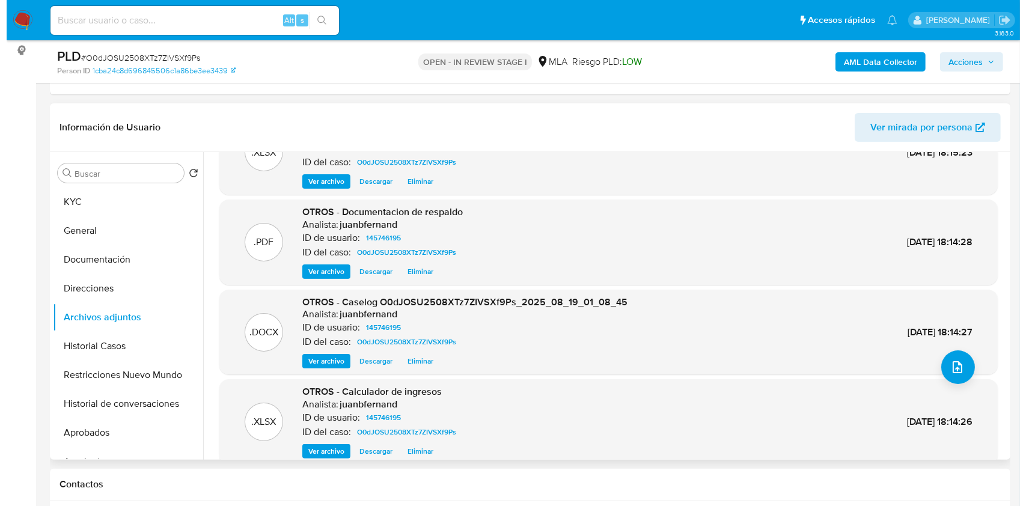
scroll to position [101, 0]
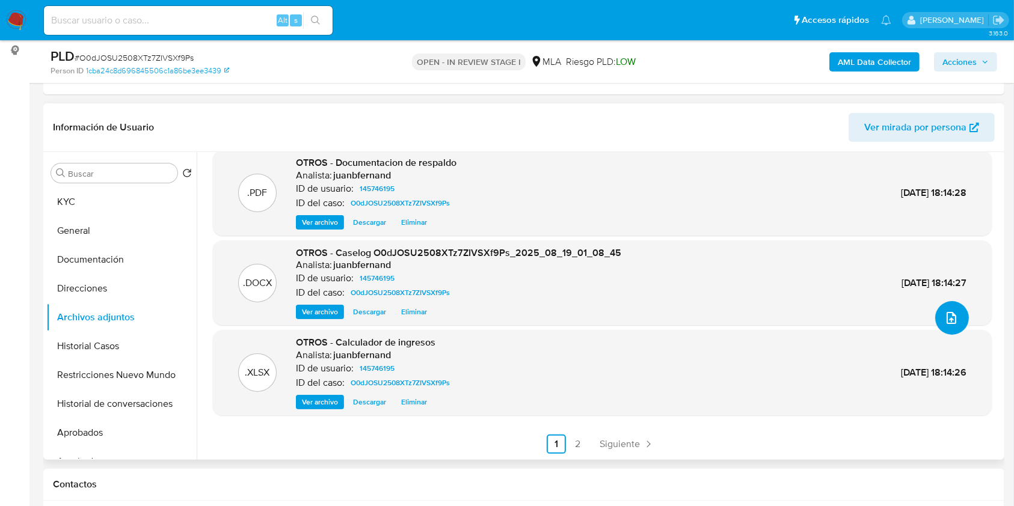
click at [950, 313] on icon "upload-file" at bounding box center [951, 318] width 10 height 12
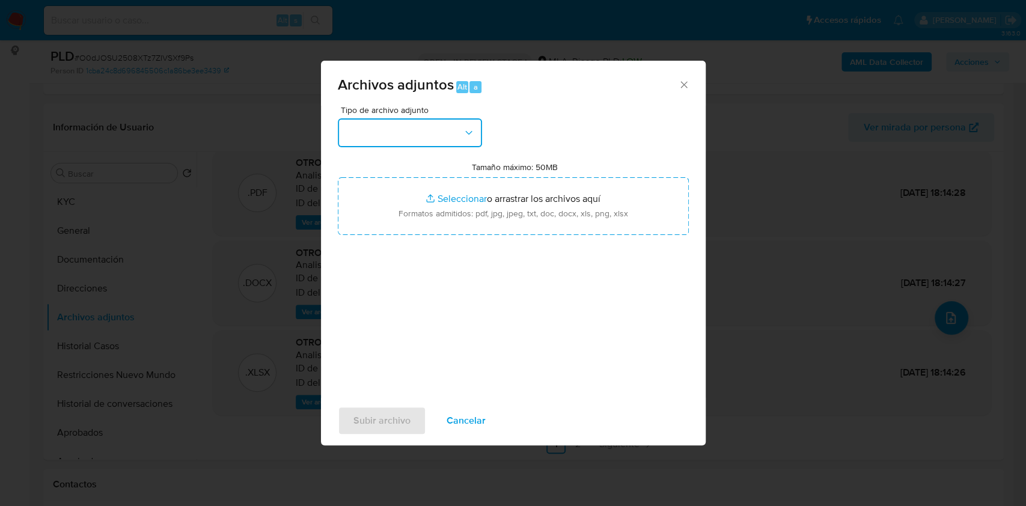
click at [443, 134] on button "button" at bounding box center [410, 132] width 144 height 29
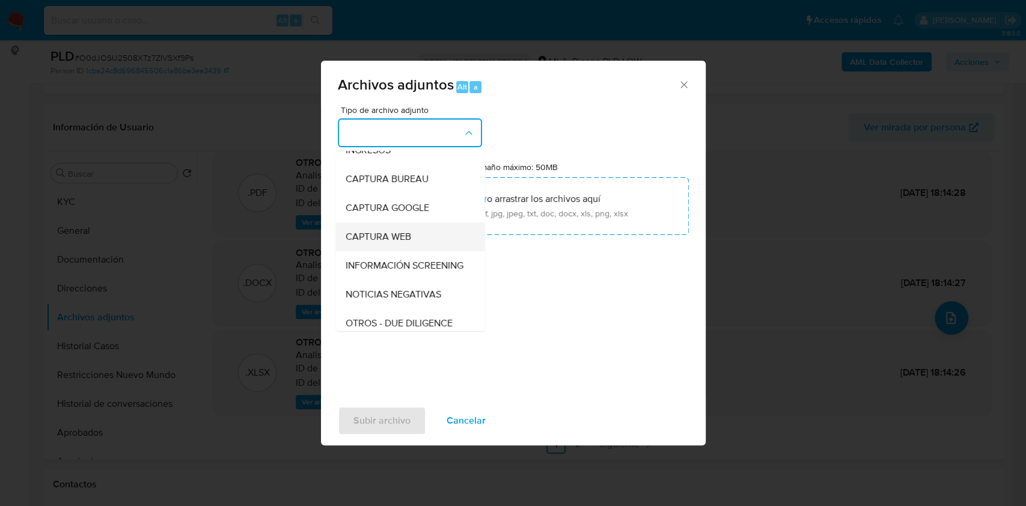
scroll to position [80, 0]
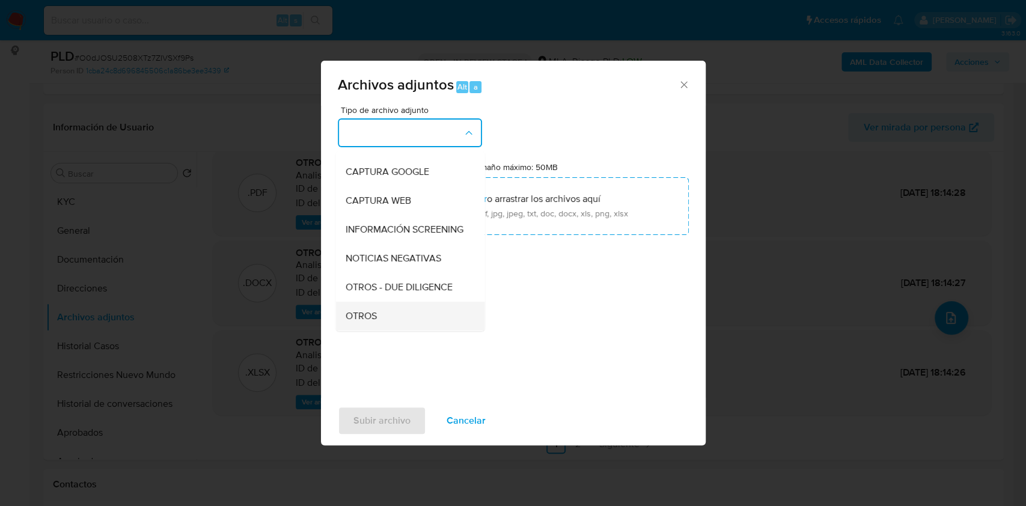
click at [386, 327] on div "OTROS" at bounding box center [406, 316] width 123 height 29
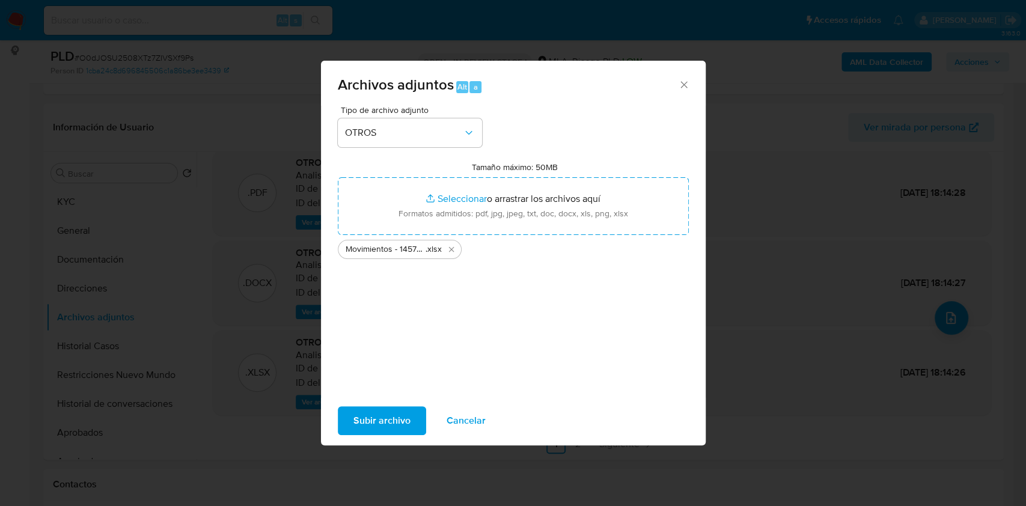
click at [385, 421] on span "Subir archivo" at bounding box center [382, 421] width 57 height 26
click at [407, 426] on span "Subir archivo" at bounding box center [382, 421] width 57 height 26
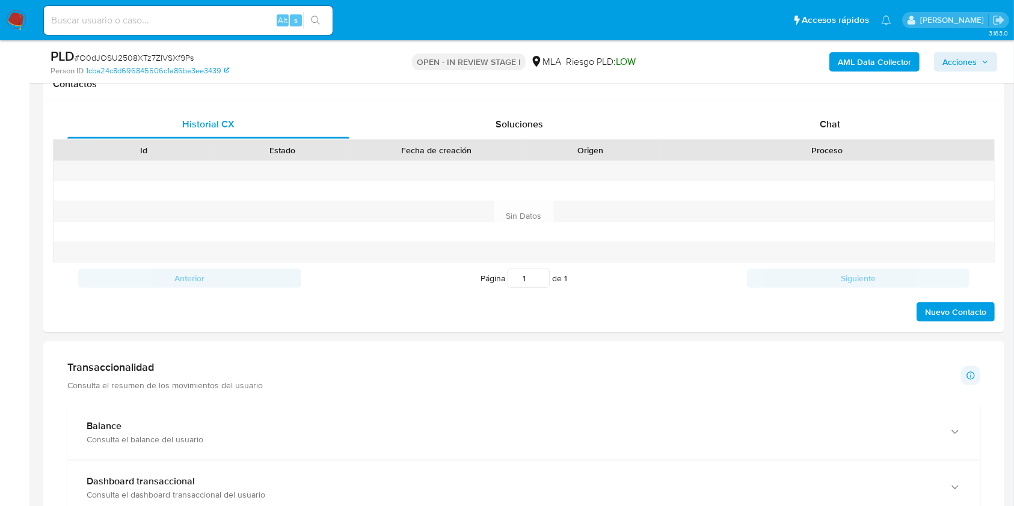
scroll to position [561, 0]
click at [904, 127] on div "Chat" at bounding box center [830, 123] width 282 height 29
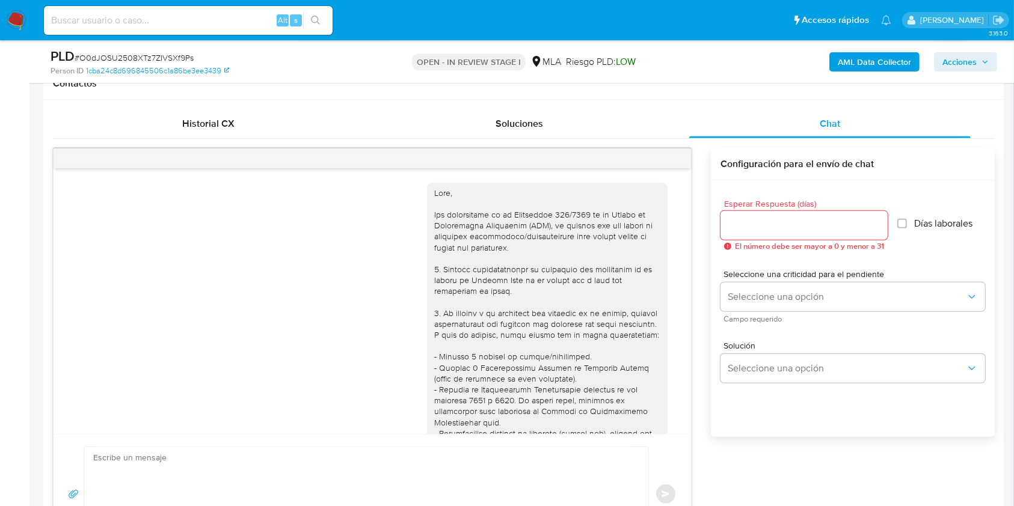
scroll to position [1106, 0]
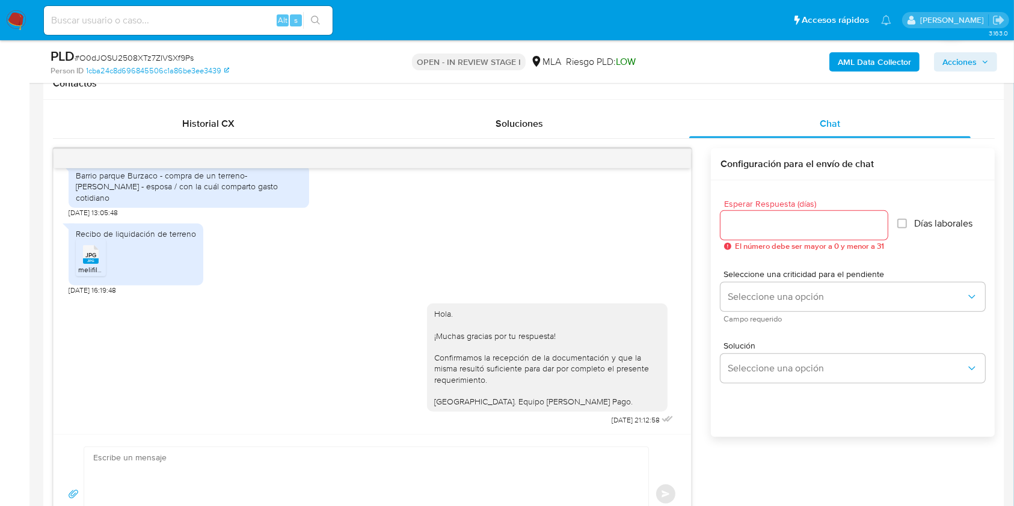
drag, startPoint x: 977, startPoint y: 55, endPoint x: 948, endPoint y: 69, distance: 32.5
click at [976, 55] on span "Acciones" at bounding box center [965, 62] width 46 height 17
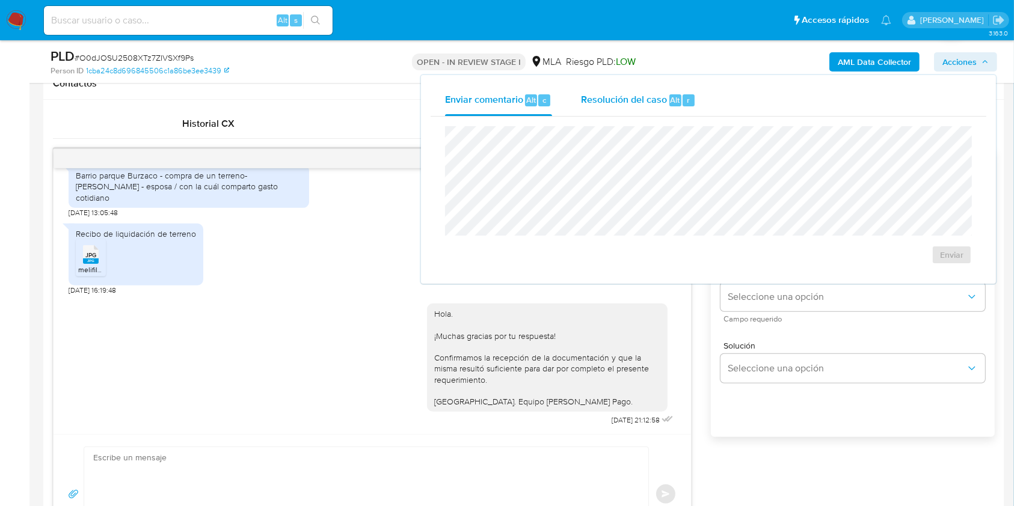
click at [611, 115] on div "Resolución del caso Alt r" at bounding box center [638, 100] width 115 height 31
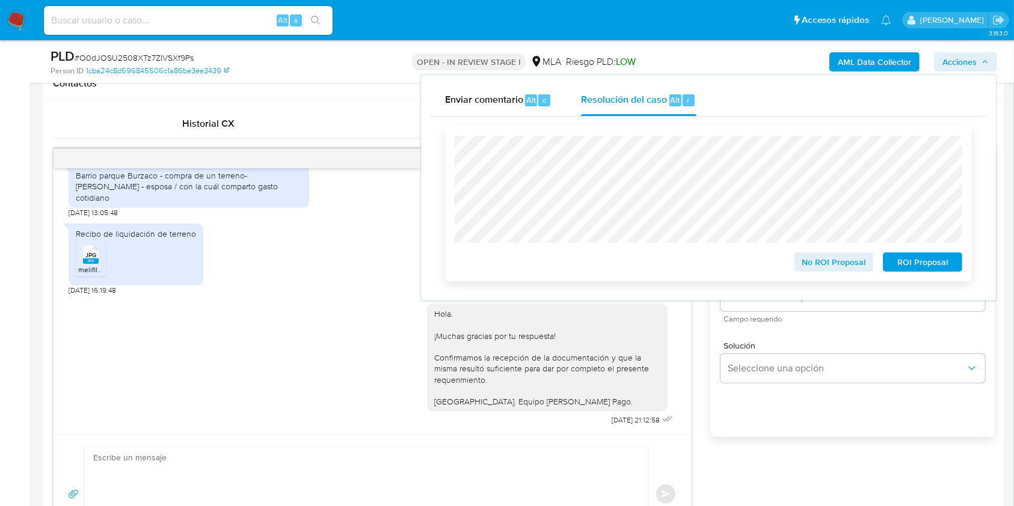
click at [845, 260] on span "No ROI Proposal" at bounding box center [834, 262] width 63 height 17
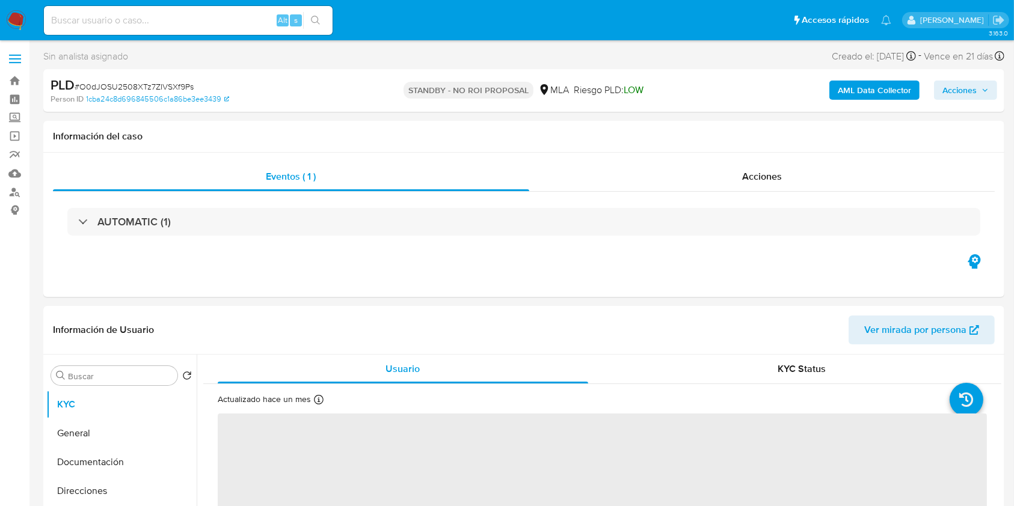
select select "10"
